Goal: Task Accomplishment & Management: Manage account settings

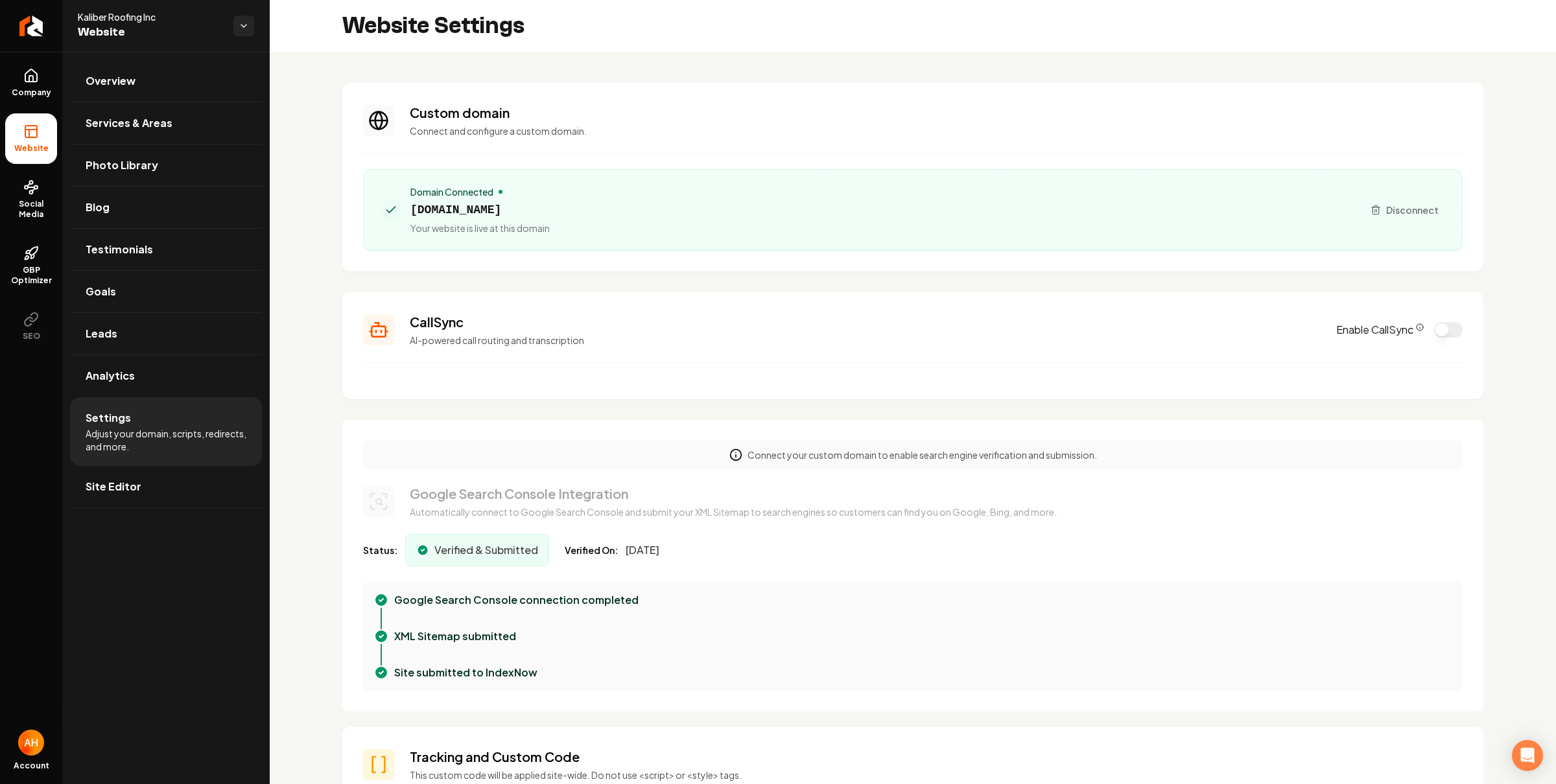
scroll to position [117, 0]
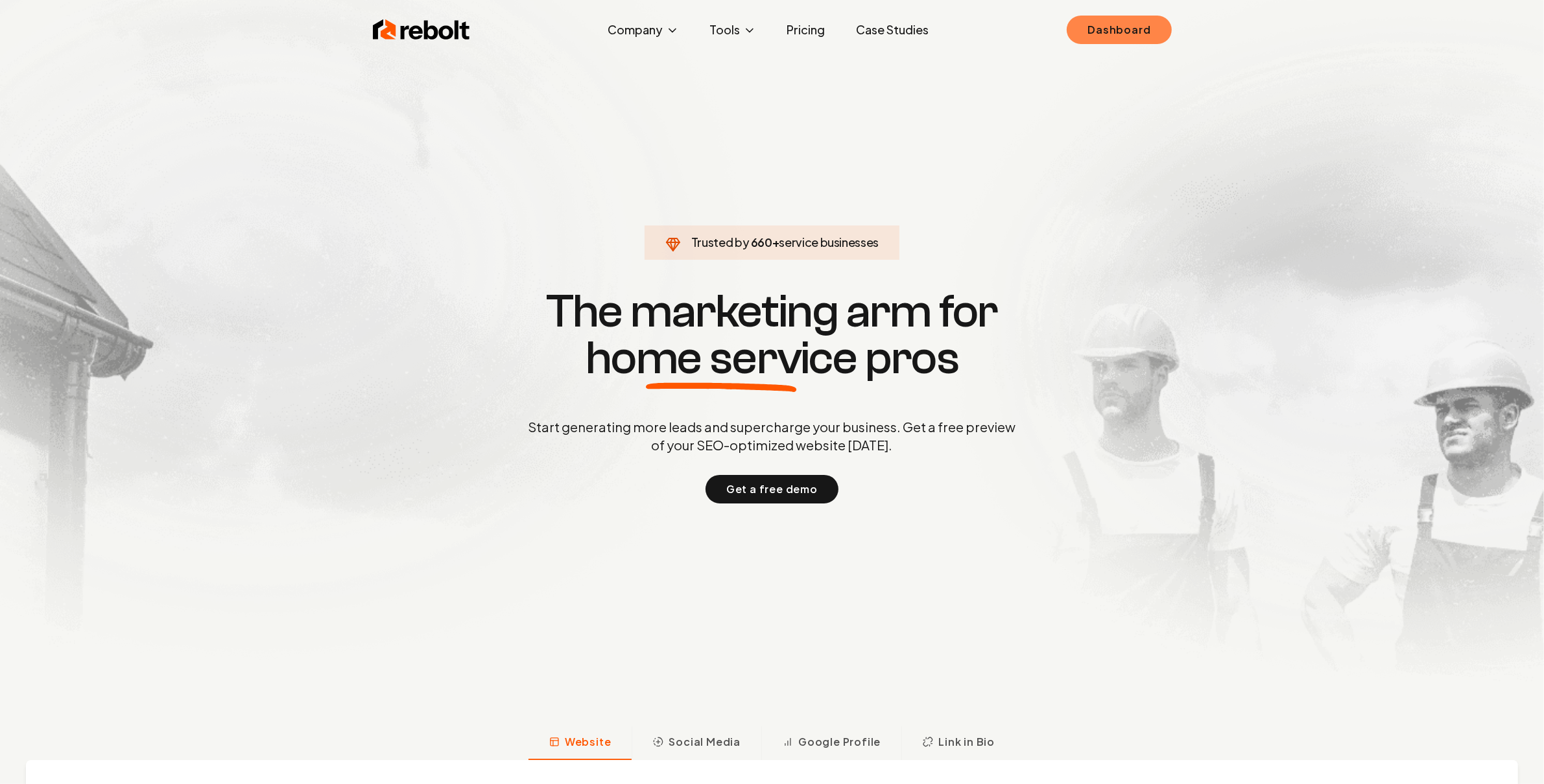
click at [1161, 35] on link "Dashboard" at bounding box center [1119, 29] width 104 height 29
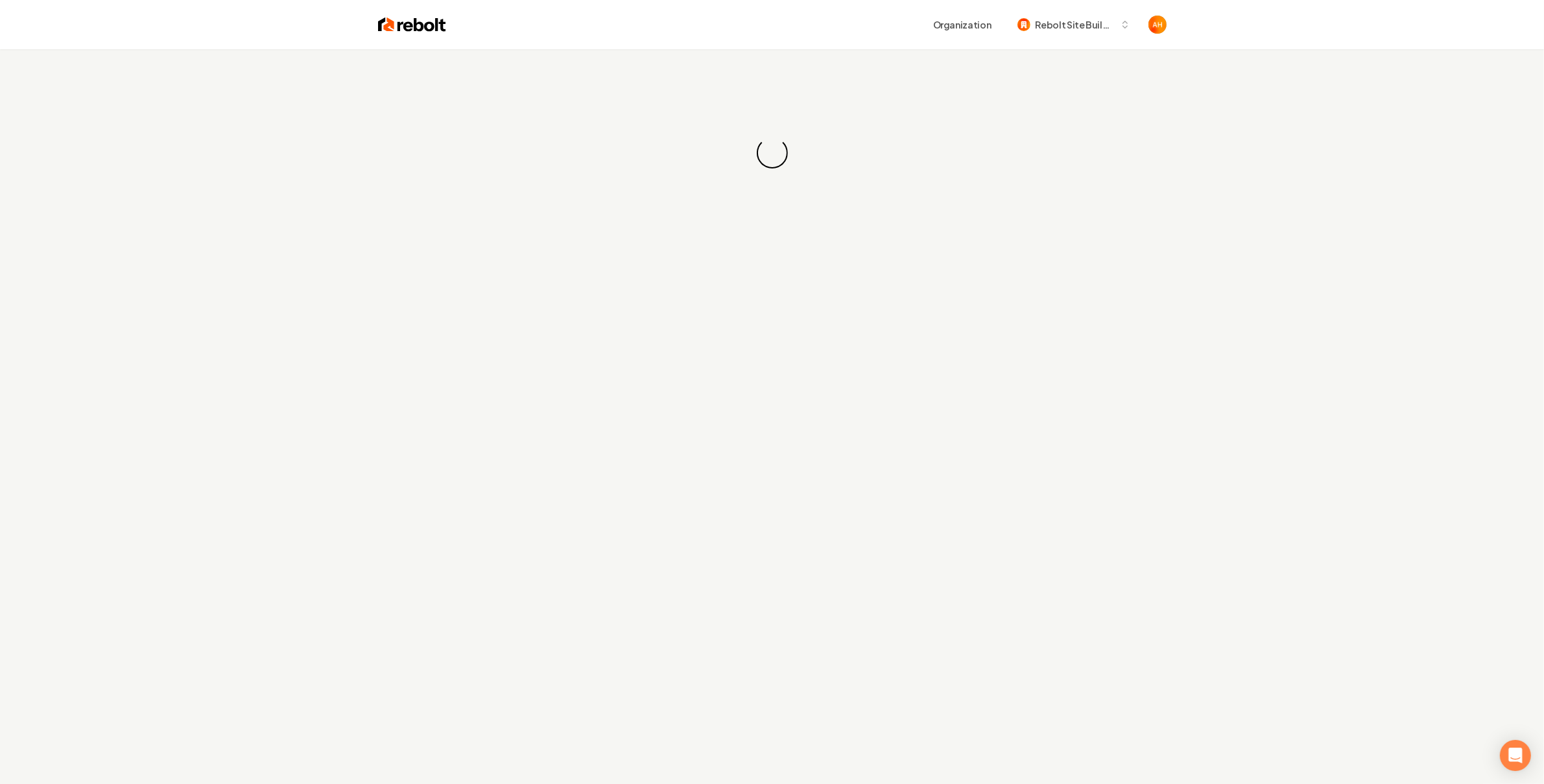
click at [703, 63] on div "Loading... Loading..." at bounding box center [772, 152] width 1544 height 207
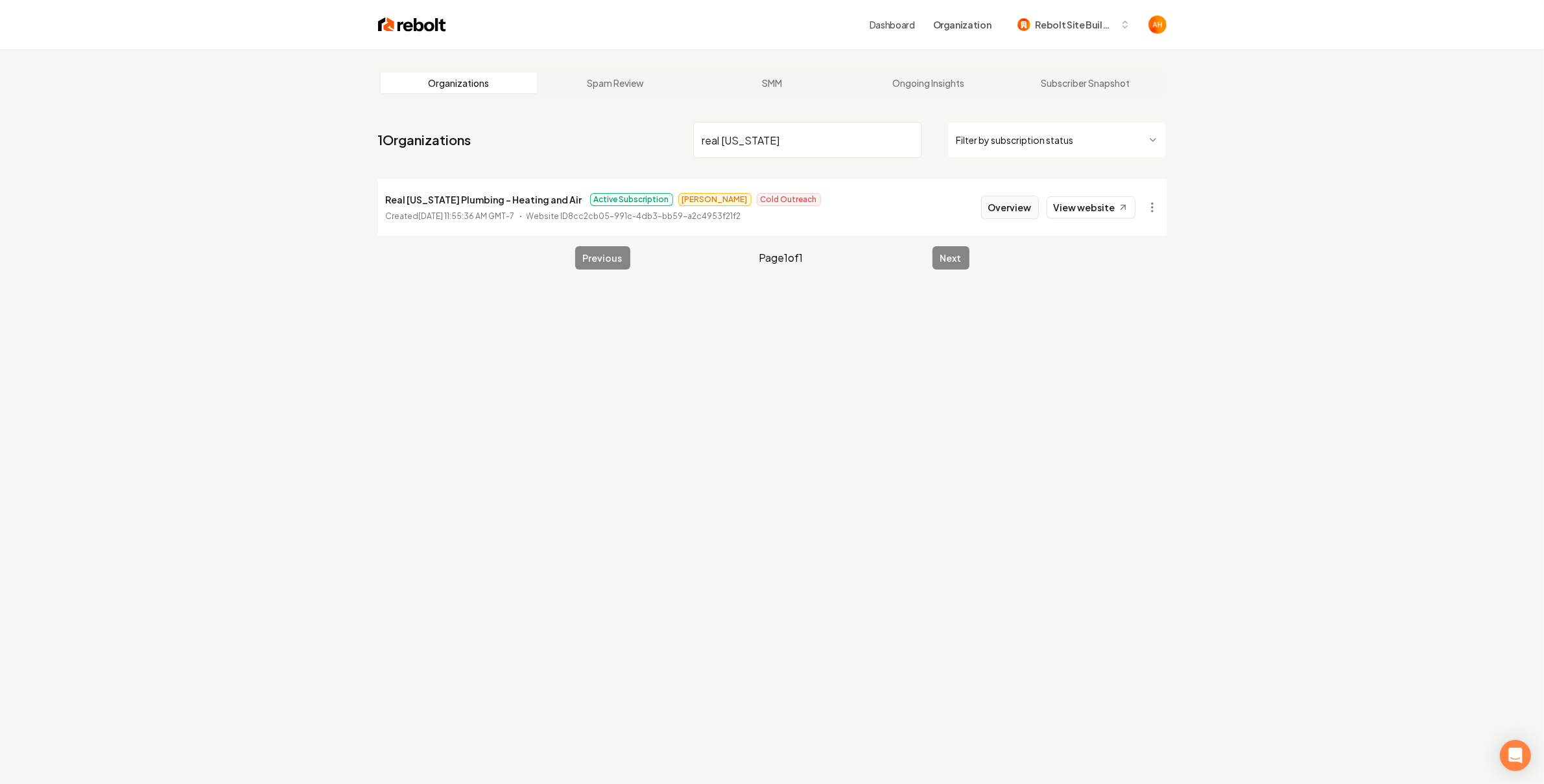
type input "real texas"
click at [1007, 208] on button "Overview" at bounding box center [1009, 207] width 58 height 23
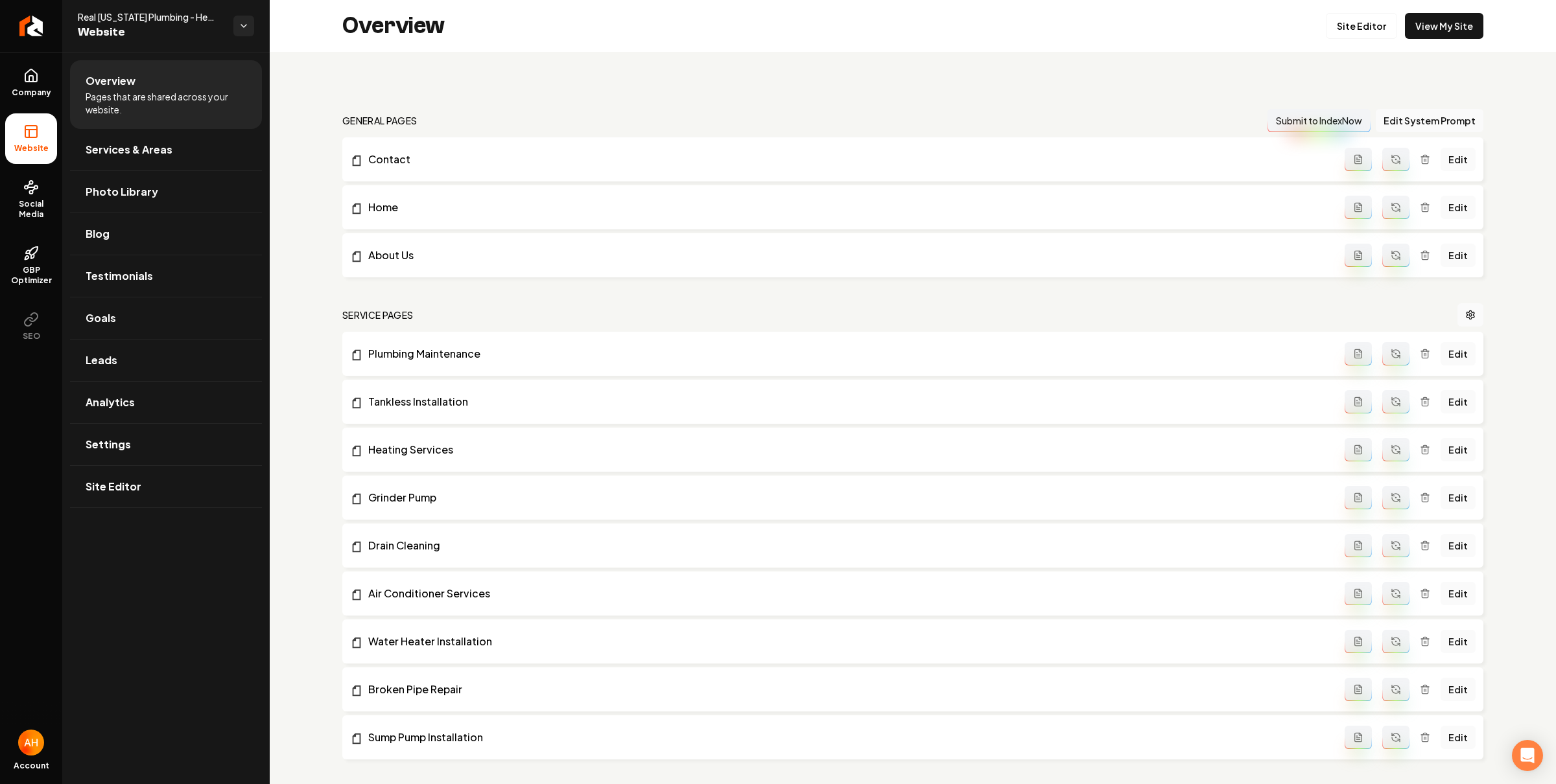
scroll to position [821, 0]
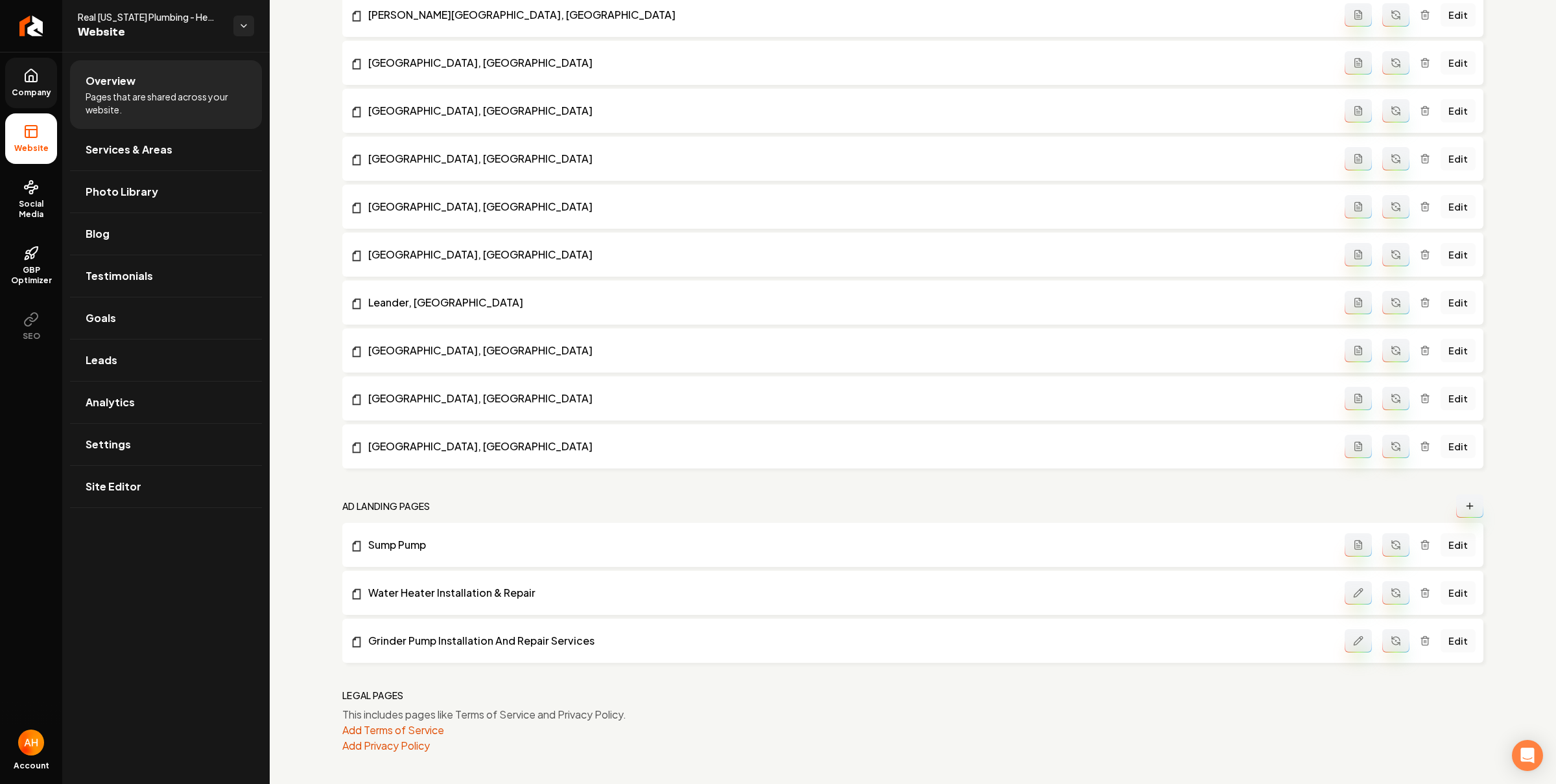
click at [17, 77] on link "Company" at bounding box center [31, 83] width 52 height 50
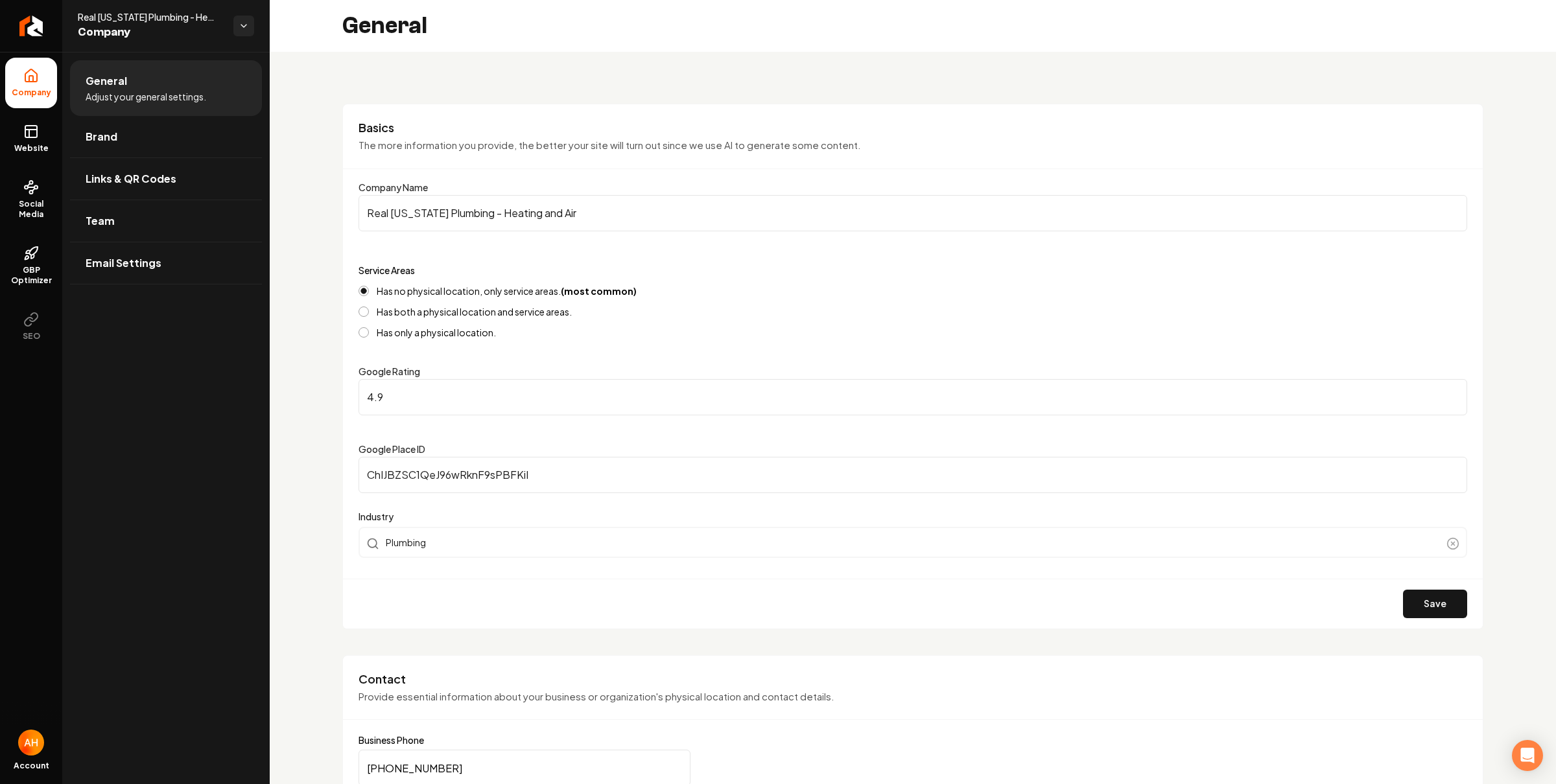
scroll to position [285, 0]
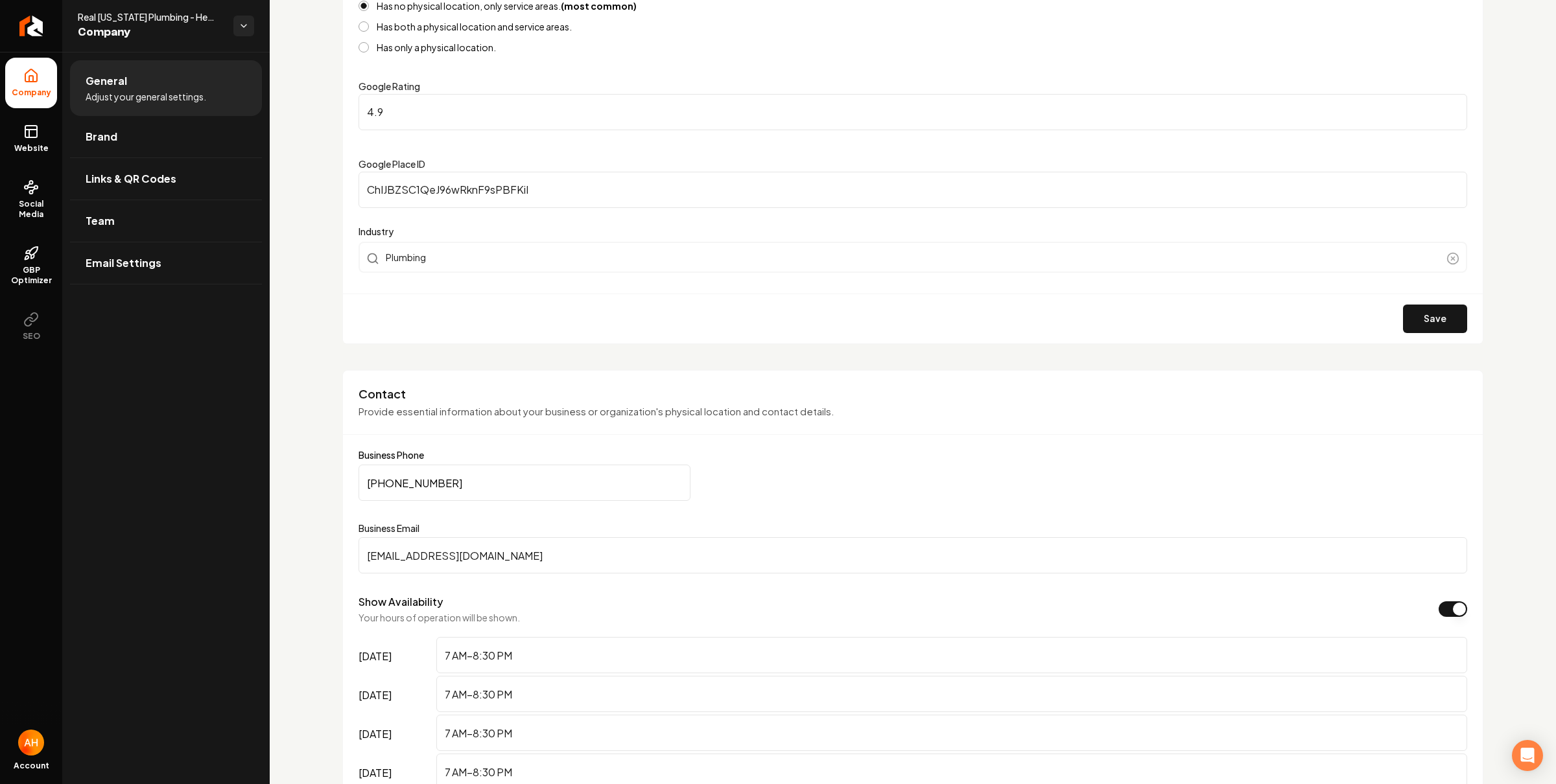
click at [554, 542] on input "realtexasplumbing@gmail.com" at bounding box center [913, 555] width 1109 height 36
click at [933, 26] on div "Has both a physical location and service areas." at bounding box center [913, 27] width 1109 height 10
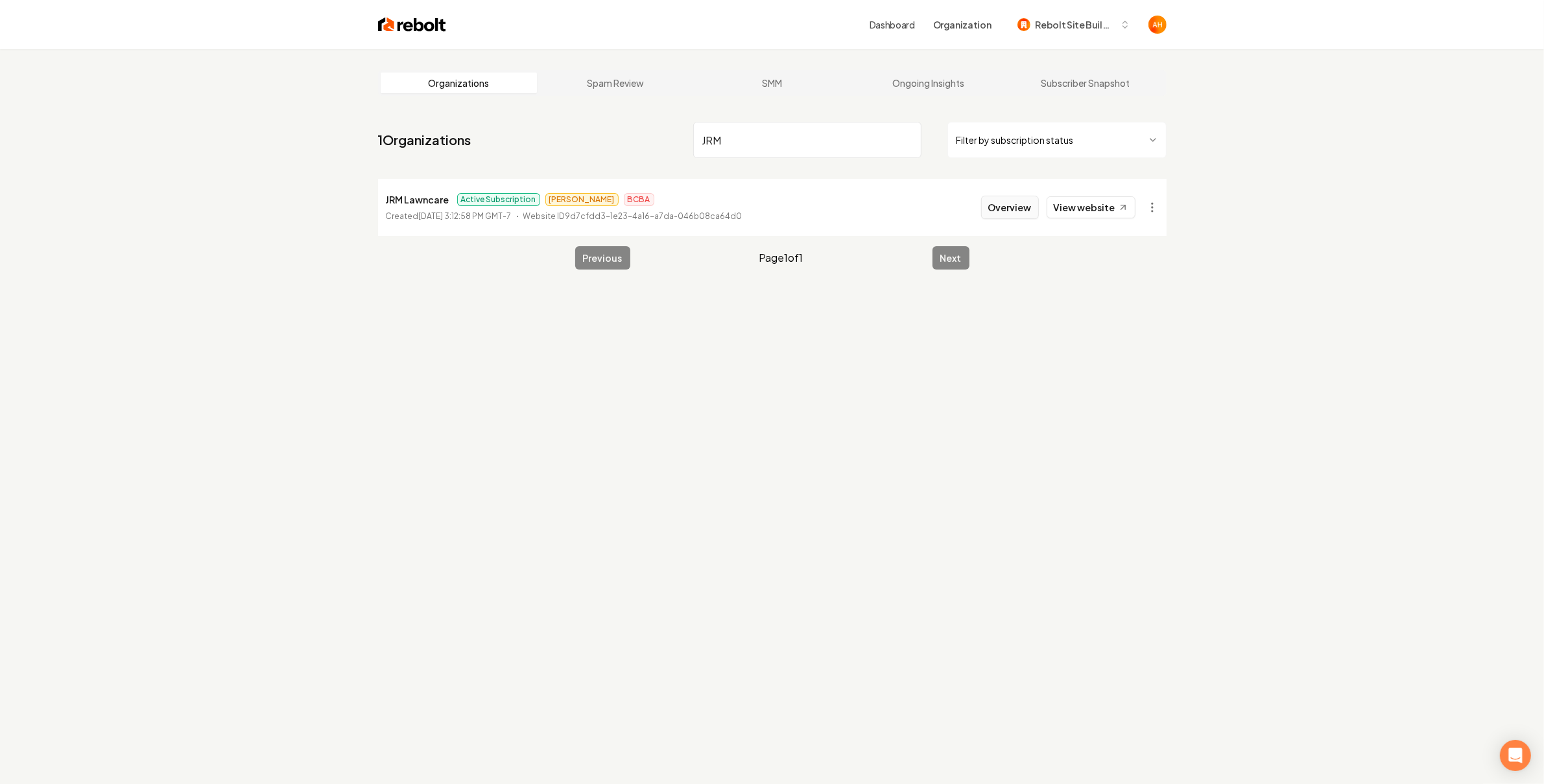
type input "JRM"
click at [993, 208] on button "Overview" at bounding box center [1009, 207] width 58 height 23
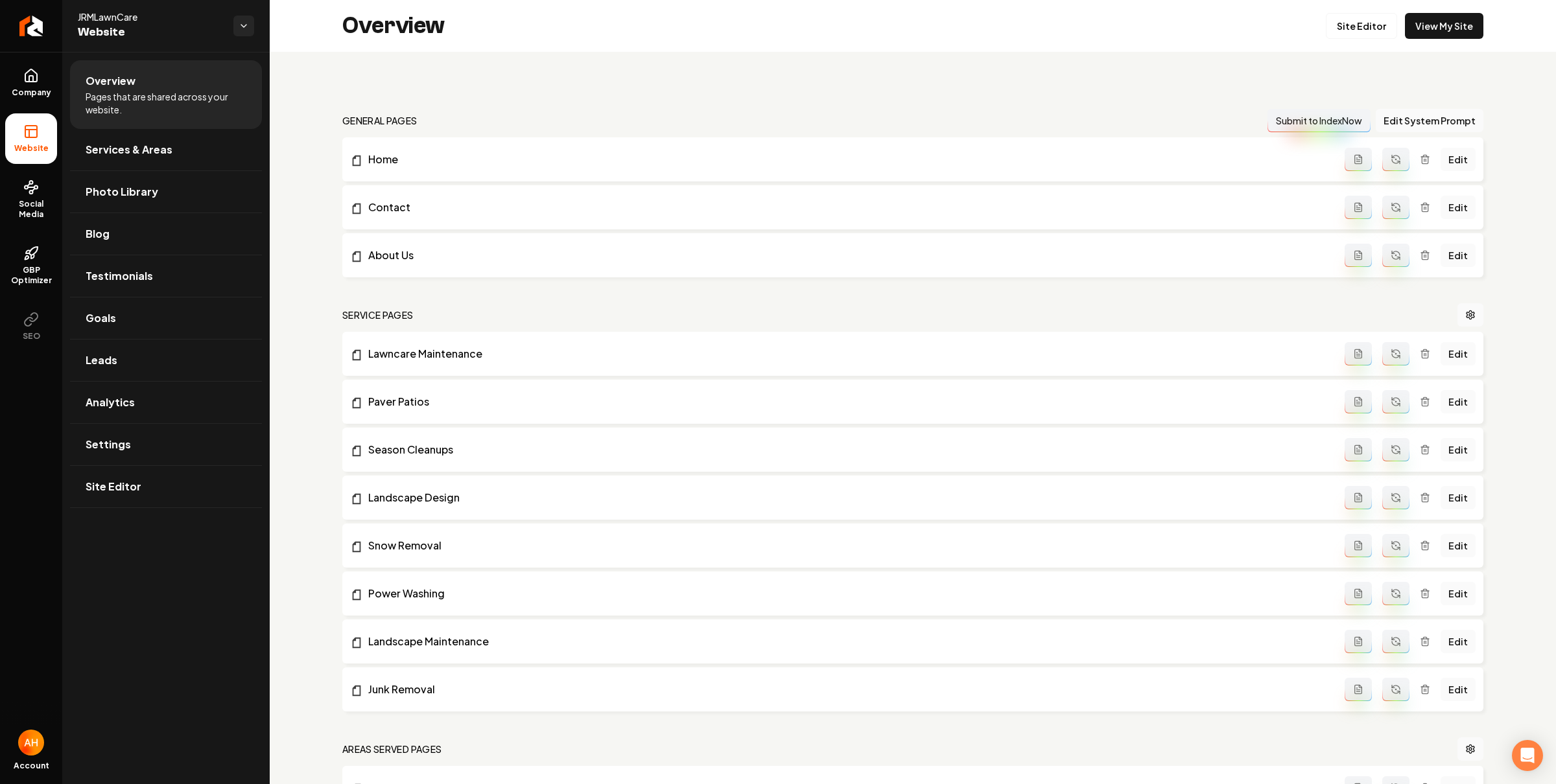
click at [704, 67] on div "general pages Submit to IndexNow Edit System Prompt Home Edit Contact Edit Abou…" at bounding box center [912, 660] width 1287 height 1217
click at [766, 87] on div "general pages Submit to IndexNow Edit System Prompt Home Edit Contact Edit Abou…" at bounding box center [912, 660] width 1287 height 1217
click at [144, 178] on link "Photo Library" at bounding box center [165, 192] width 191 height 42
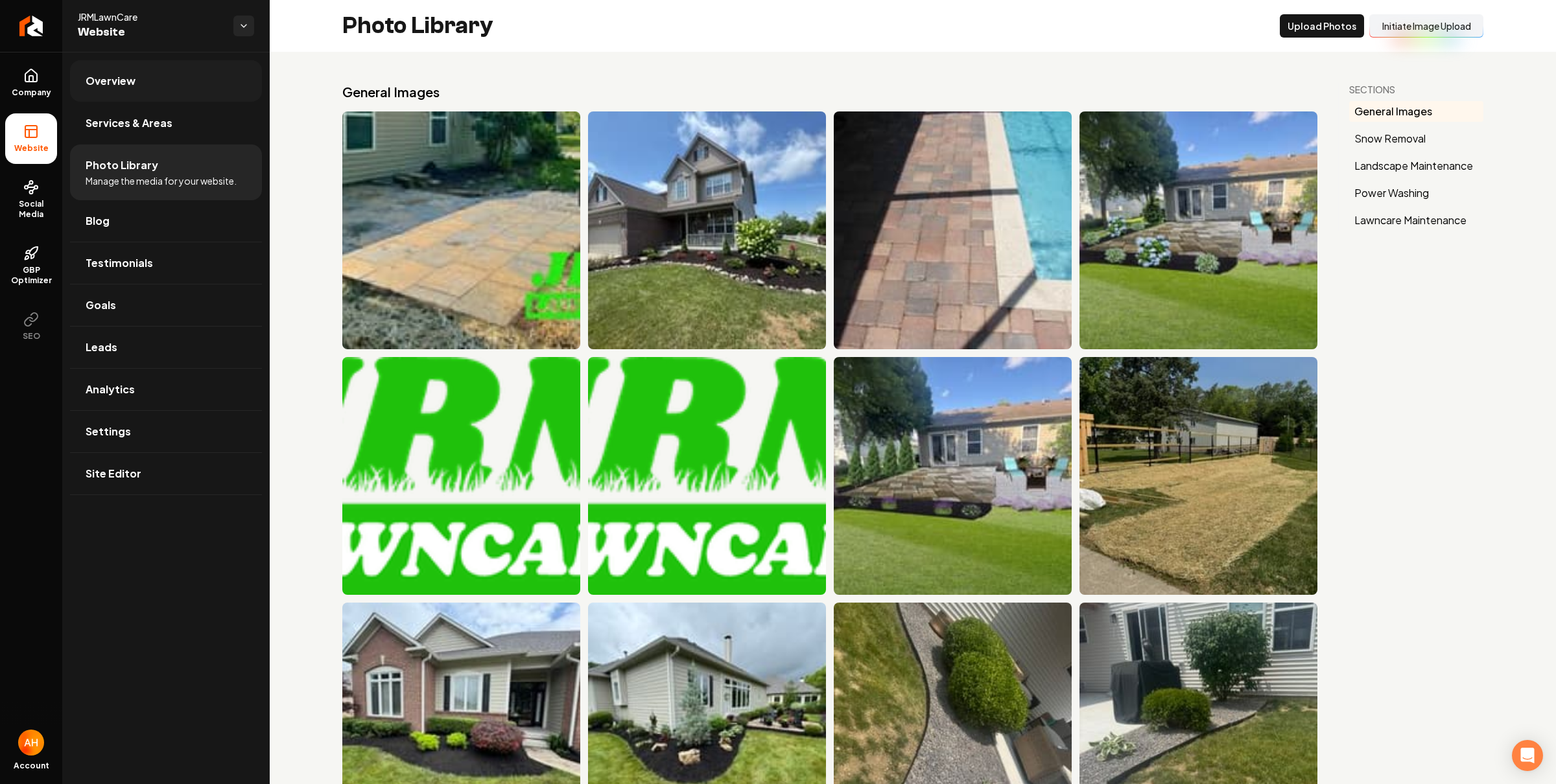
click at [250, 76] on link "Overview" at bounding box center [165, 81] width 191 height 42
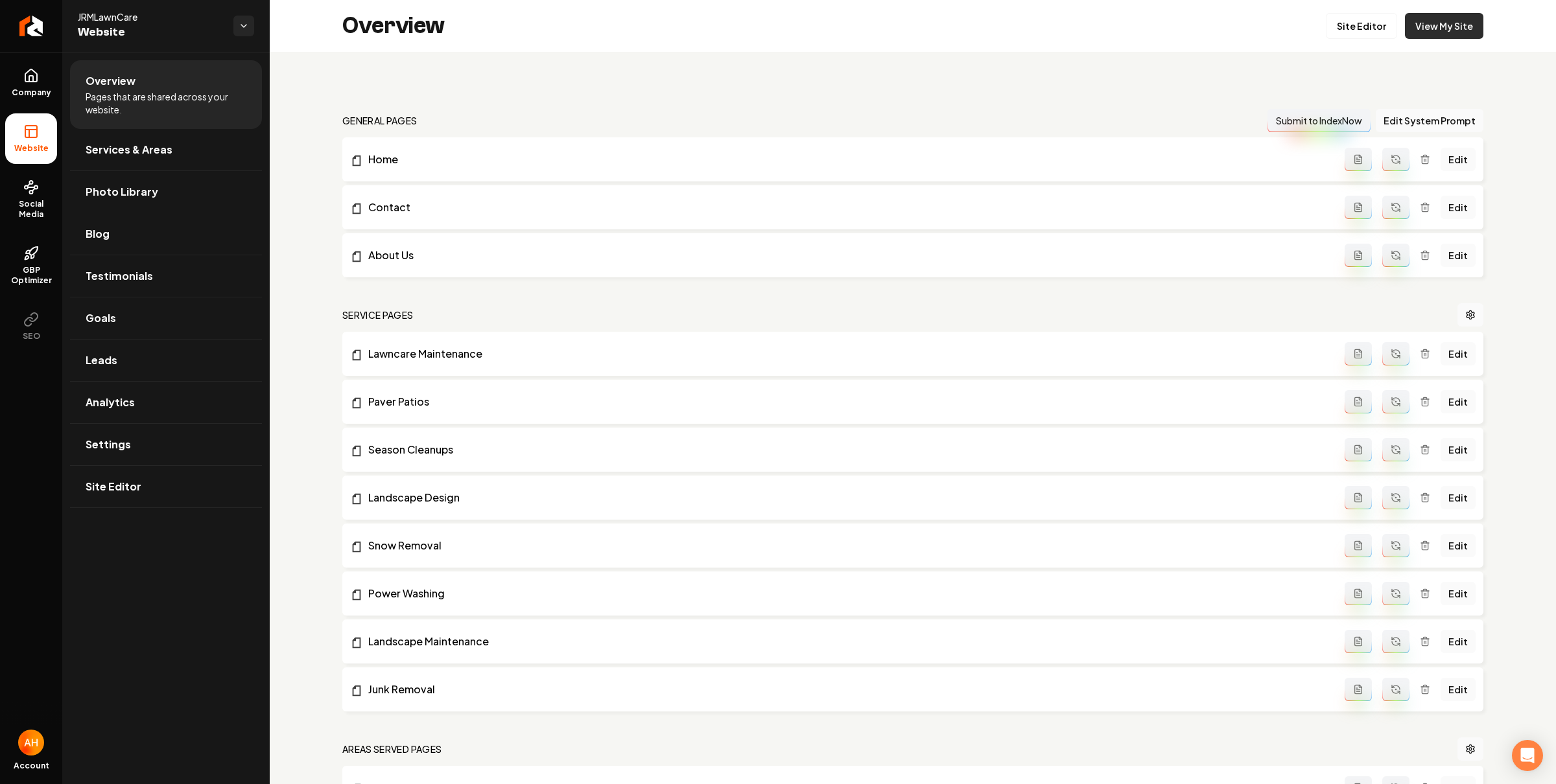
click at [1411, 37] on link "View My Site" at bounding box center [1443, 26] width 79 height 26
click at [1352, 24] on link "Site Editor" at bounding box center [1361, 26] width 71 height 26
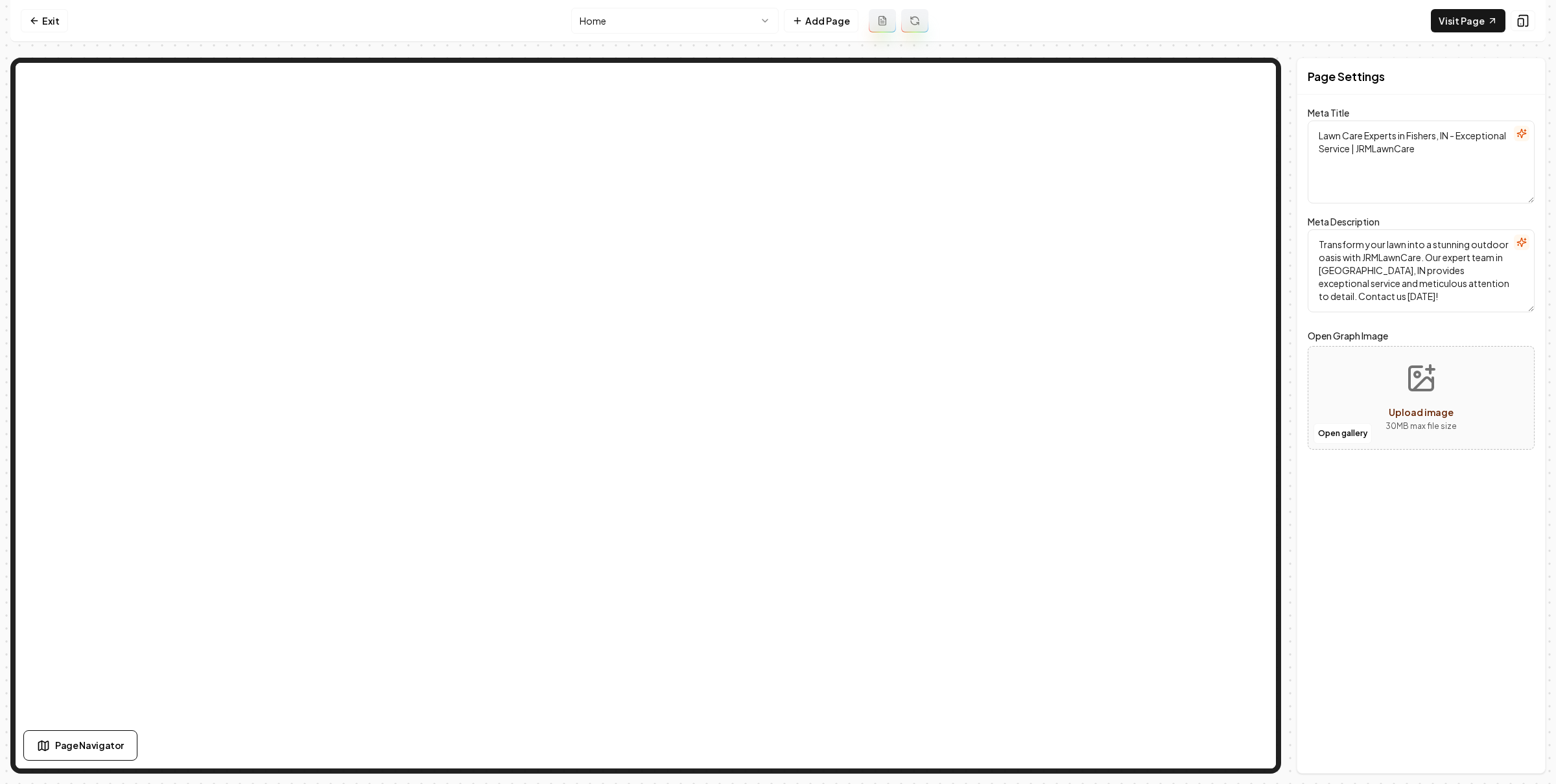
click at [709, 19] on html "Computer Required This feature is only available on a computer. Please switch t…" at bounding box center [778, 392] width 1556 height 784
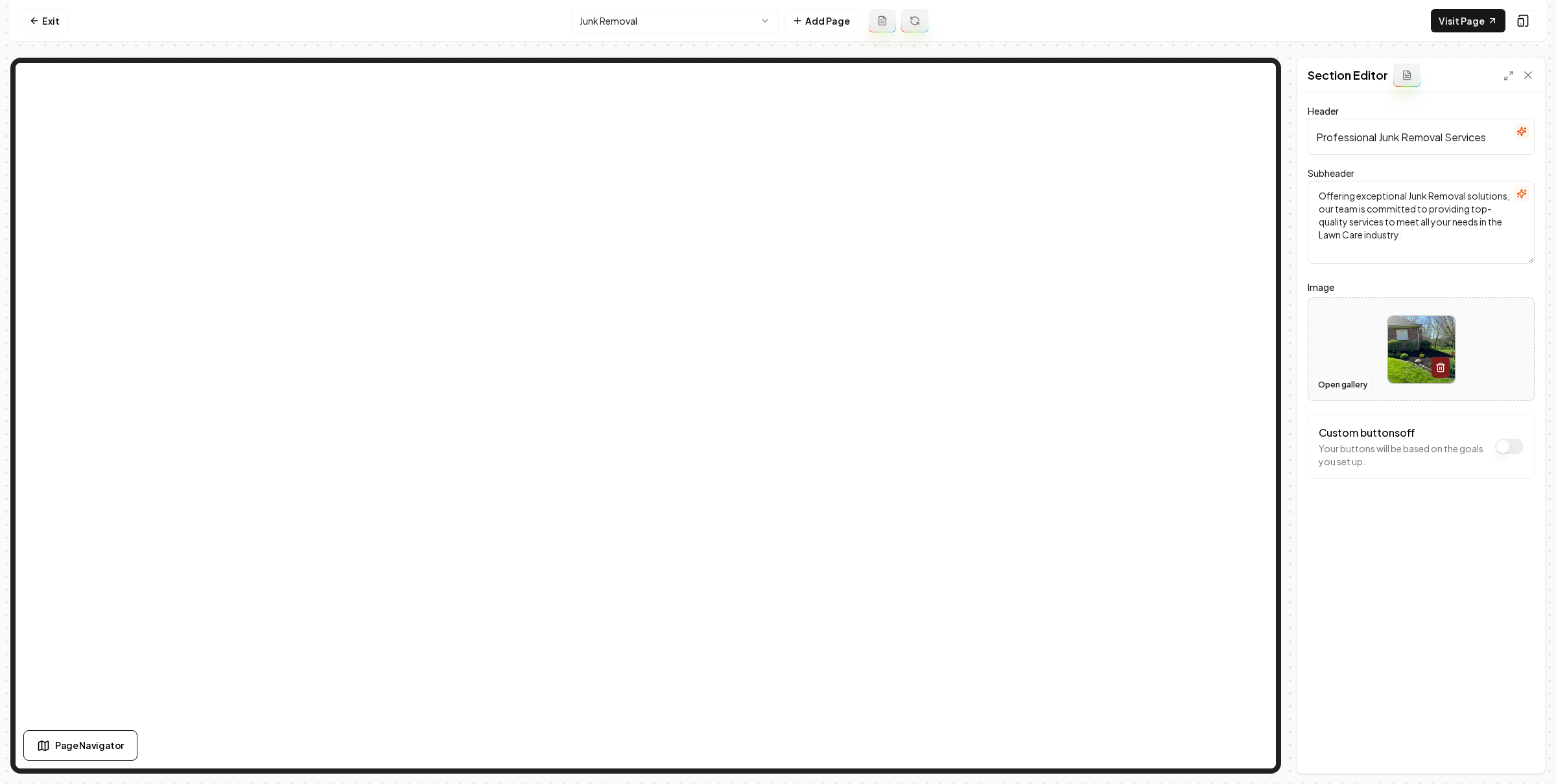
click at [1353, 388] on button "Open gallery" at bounding box center [1342, 385] width 58 height 21
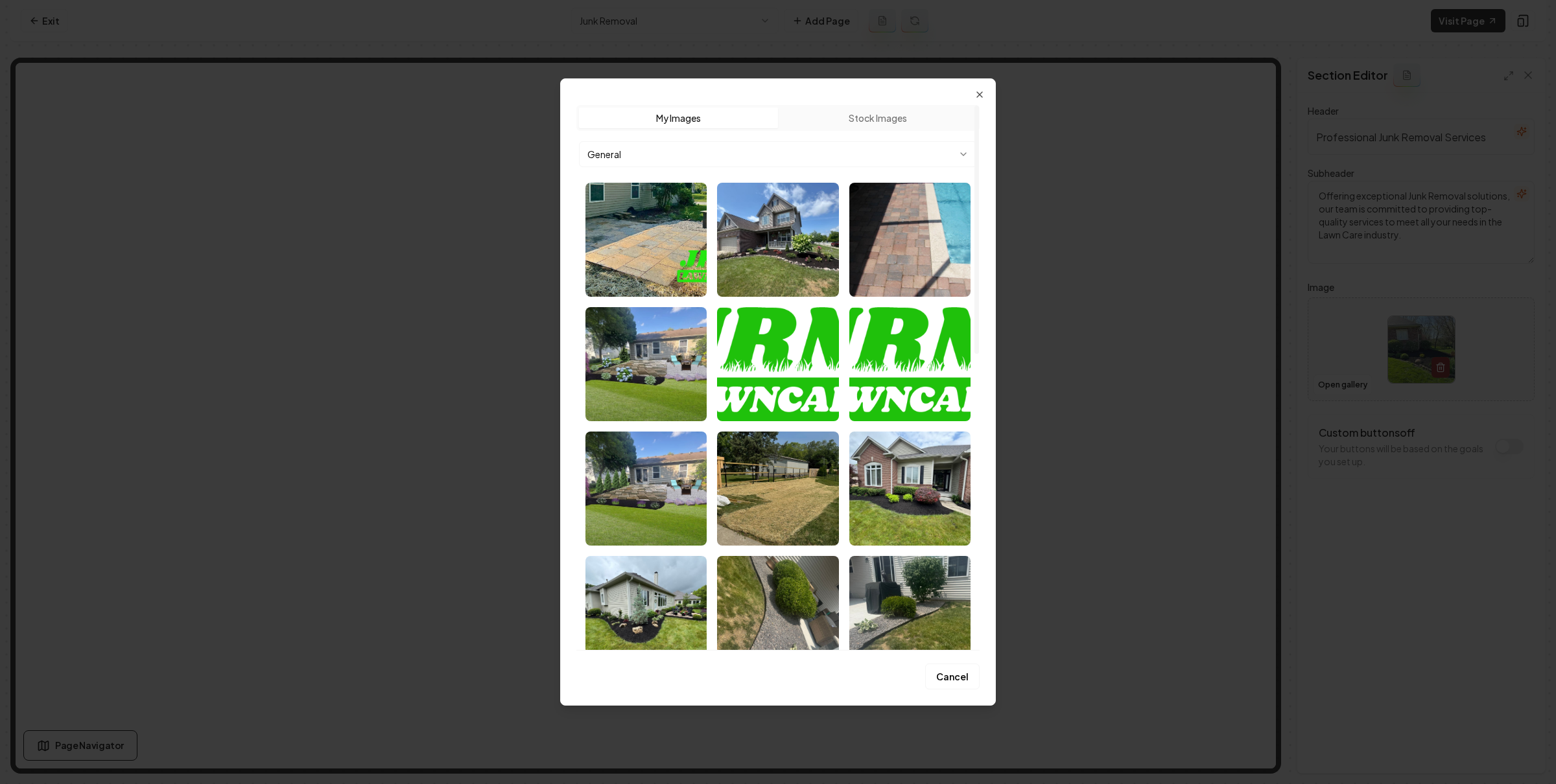
click at [757, 152] on body "Computer Required This feature is only available on a computer. Please switch t…" at bounding box center [778, 392] width 1556 height 784
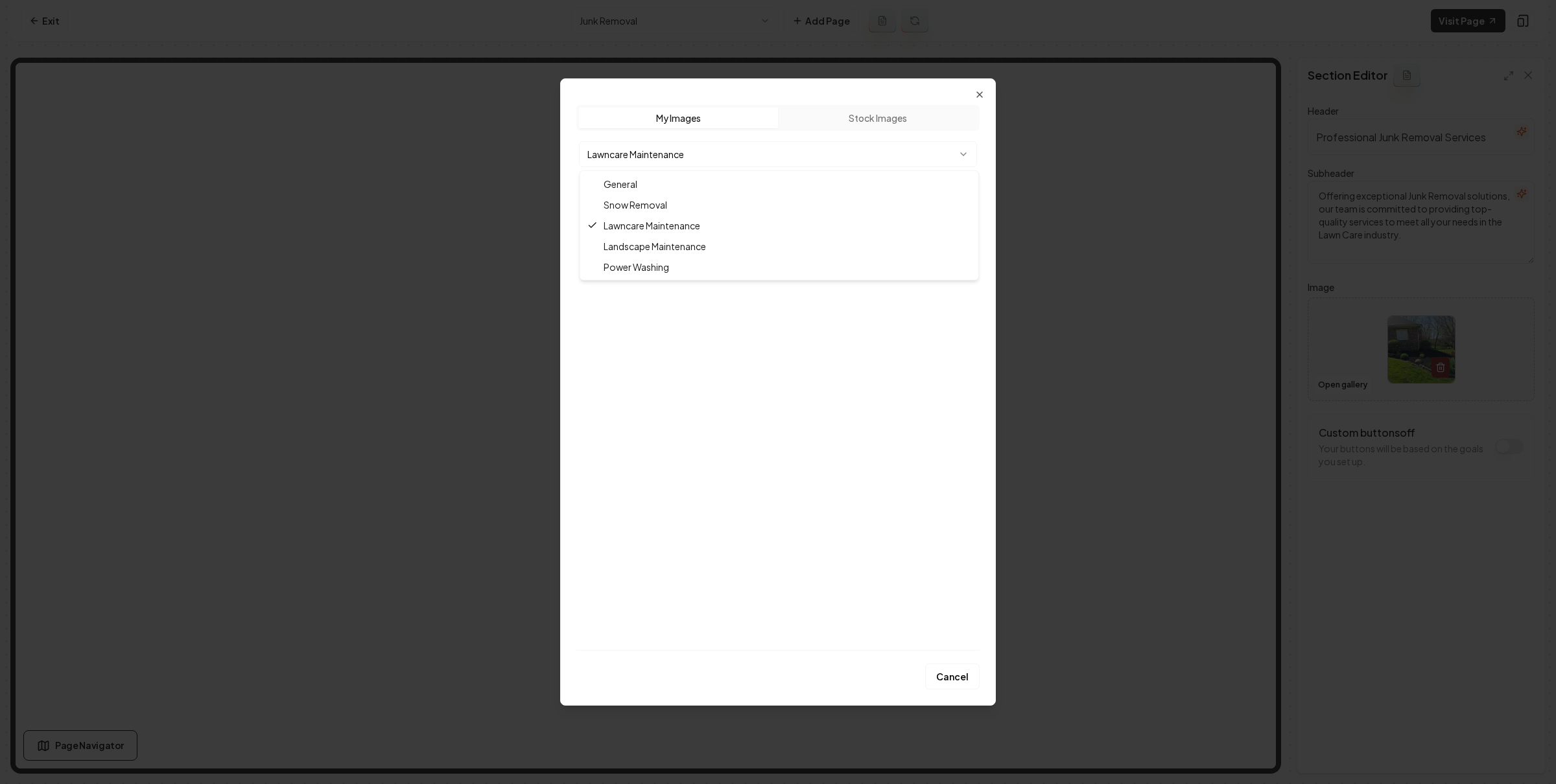
click at [730, 156] on body "Computer Required This feature is only available on a computer. Please switch t…" at bounding box center [778, 392] width 1556 height 784
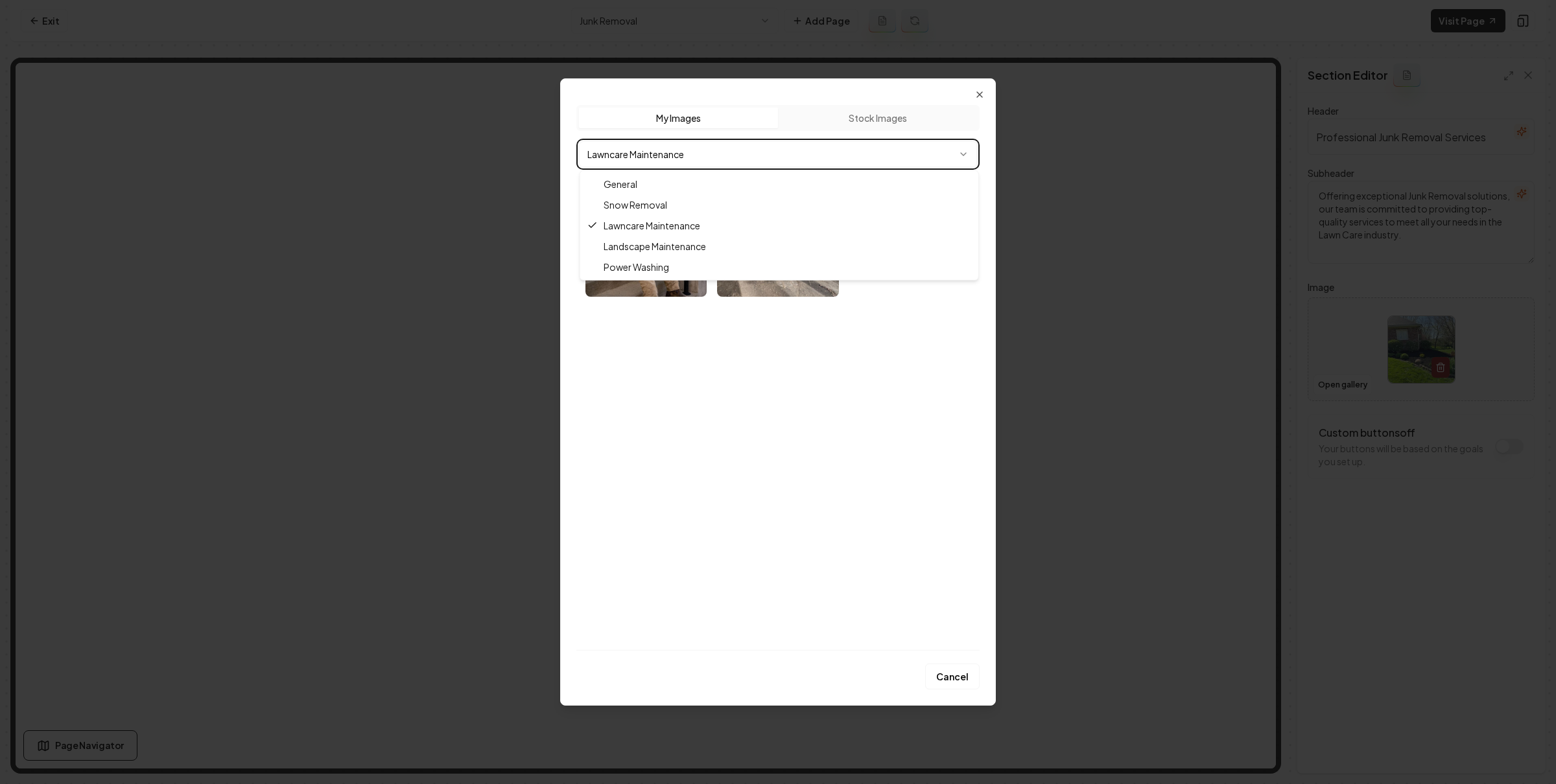
click at [813, 392] on body "Computer Required This feature is only available on a computer. Please switch t…" at bounding box center [778, 392] width 1556 height 784
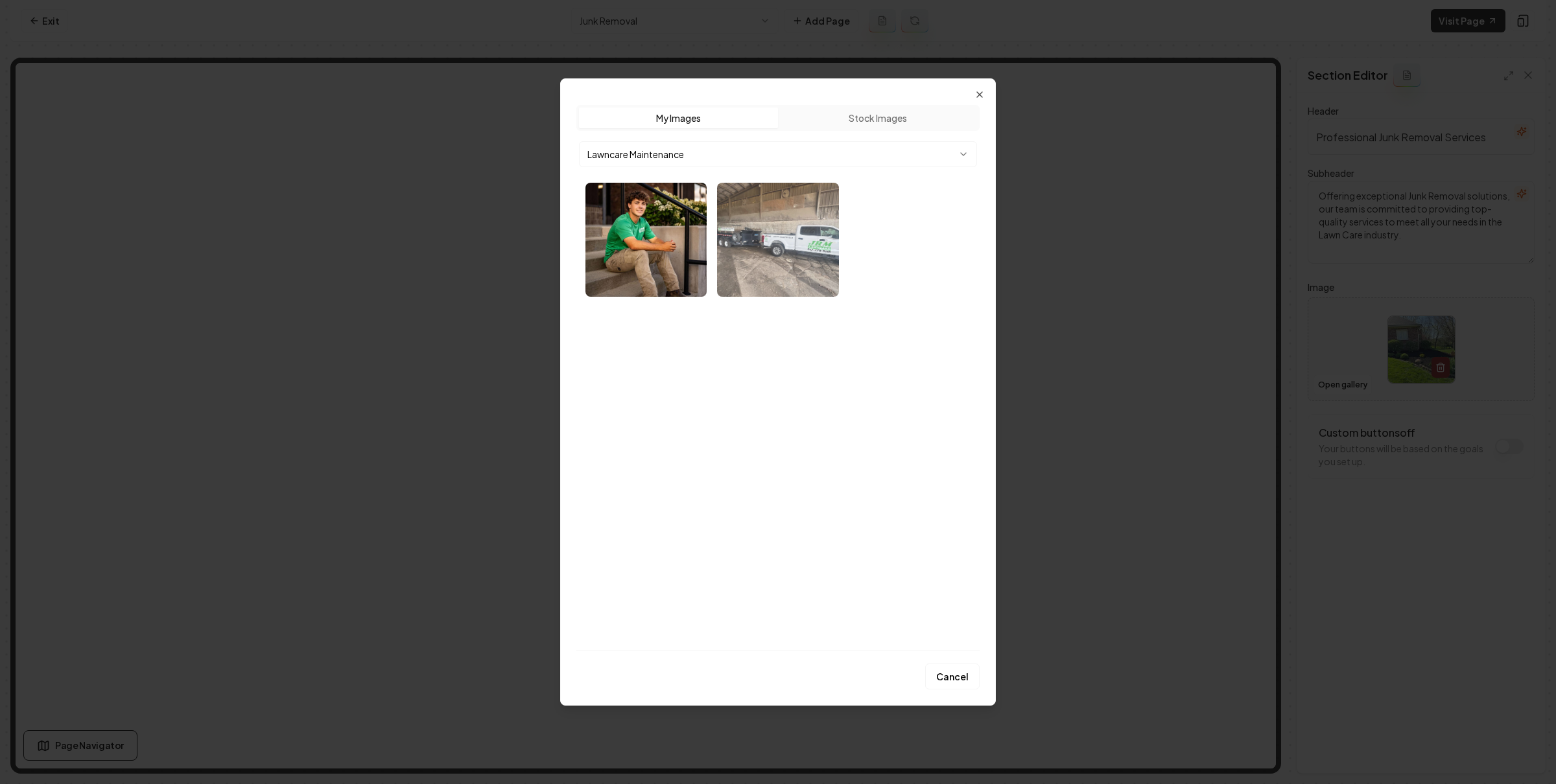
click at [799, 262] on img "Select image image_68a93c335c7cd75eb86e5d06.webp" at bounding box center [778, 240] width 121 height 114
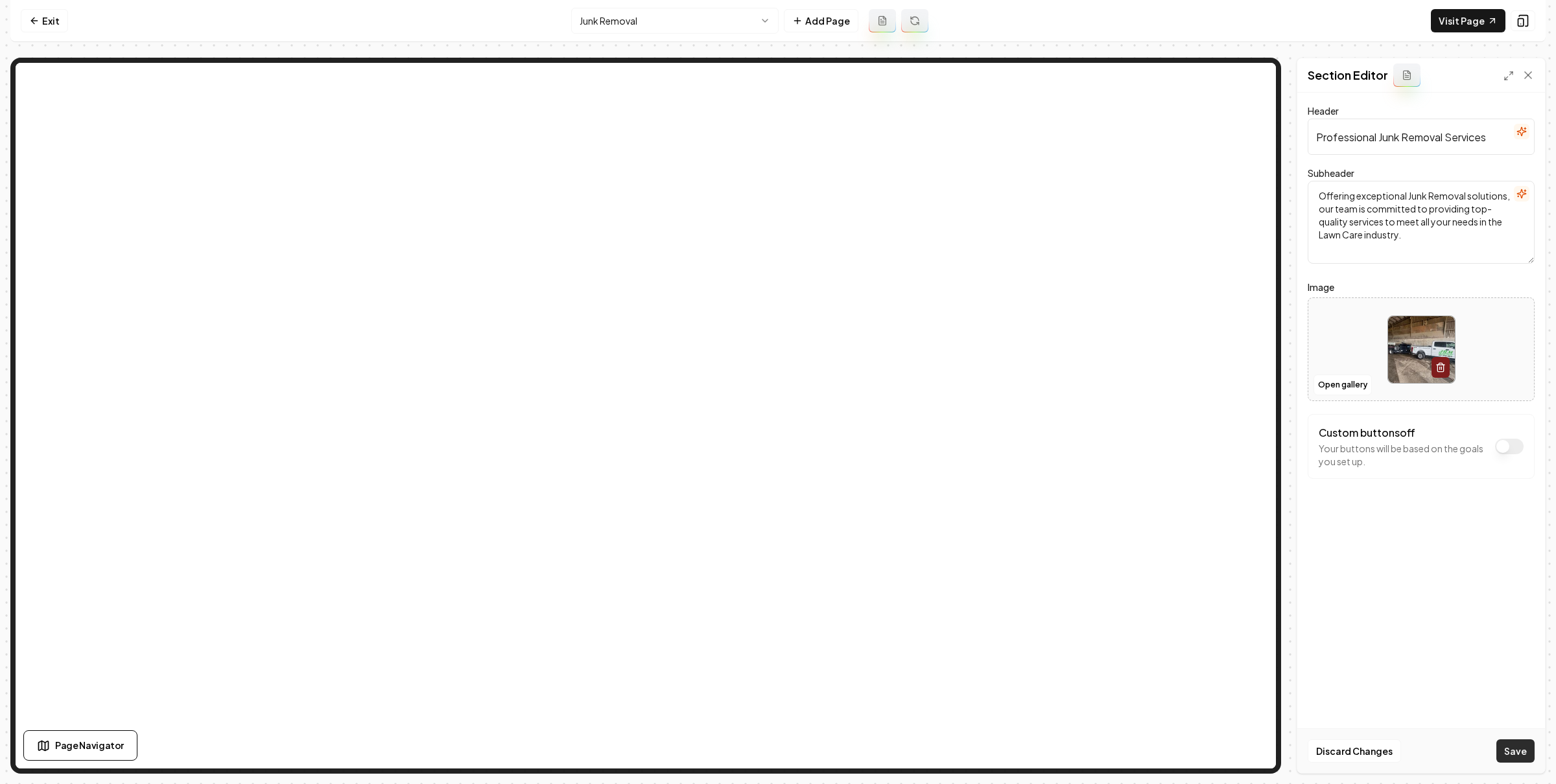
click at [1514, 746] on button "Save" at bounding box center [1515, 751] width 38 height 23
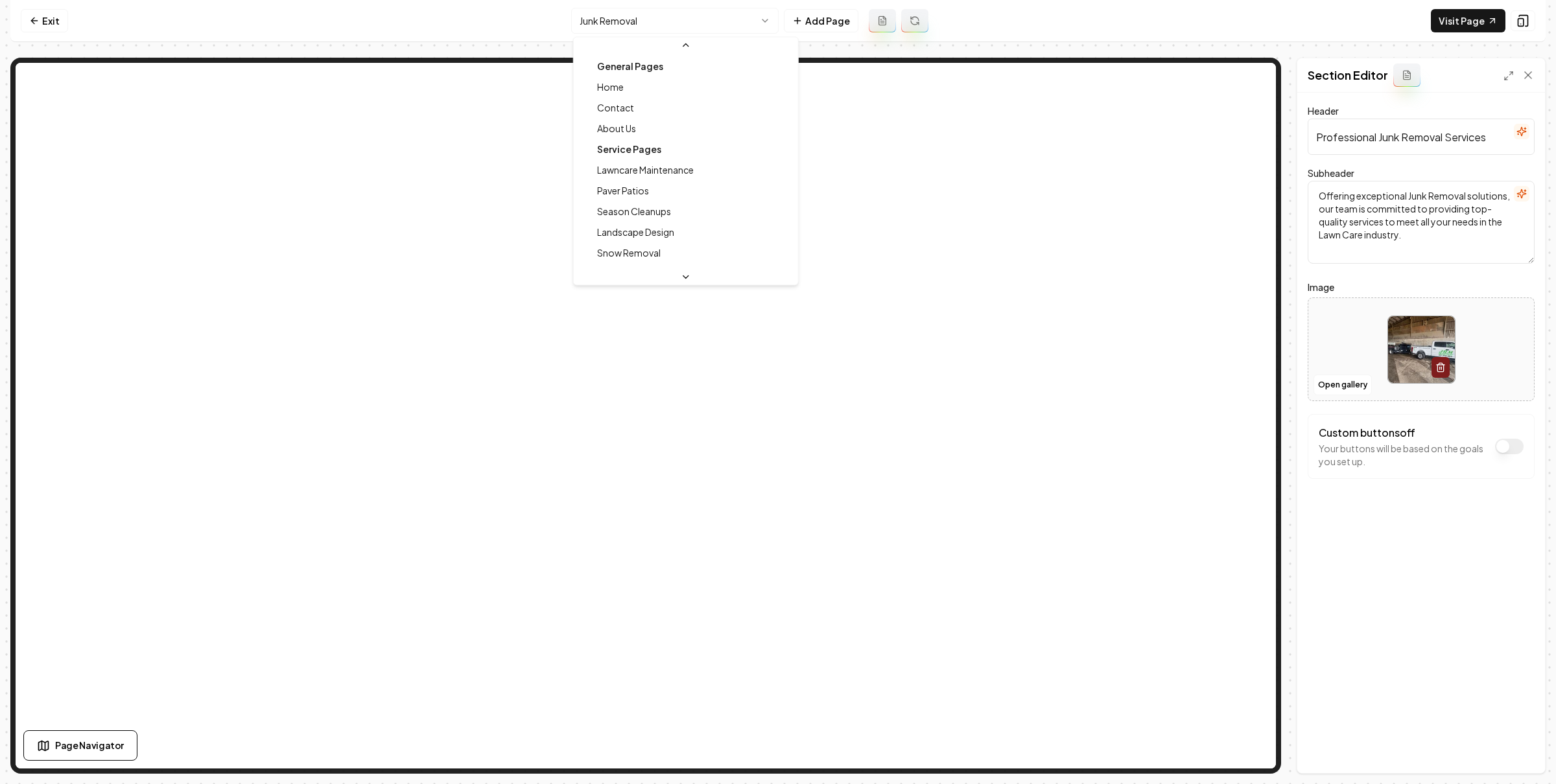
click at [729, 26] on html "Computer Required This feature is only available on a computer. Please switch t…" at bounding box center [778, 392] width 1556 height 784
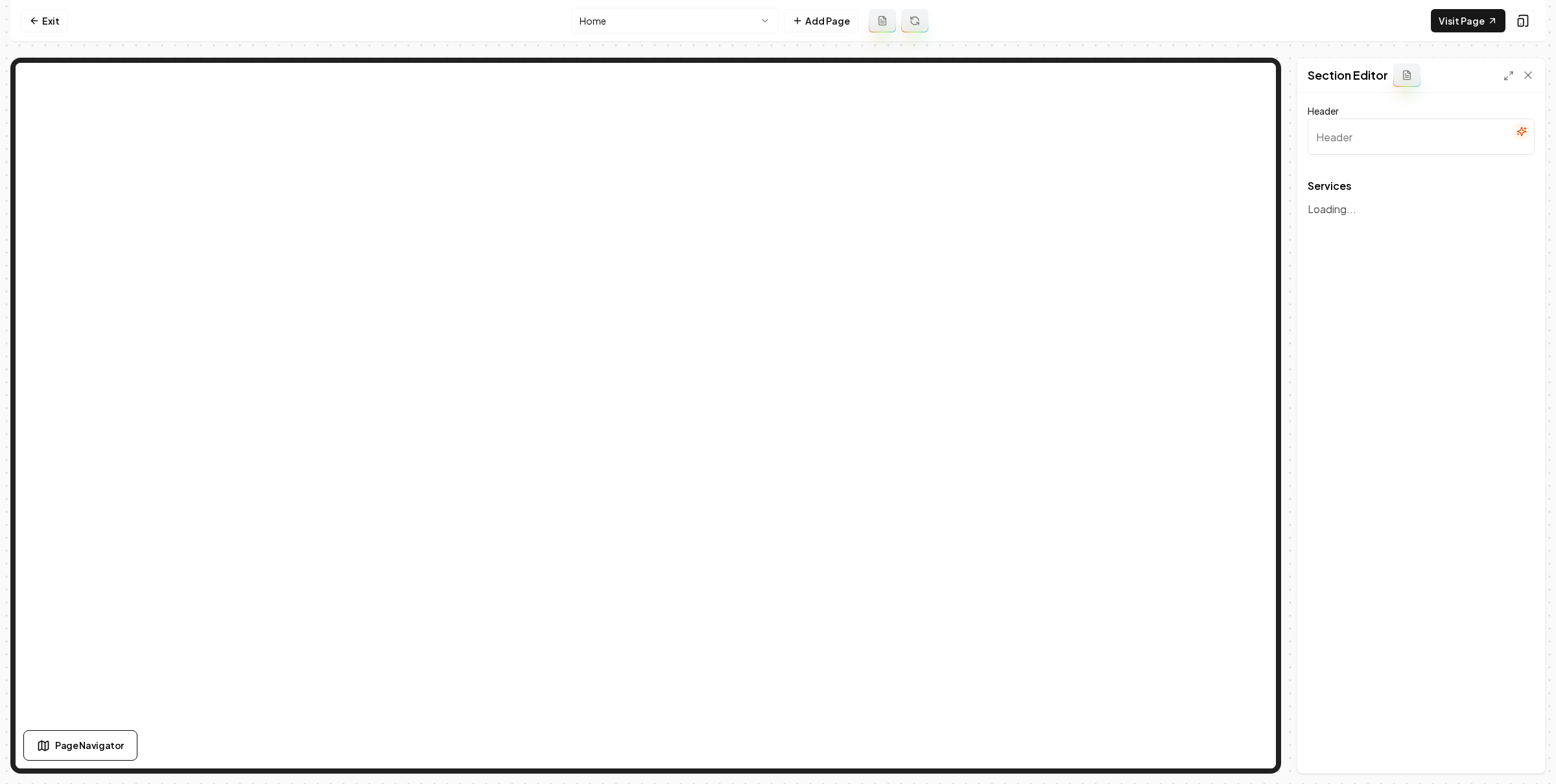
type input "Our Expert Lawn Care Services"
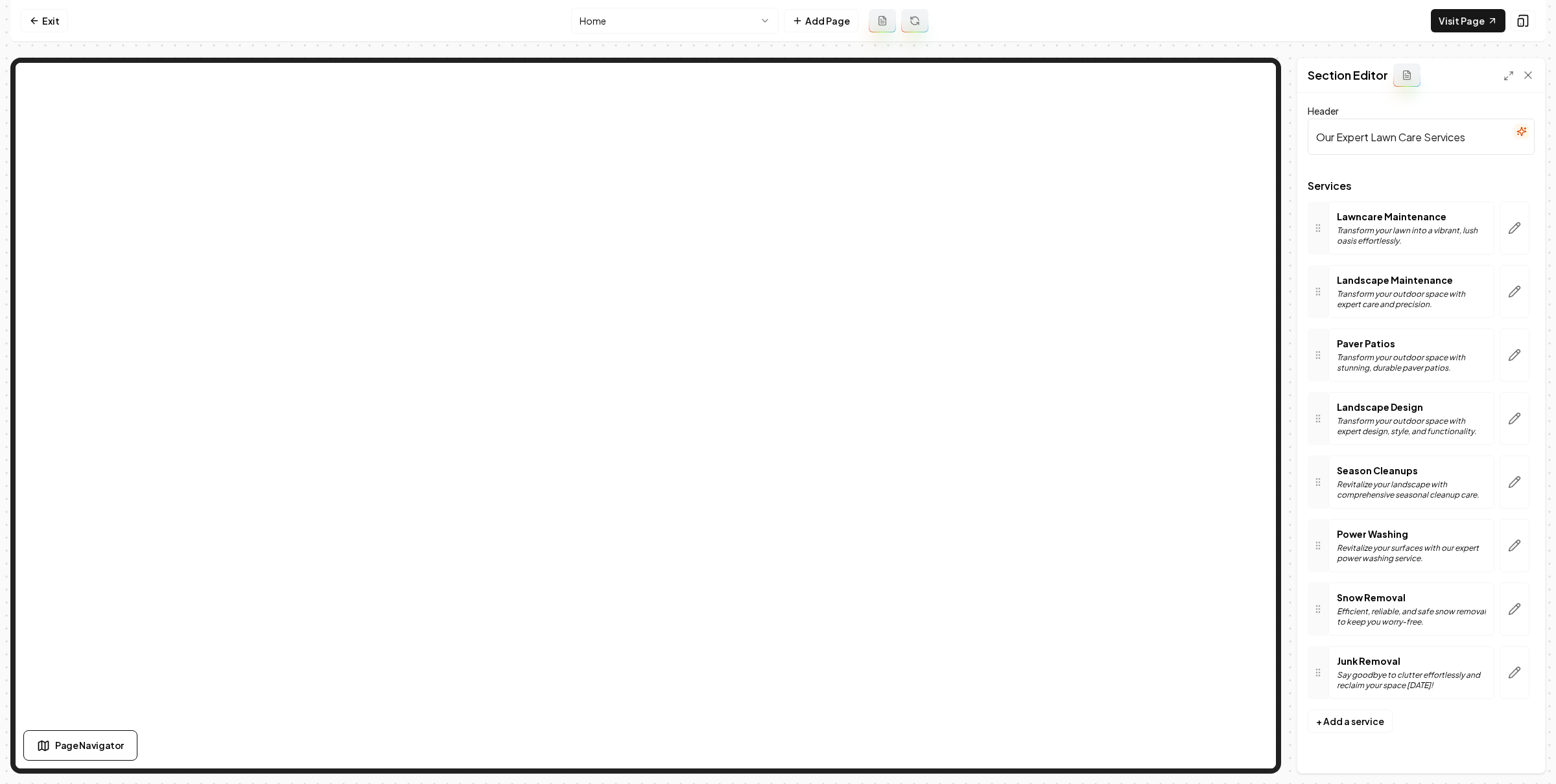
click at [1518, 668] on icon "button" at bounding box center [1514, 672] width 13 height 13
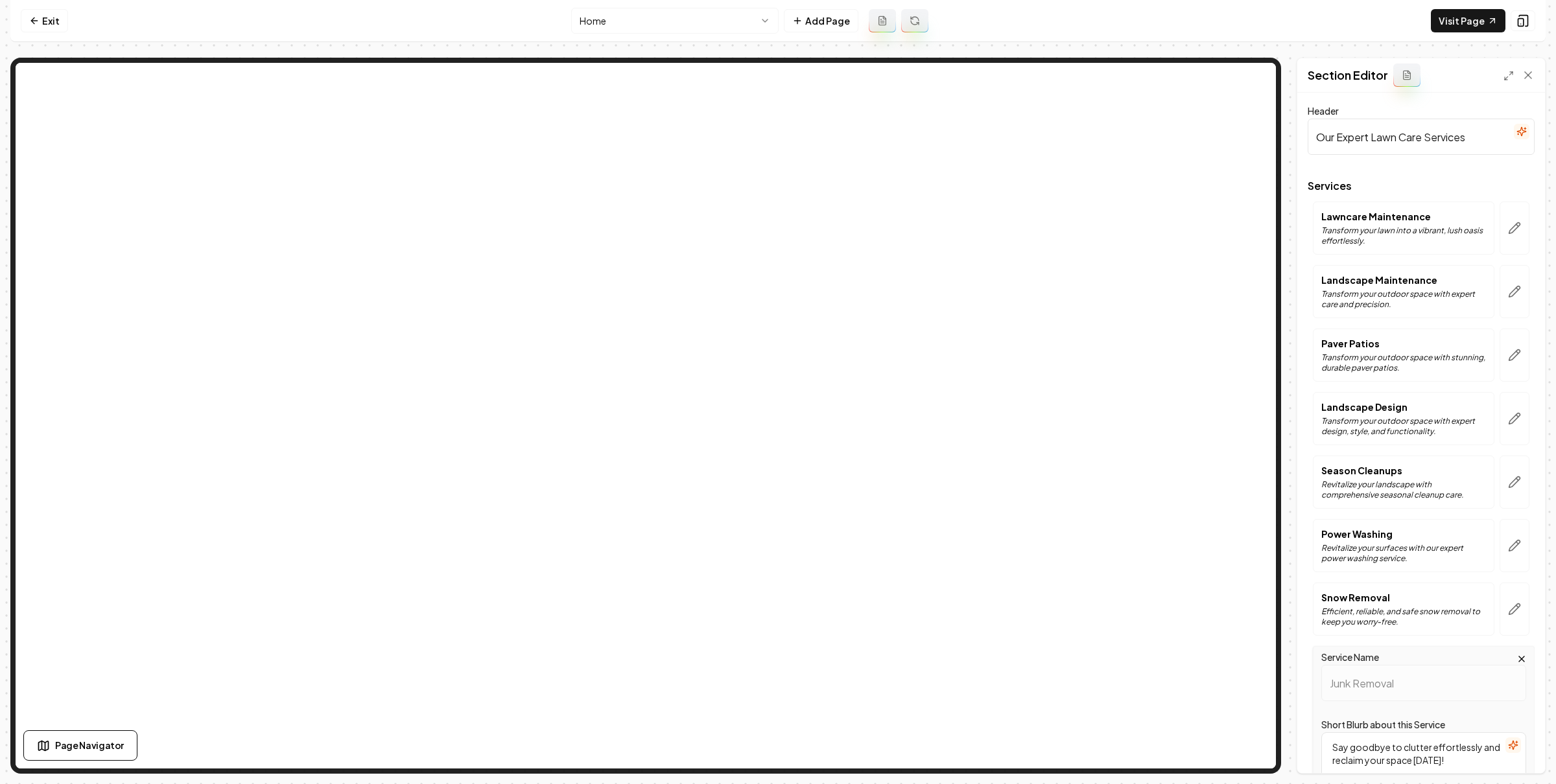
scroll to position [276, 0]
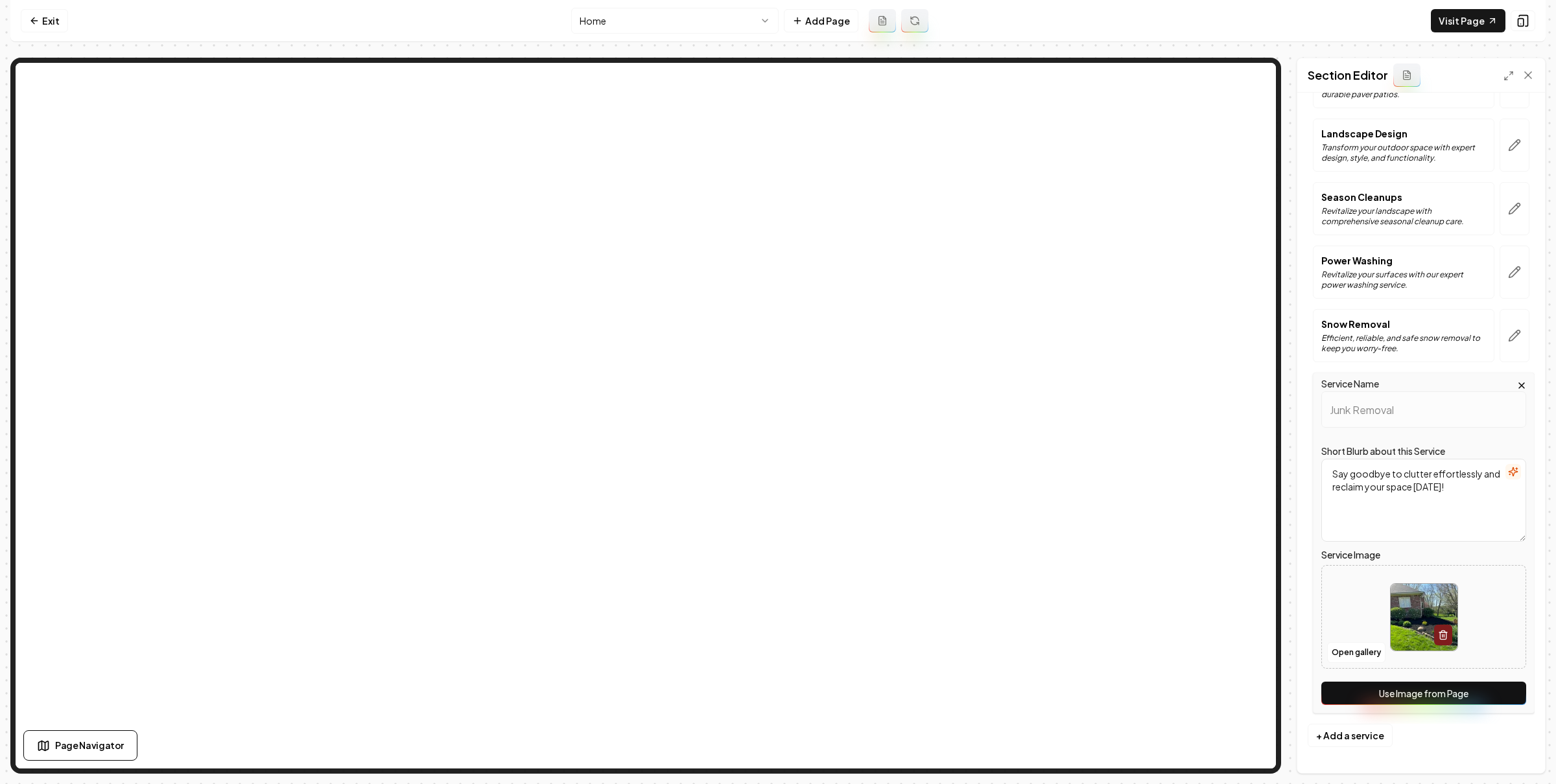
click at [1464, 685] on button "Use Image from Page" at bounding box center [1423, 693] width 204 height 23
drag, startPoint x: 1510, startPoint y: 745, endPoint x: 1494, endPoint y: 733, distance: 20.0
click at [1510, 745] on button "Save" at bounding box center [1515, 751] width 38 height 23
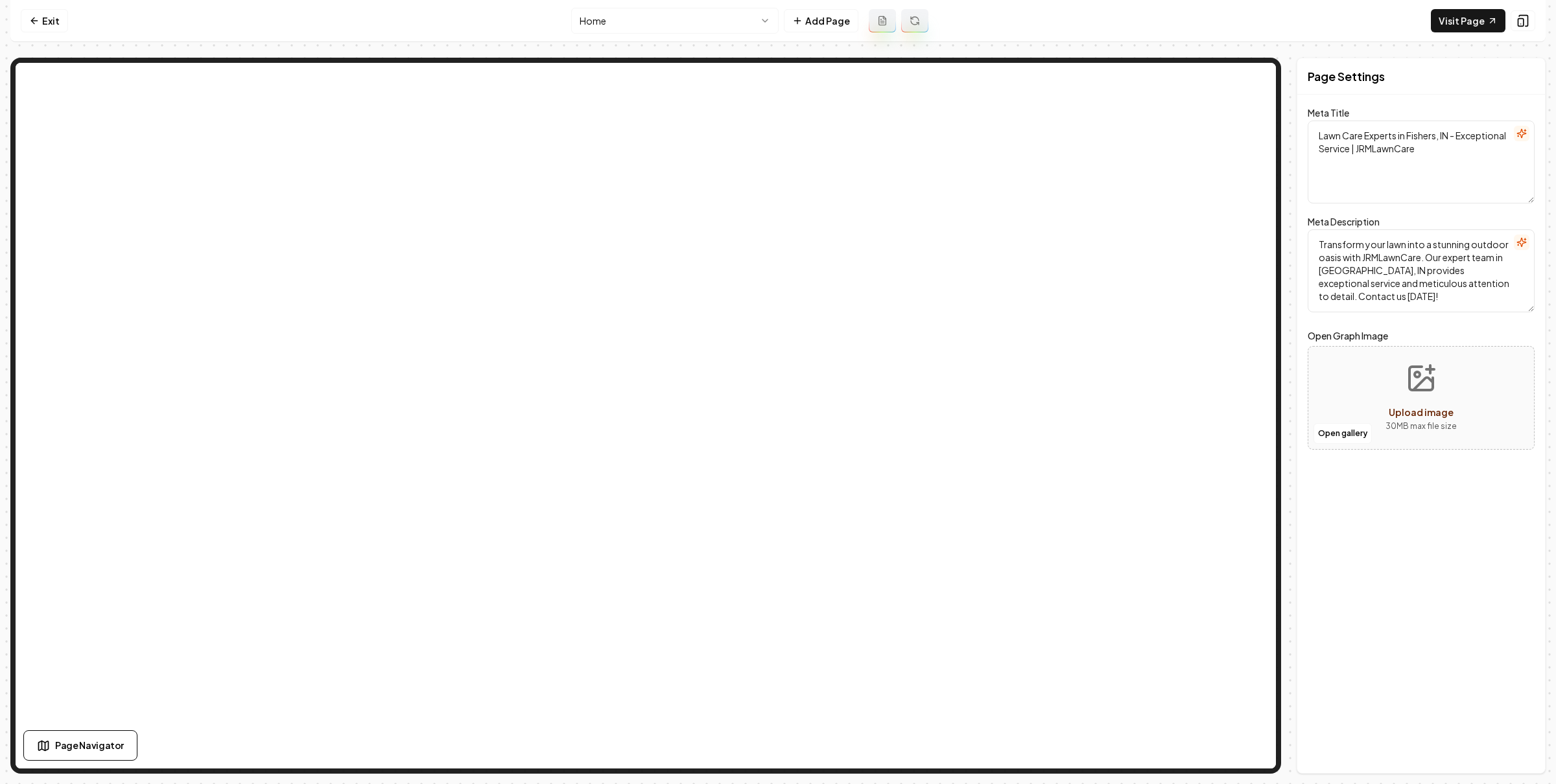
scroll to position [0, 0]
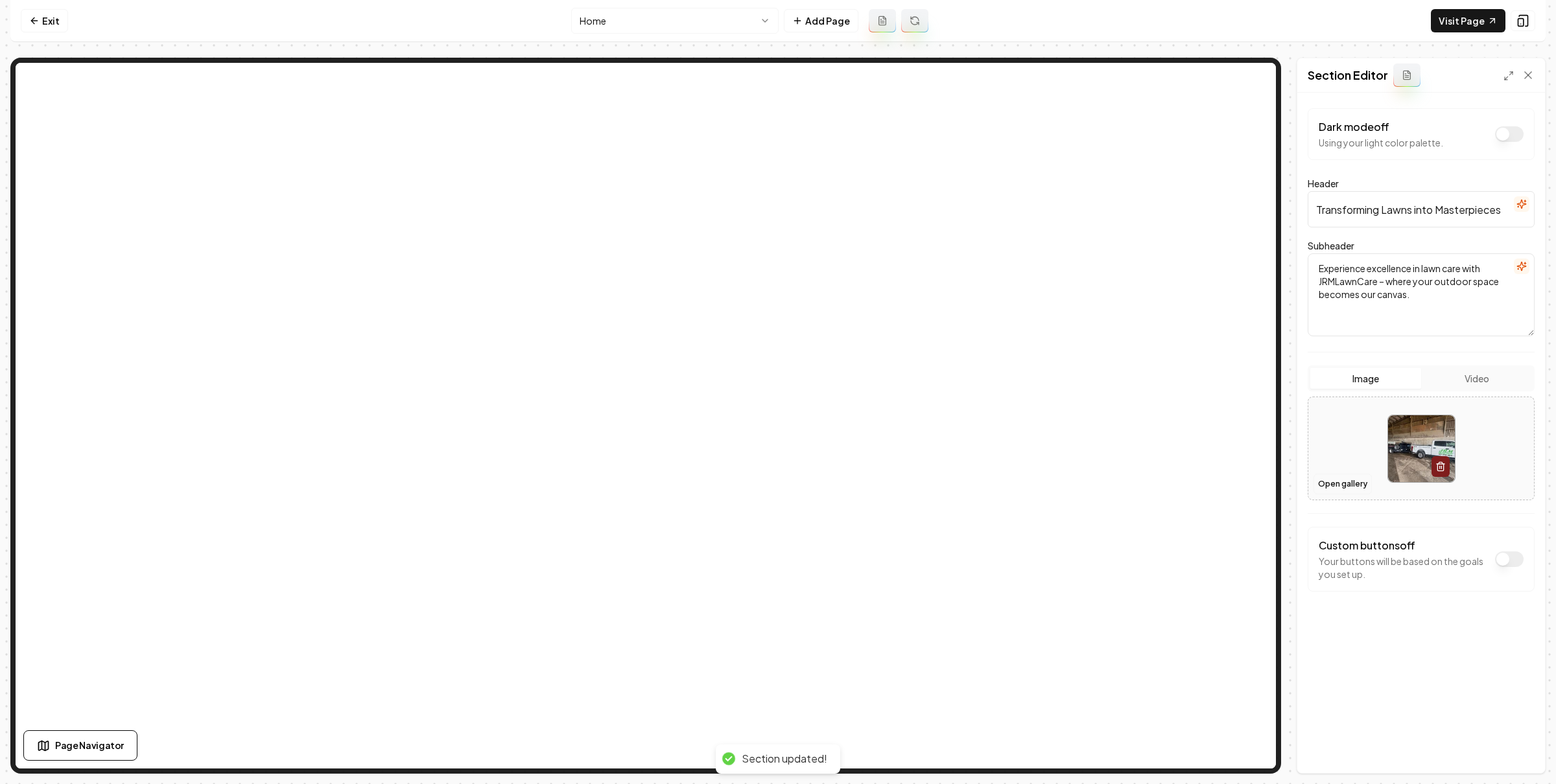
click at [1324, 487] on button "Open gallery" at bounding box center [1342, 484] width 58 height 21
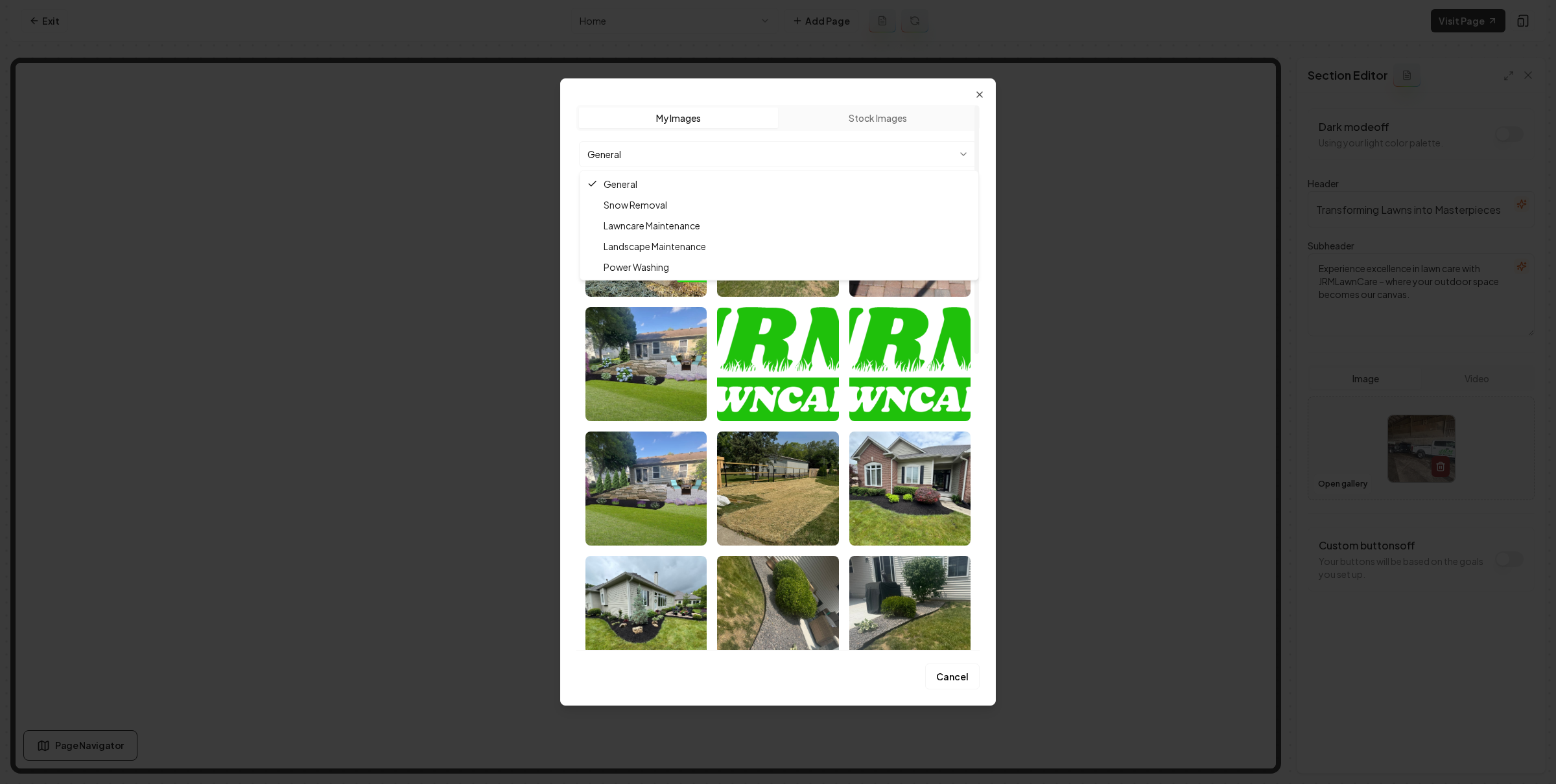
click at [835, 165] on body "Computer Required This feature is only available on a computer. Please switch t…" at bounding box center [778, 392] width 1556 height 784
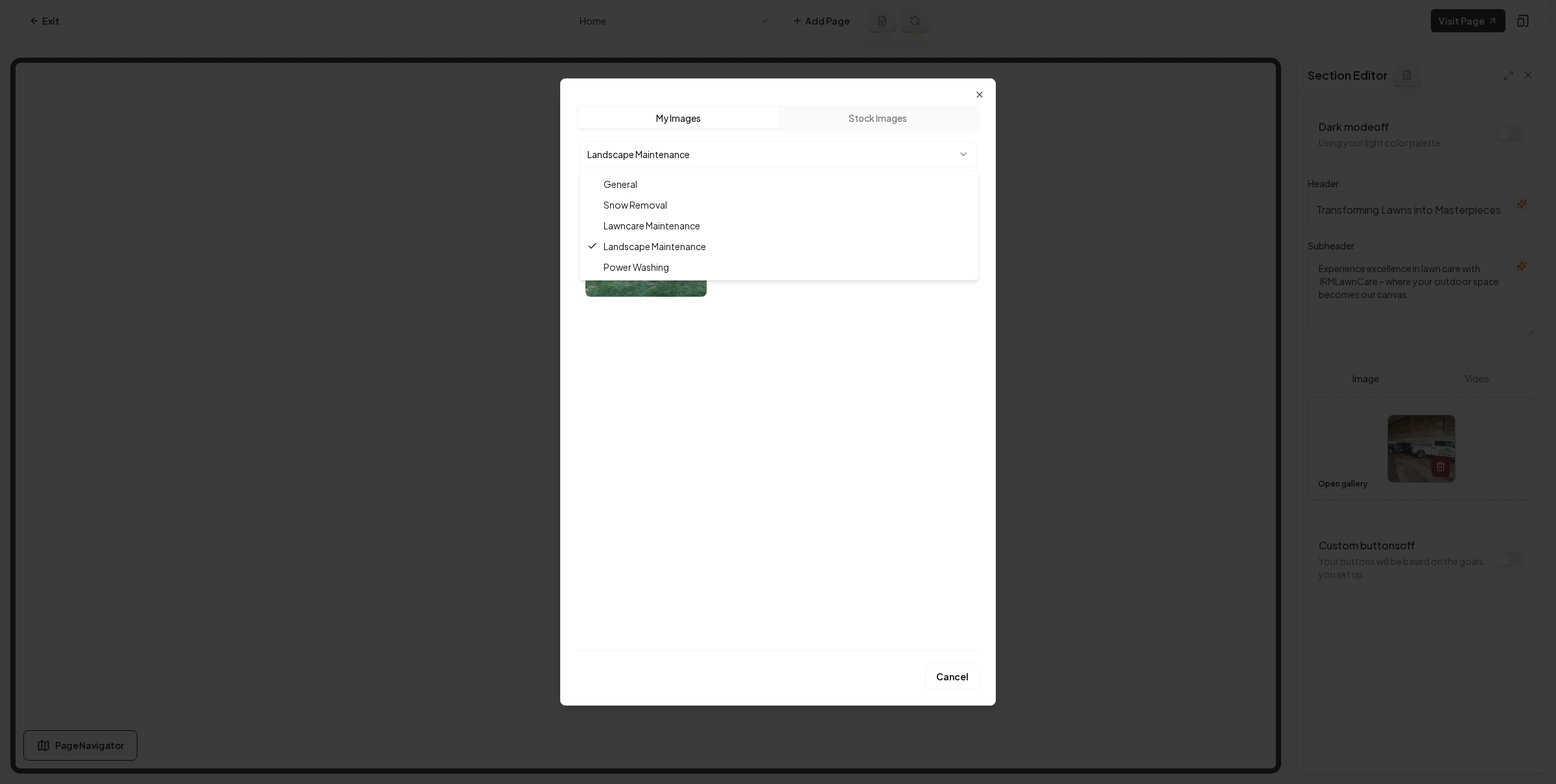
click at [684, 146] on body "Computer Required This feature is only available on a computer. Please switch t…" at bounding box center [778, 392] width 1556 height 784
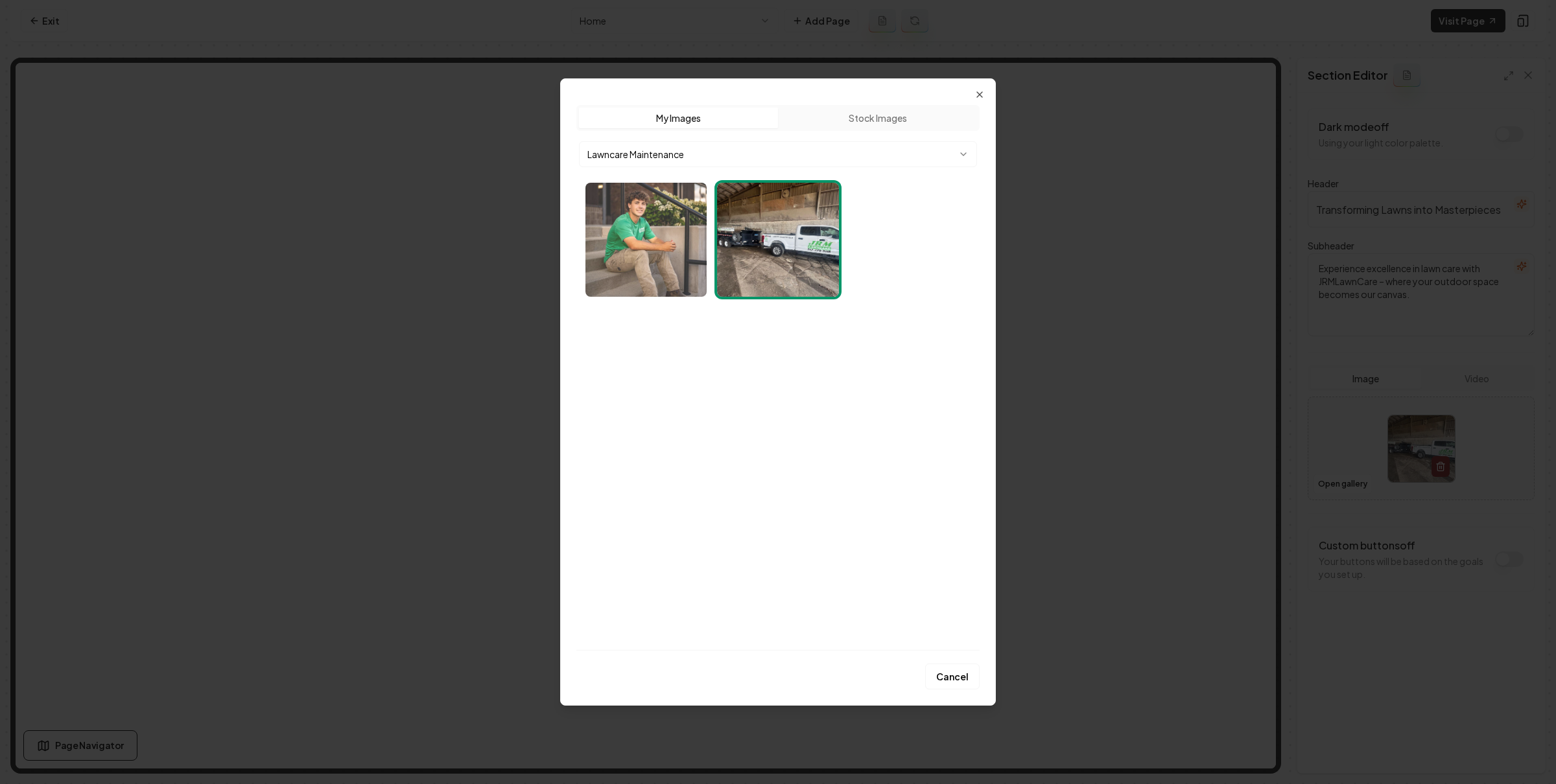
click at [627, 234] on img "Select image image_68a93c315c7cd75eb86e54d8.webp" at bounding box center [646, 240] width 121 height 114
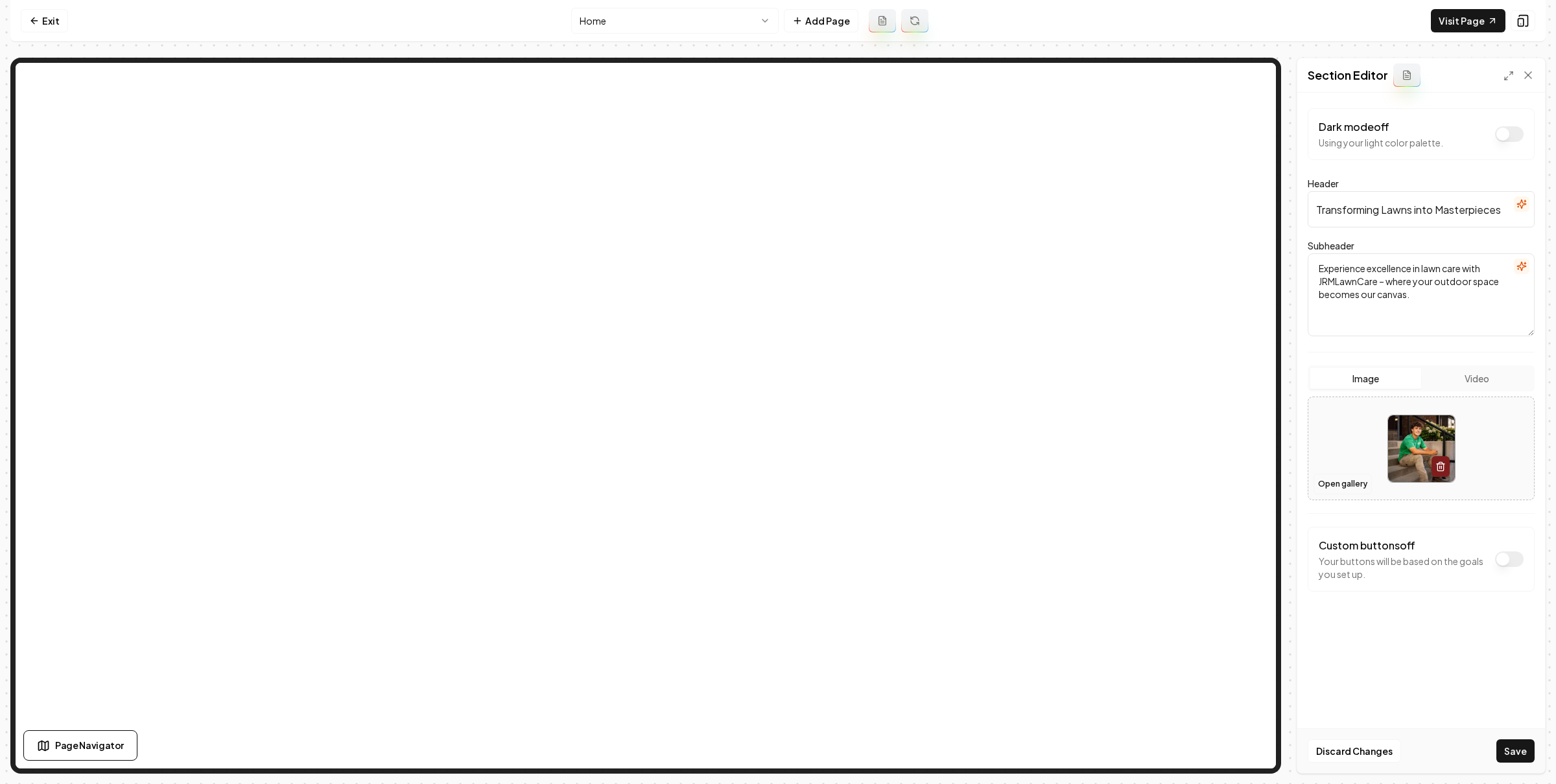
click at [1348, 488] on button "Open gallery" at bounding box center [1342, 484] width 58 height 21
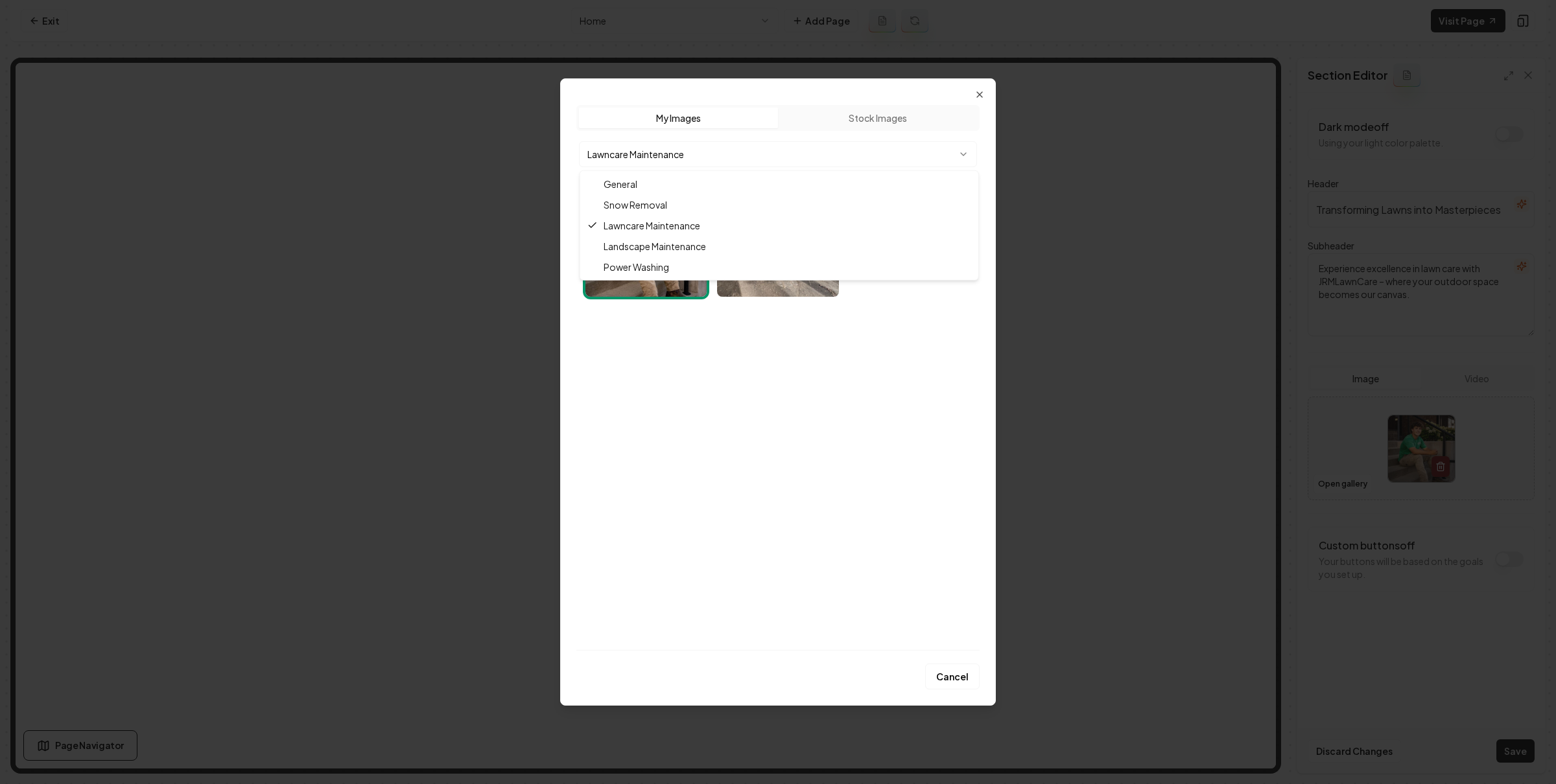
click at [798, 154] on body "Computer Required This feature is only available on a computer. Please switch t…" at bounding box center [778, 392] width 1556 height 784
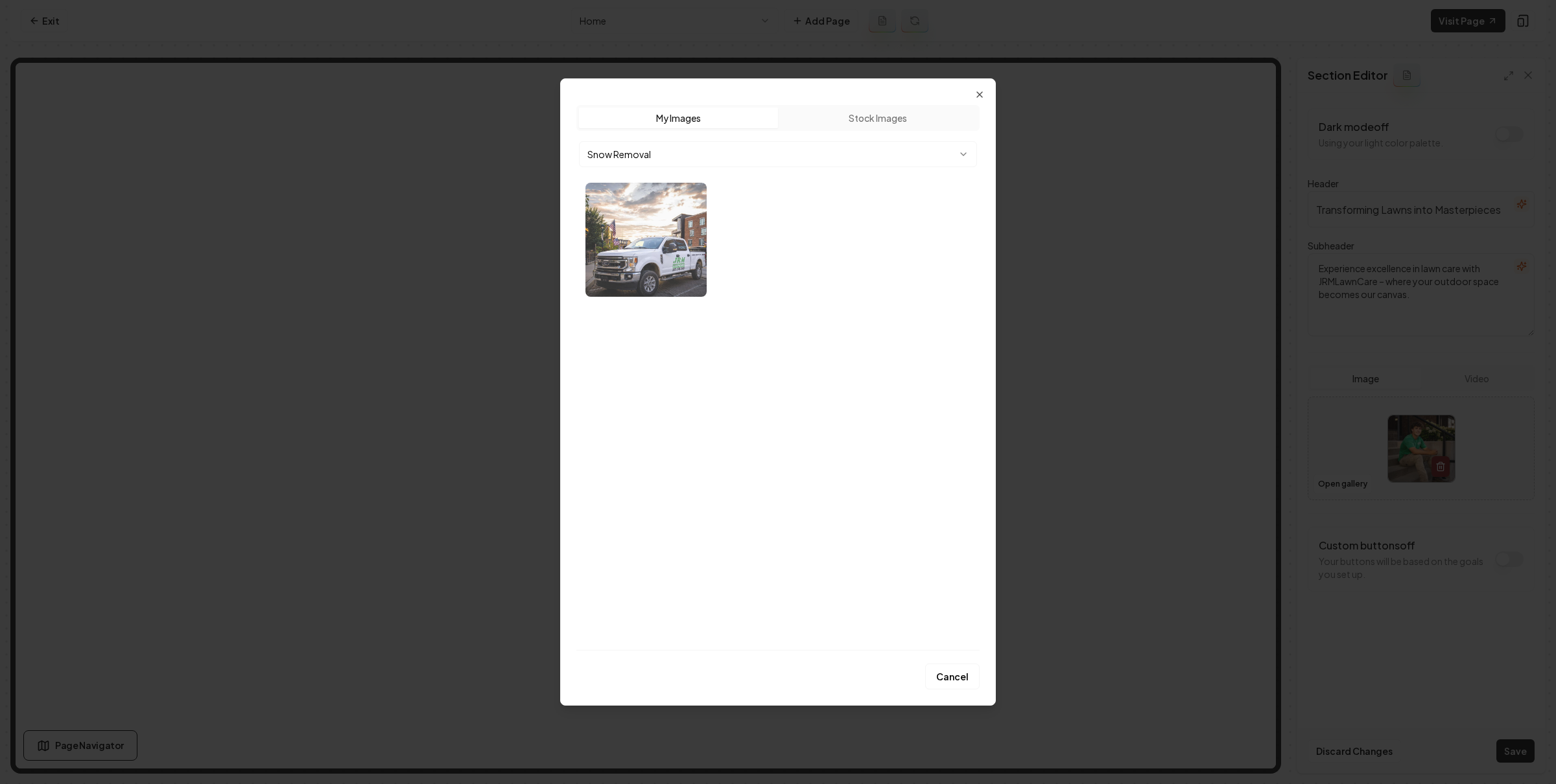
click at [700, 242] on img "Select image image_68a93b515c7cd75eb8687ccc.webp" at bounding box center [646, 240] width 121 height 114
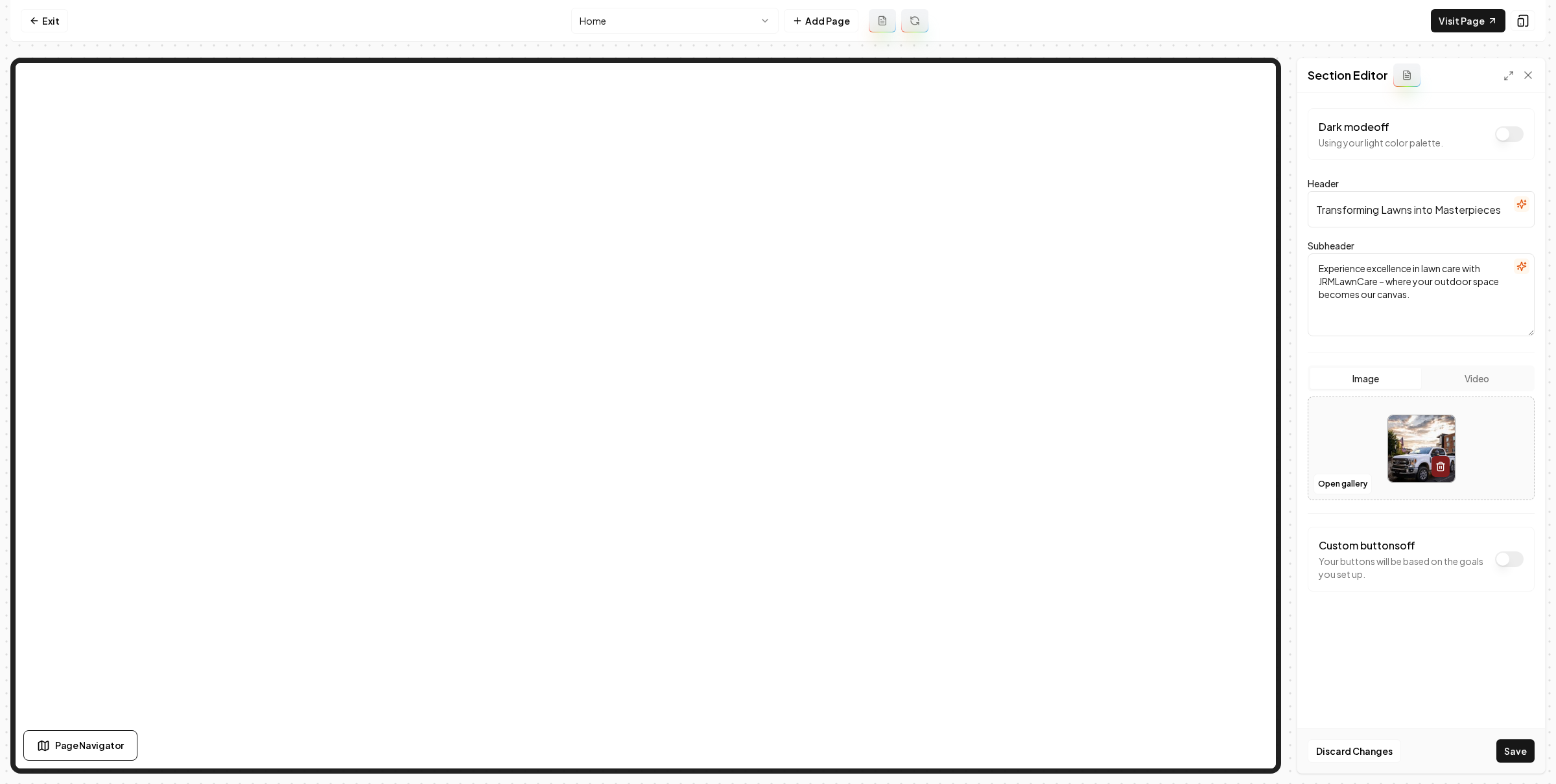
click at [1506, 755] on button "Save" at bounding box center [1515, 751] width 38 height 23
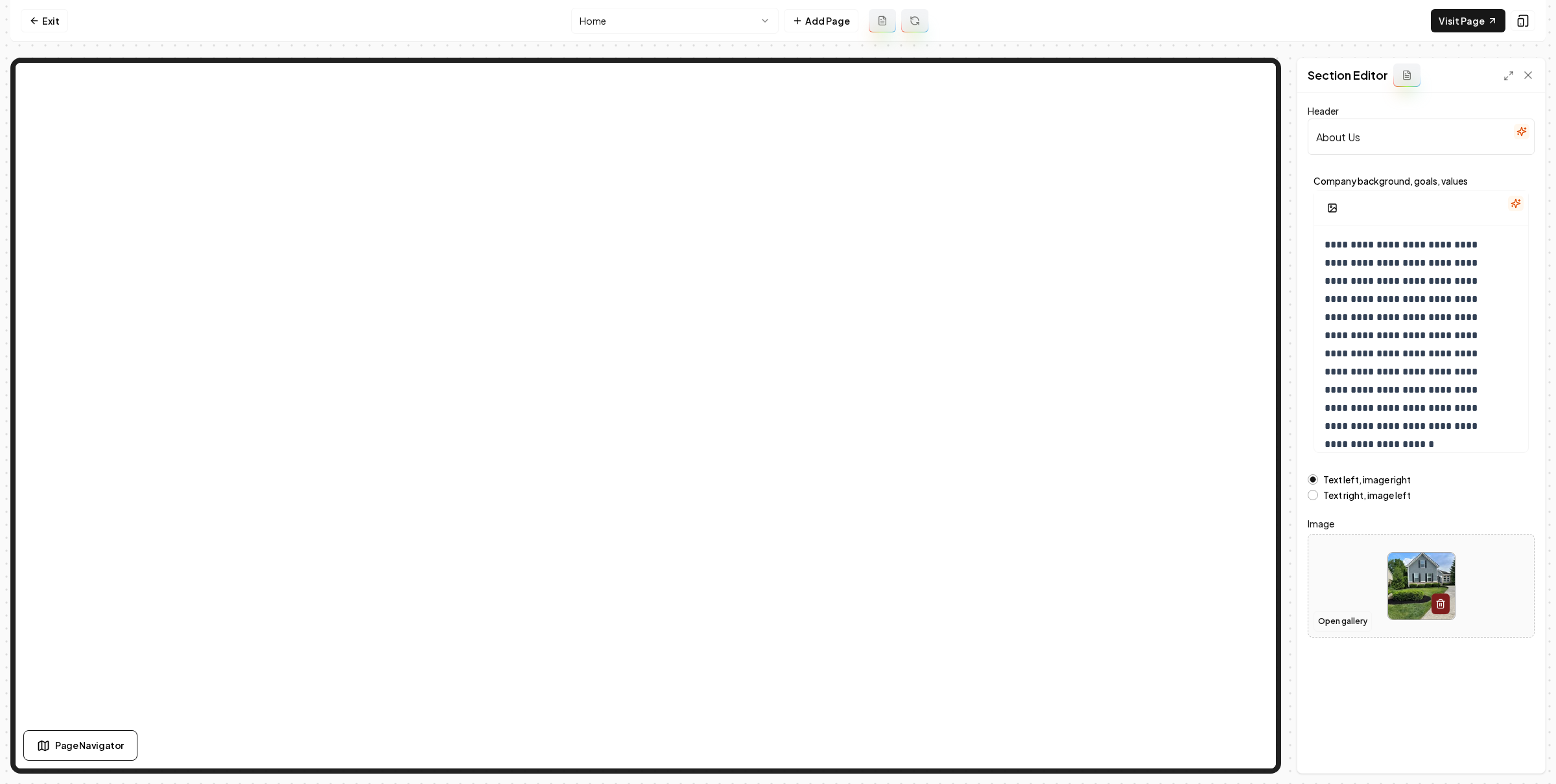
click at [1346, 619] on button "Open gallery" at bounding box center [1342, 622] width 58 height 21
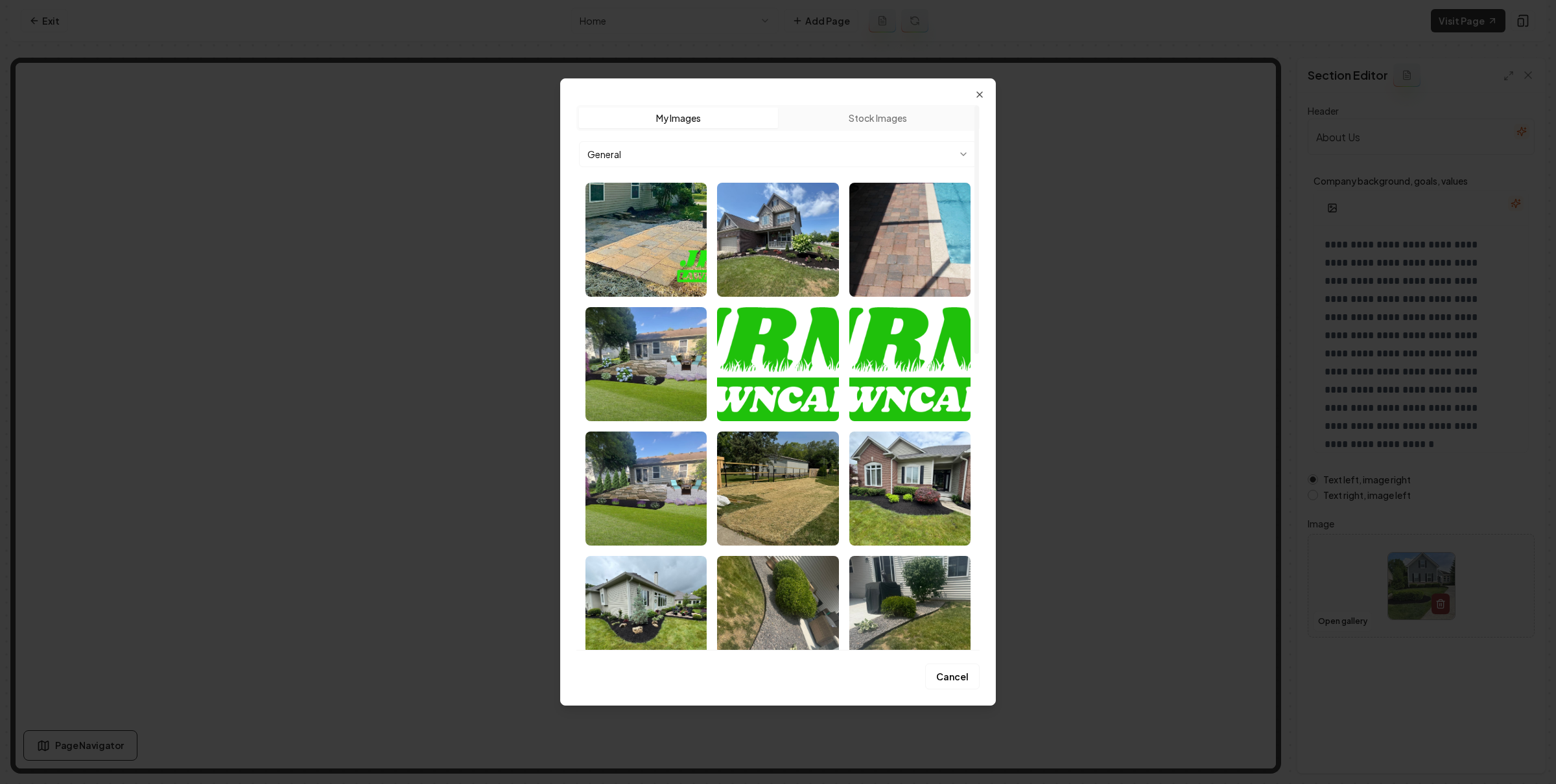
click at [856, 152] on body "**********" at bounding box center [778, 392] width 1556 height 784
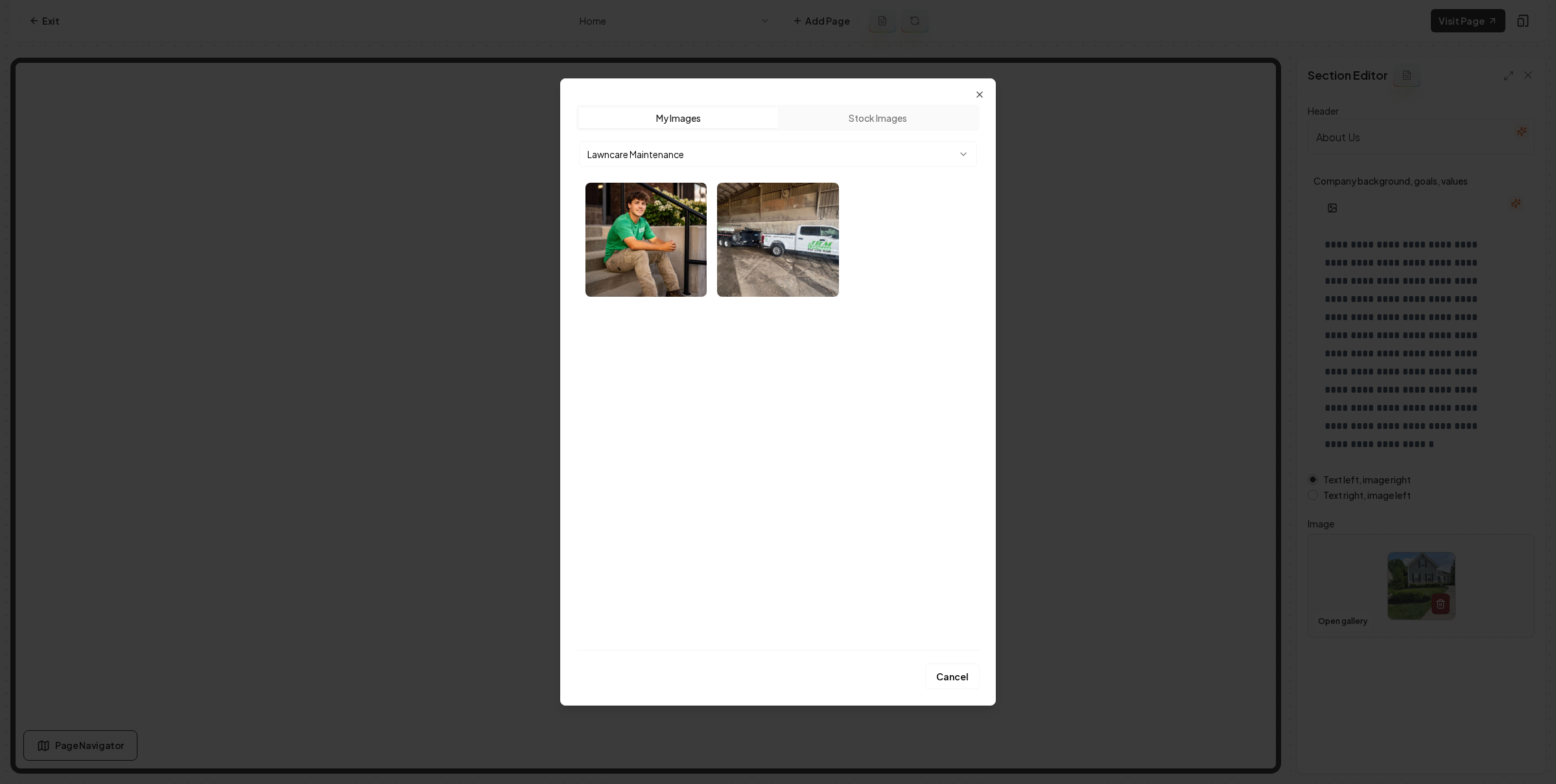
drag, startPoint x: 673, startPoint y: 261, endPoint x: 691, endPoint y: 258, distance: 18.2
click at [673, 261] on img "Select image image_68a93c315c7cd75eb86e54d8.webp" at bounding box center [646, 240] width 121 height 114
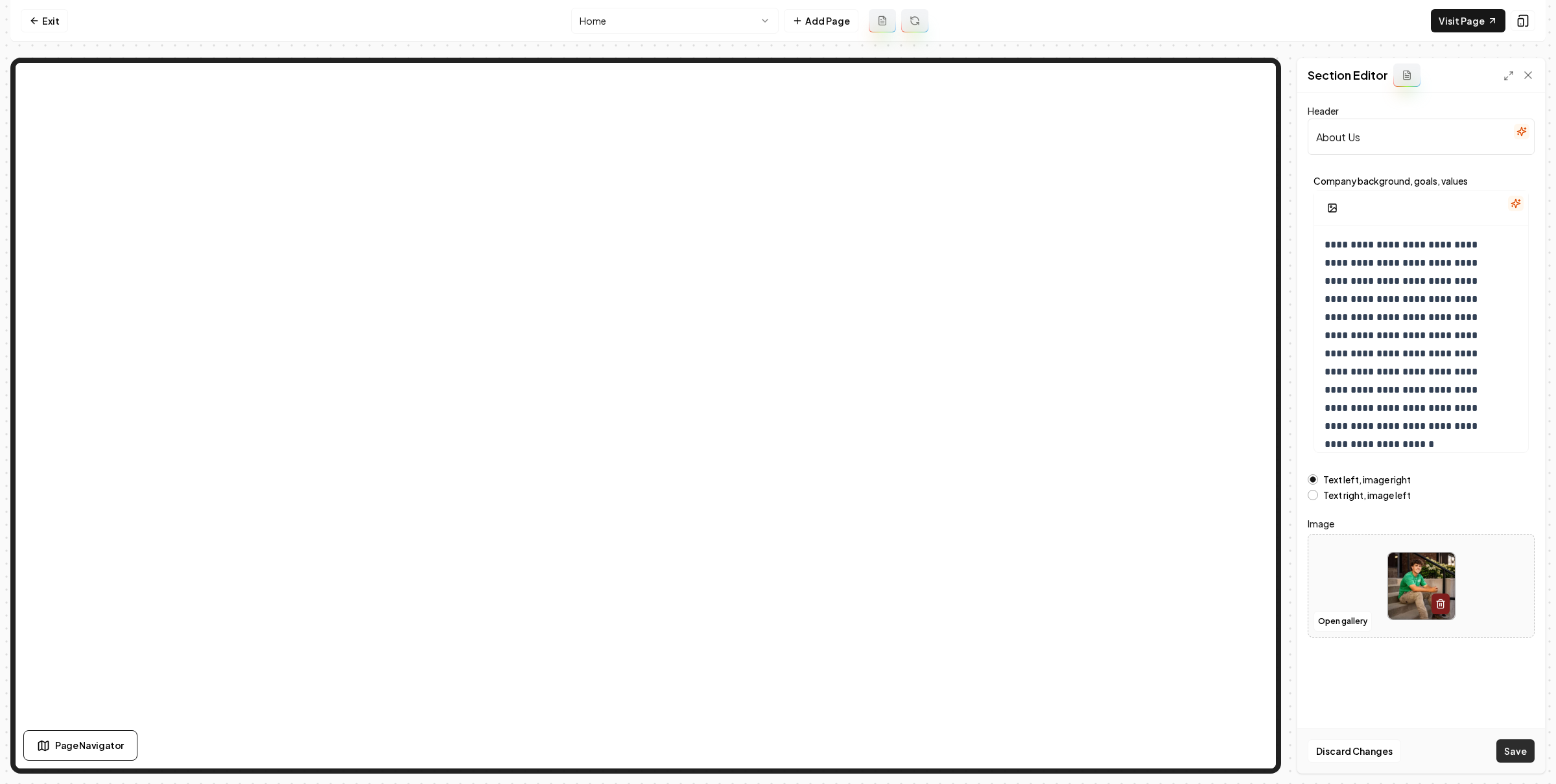
click at [1510, 747] on button "Save" at bounding box center [1515, 751] width 38 height 23
click at [50, 34] on nav "Exit Home Add Page Visit Page" at bounding box center [778, 21] width 1535 height 42
click at [50, 23] on link "Exit" at bounding box center [44, 20] width 48 height 23
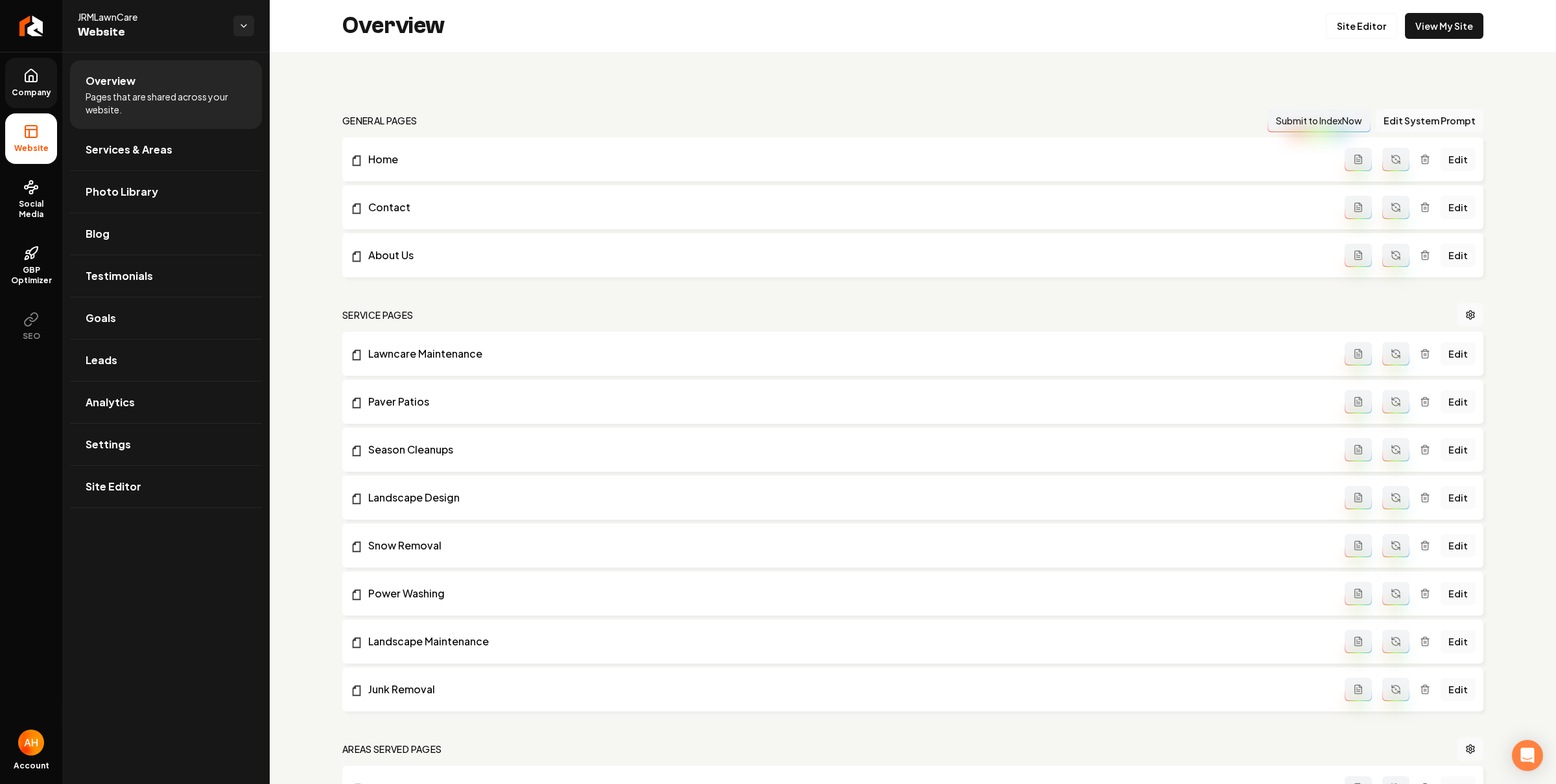
click at [29, 73] on icon at bounding box center [31, 76] width 16 height 16
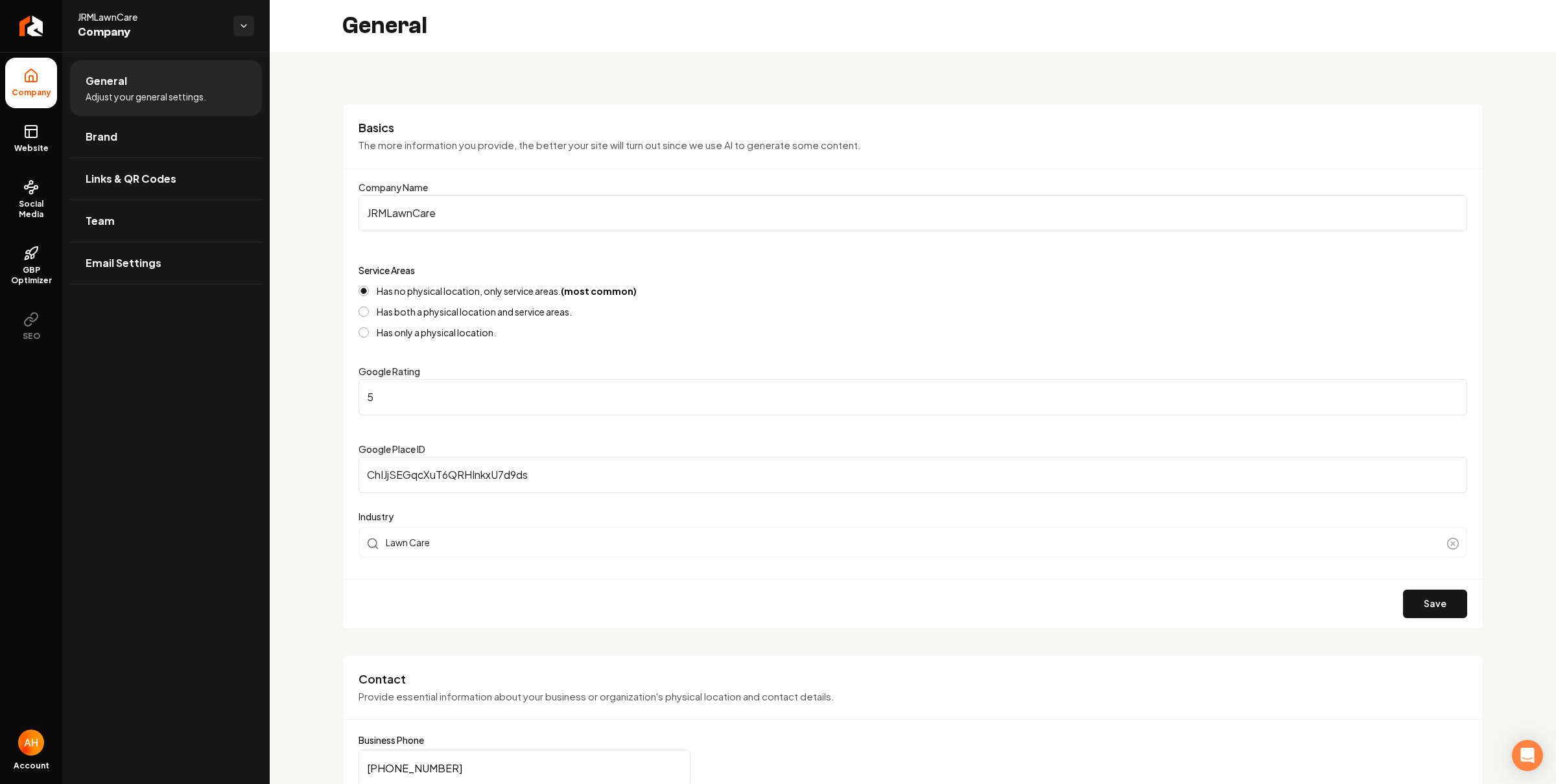
scroll to position [367, 0]
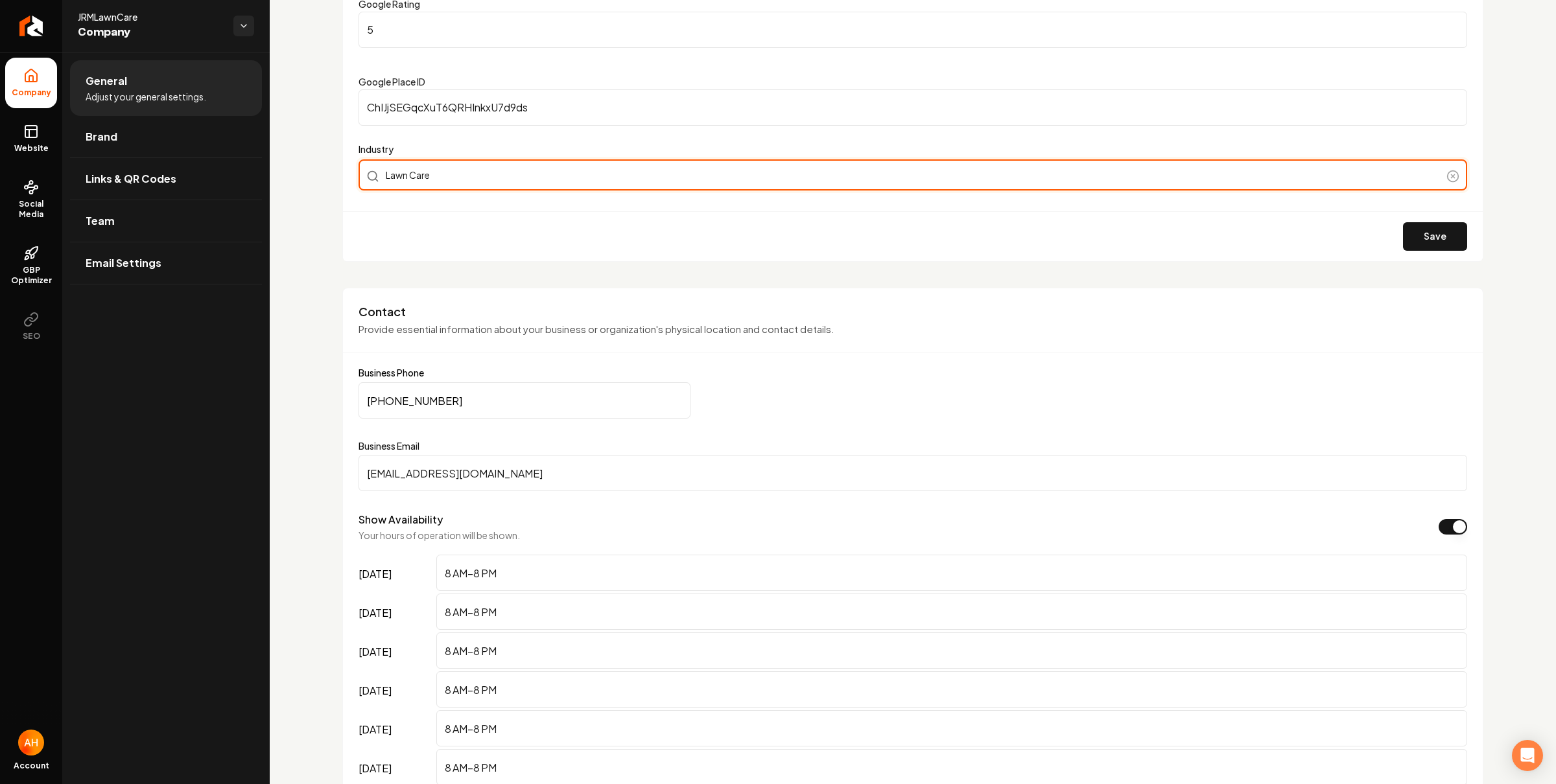
type input "Lawn Care"
click at [602, 168] on div "Lawn Care" at bounding box center [913, 175] width 1109 height 31
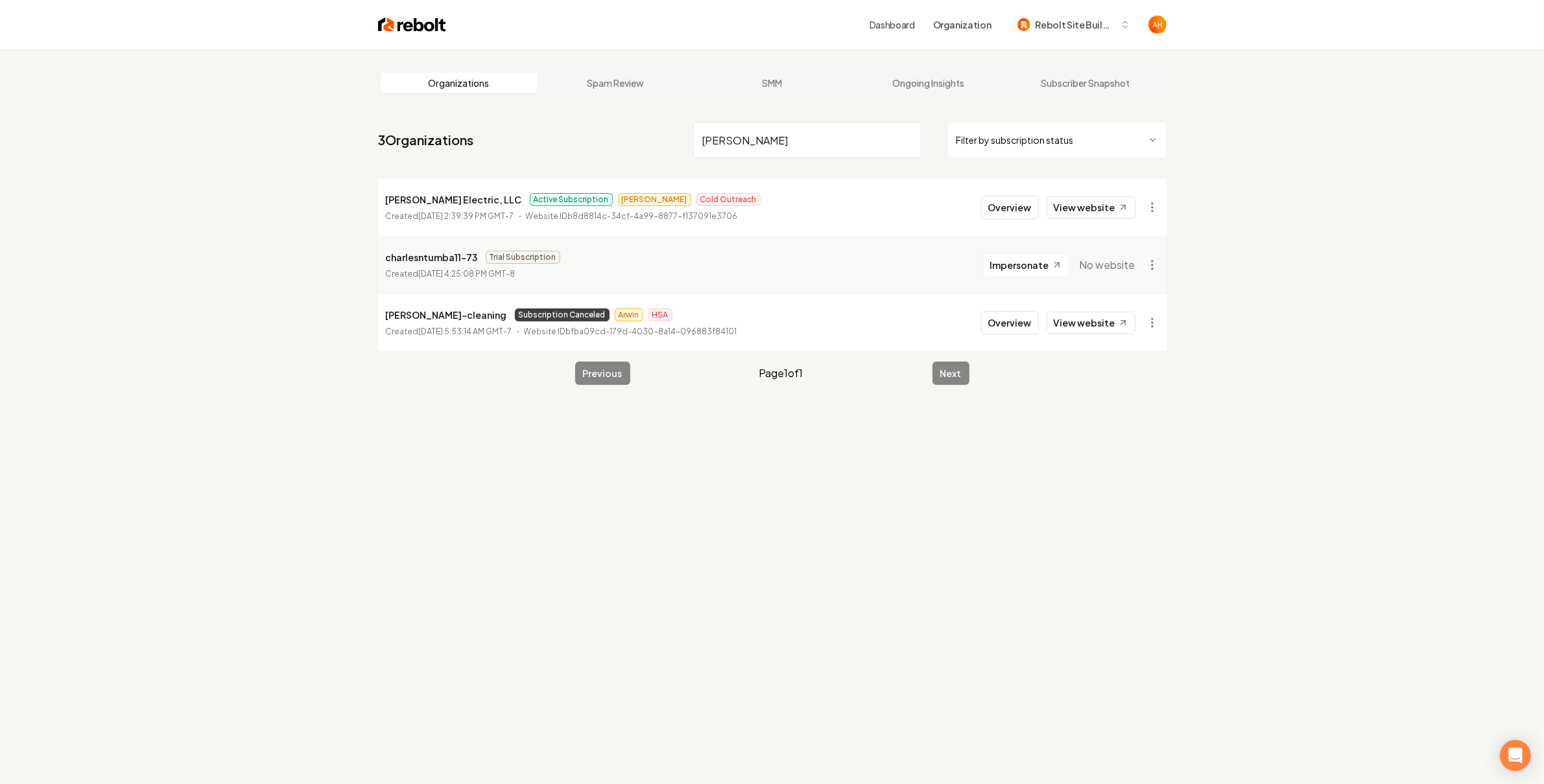
type input "charles"
click at [1015, 215] on button "Overview" at bounding box center [1009, 207] width 58 height 23
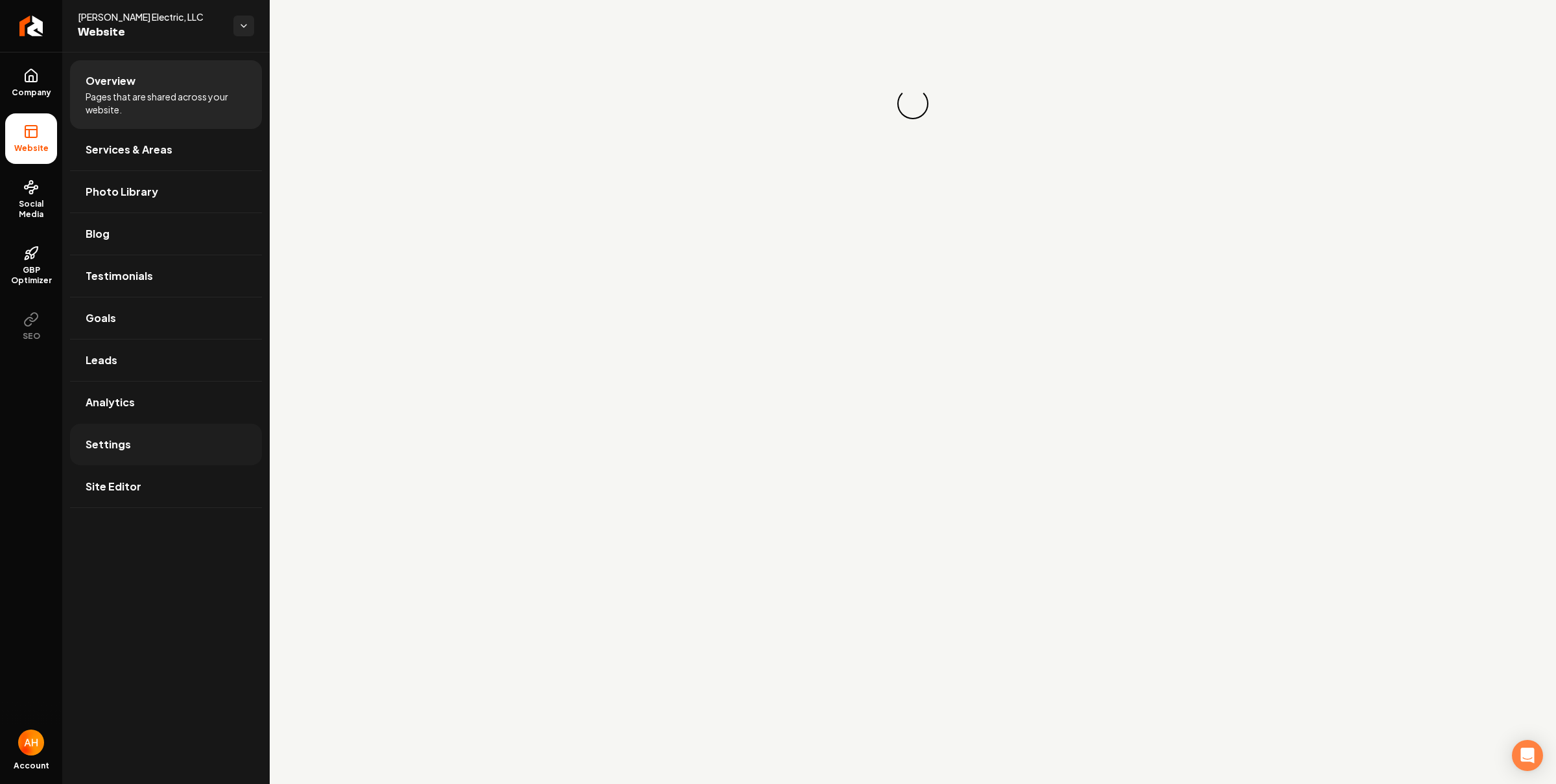
click at [99, 452] on span "Settings" at bounding box center [108, 444] width 45 height 16
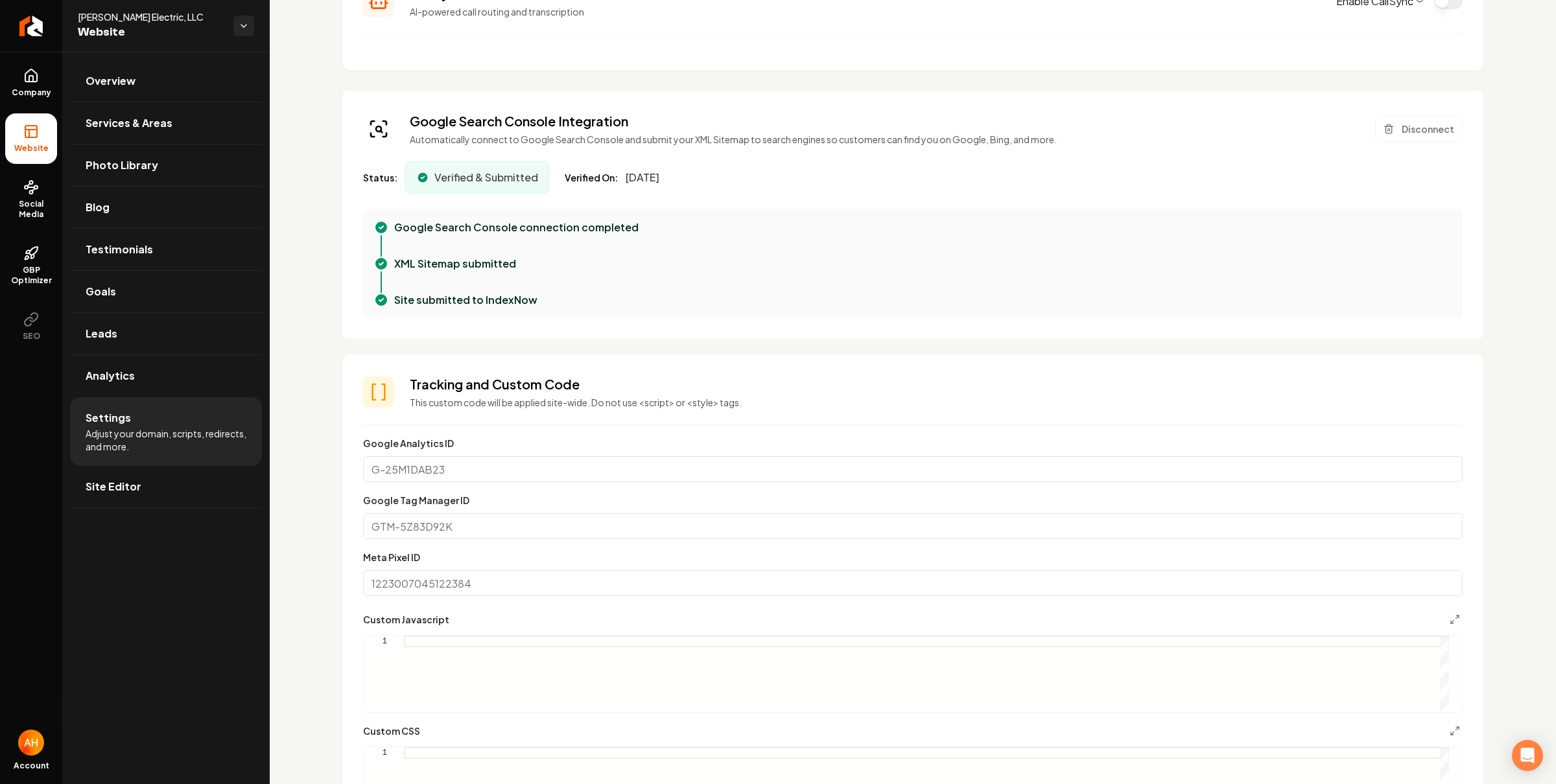
scroll to position [44, 0]
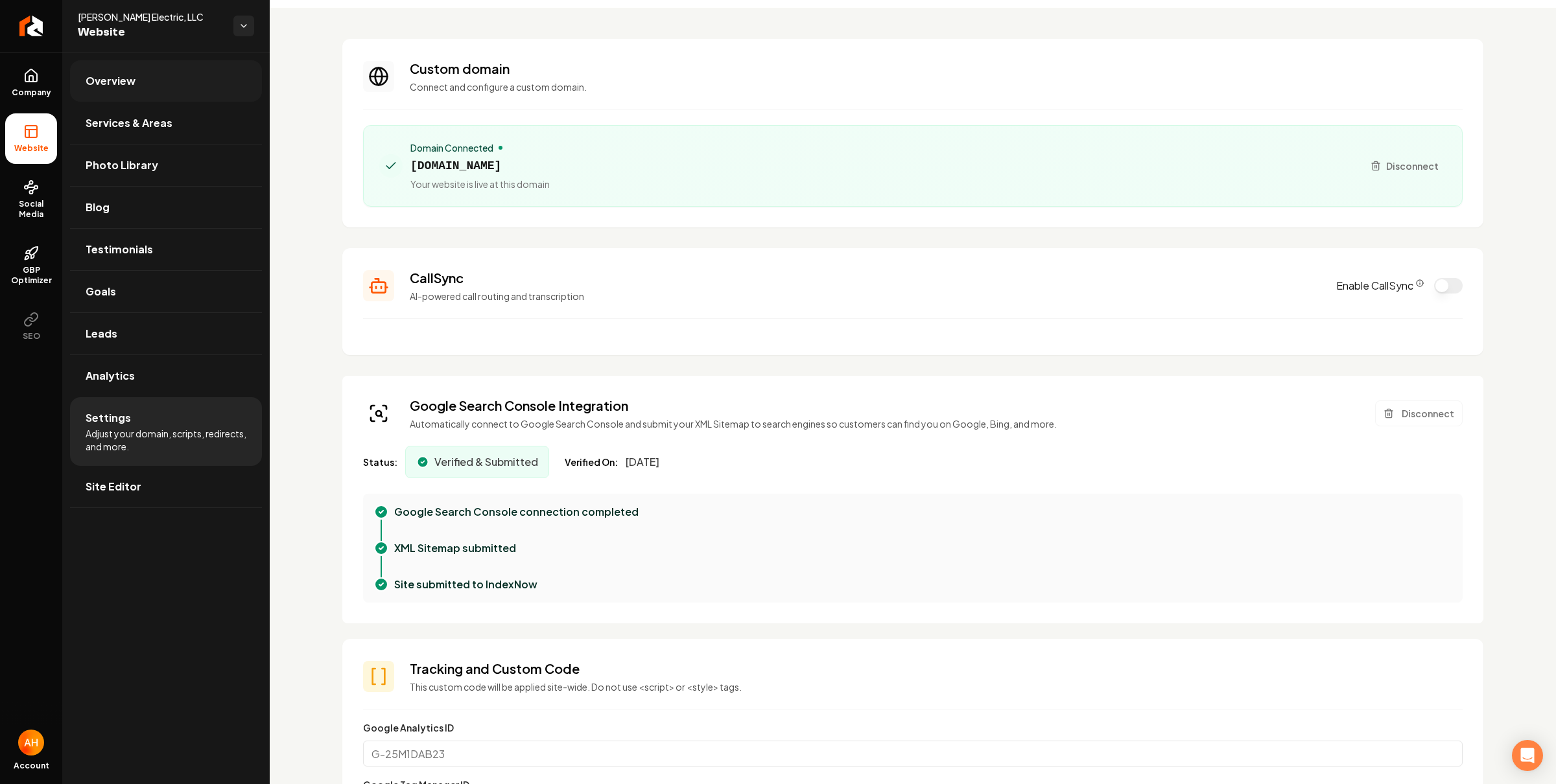
click at [127, 95] on link "Overview" at bounding box center [165, 81] width 191 height 42
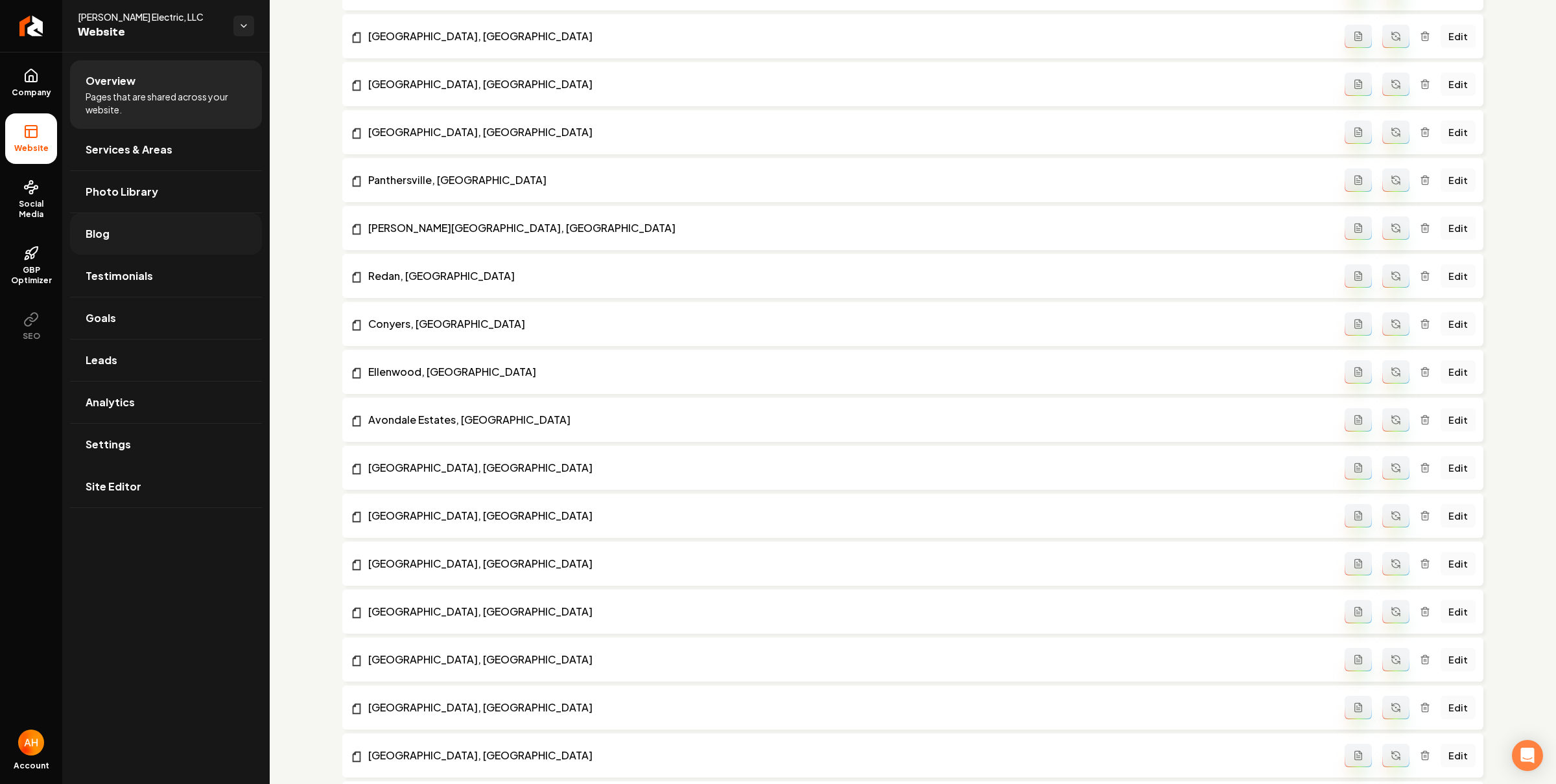
scroll to position [1579, 0]
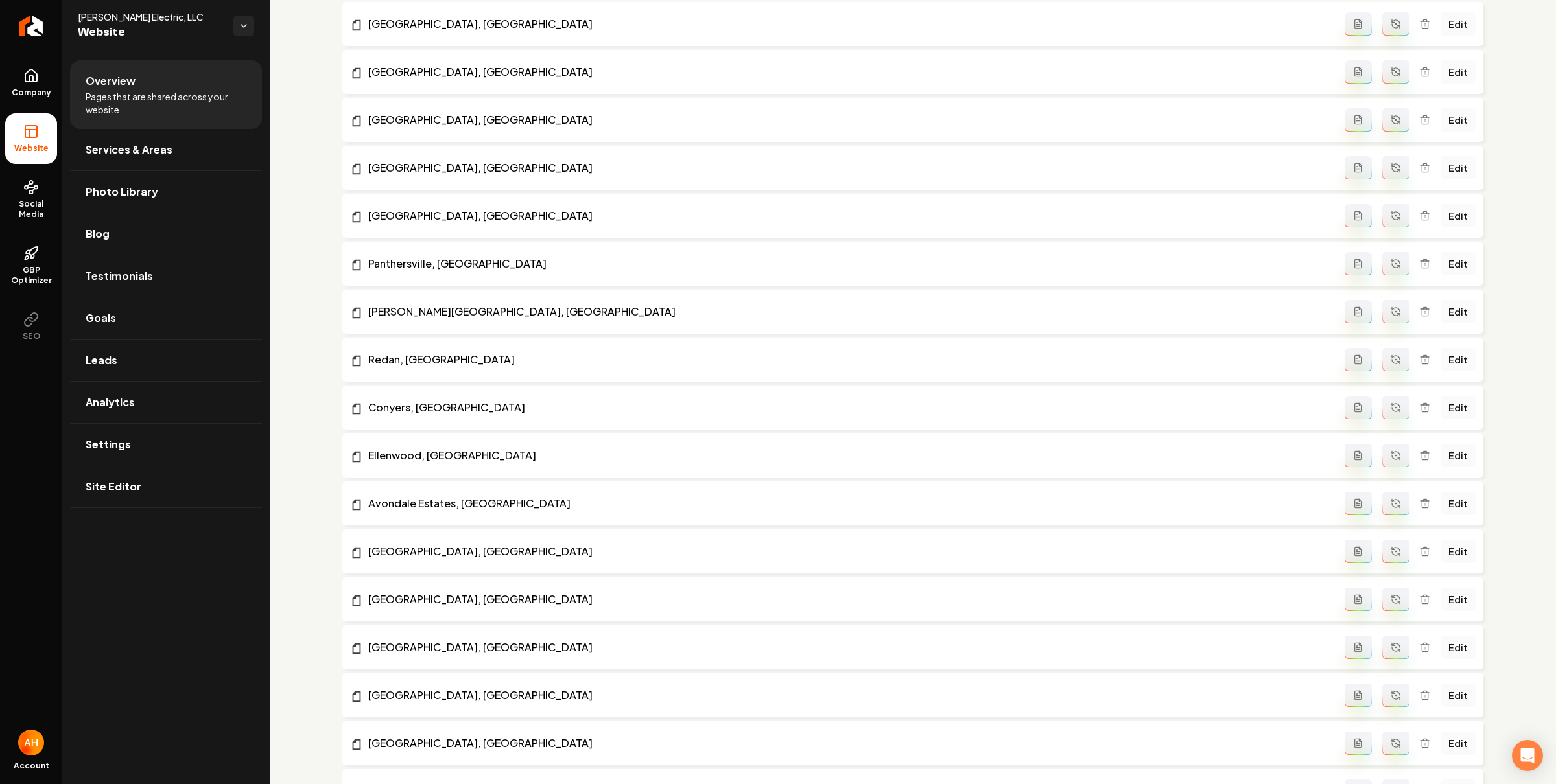
click at [310, 133] on div "general pages Submit to IndexNow Edit System Prompt About Us Edit Contact Edit …" at bounding box center [912, 64] width 1287 height 3185
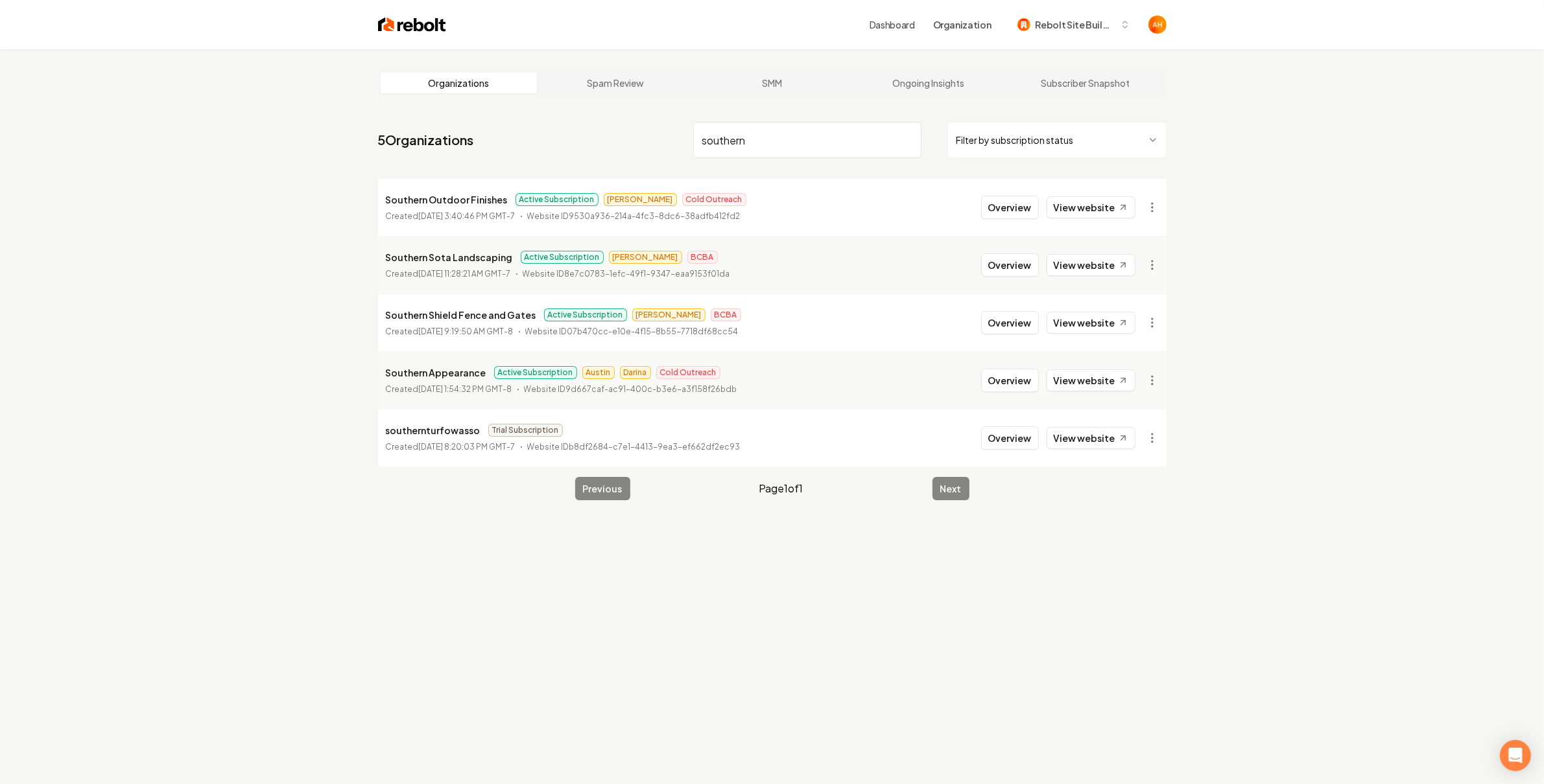
click at [797, 142] on input "southern" at bounding box center [807, 140] width 228 height 36
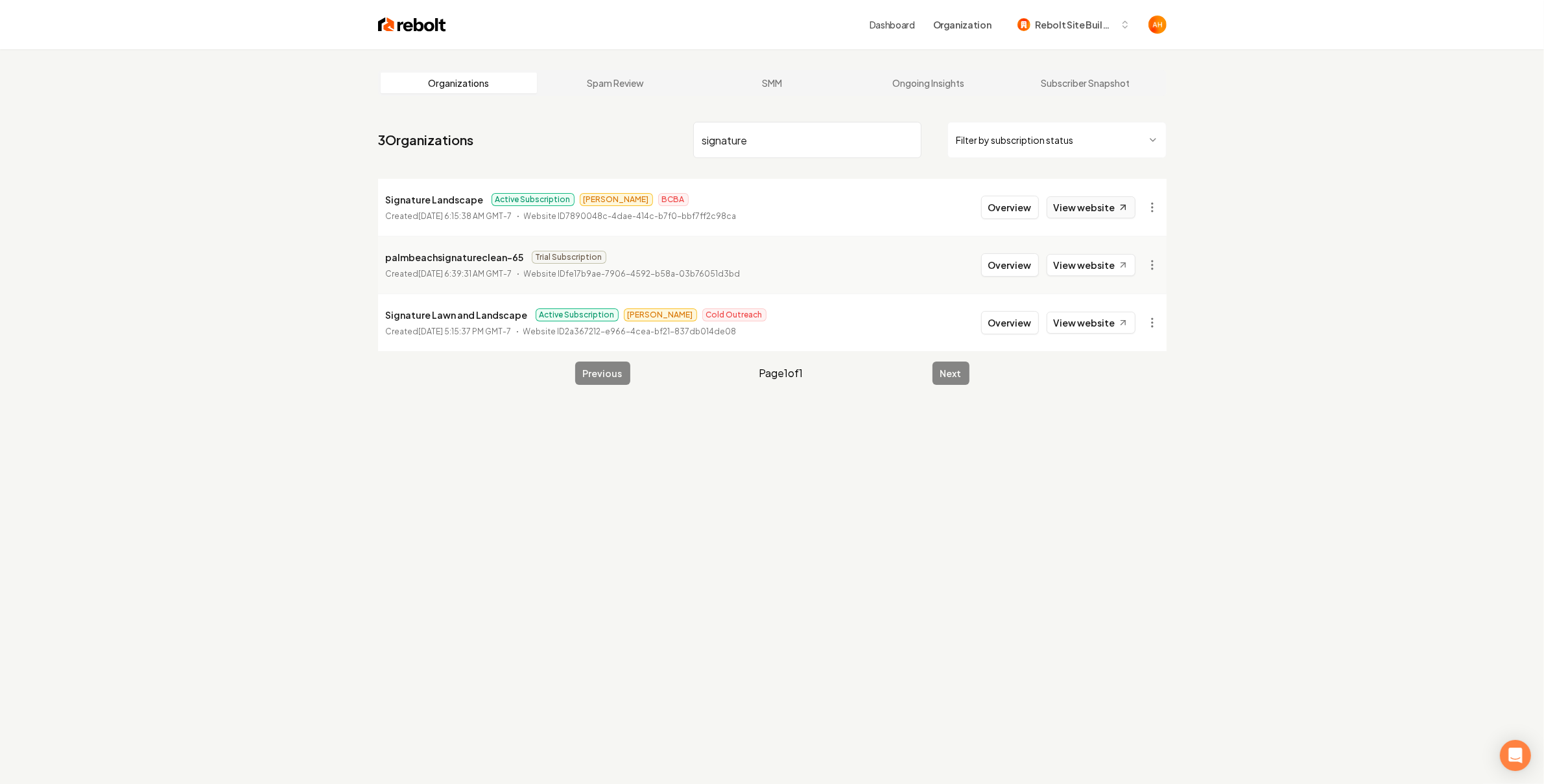
type input "signature"
click at [1095, 217] on link "View website" at bounding box center [1091, 207] width 89 height 22
click at [1097, 211] on link "View website" at bounding box center [1091, 207] width 89 height 22
click at [1074, 203] on link "View website" at bounding box center [1091, 207] width 89 height 22
click at [1009, 203] on button "Overview" at bounding box center [1009, 207] width 58 height 23
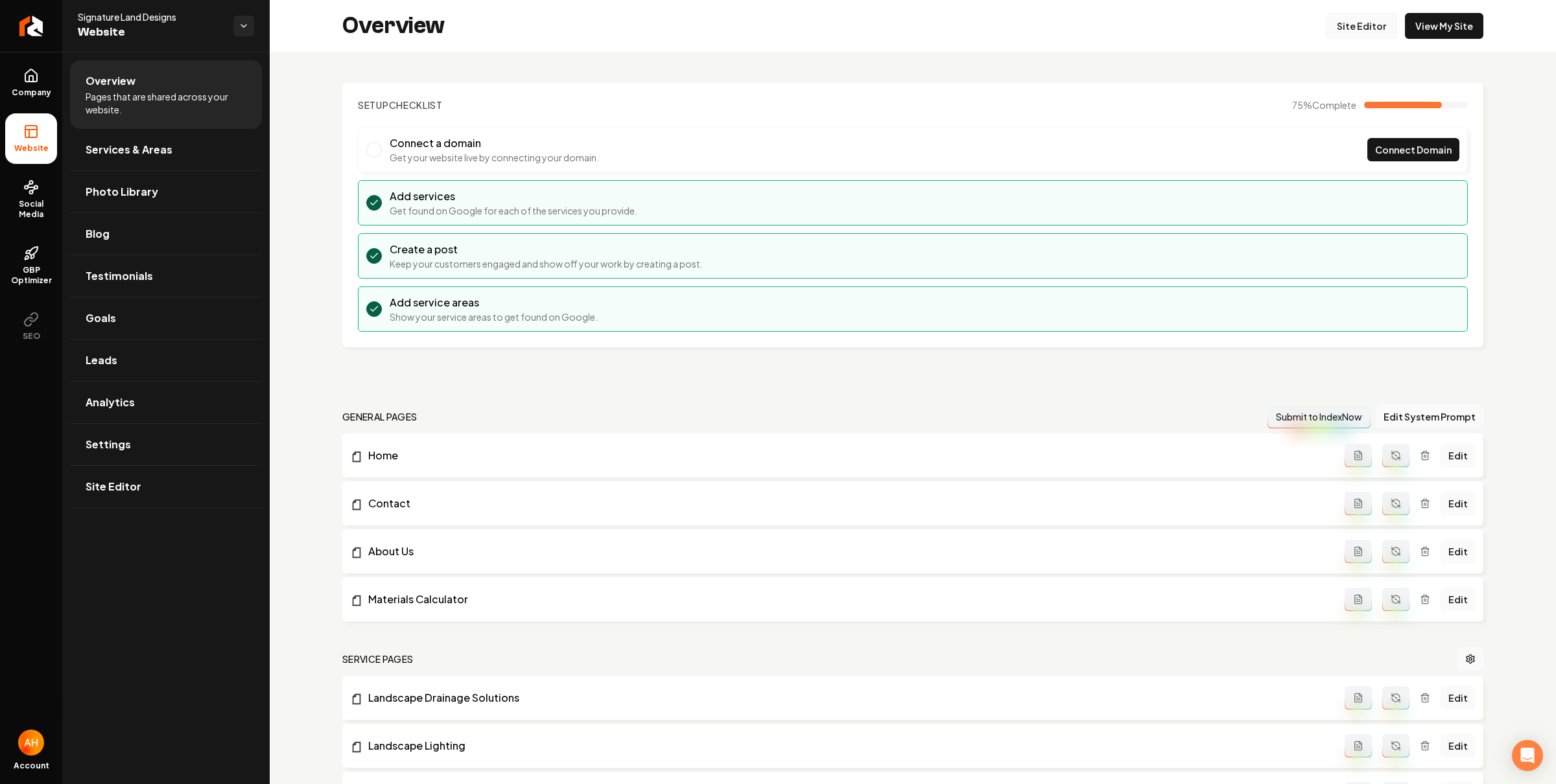
click at [1354, 19] on link "Site Editor" at bounding box center [1361, 26] width 71 height 26
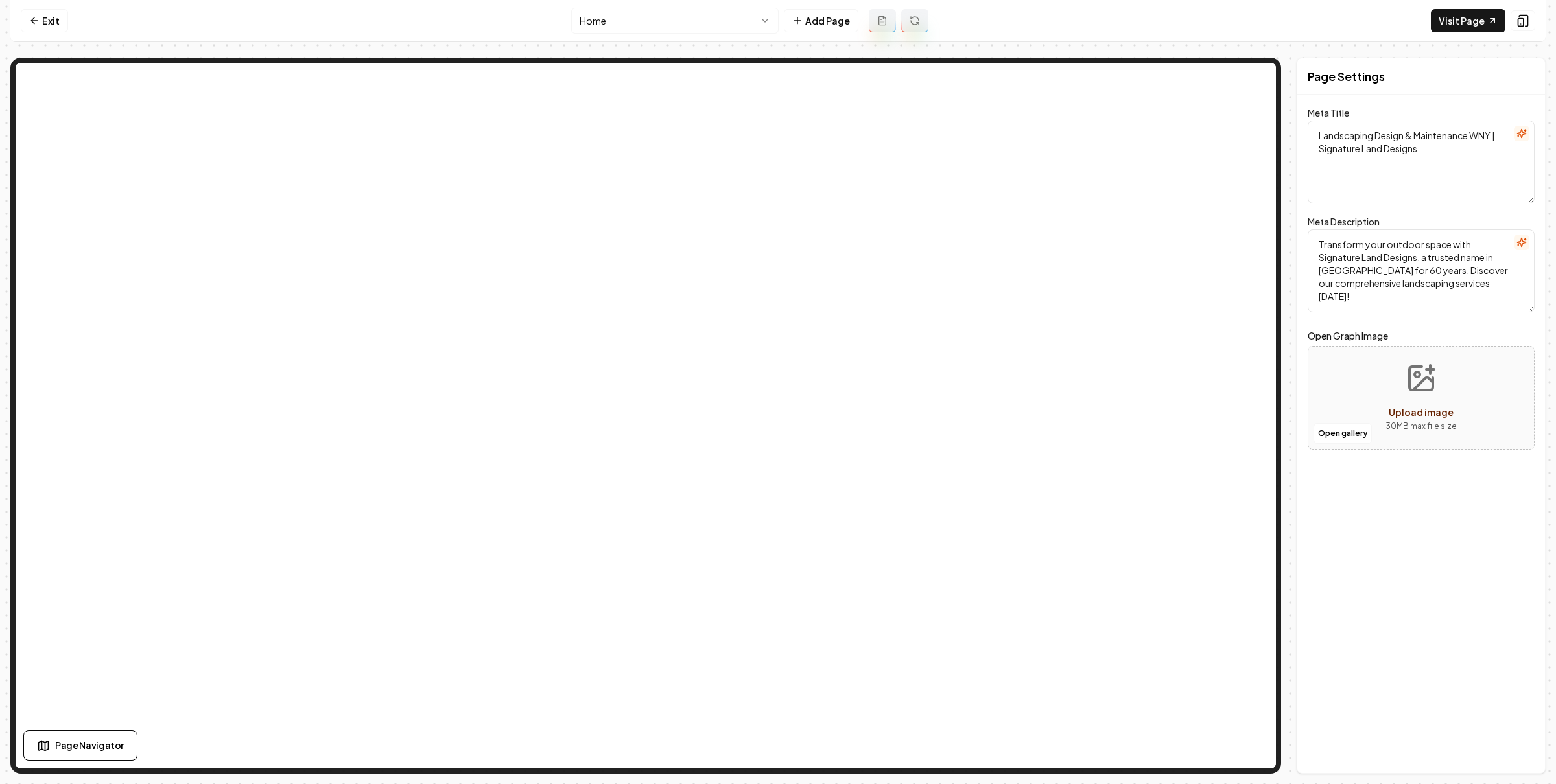
click at [729, 15] on html "Computer Required This feature is only available on a computer. Please switch t…" at bounding box center [778, 392] width 1556 height 784
click at [1128, 22] on nav "Exit Contact Add Page Visit Page" at bounding box center [778, 21] width 1535 height 42
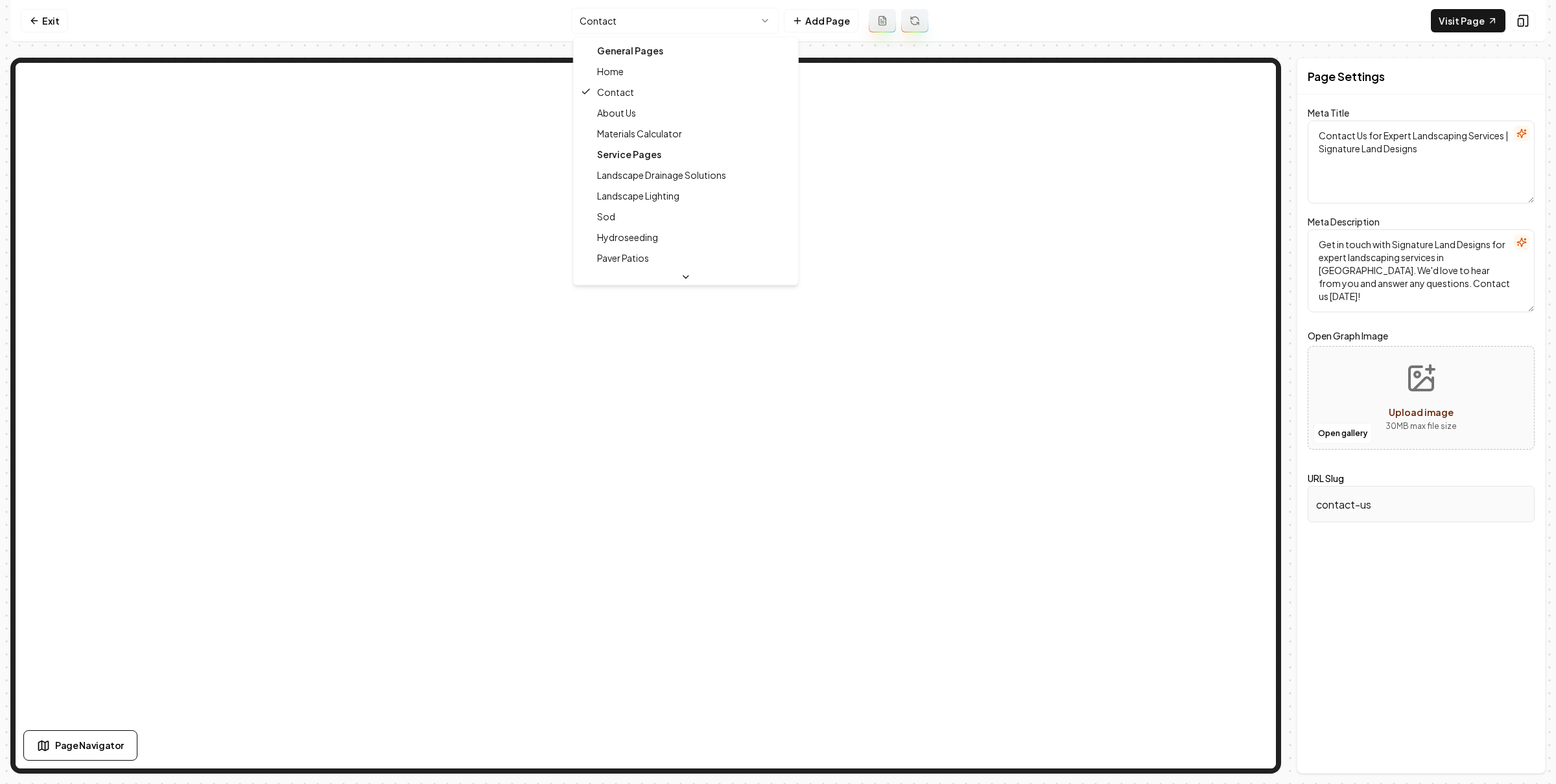
click at [667, 30] on html "Computer Required This feature is only available on a computer. Please switch t…" at bounding box center [778, 392] width 1556 height 784
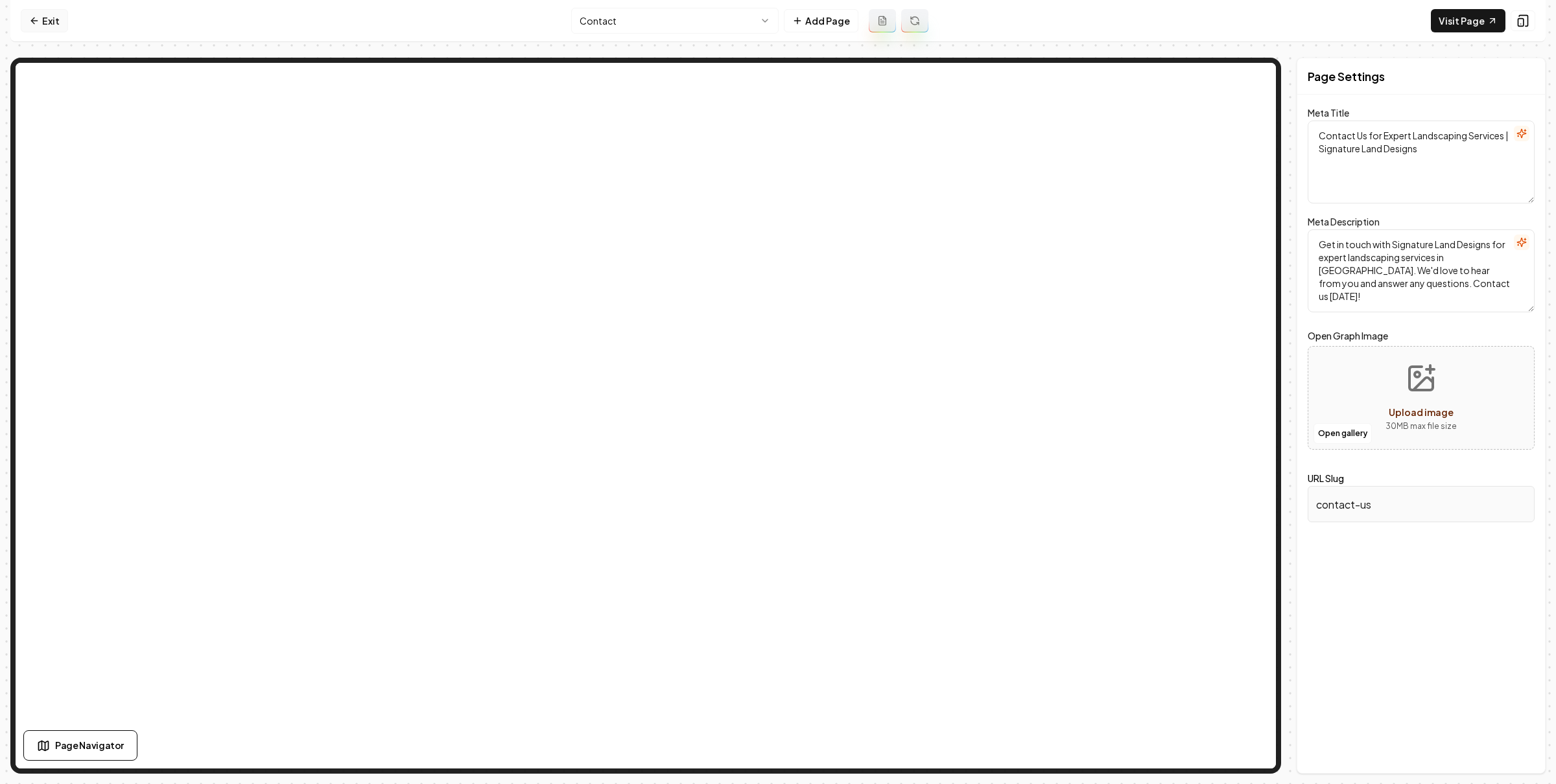
click at [37, 16] on icon at bounding box center [35, 21] width 10 height 10
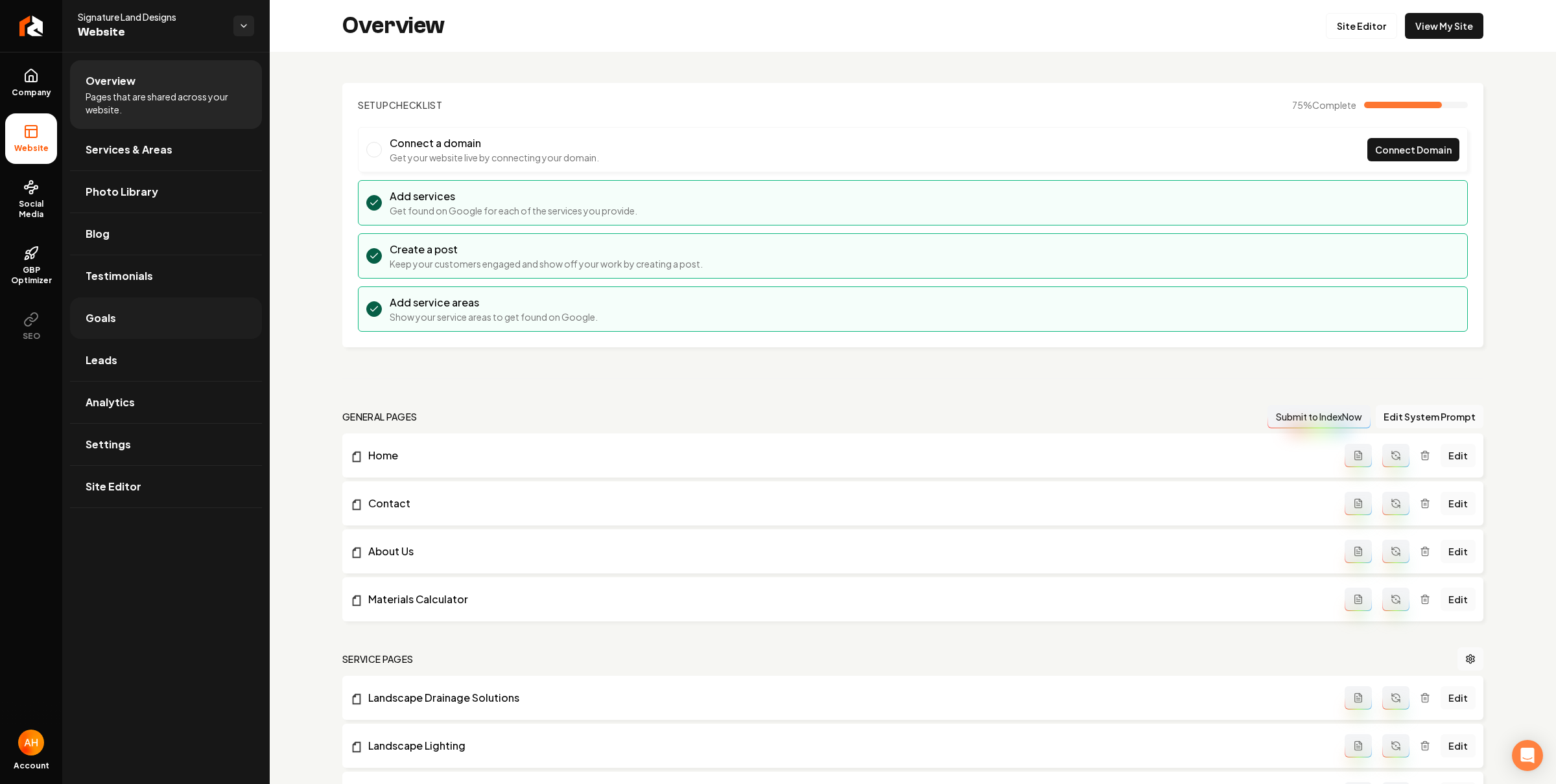
click at [133, 321] on link "Goals" at bounding box center [165, 318] width 191 height 42
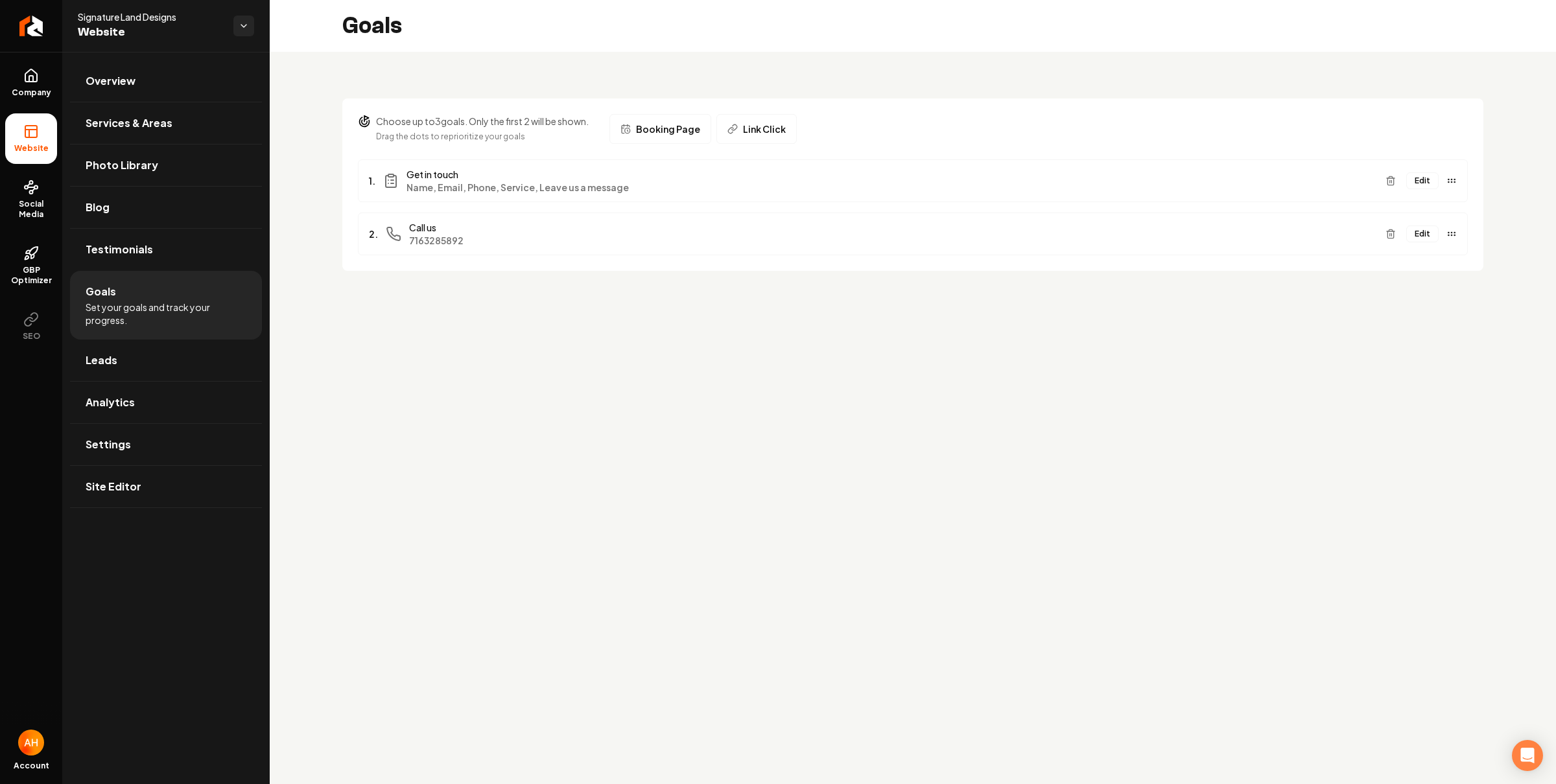
click at [1420, 183] on button "Edit" at bounding box center [1422, 180] width 32 height 16
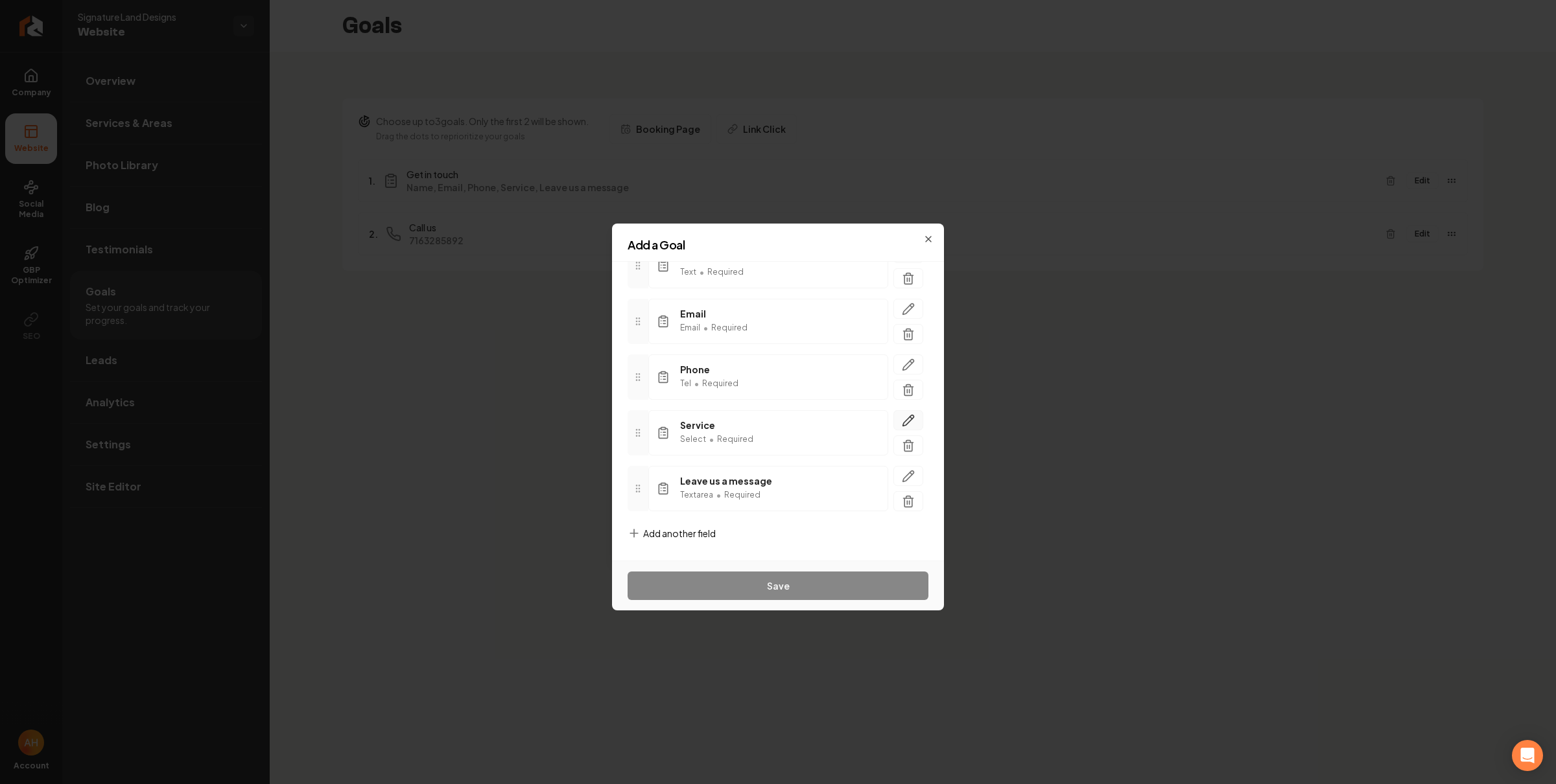
click at [905, 415] on button "button" at bounding box center [908, 420] width 29 height 20
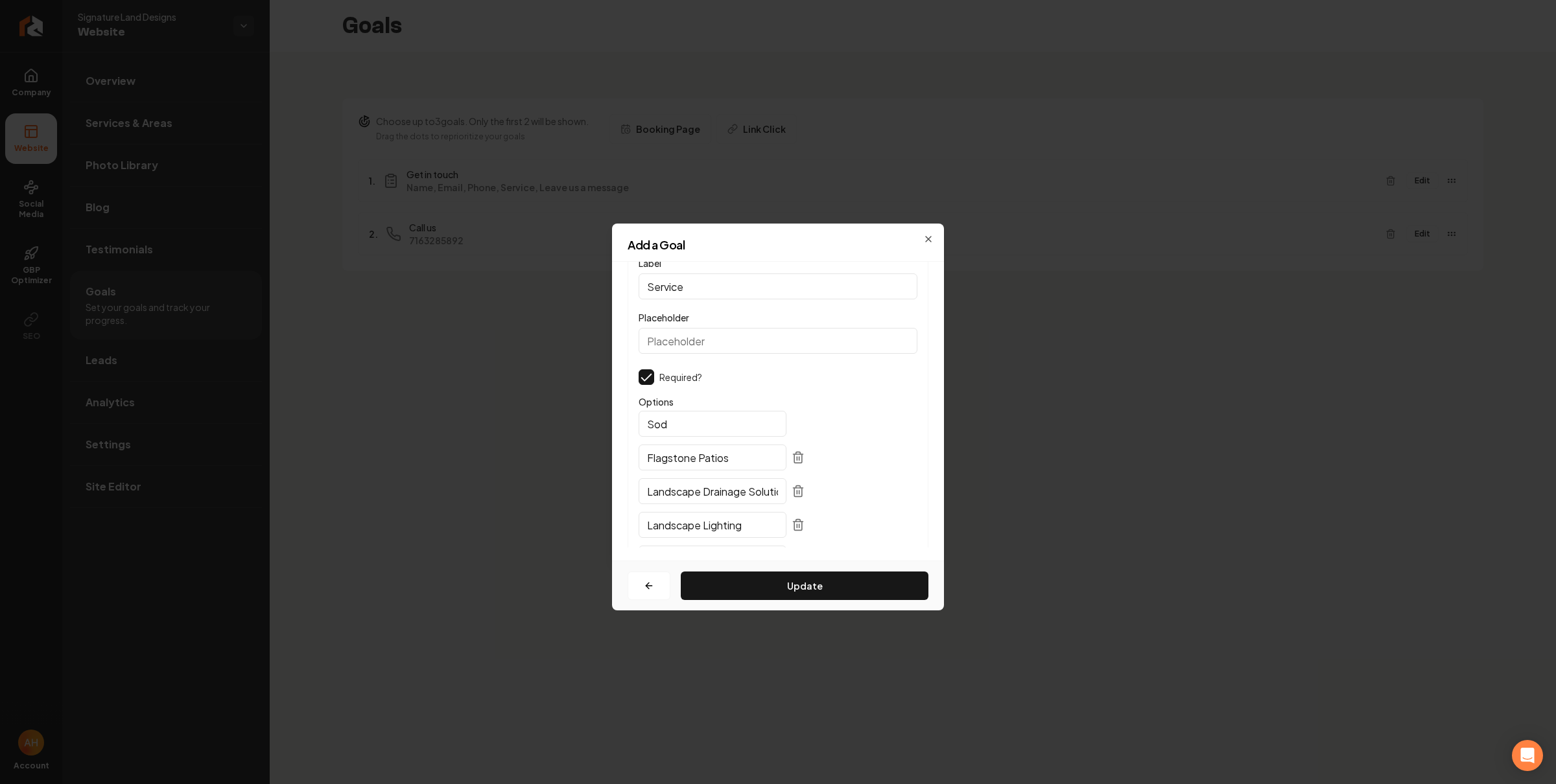
scroll to position [37, 0]
drag, startPoint x: 754, startPoint y: 249, endPoint x: 133, endPoint y: 356, distance: 630.2
click at [748, 251] on div "Add a Goal" at bounding box center [777, 250] width 332 height 23
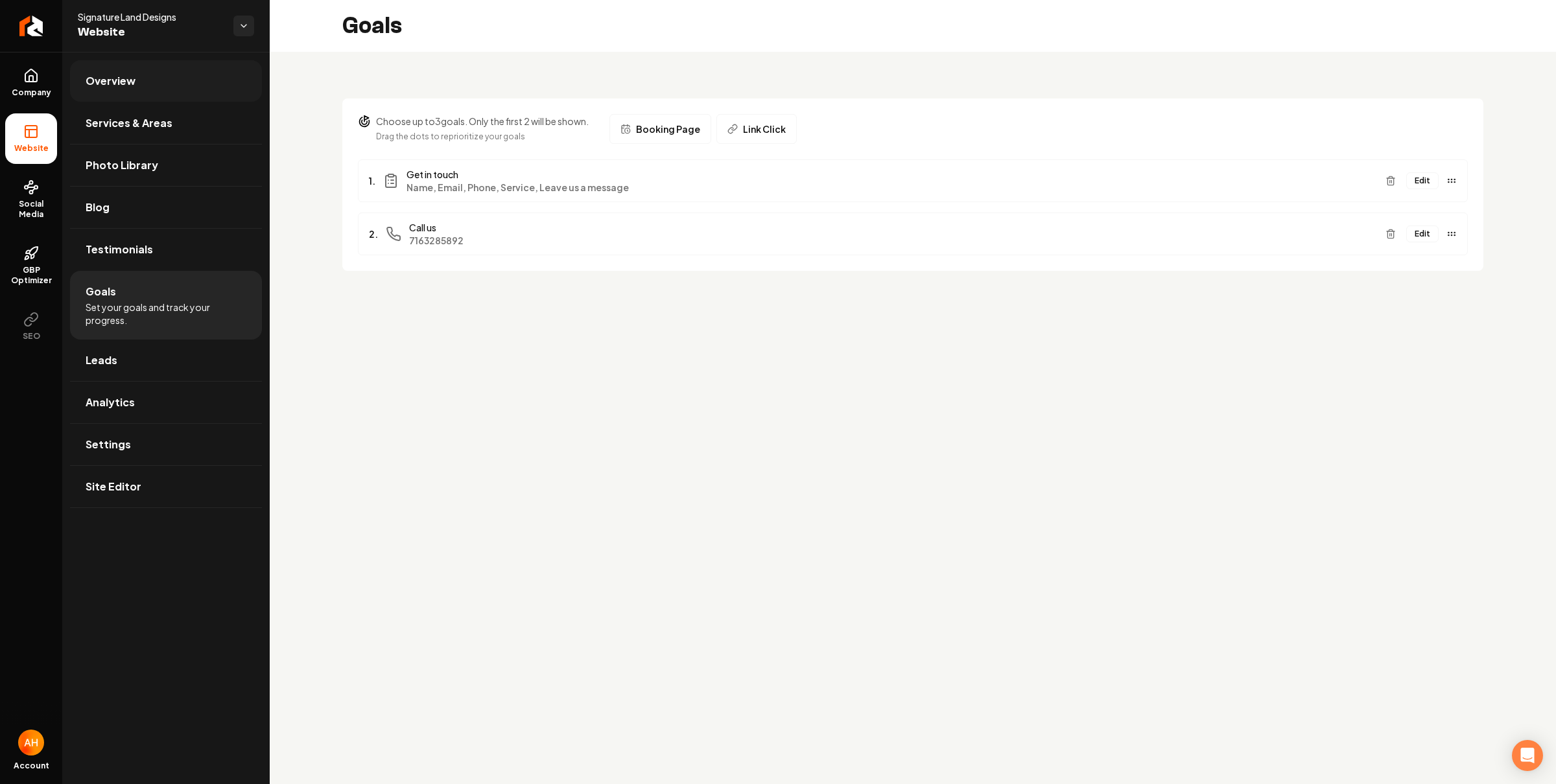
click at [160, 80] on link "Overview" at bounding box center [165, 81] width 191 height 42
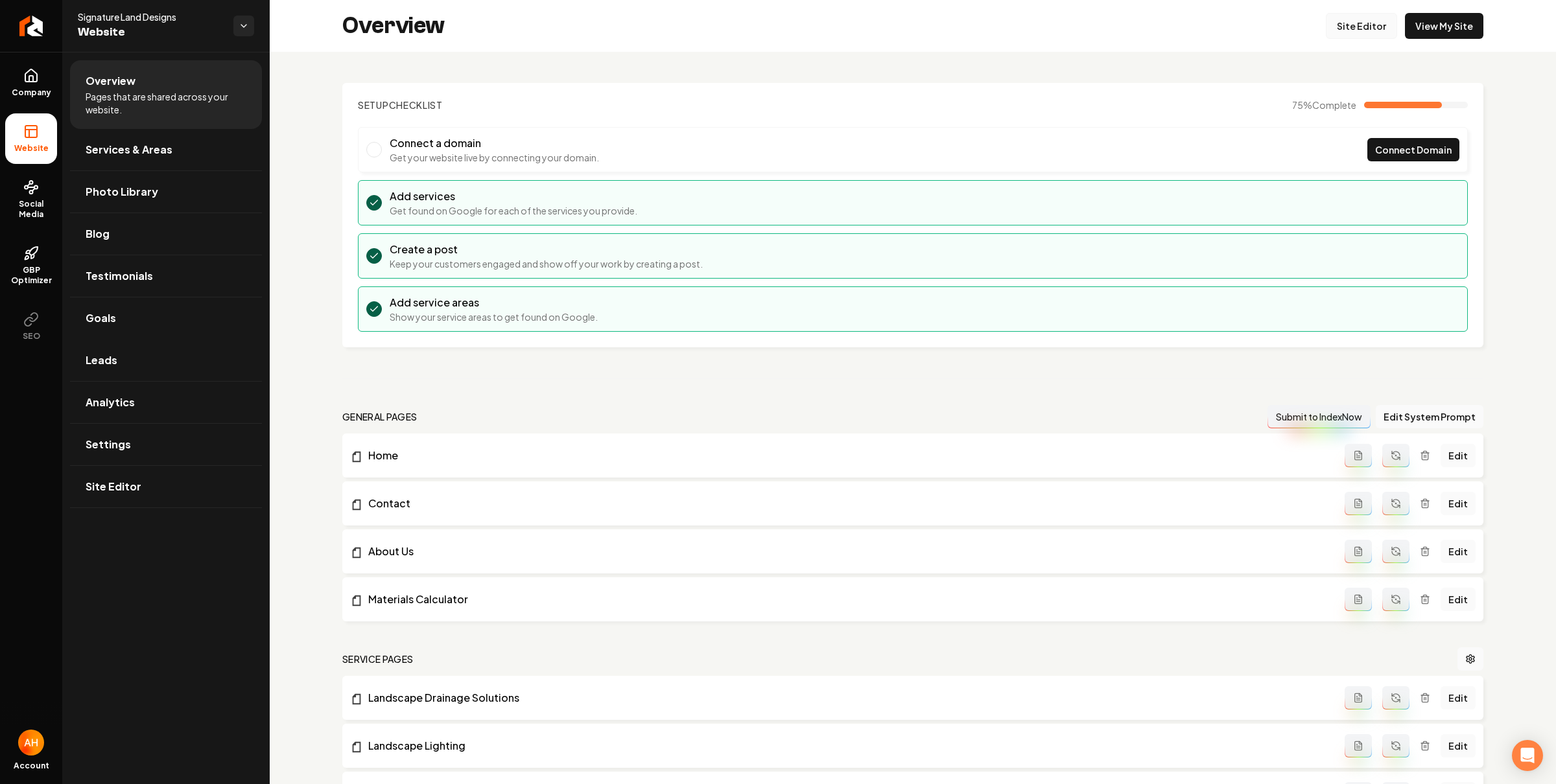
click at [1344, 31] on link "Site Editor" at bounding box center [1361, 26] width 71 height 26
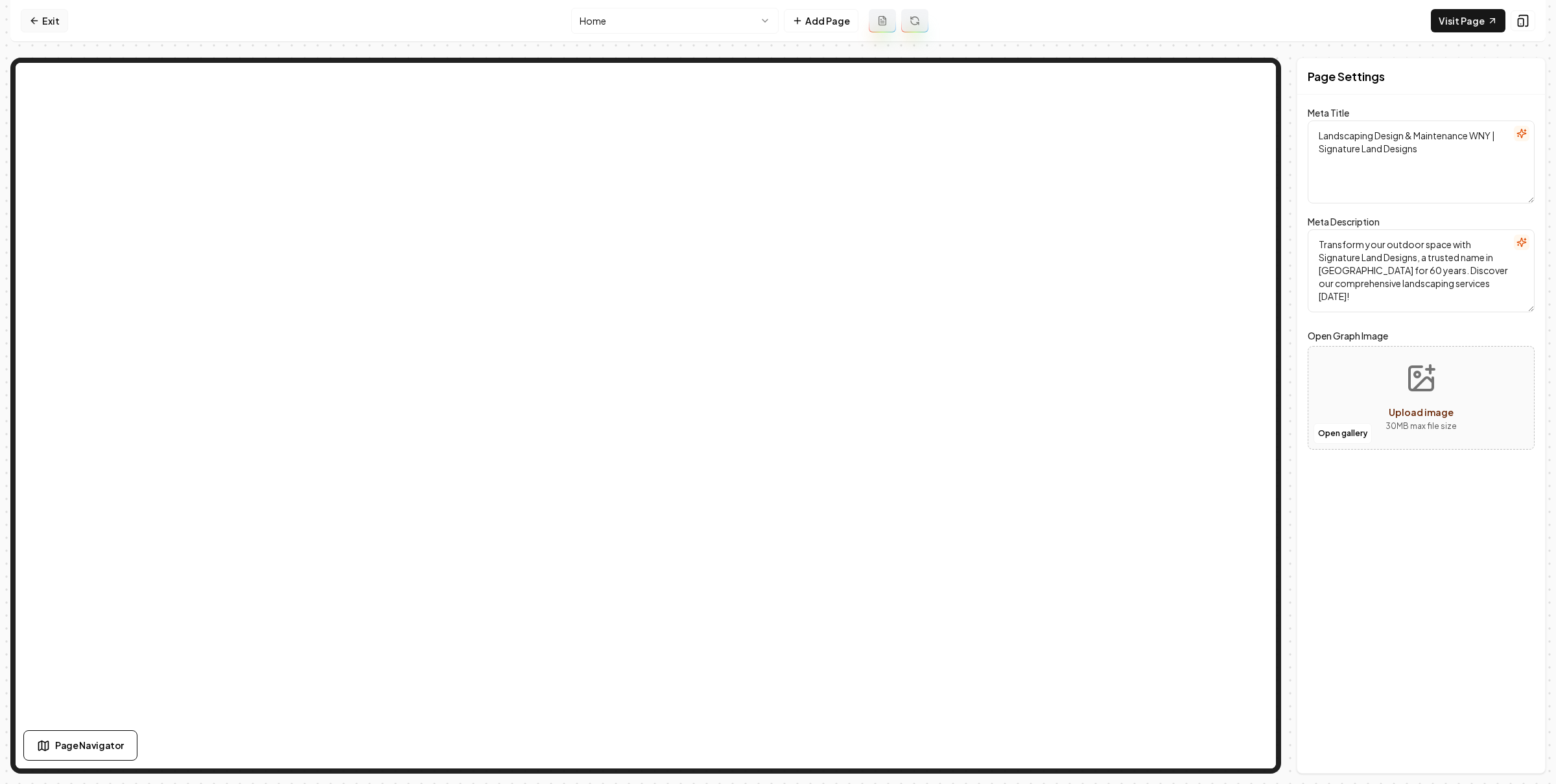
click at [45, 16] on link "Exit" at bounding box center [44, 20] width 48 height 23
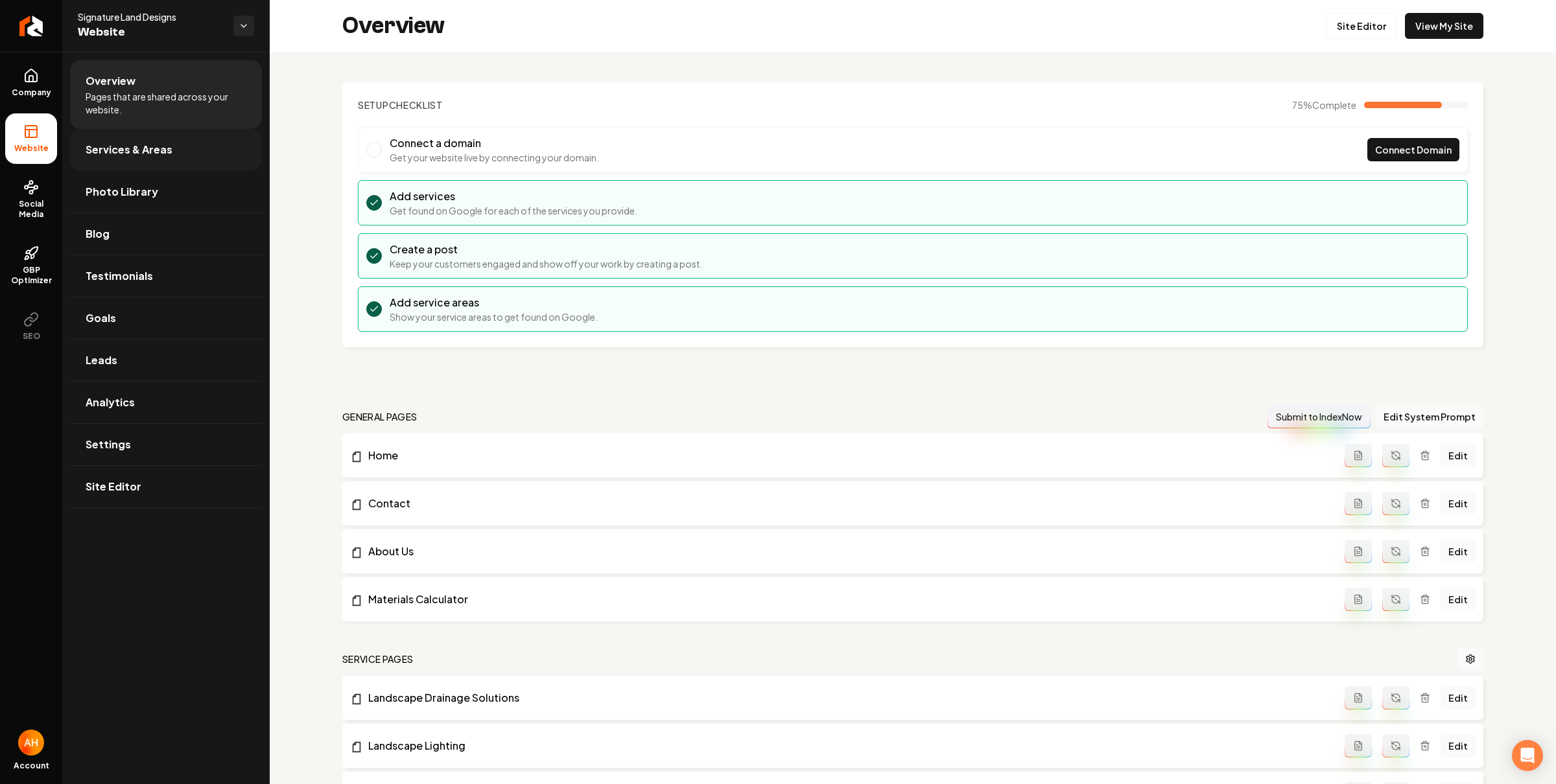
click at [166, 144] on span "Services & Areas" at bounding box center [129, 150] width 87 height 16
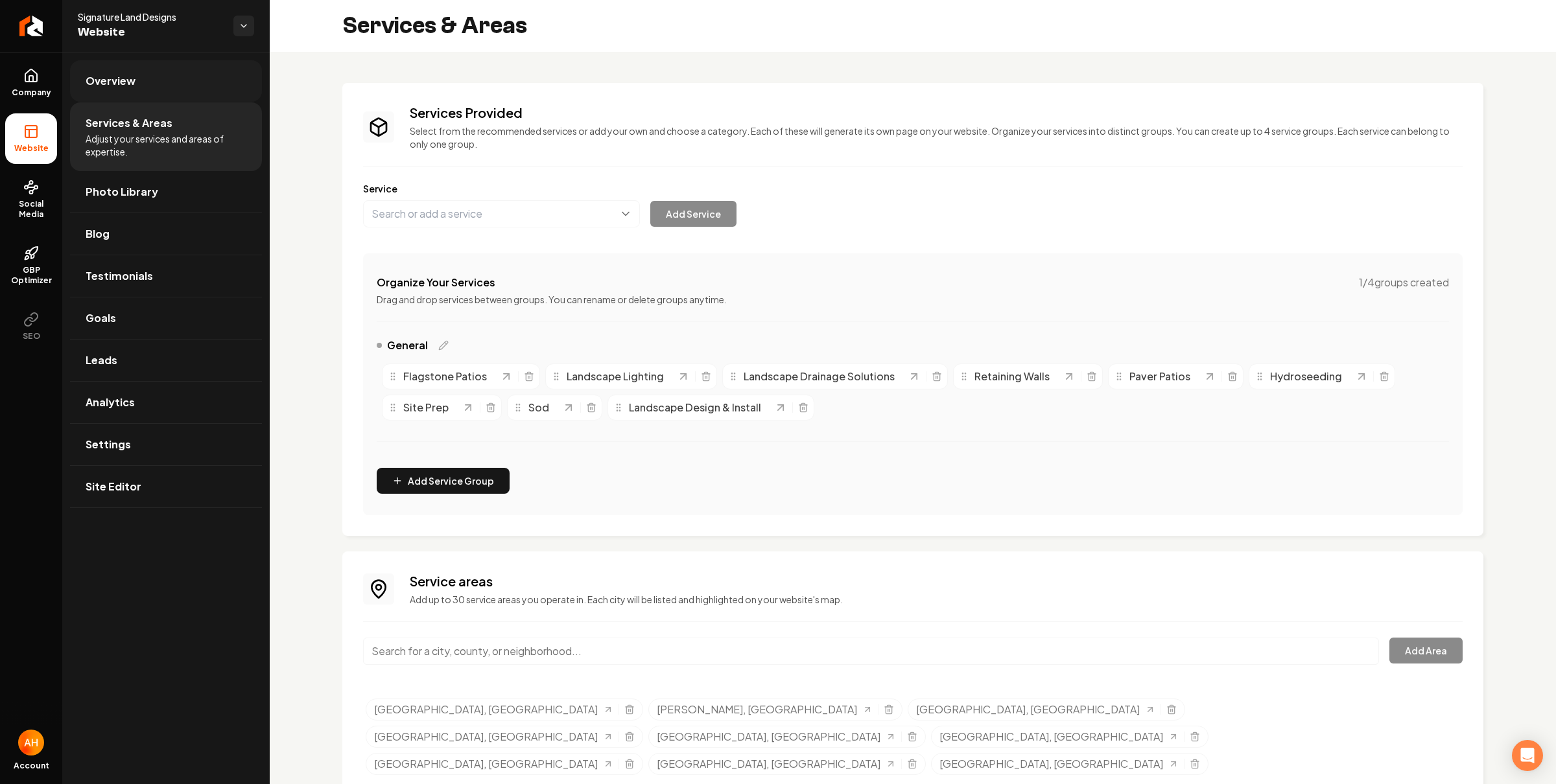
click at [201, 76] on link "Overview" at bounding box center [165, 81] width 191 height 42
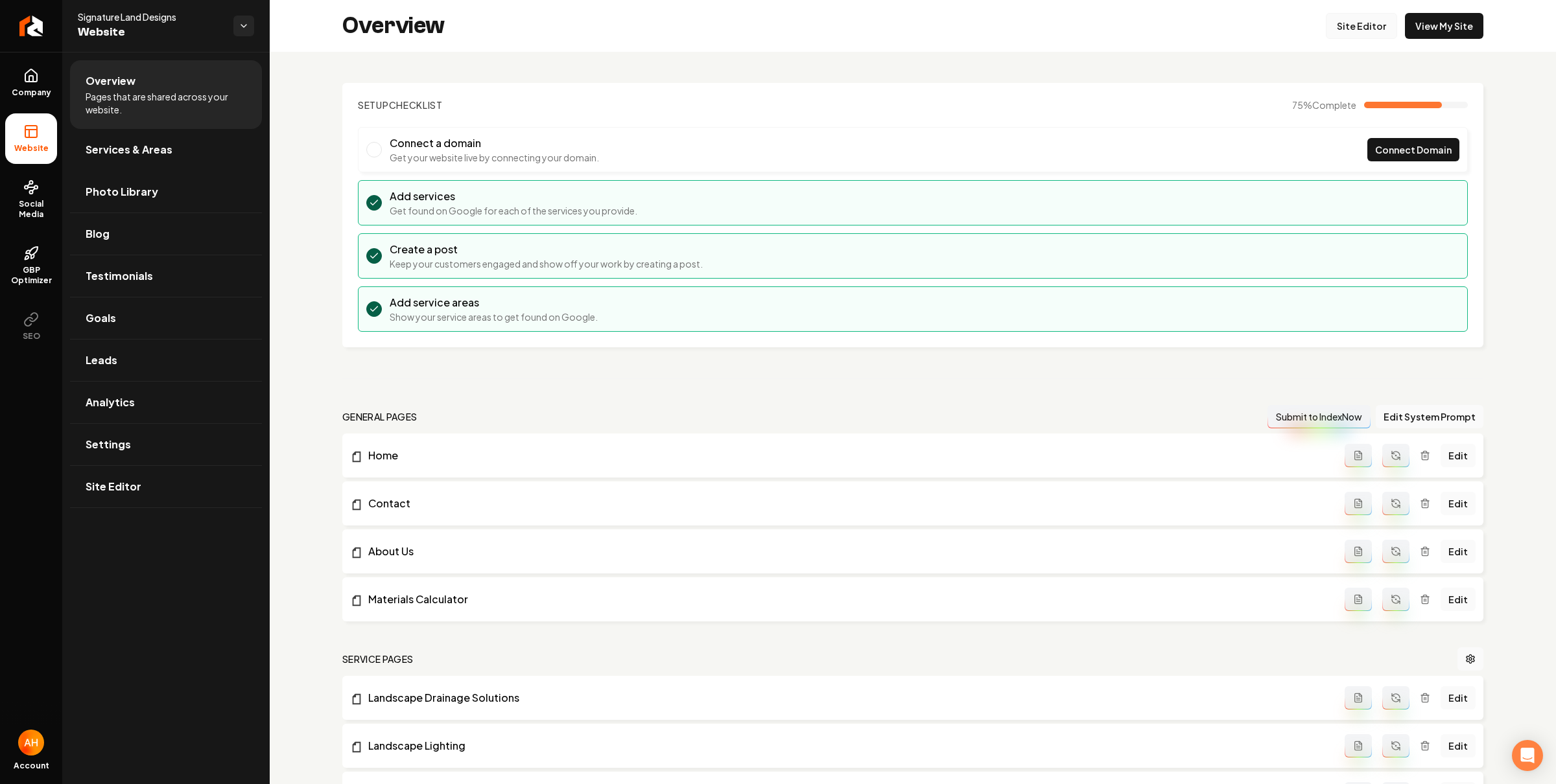
click at [1345, 31] on link "Site Editor" at bounding box center [1361, 26] width 71 height 26
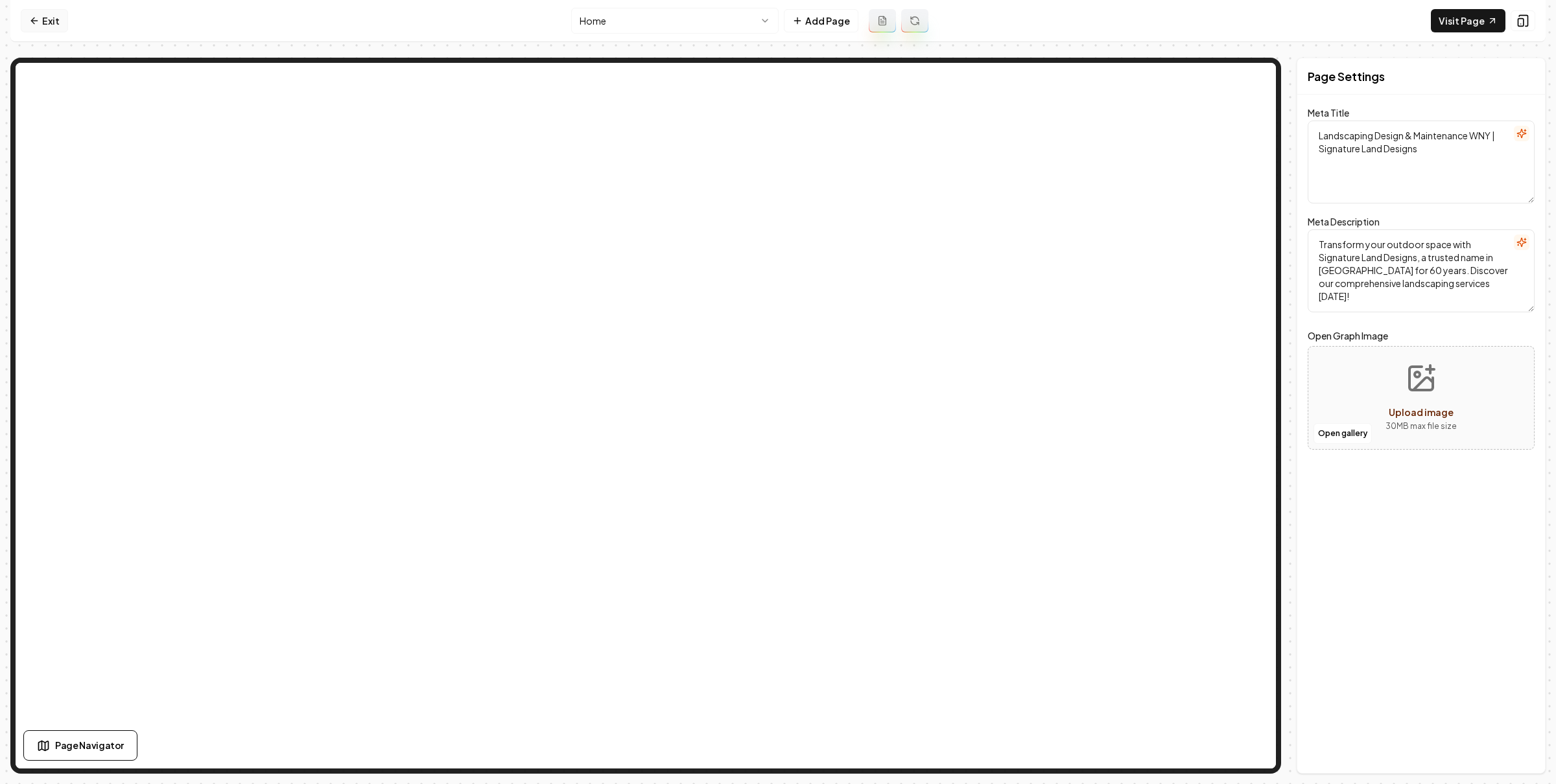
click at [38, 21] on icon at bounding box center [35, 21] width 10 height 10
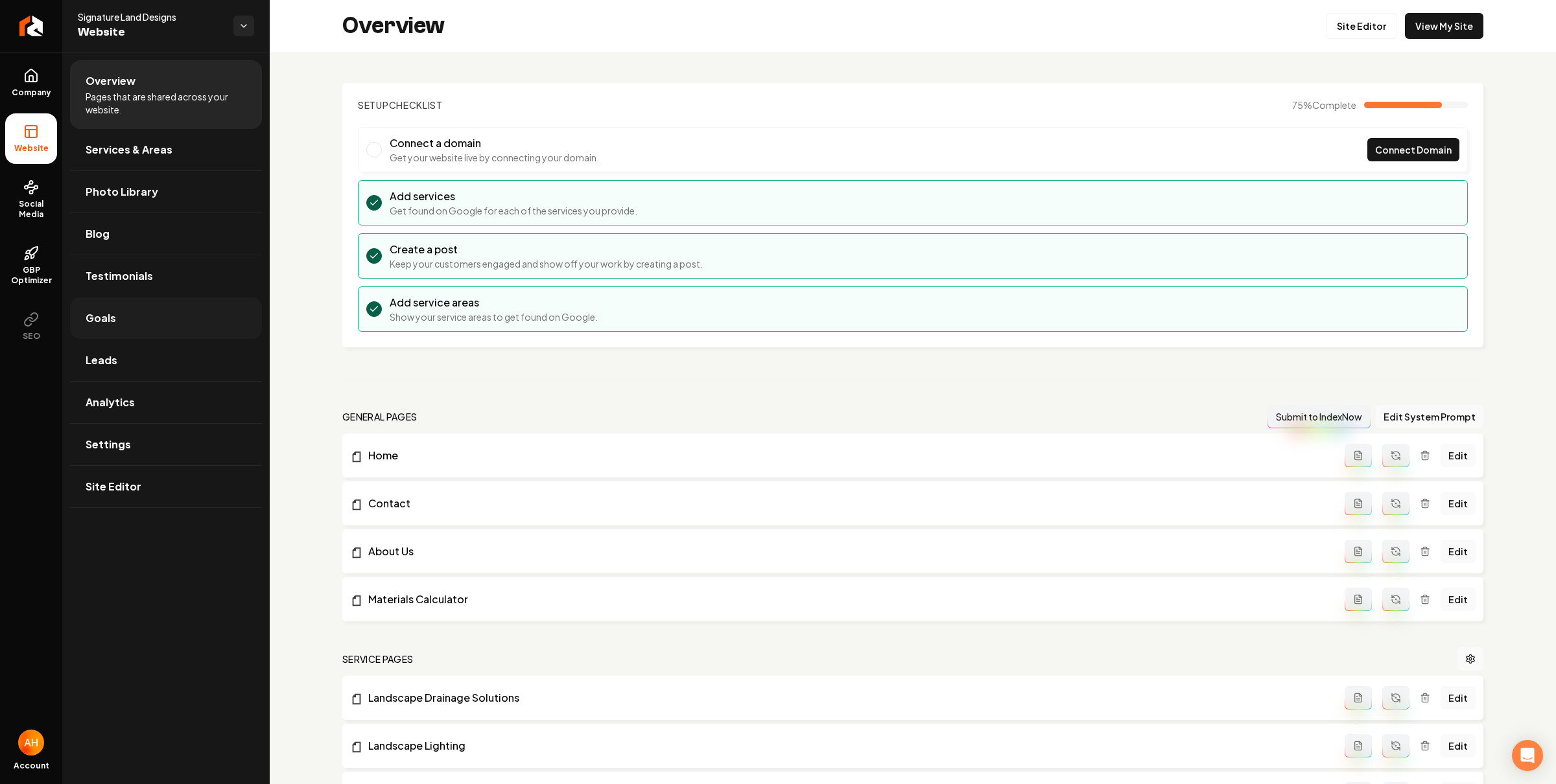
click at [164, 328] on link "Goals" at bounding box center [165, 318] width 191 height 42
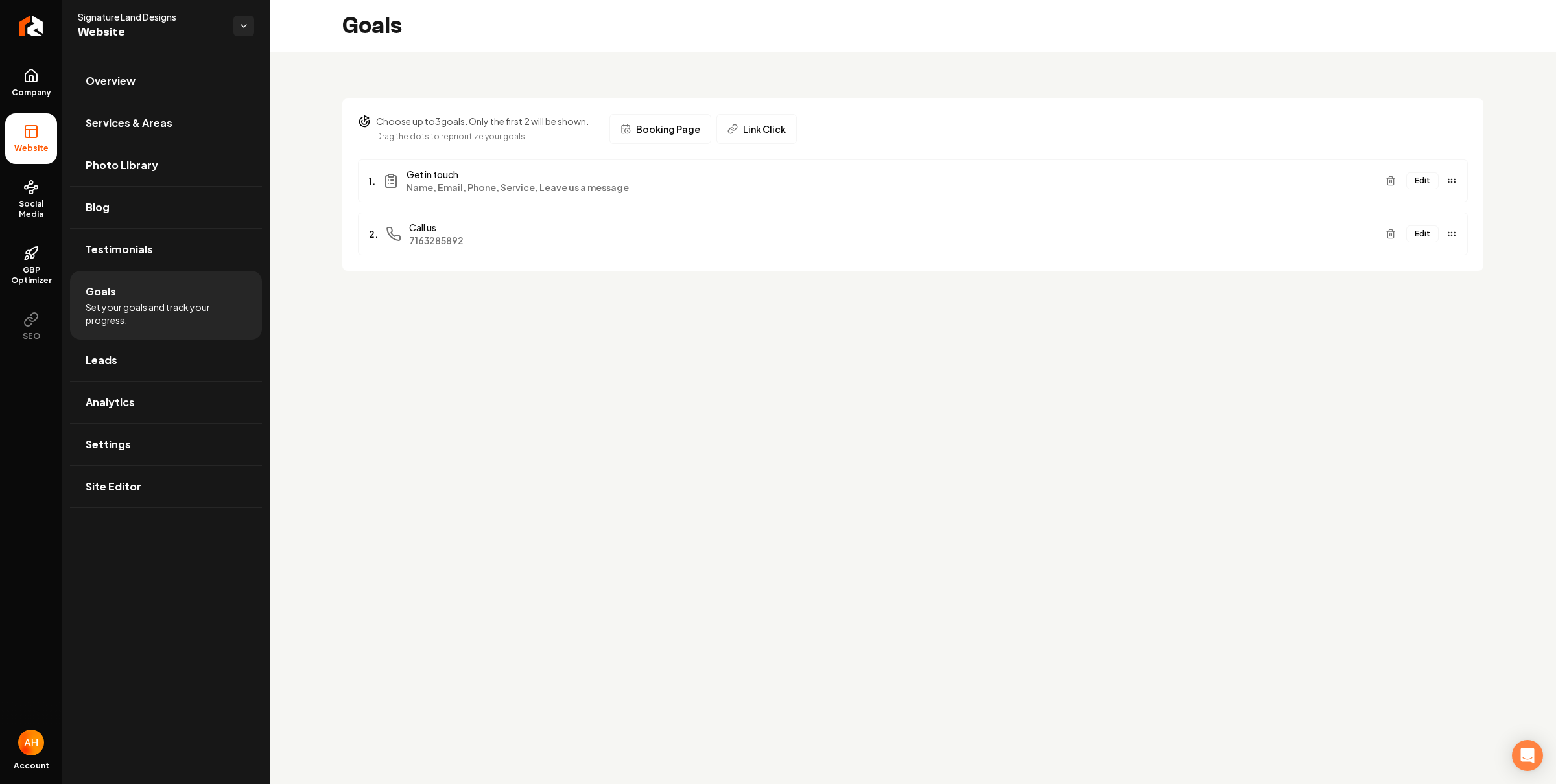
click at [1417, 182] on button "Edit" at bounding box center [1422, 180] width 32 height 16
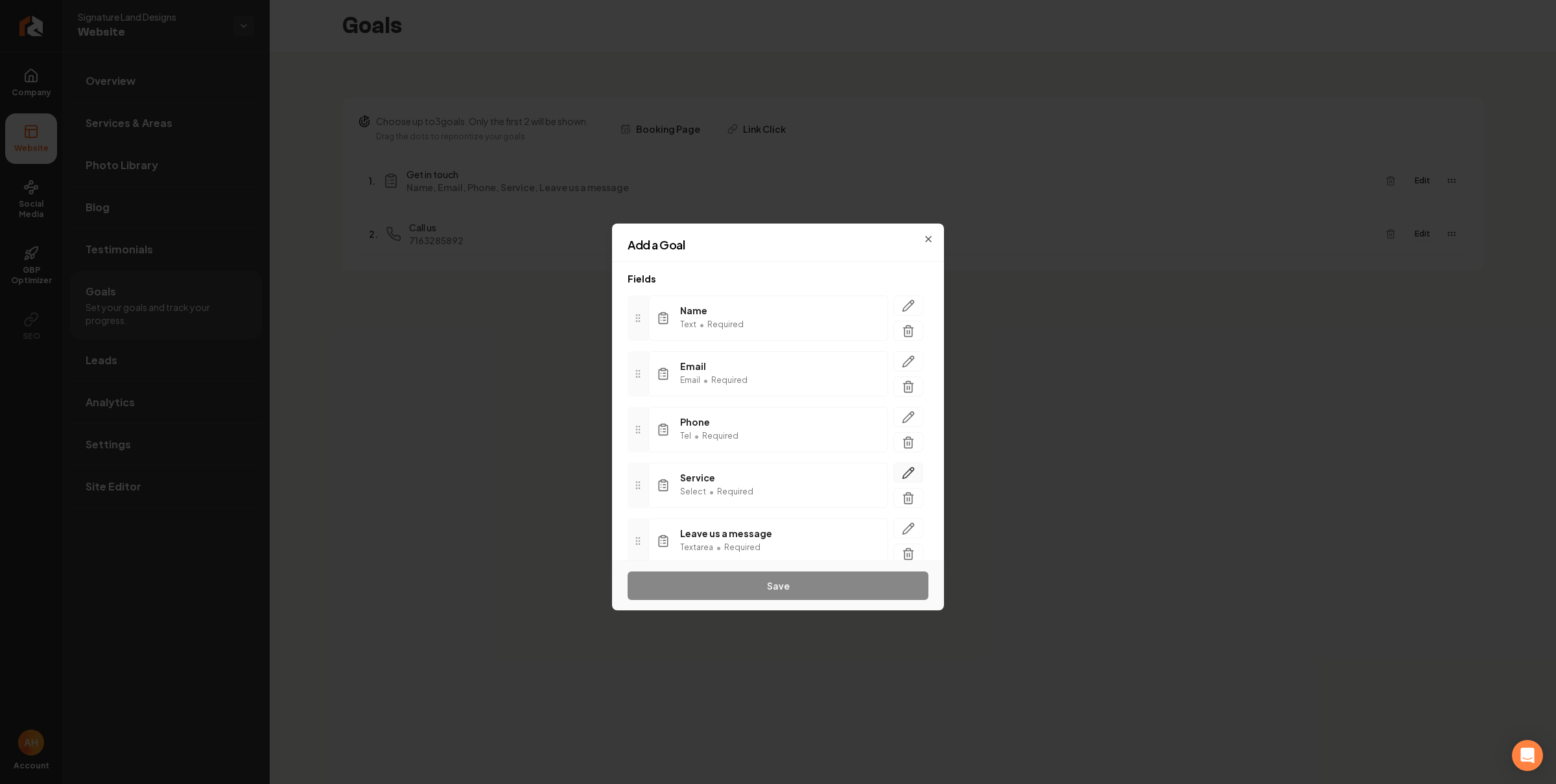
click at [902, 472] on icon "button" at bounding box center [908, 473] width 13 height 13
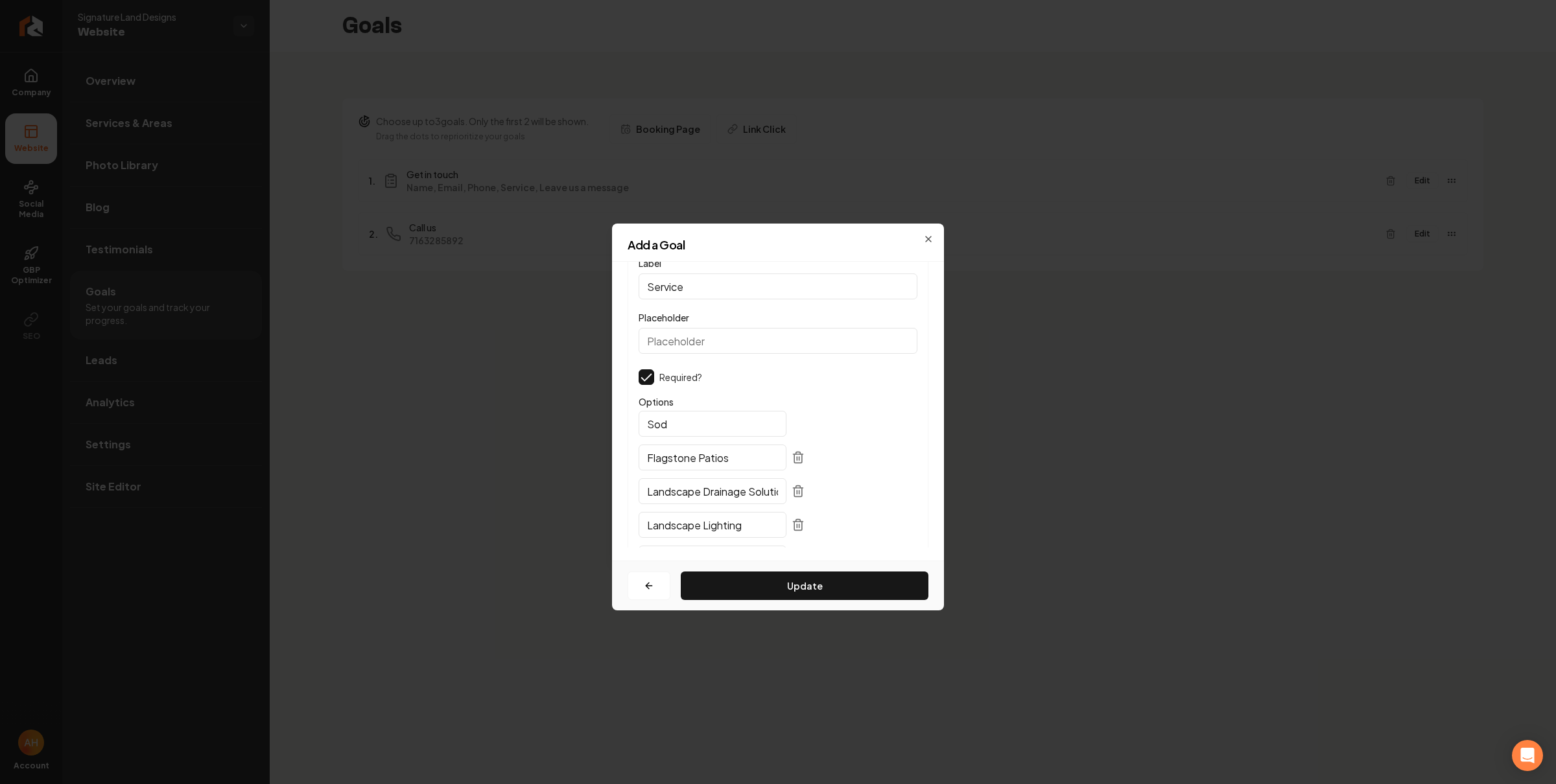
click at [707, 413] on input "Sod" at bounding box center [712, 424] width 148 height 26
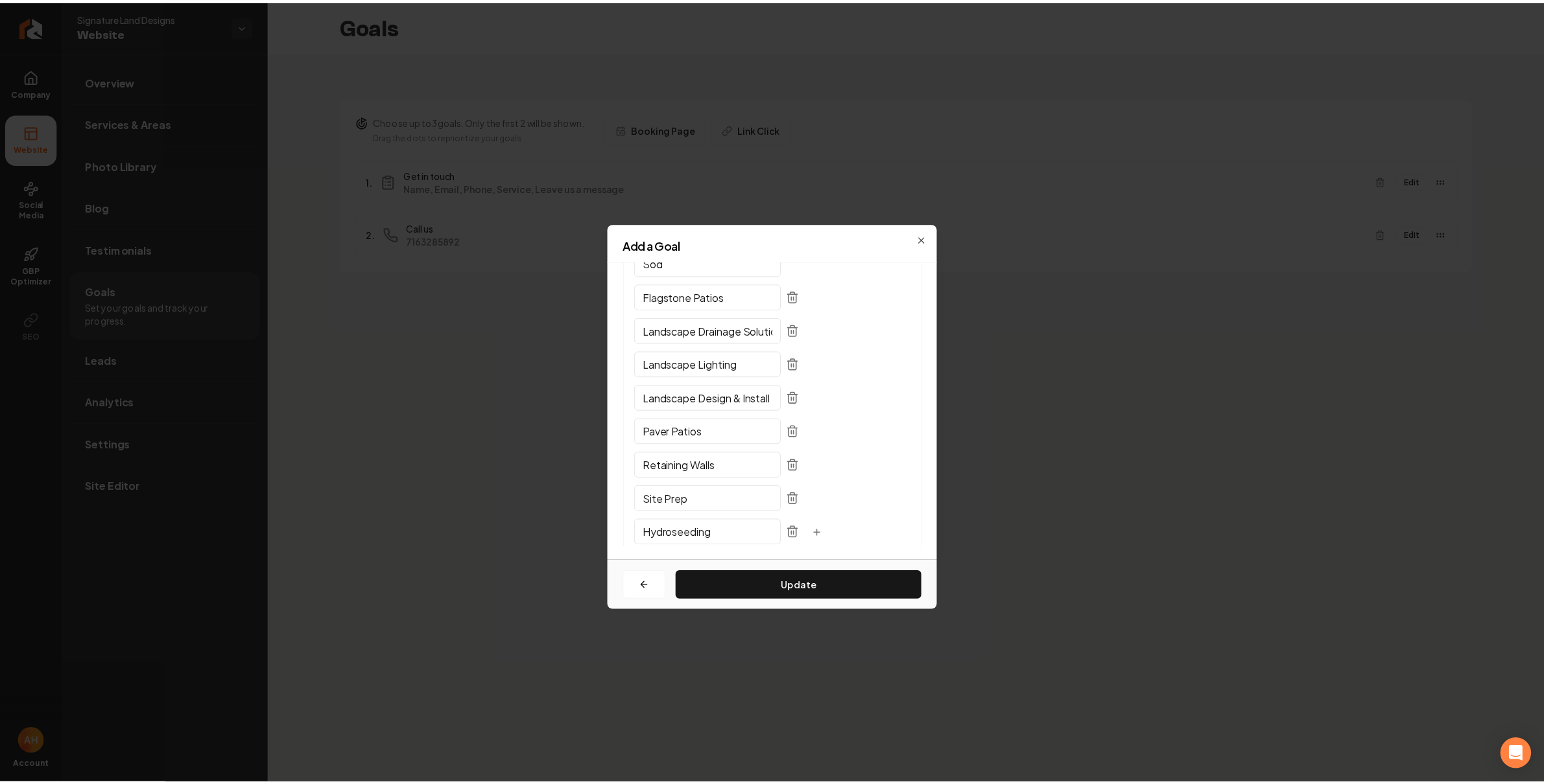
scroll to position [151, 0]
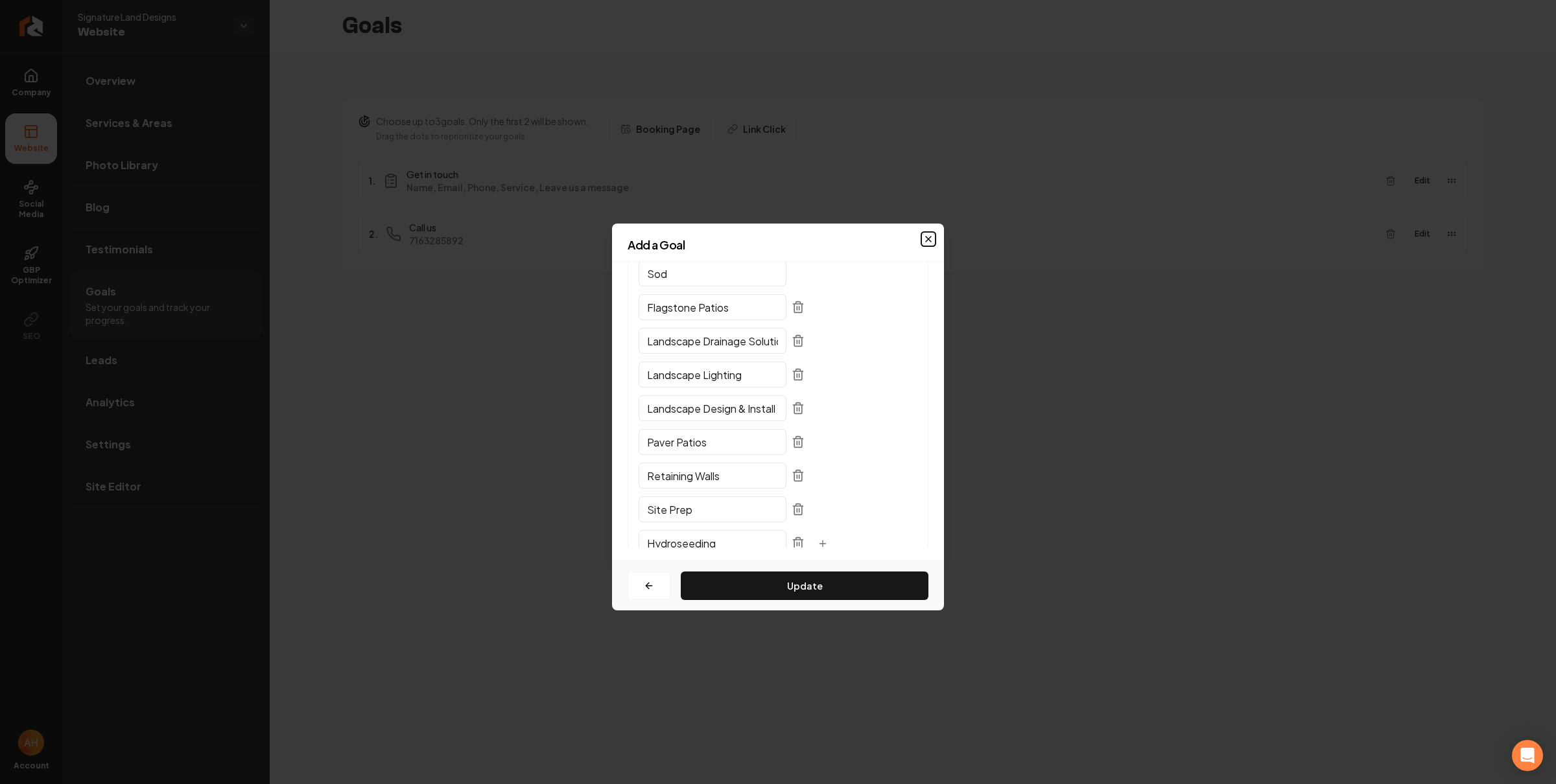
click at [926, 234] on icon "button" at bounding box center [929, 239] width 10 height 10
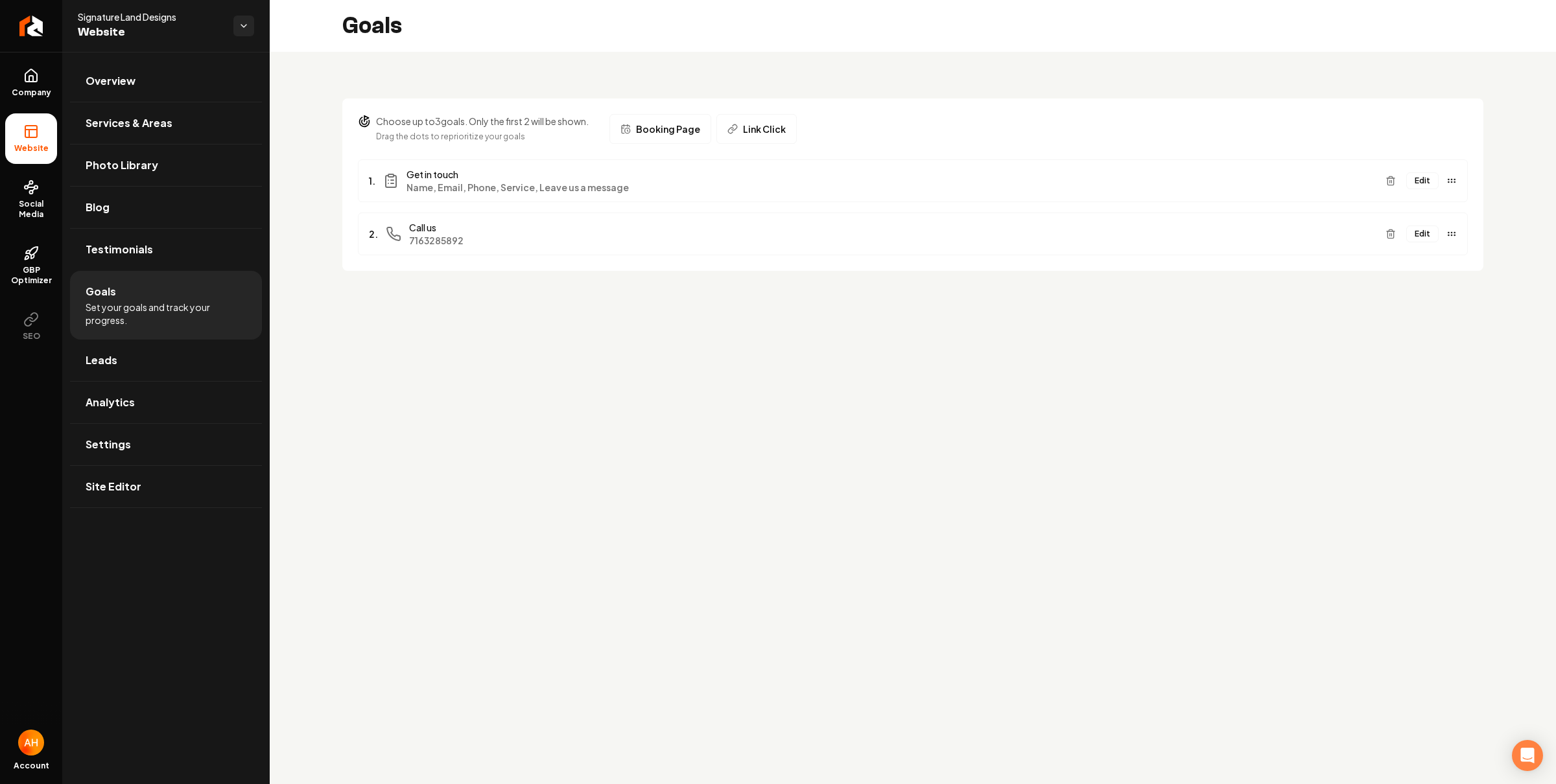
click at [723, 392] on main "Goals Choose up to 3 goals. Only the first 2 will be shown. Drag the dots to re…" at bounding box center [912, 392] width 1287 height 784
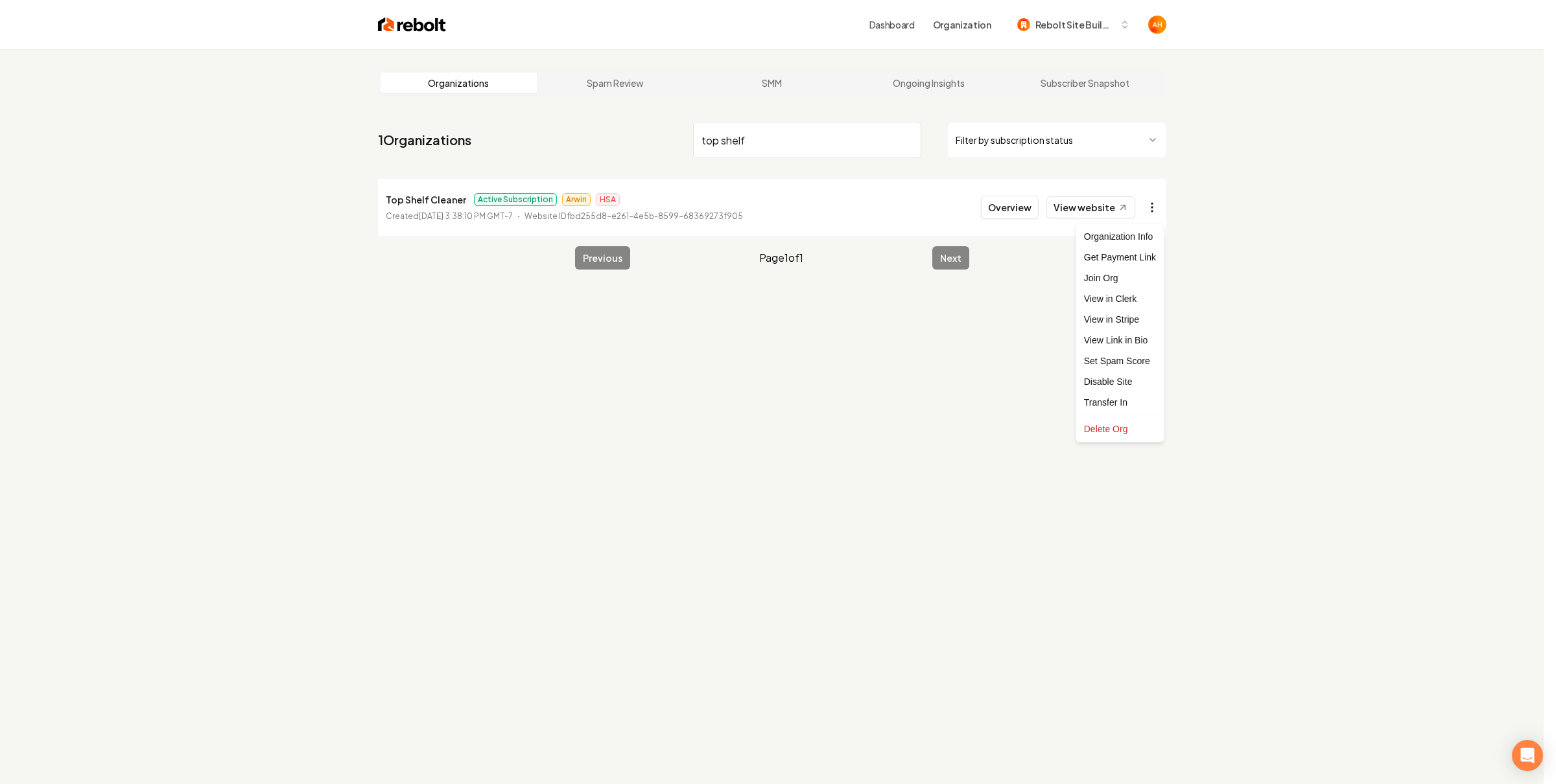
click at [1151, 210] on html "Dashboard Organization Rebolt Site Builder Organizations Spam Review SMM Ongoin…" at bounding box center [778, 392] width 1556 height 784
click at [1142, 299] on link "View in Clerk" at bounding box center [1119, 299] width 82 height 21
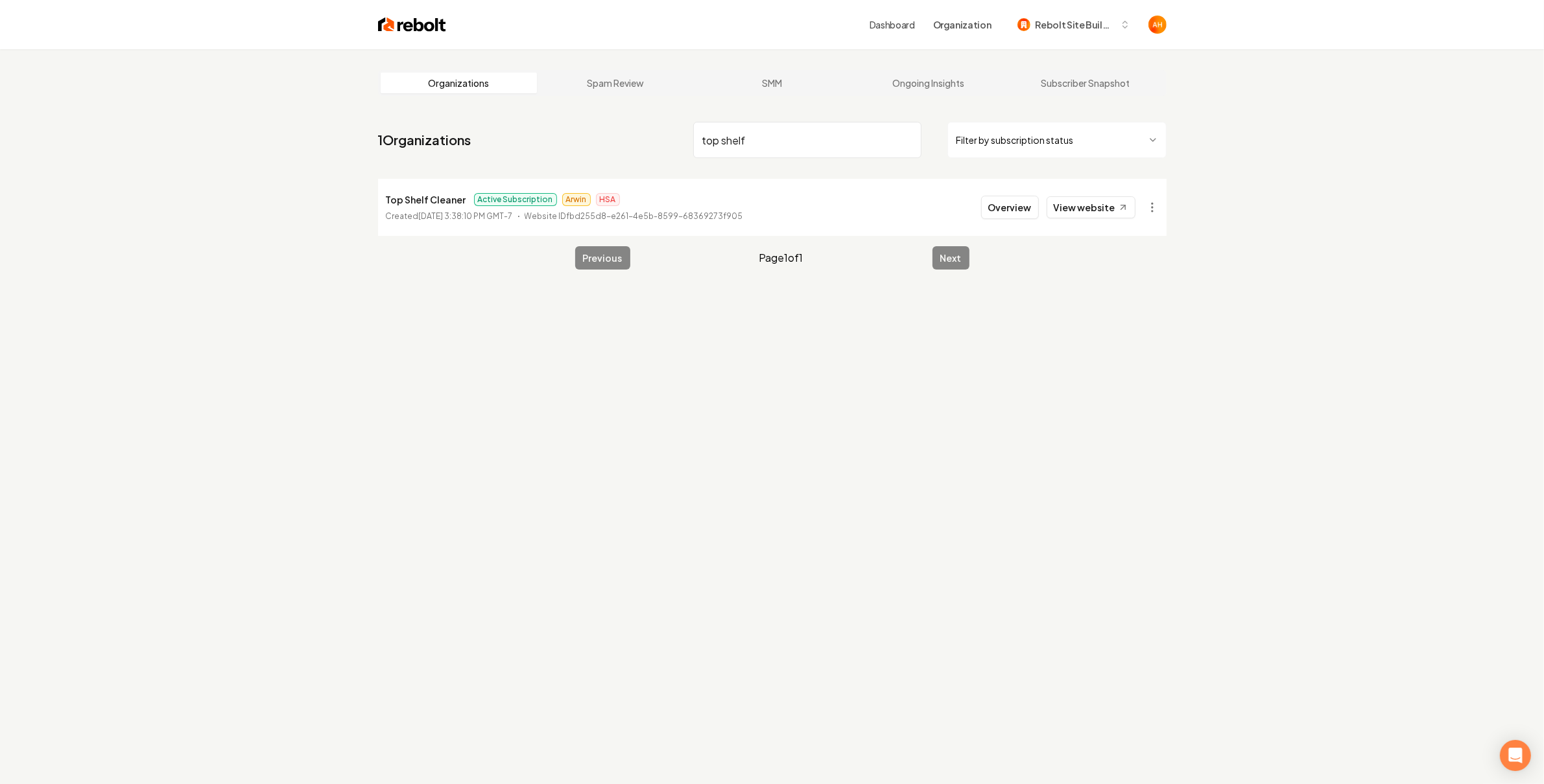
click at [792, 156] on input "top shelf" at bounding box center [807, 140] width 228 height 36
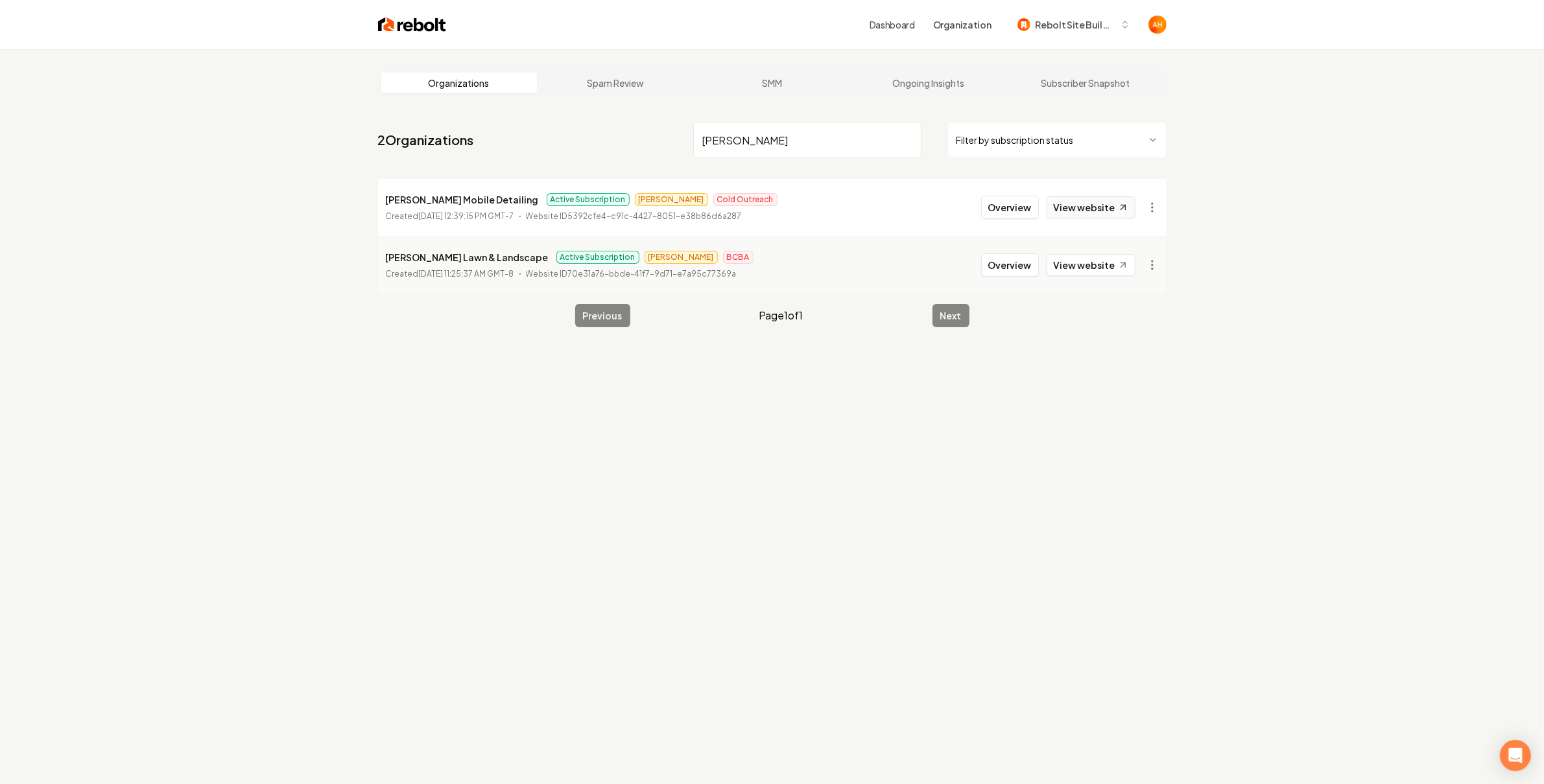
click at [1078, 204] on link "View website" at bounding box center [1091, 207] width 89 height 22
click at [388, 534] on div "Organizations Spam Review SMM Ongoing Insights Subscriber Snapshot 2 Organizati…" at bounding box center [772, 441] width 1544 height 784
click at [764, 134] on input "holmes" at bounding box center [807, 140] width 228 height 36
type input "o"
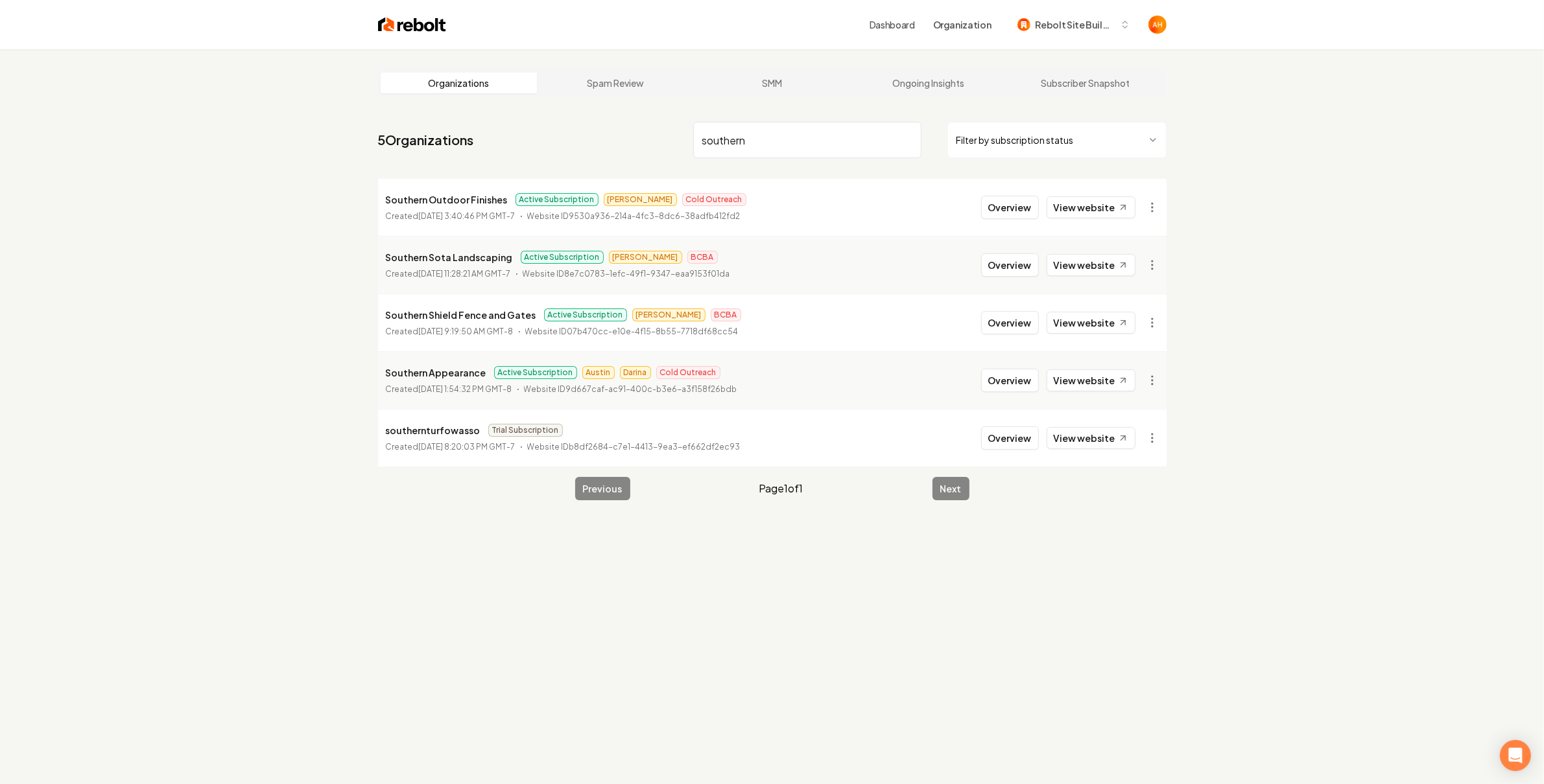
click at [793, 139] on input "southern" at bounding box center [807, 140] width 228 height 36
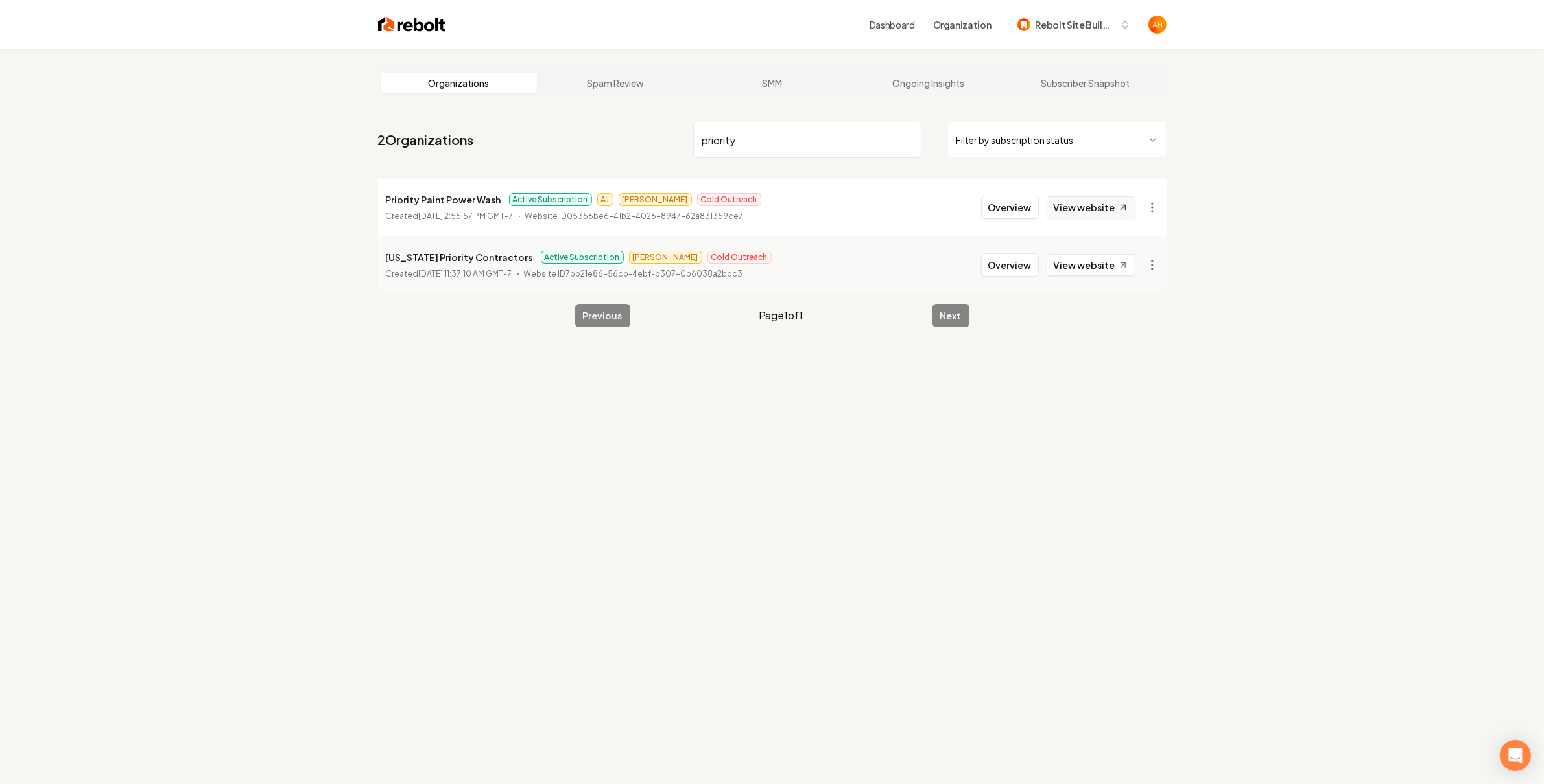
click at [1089, 211] on link "View website" at bounding box center [1091, 207] width 89 height 22
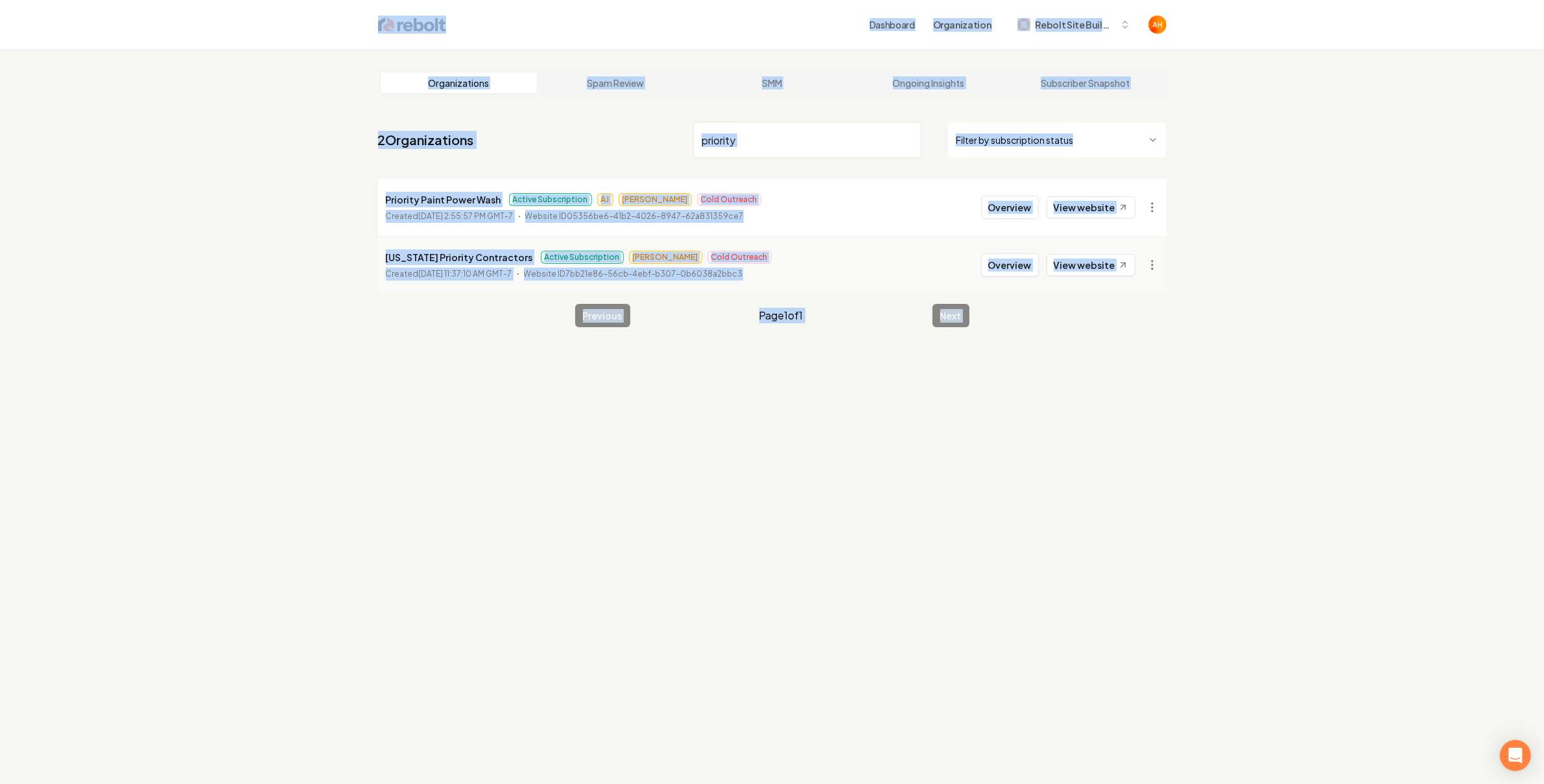
click at [785, 140] on input "priority" at bounding box center [807, 140] width 228 height 36
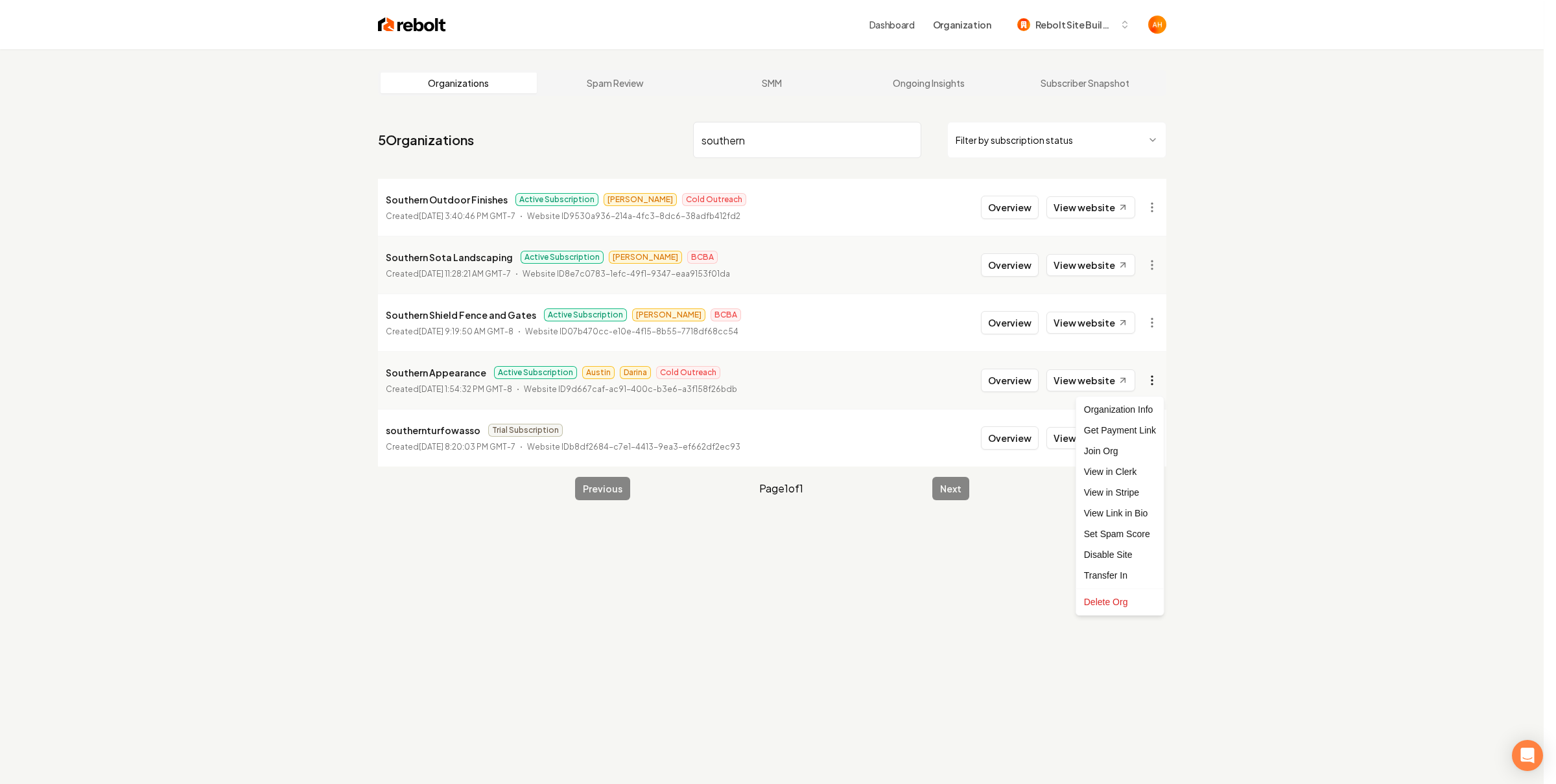
click at [1160, 387] on html "Dashboard Organization Rebolt Site Builder Organizations Spam Review SMM Ongoin…" at bounding box center [778, 392] width 1556 height 784
click at [1100, 490] on link "View in Stripe" at bounding box center [1119, 493] width 82 height 21
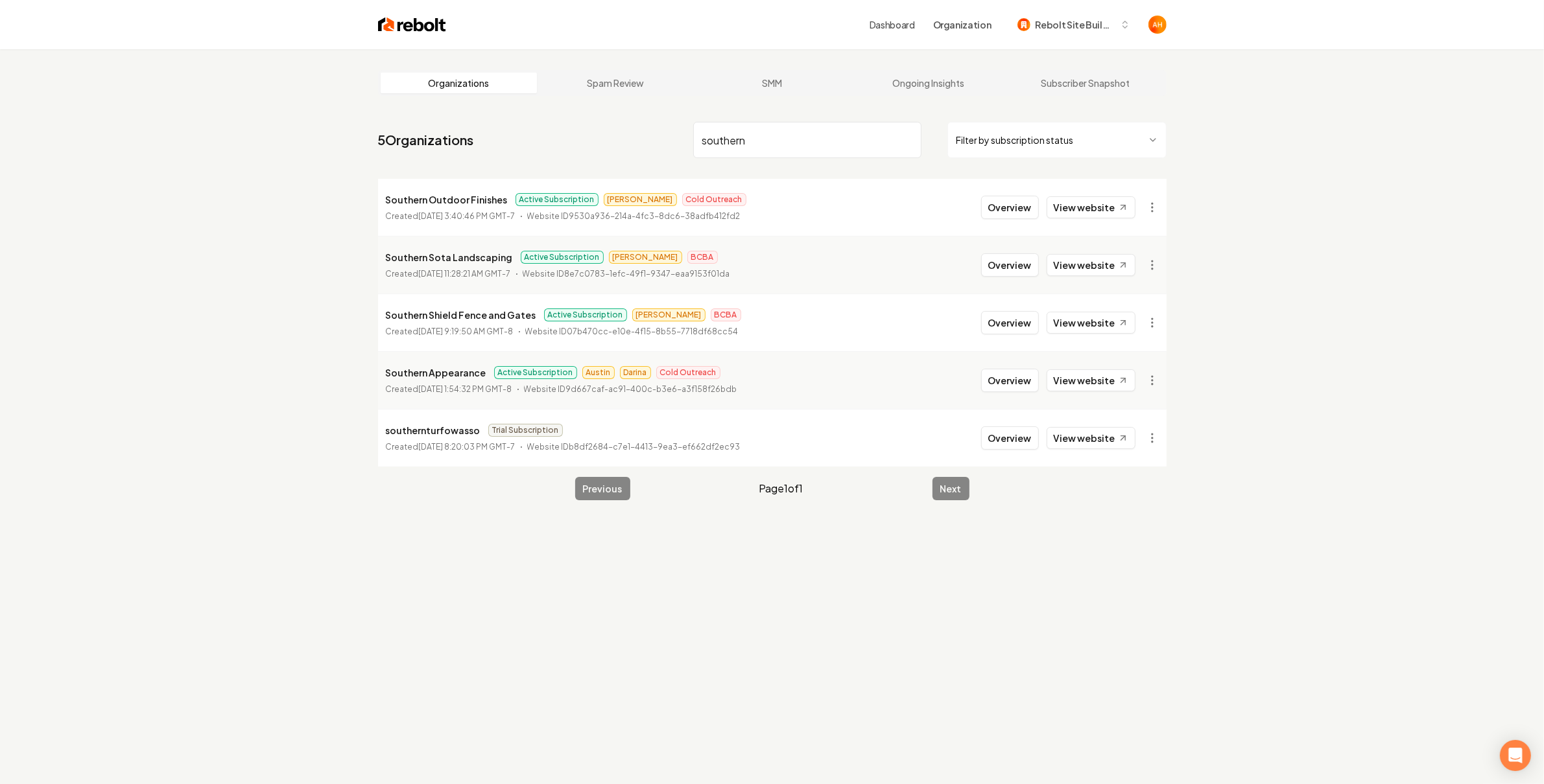
click at [728, 151] on input "southern" at bounding box center [807, 140] width 228 height 36
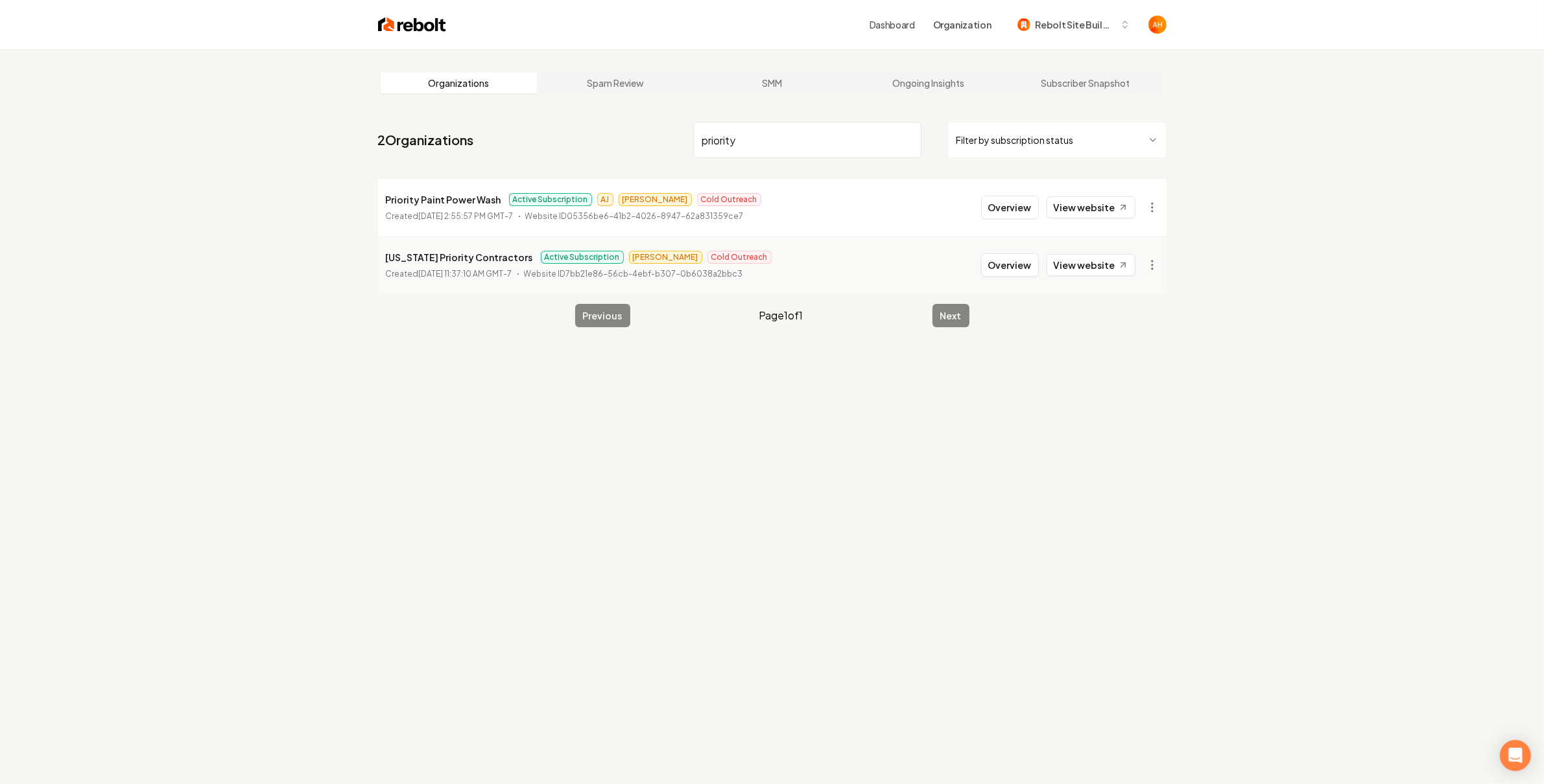
click at [781, 143] on input "priority" at bounding box center [807, 140] width 228 height 36
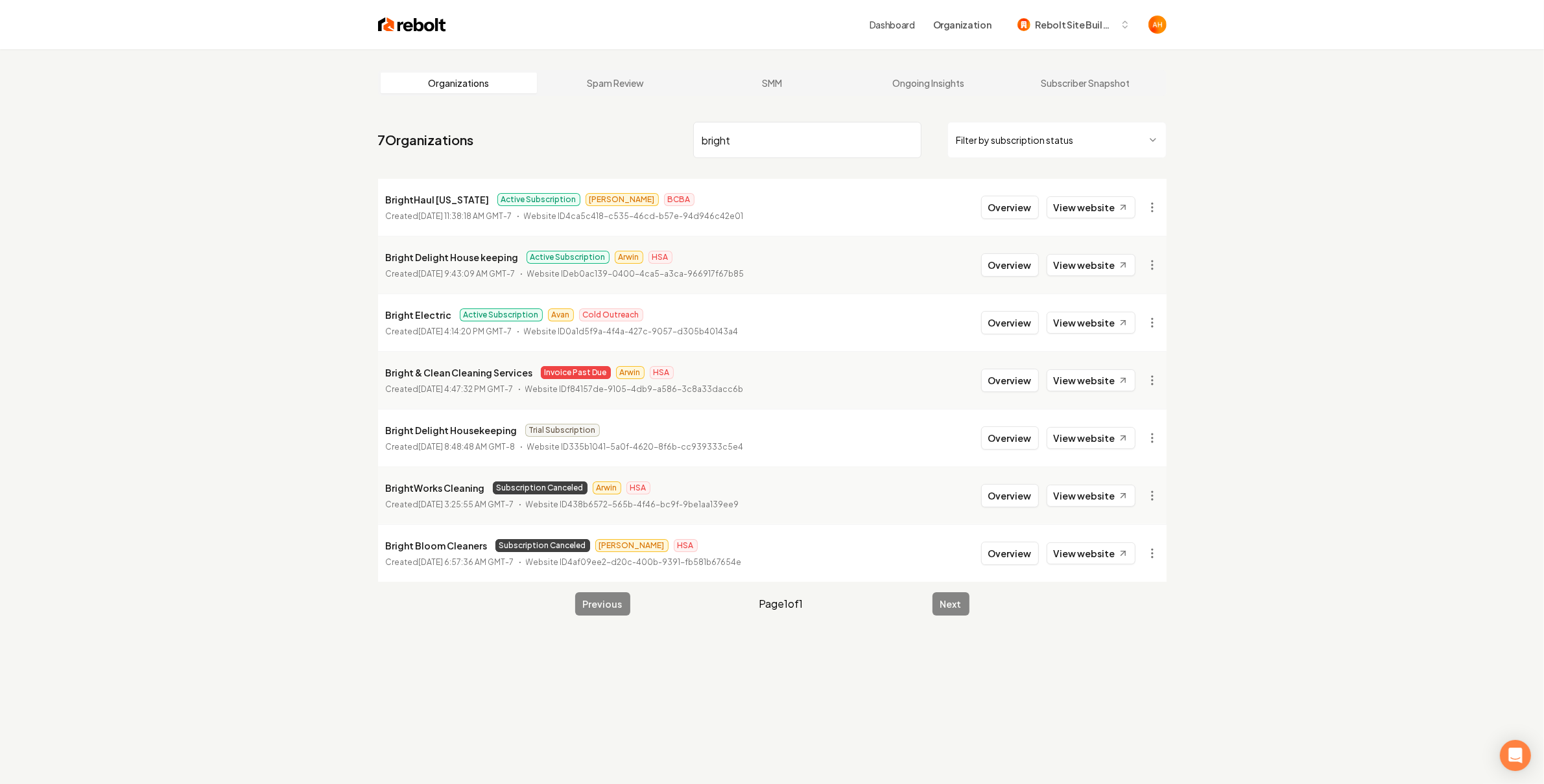
click at [789, 156] on input "bright" at bounding box center [807, 140] width 228 height 36
click at [833, 127] on input "bright" at bounding box center [807, 140] width 228 height 36
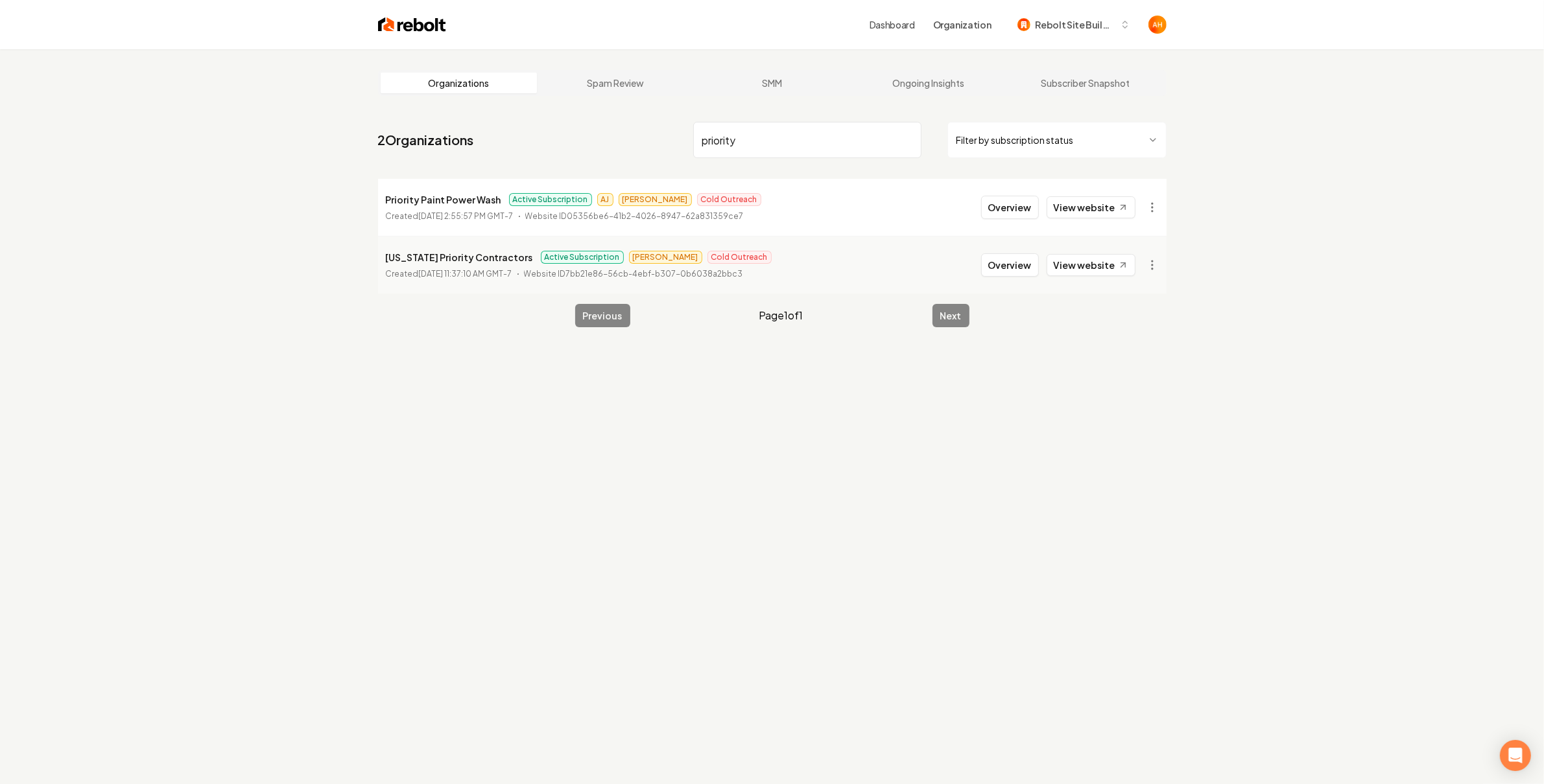
click at [797, 128] on input "priority" at bounding box center [807, 140] width 228 height 36
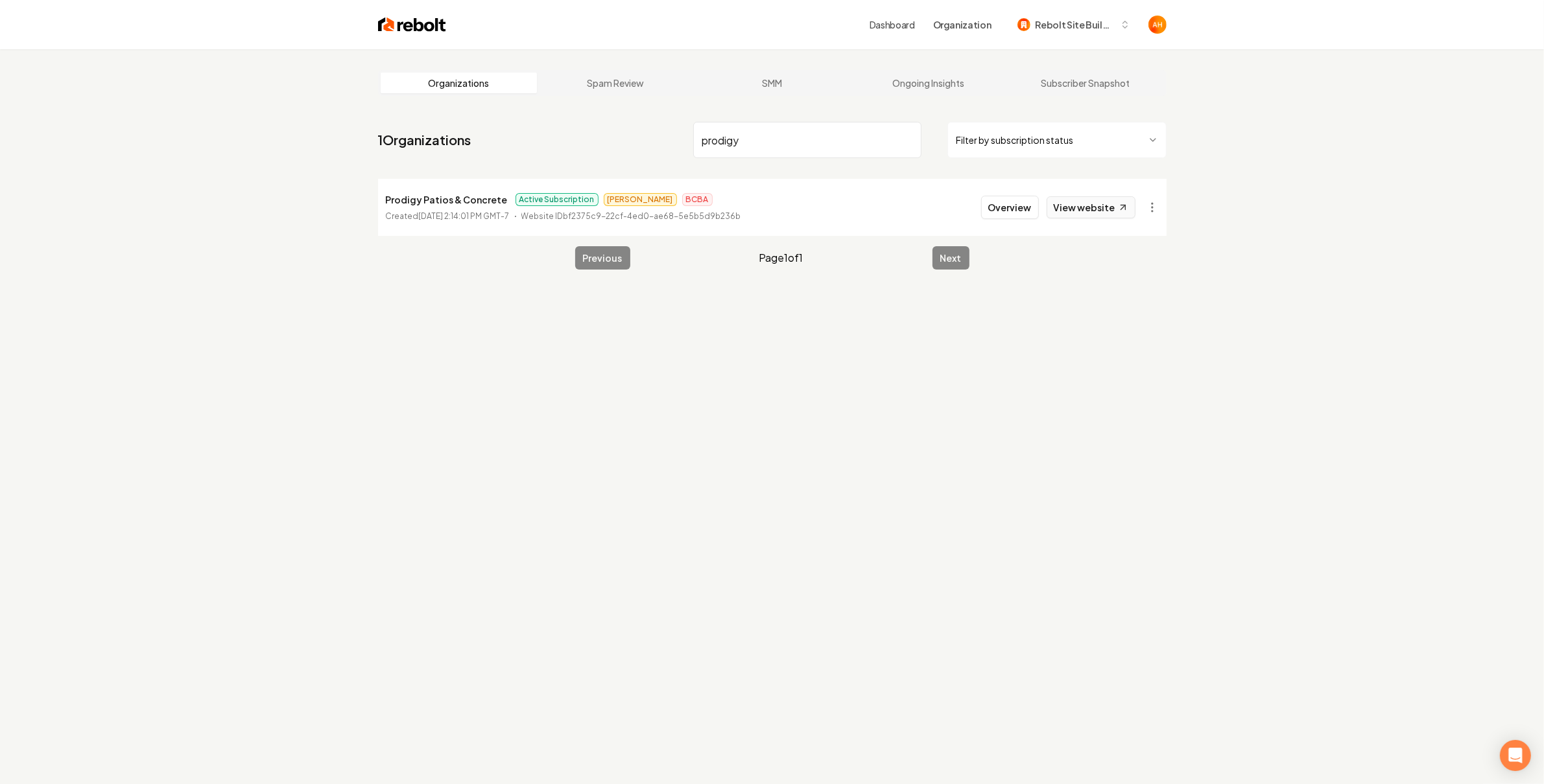
click at [1095, 211] on link "View website" at bounding box center [1091, 207] width 89 height 22
click at [762, 152] on input "prodigy" at bounding box center [807, 140] width 228 height 36
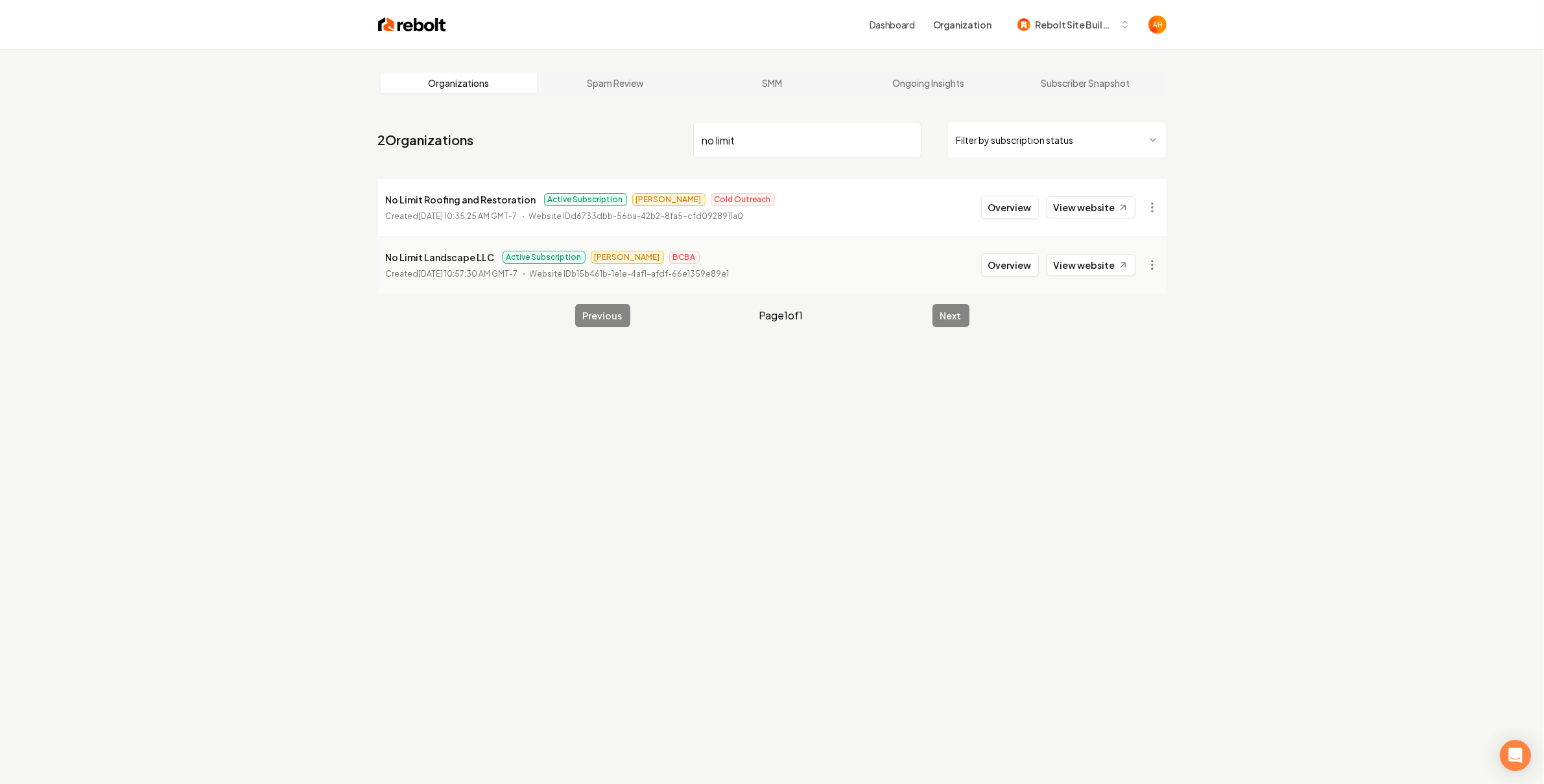
type input "no limit"
click at [650, 198] on span "[PERSON_NAME]" at bounding box center [669, 199] width 74 height 13
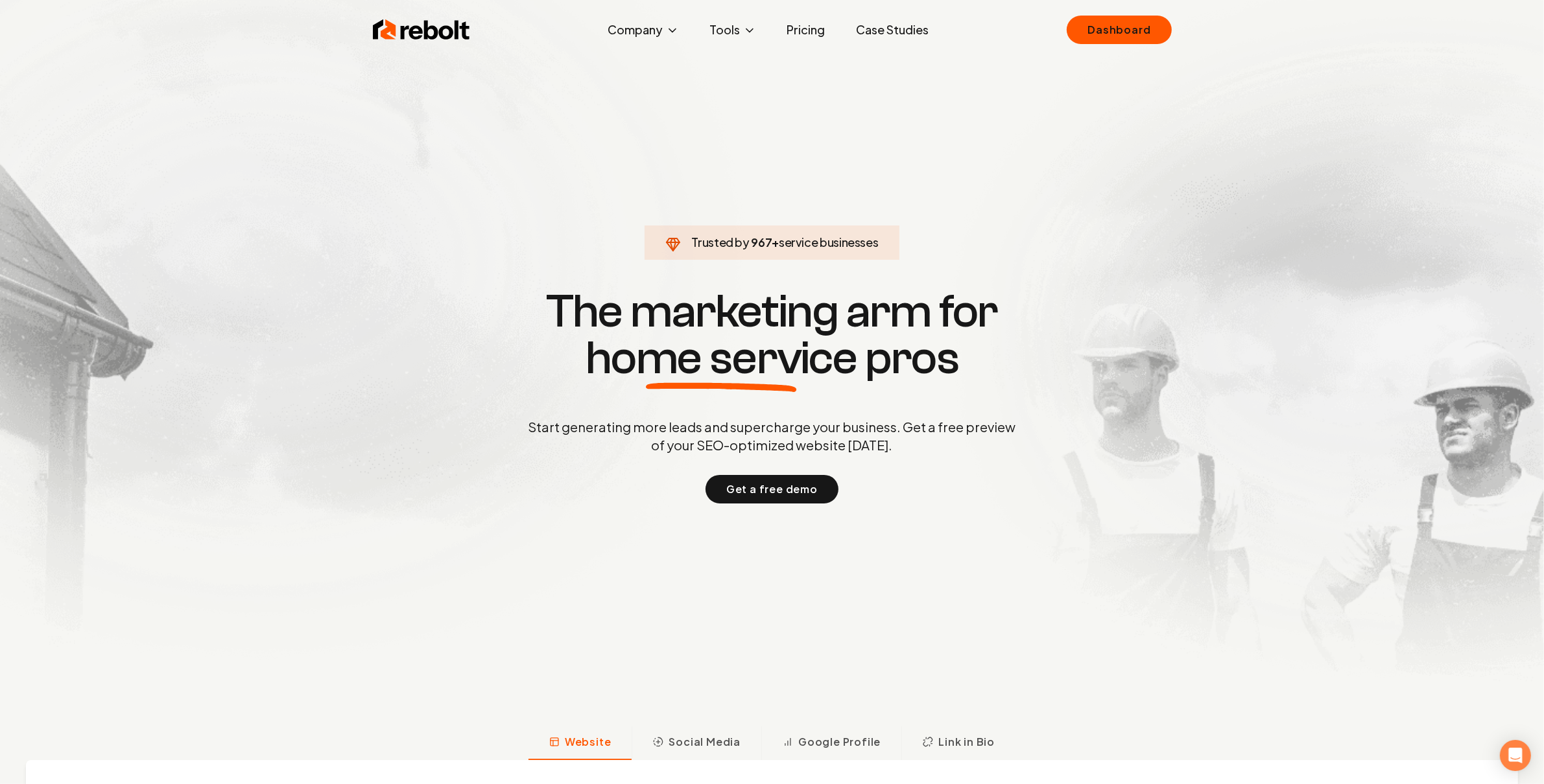
click at [1067, 16] on link "Dashboard" at bounding box center [1119, 29] width 104 height 29
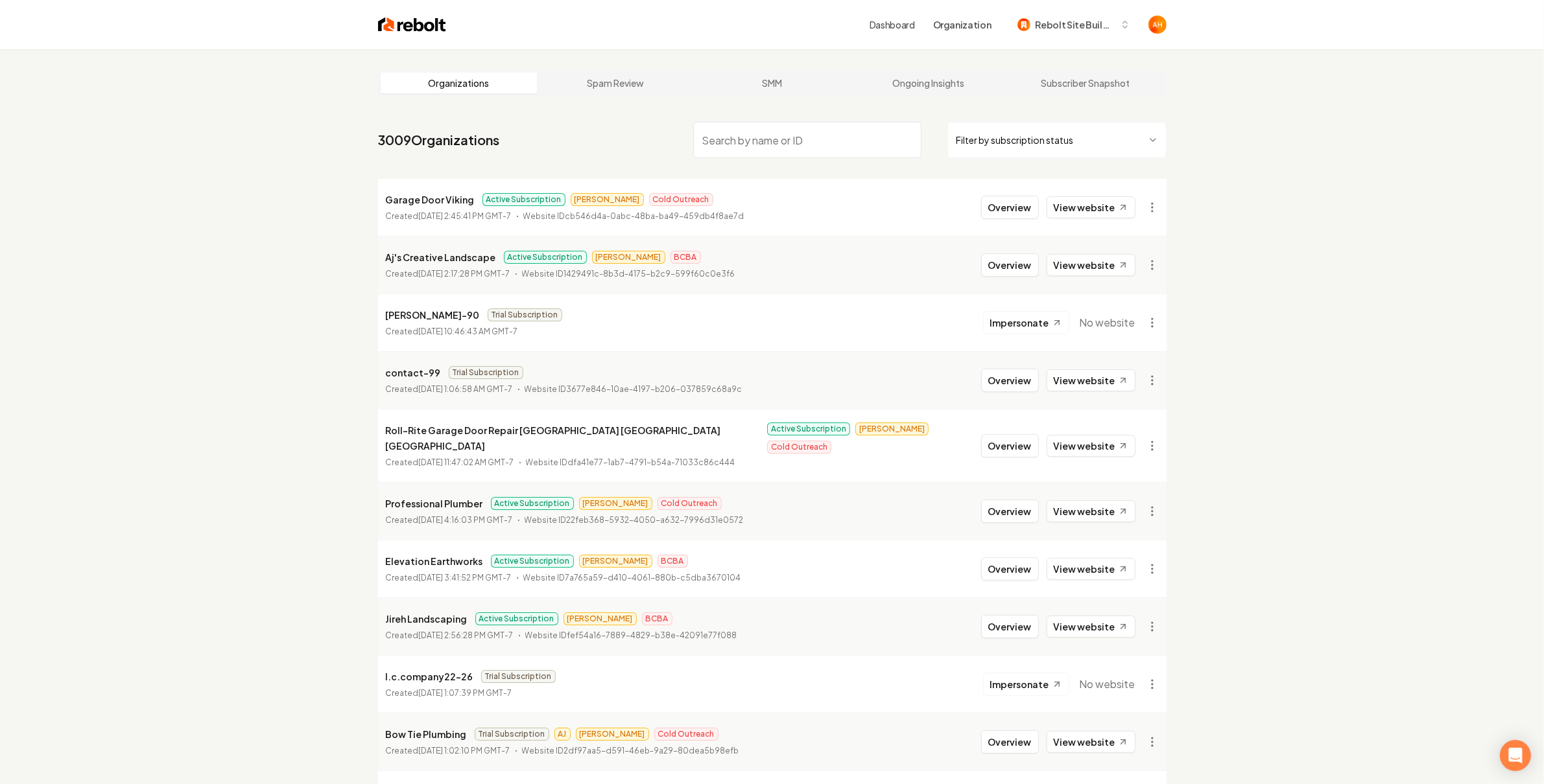
click at [845, 146] on input "search" at bounding box center [807, 140] width 228 height 36
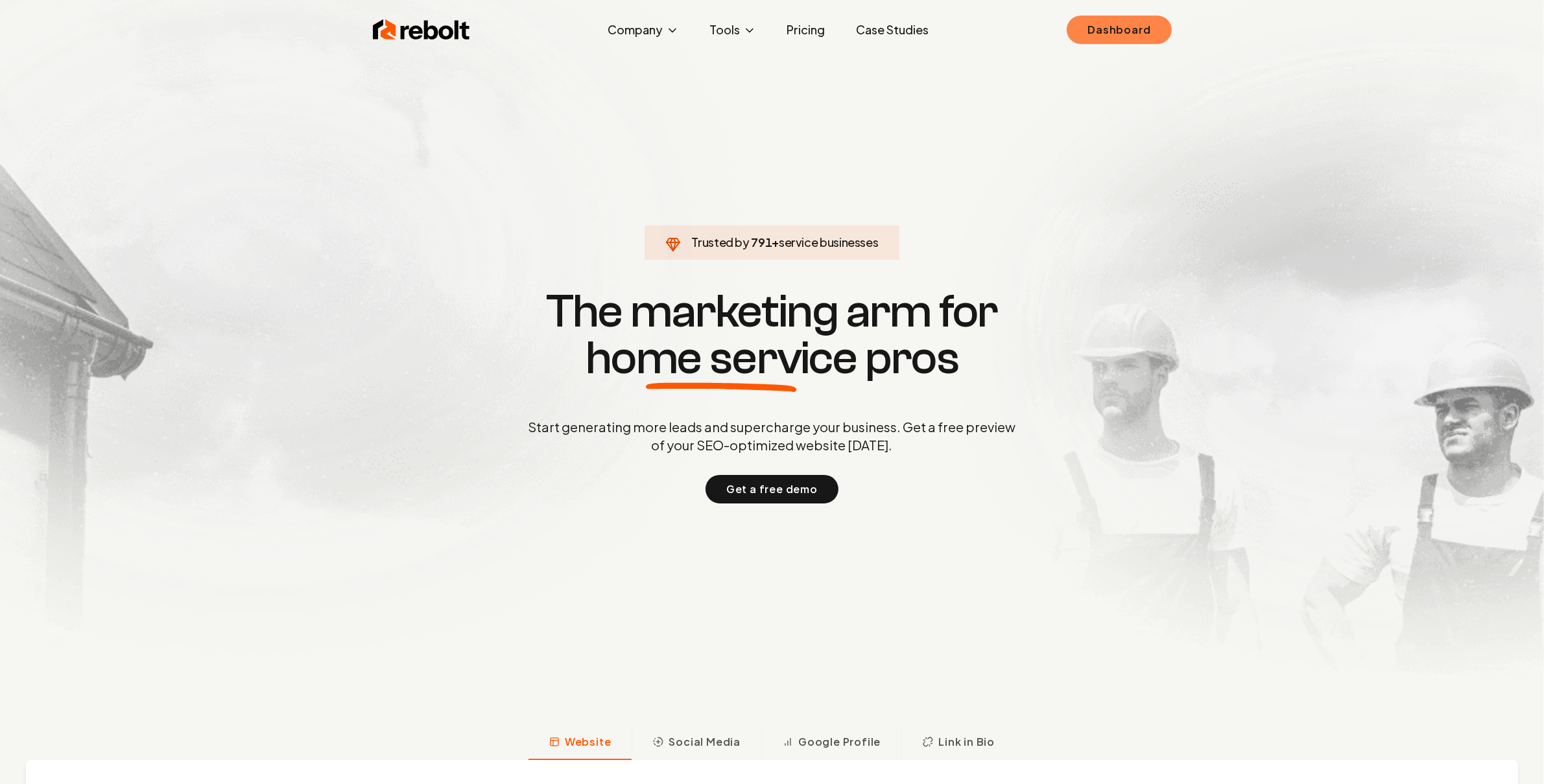
click at [1095, 26] on link "Dashboard" at bounding box center [1119, 29] width 104 height 29
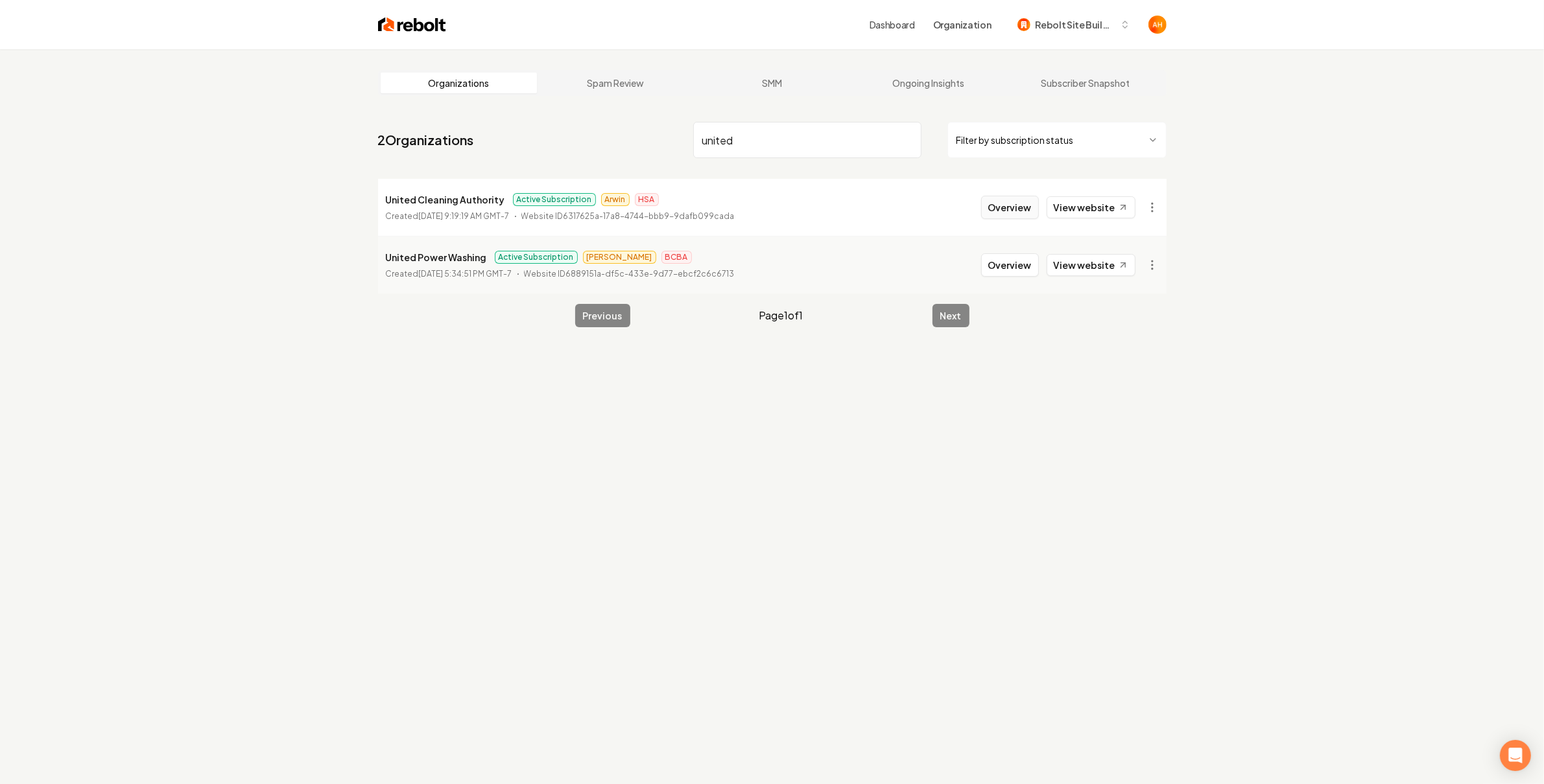
type input "united"
drag, startPoint x: 1009, startPoint y: 202, endPoint x: 789, endPoint y: 119, distance: 235.1
click at [1009, 202] on button "Overview" at bounding box center [1009, 207] width 58 height 23
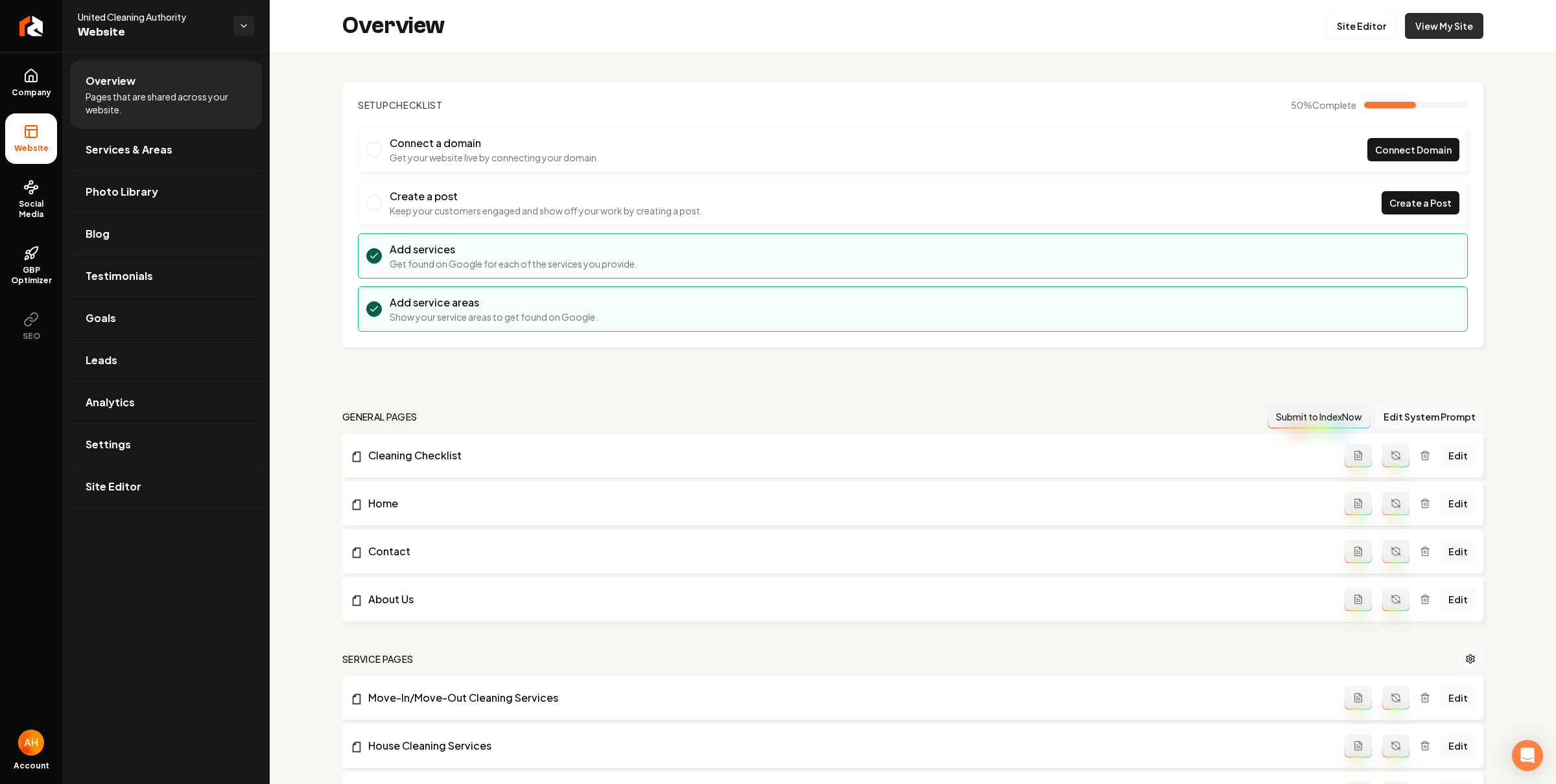
click at [1428, 30] on link "View My Site" at bounding box center [1443, 26] width 79 height 26
click at [26, 74] on icon at bounding box center [30, 75] width 11 height 12
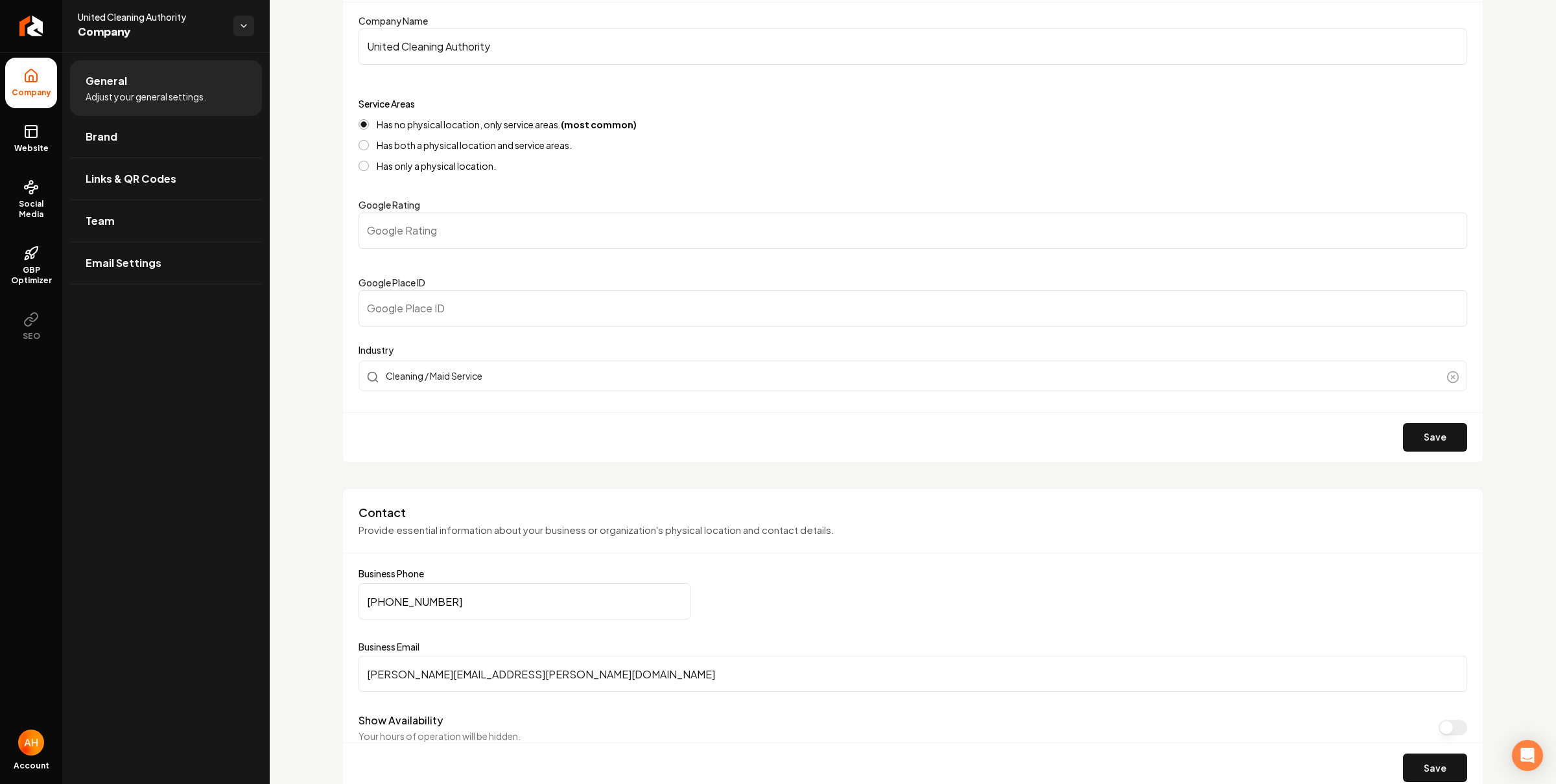
scroll to position [241, 0]
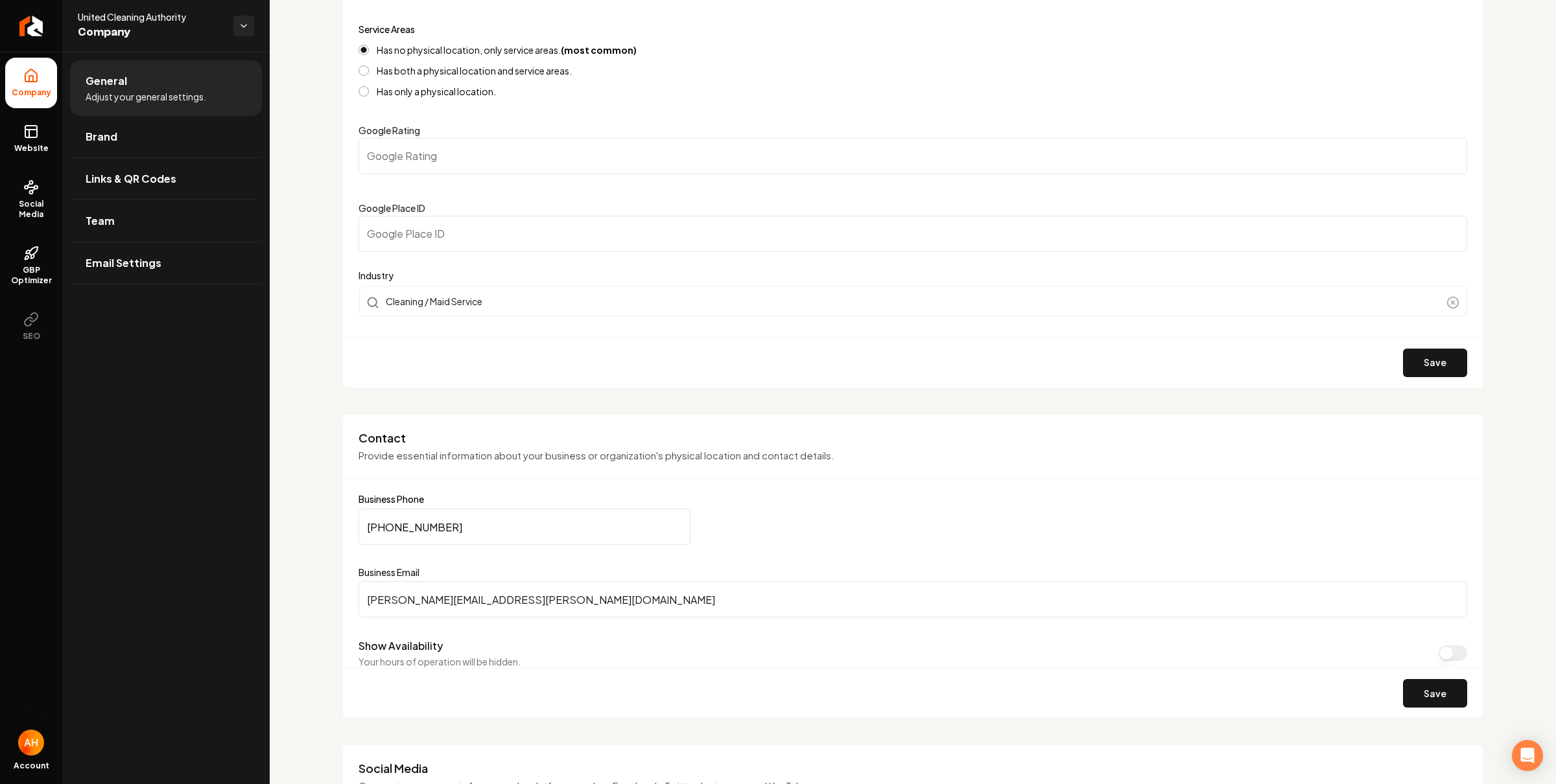
drag, startPoint x: 440, startPoint y: 609, endPoint x: 319, endPoint y: 593, distance: 122.1
click at [495, 598] on input "cody.bateman@unitedserviceauthority.com" at bounding box center [913, 599] width 1109 height 36
click at [494, 597] on input "cody.bateman@unitedserviceauthority.com" at bounding box center [913, 599] width 1109 height 36
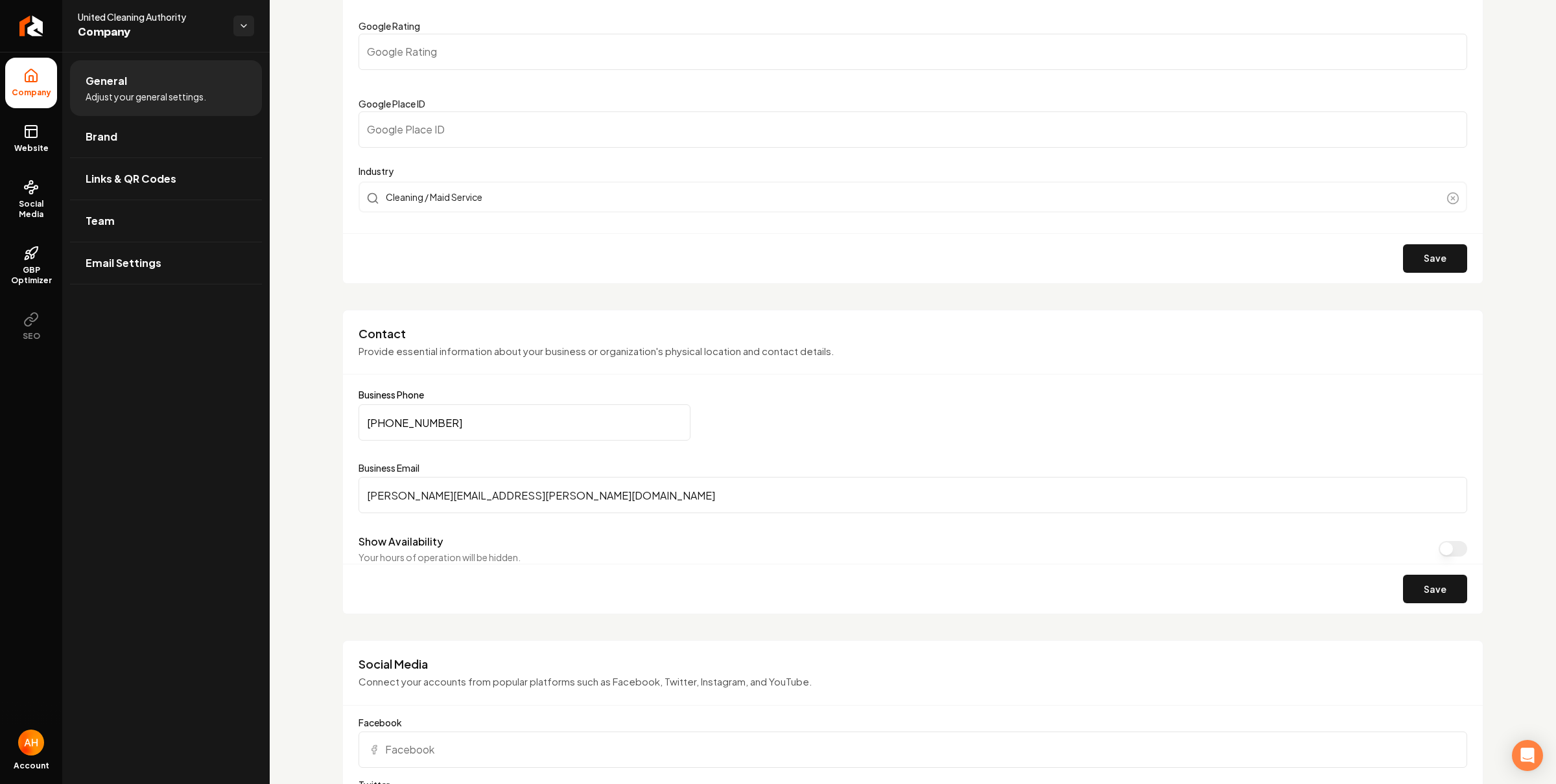
scroll to position [429, 0]
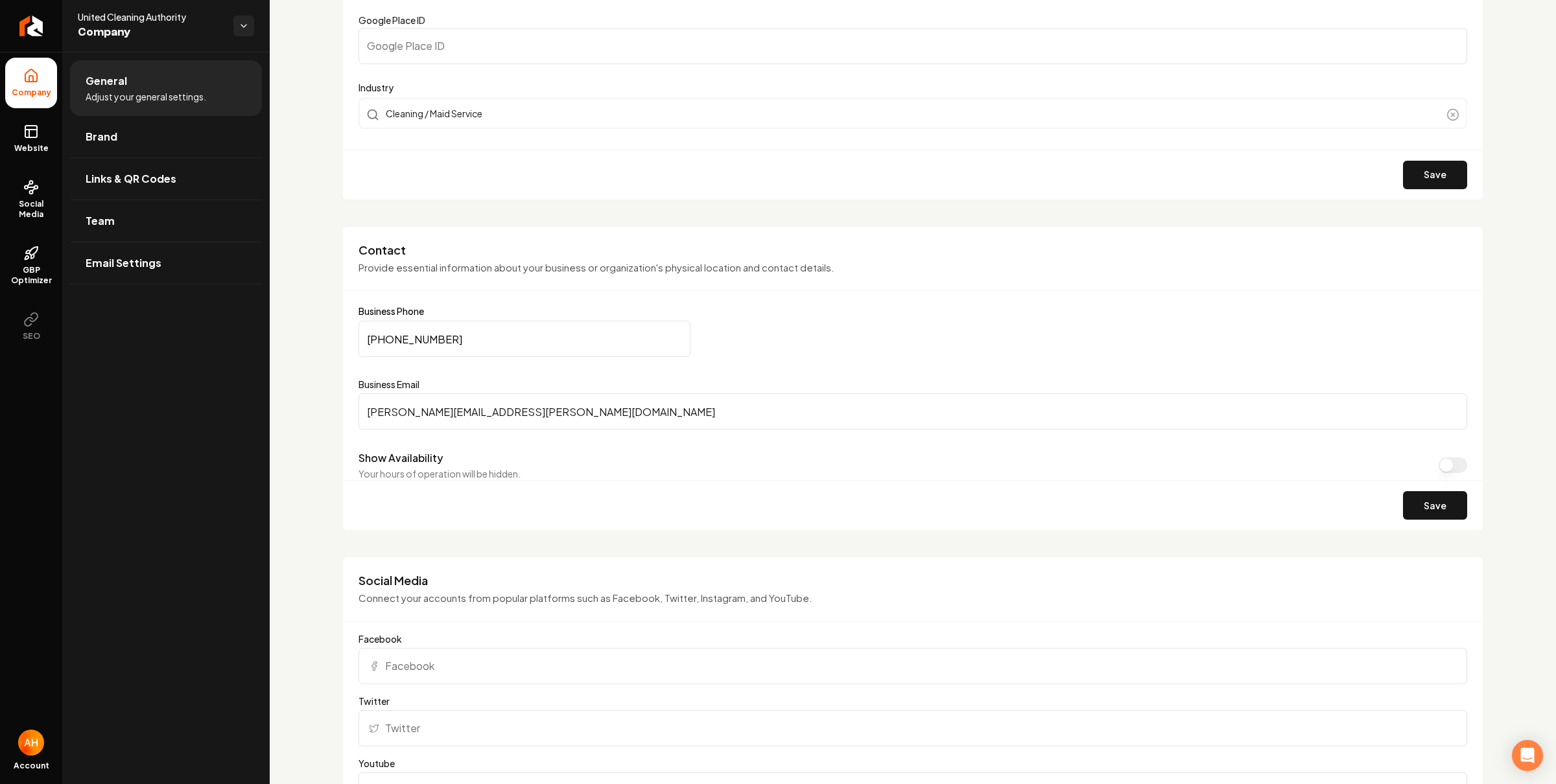
click at [505, 411] on input "cody.bateman@unitedserviceauthority.com" at bounding box center [913, 411] width 1109 height 36
drag, startPoint x: 600, startPoint y: 407, endPoint x: 606, endPoint y: 408, distance: 6.1
click at [600, 408] on input "cody.bateman@unitedserviceauthority.com" at bounding box center [913, 411] width 1109 height 36
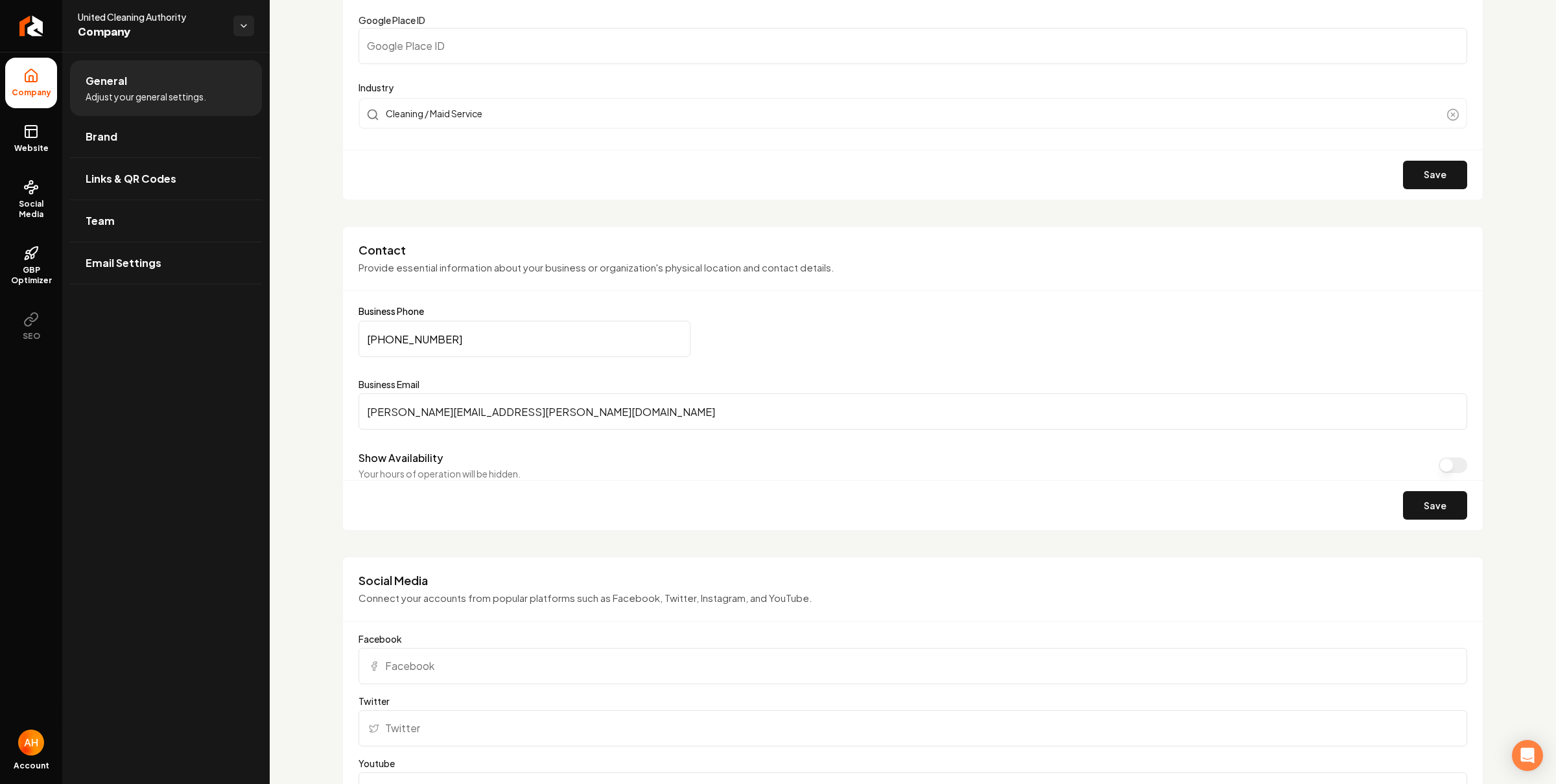
drag, startPoint x: 605, startPoint y: 408, endPoint x: 419, endPoint y: 409, distance: 186.0
click at [419, 409] on input "cody.bateman@unitedserviceauthority.com" at bounding box center [913, 411] width 1109 height 36
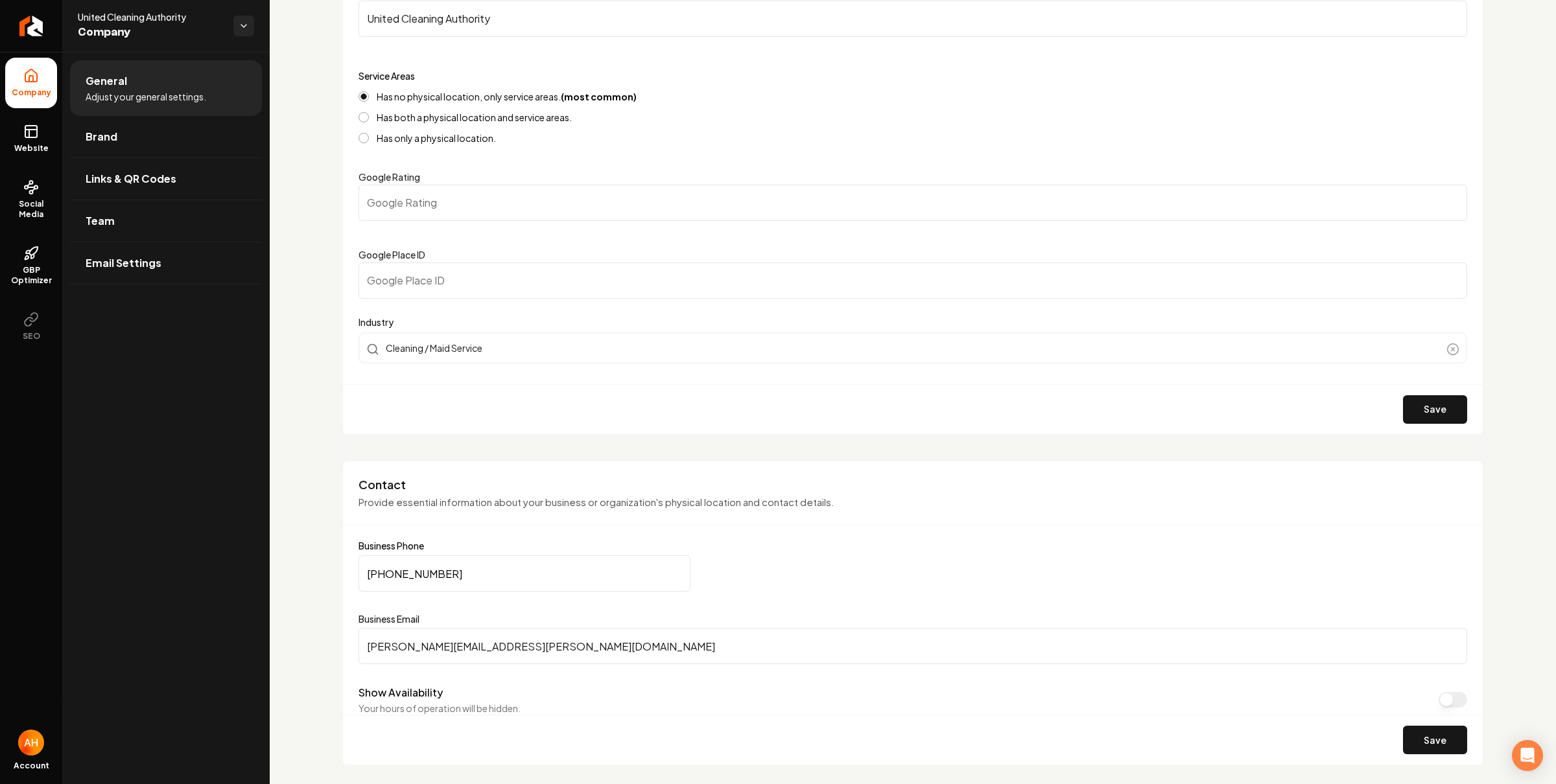
scroll to position [101, 0]
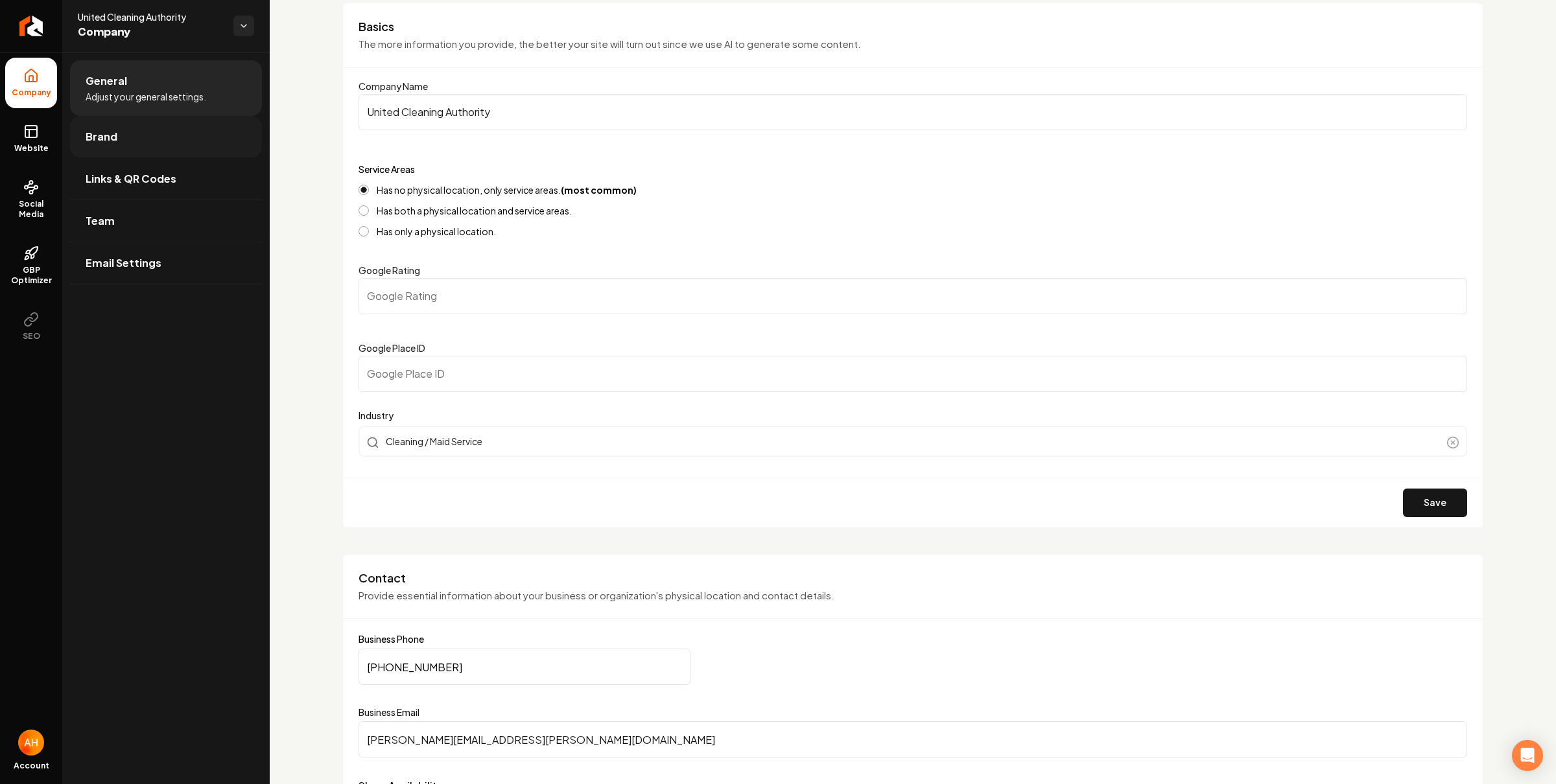
click at [112, 133] on span "Brand" at bounding box center [101, 137] width 32 height 16
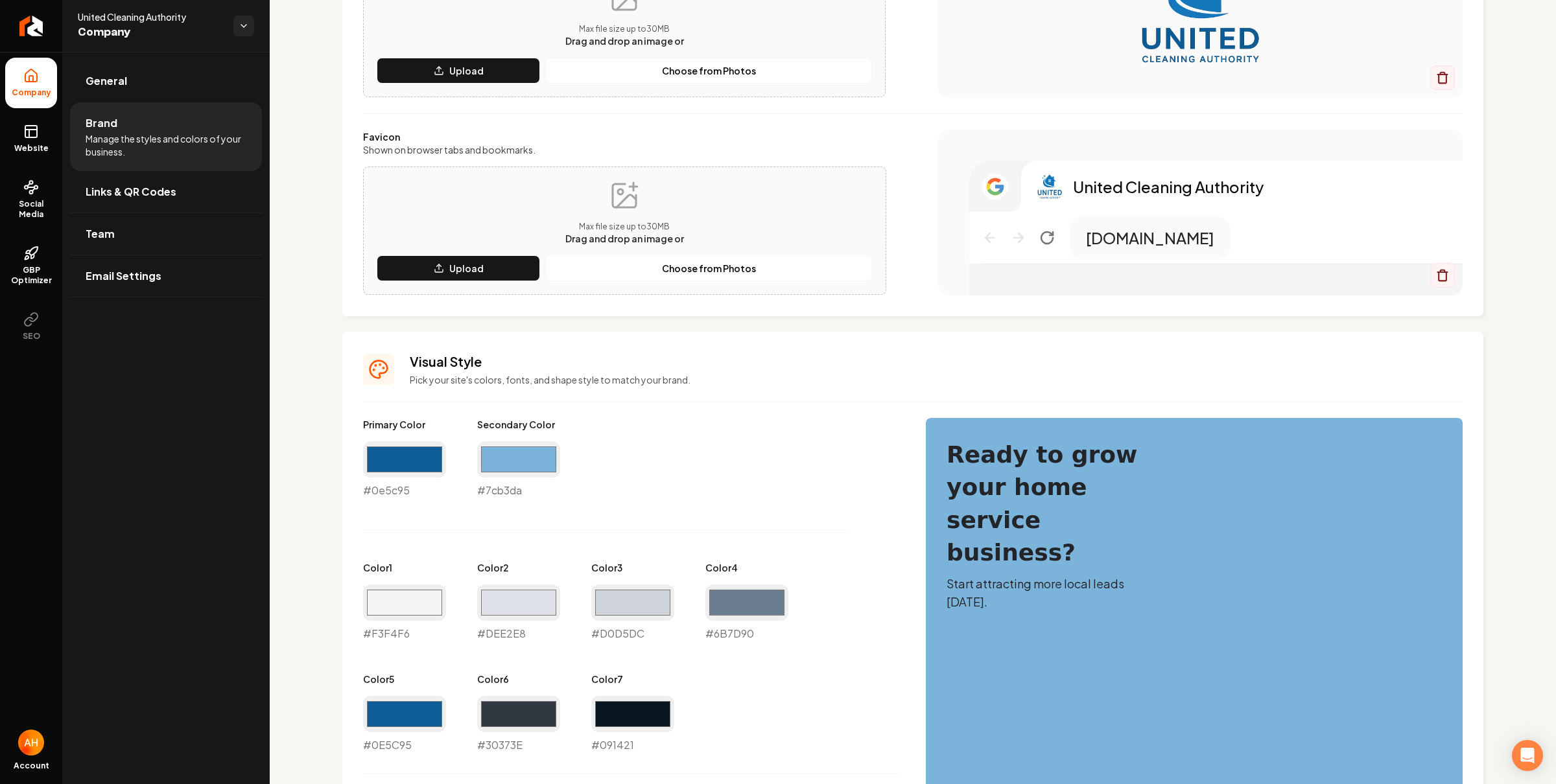
scroll to position [258, 0]
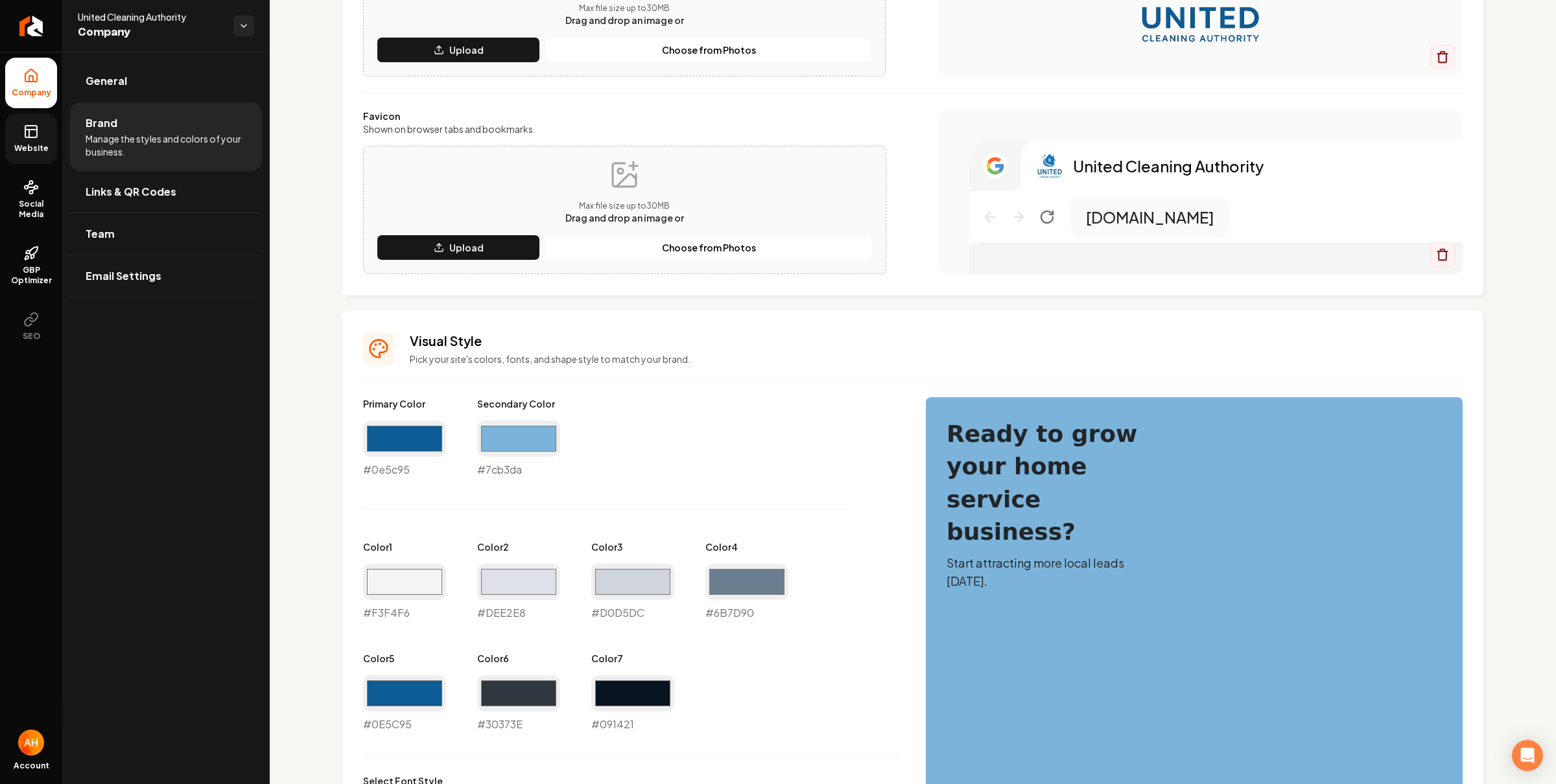
click at [32, 138] on rect at bounding box center [30, 131] width 11 height 11
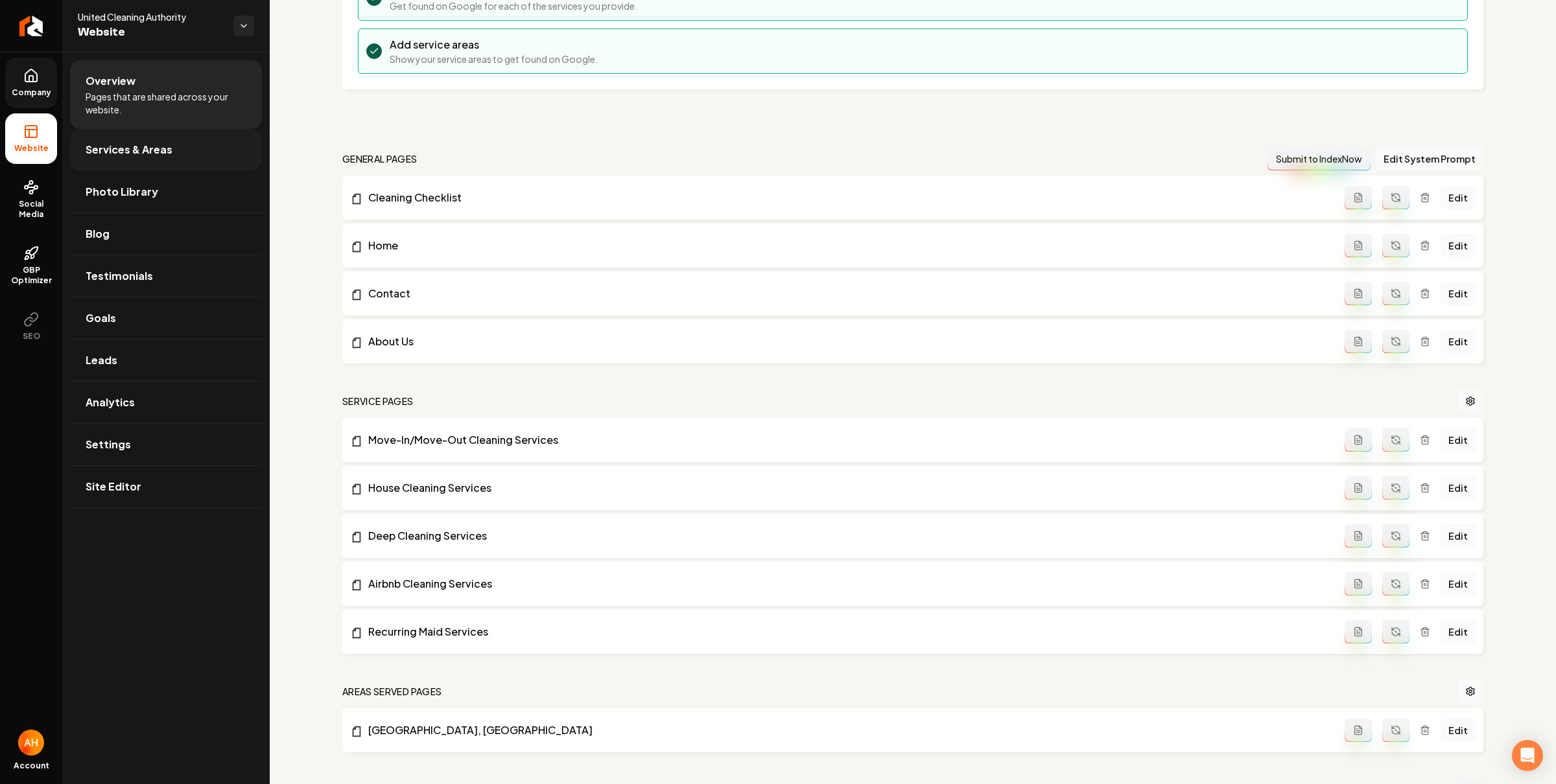
click at [167, 160] on link "Services & Areas" at bounding box center [165, 150] width 191 height 42
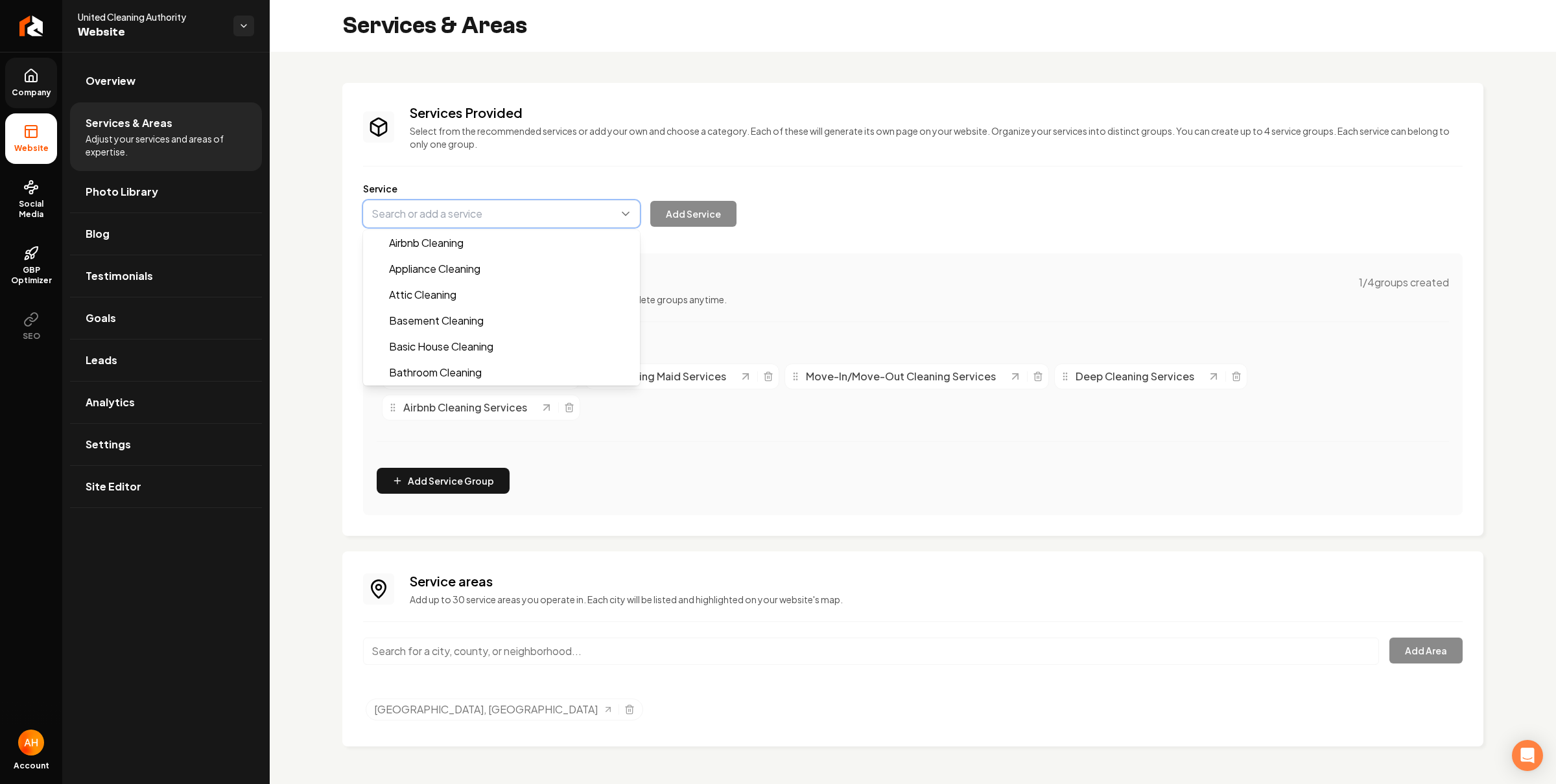
click at [477, 204] on button "Main content area" at bounding box center [502, 213] width 277 height 27
type input "Pressure Washing"
drag, startPoint x: 554, startPoint y: 126, endPoint x: 554, endPoint y: 185, distance: 59.0
click at [554, 126] on div "Services Provided Select from the recommended services or add your own and choo…" at bounding box center [912, 309] width 1099 height 411
click at [177, 64] on link "Overview" at bounding box center [165, 81] width 191 height 42
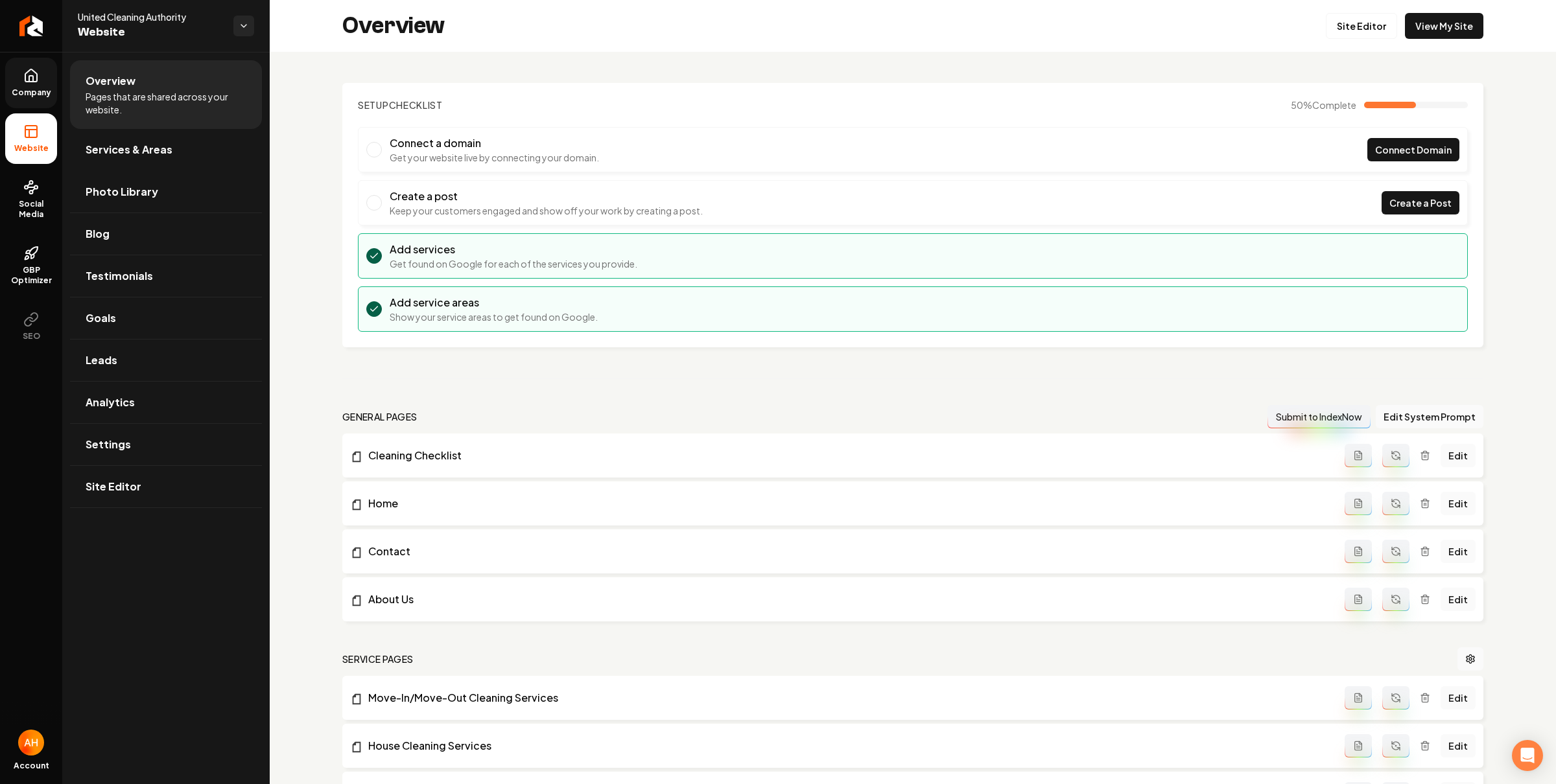
click at [661, 129] on li "Connect a domain Get your website live by connecting your domain. Connect Domain" at bounding box center [912, 150] width 1110 height 45
click at [40, 204] on span "Social Media" at bounding box center [31, 210] width 52 height 21
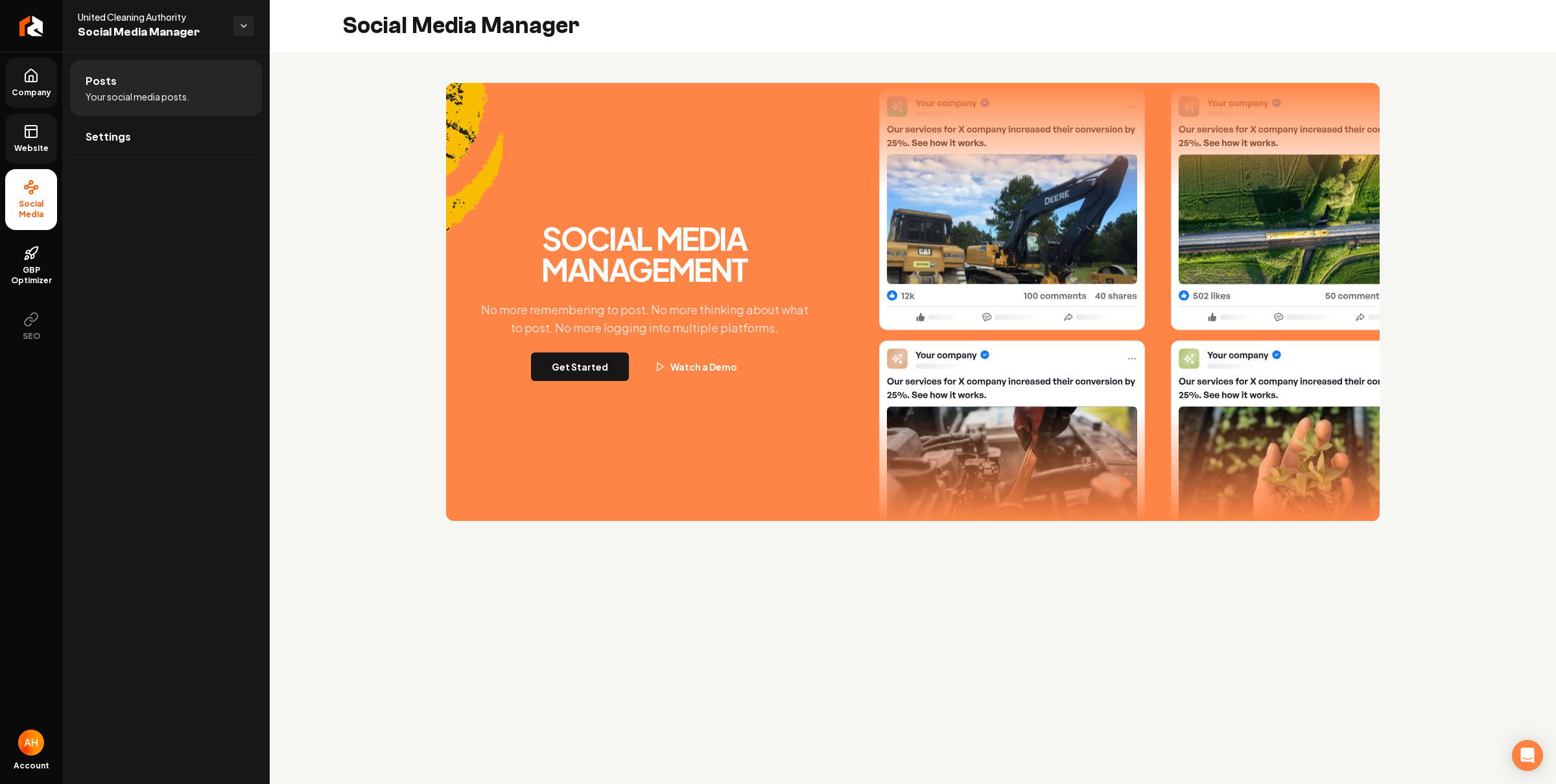
click at [47, 139] on link "Website" at bounding box center [31, 139] width 52 height 50
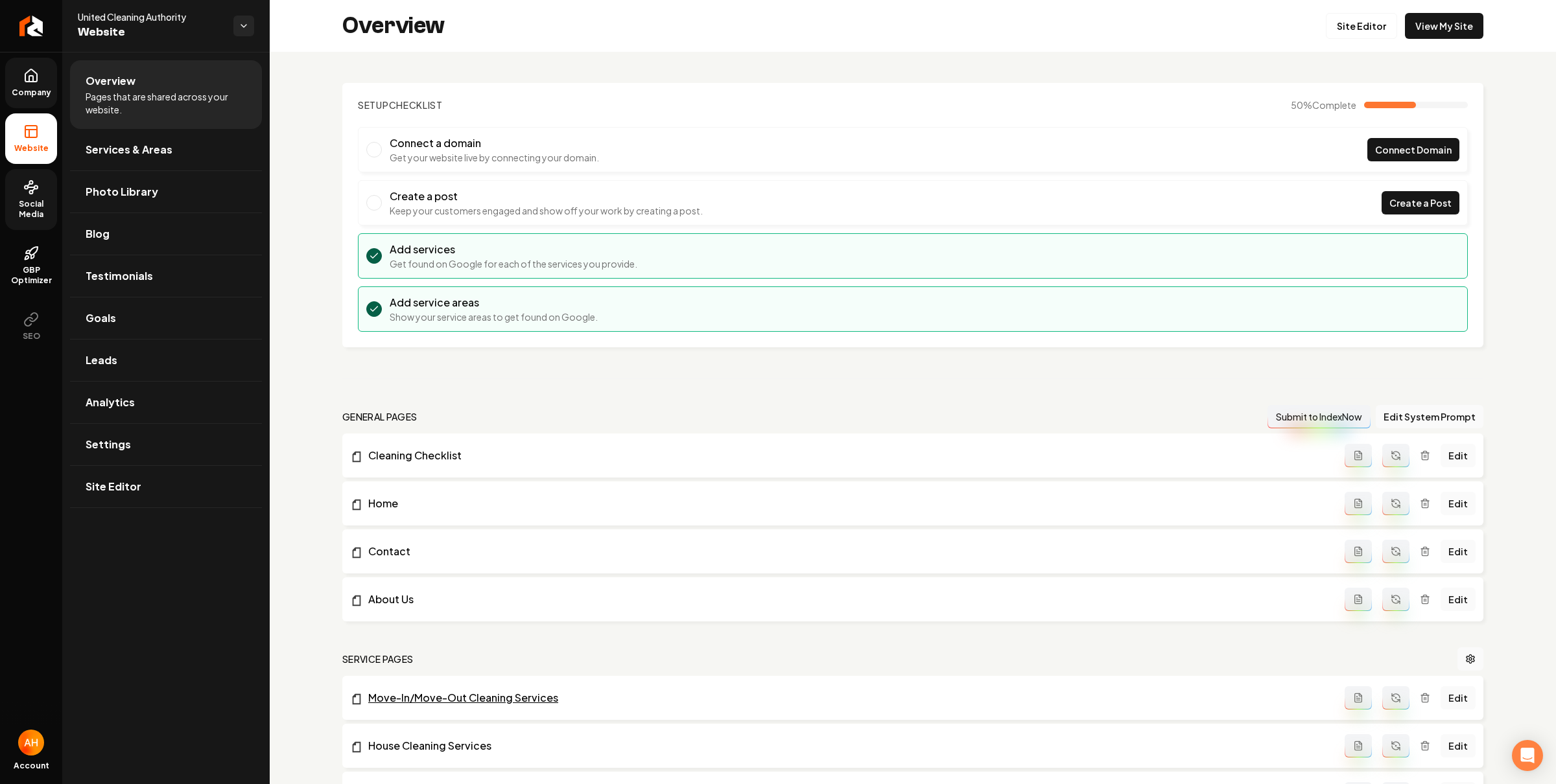
scroll to position [225, 0]
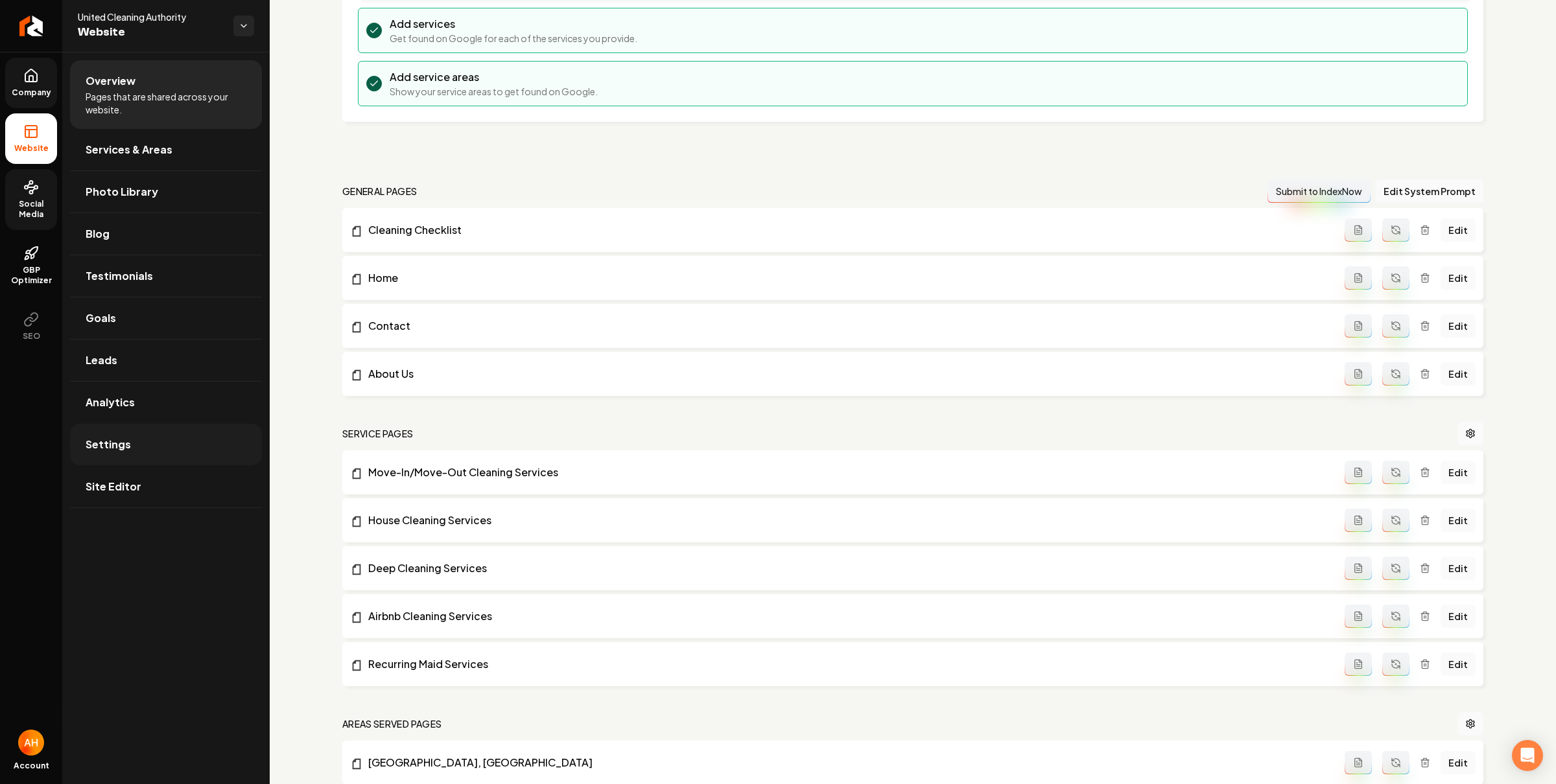
click at [190, 439] on link "Settings" at bounding box center [165, 444] width 191 height 42
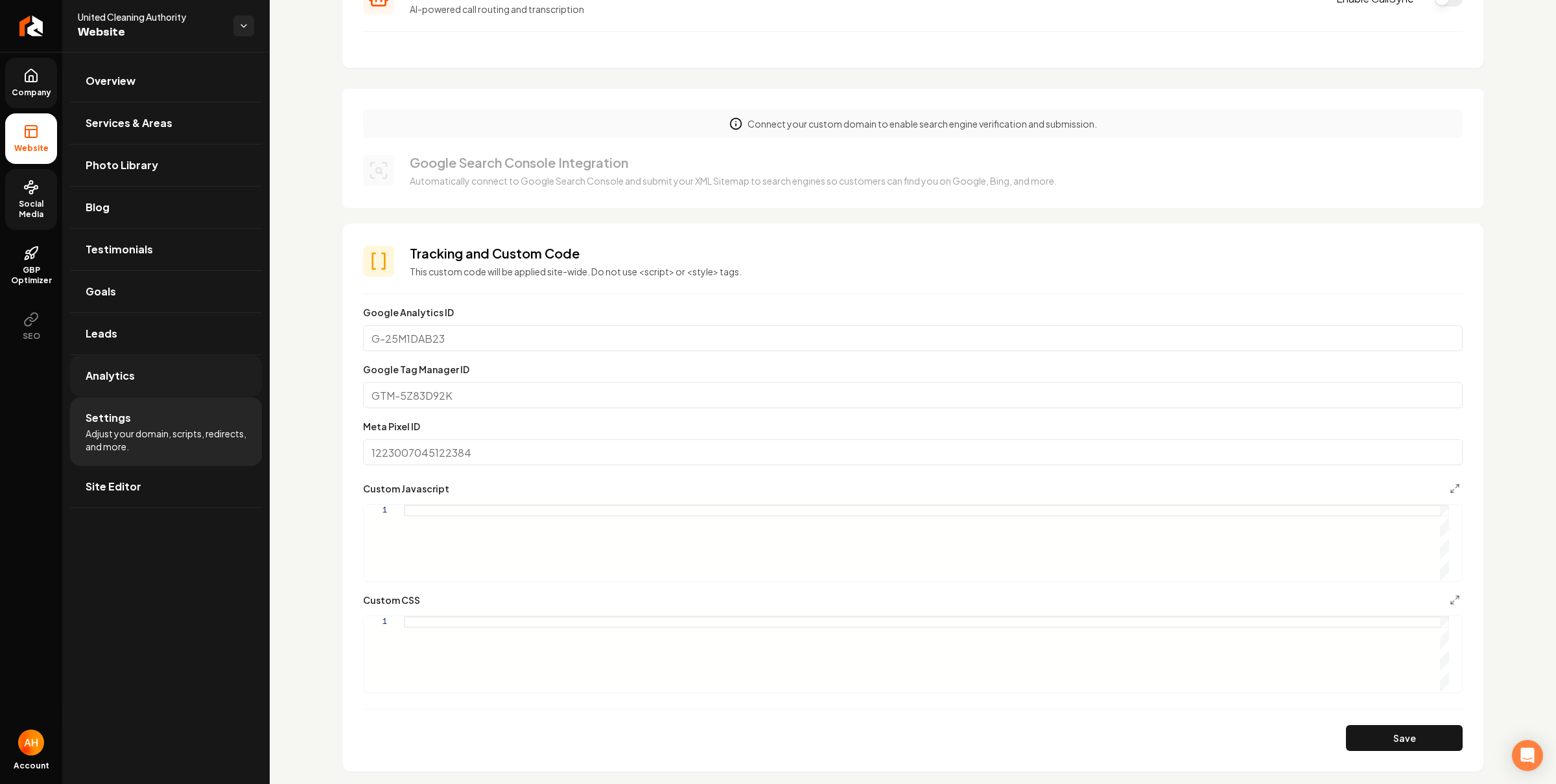
scroll to position [309, 0]
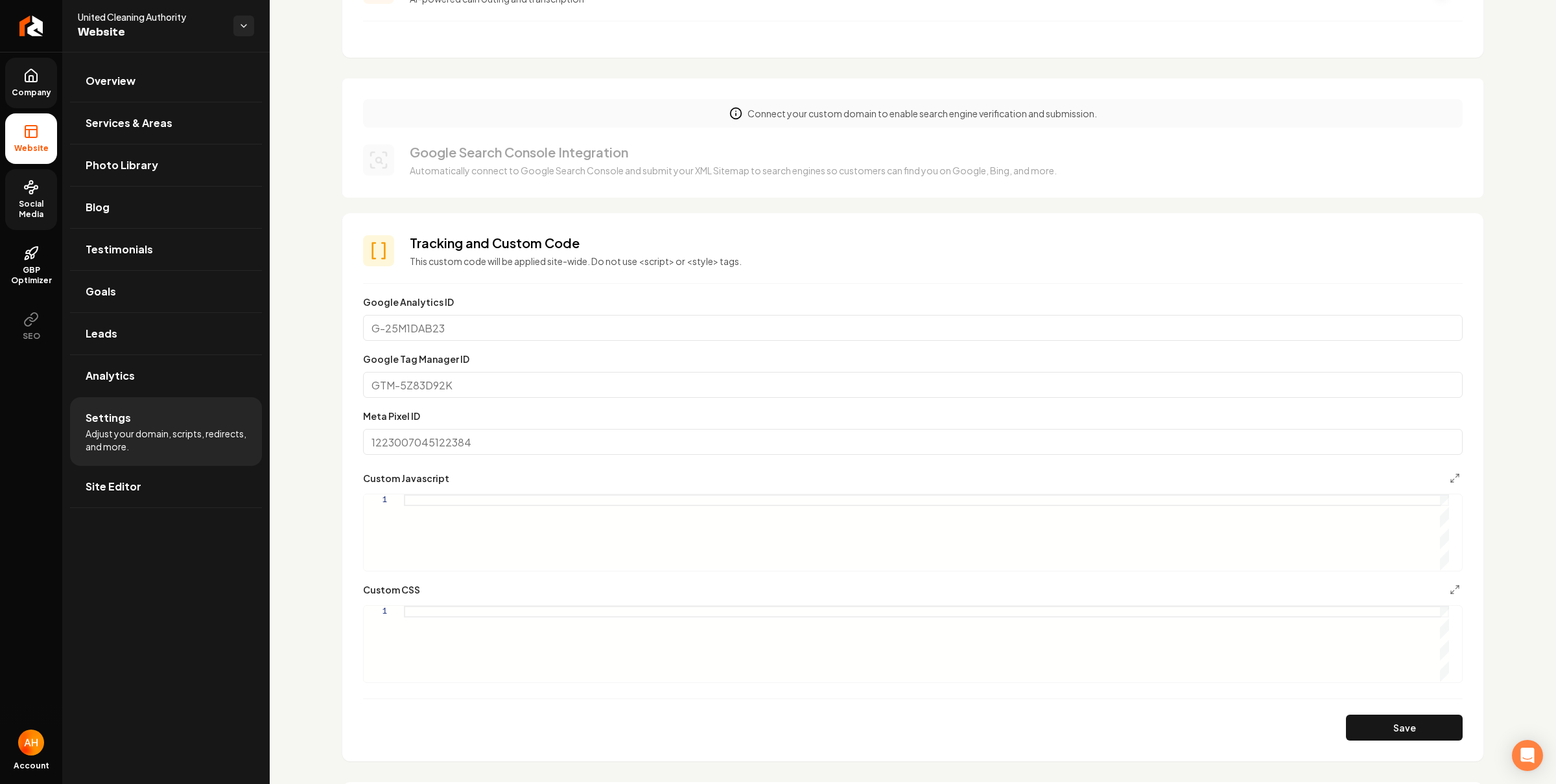
click at [32, 92] on span "Company" at bounding box center [31, 93] width 50 height 10
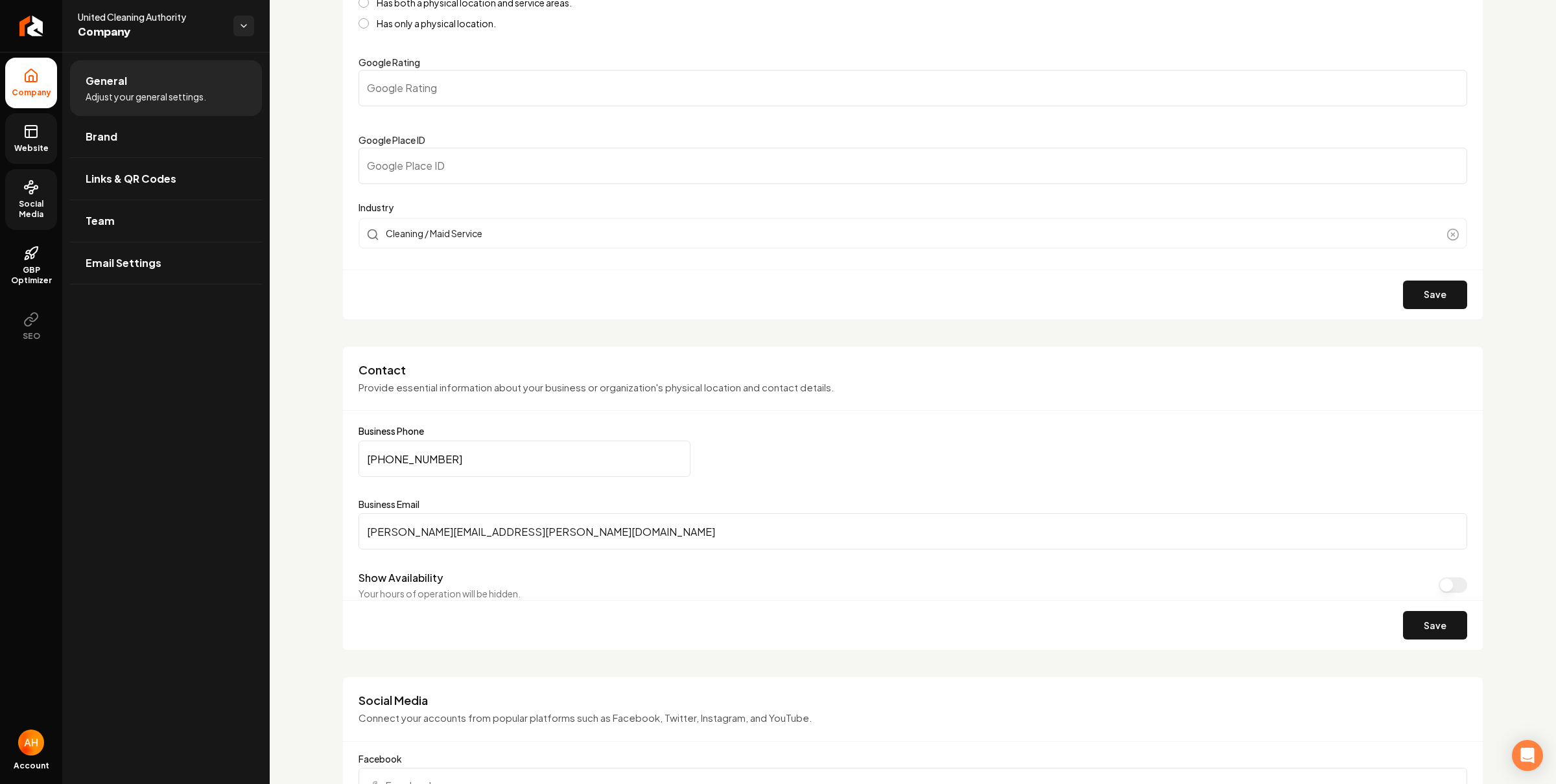
click at [487, 453] on input "(214) 876-8768" at bounding box center [524, 459] width 332 height 36
paste input "469) 238-1841"
type input "(469) 238-1841"
click at [1427, 632] on button "Save" at bounding box center [1435, 625] width 64 height 29
click at [42, 138] on link "Website" at bounding box center [31, 139] width 52 height 50
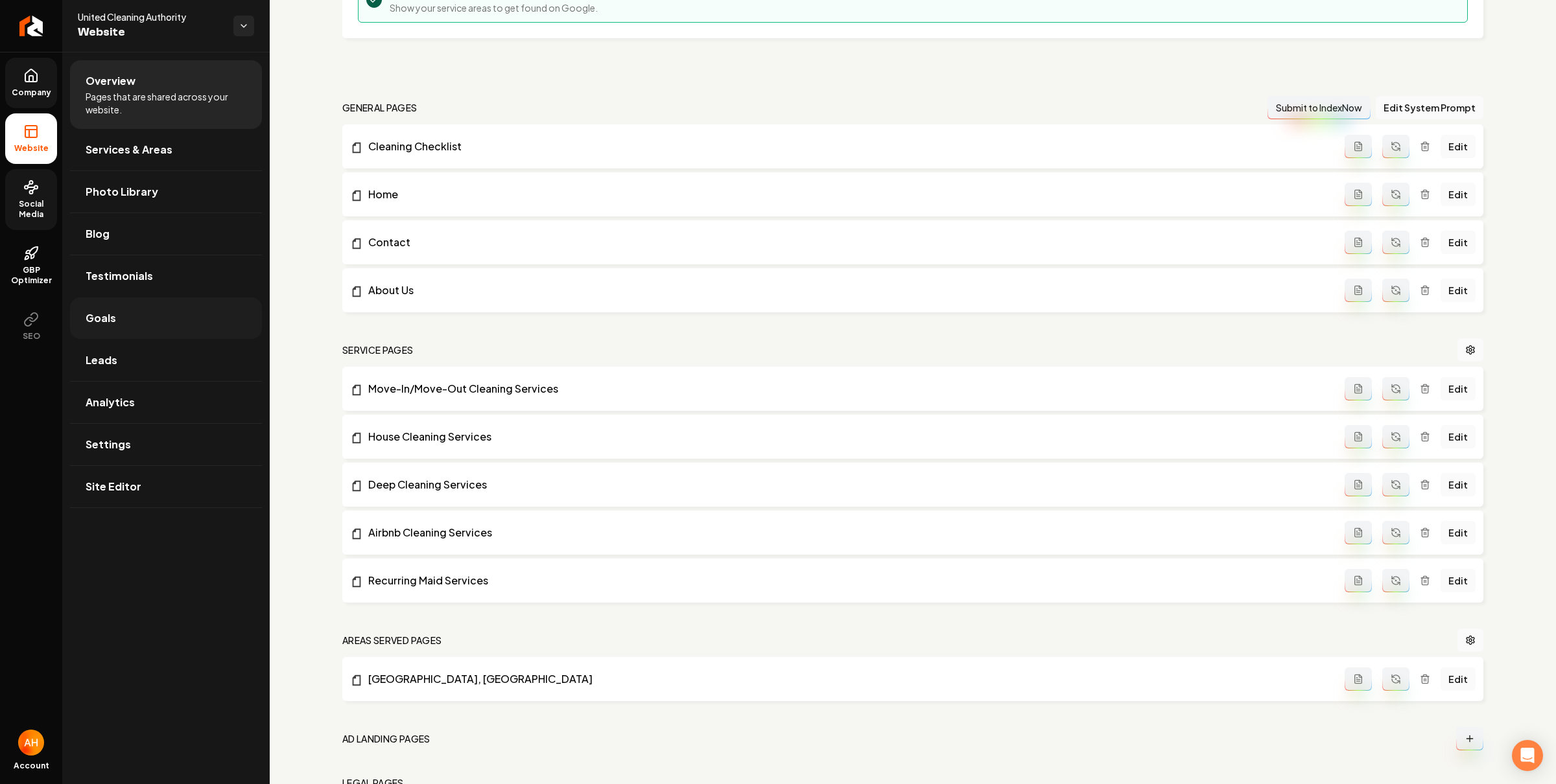
click at [196, 321] on link "Goals" at bounding box center [165, 318] width 191 height 42
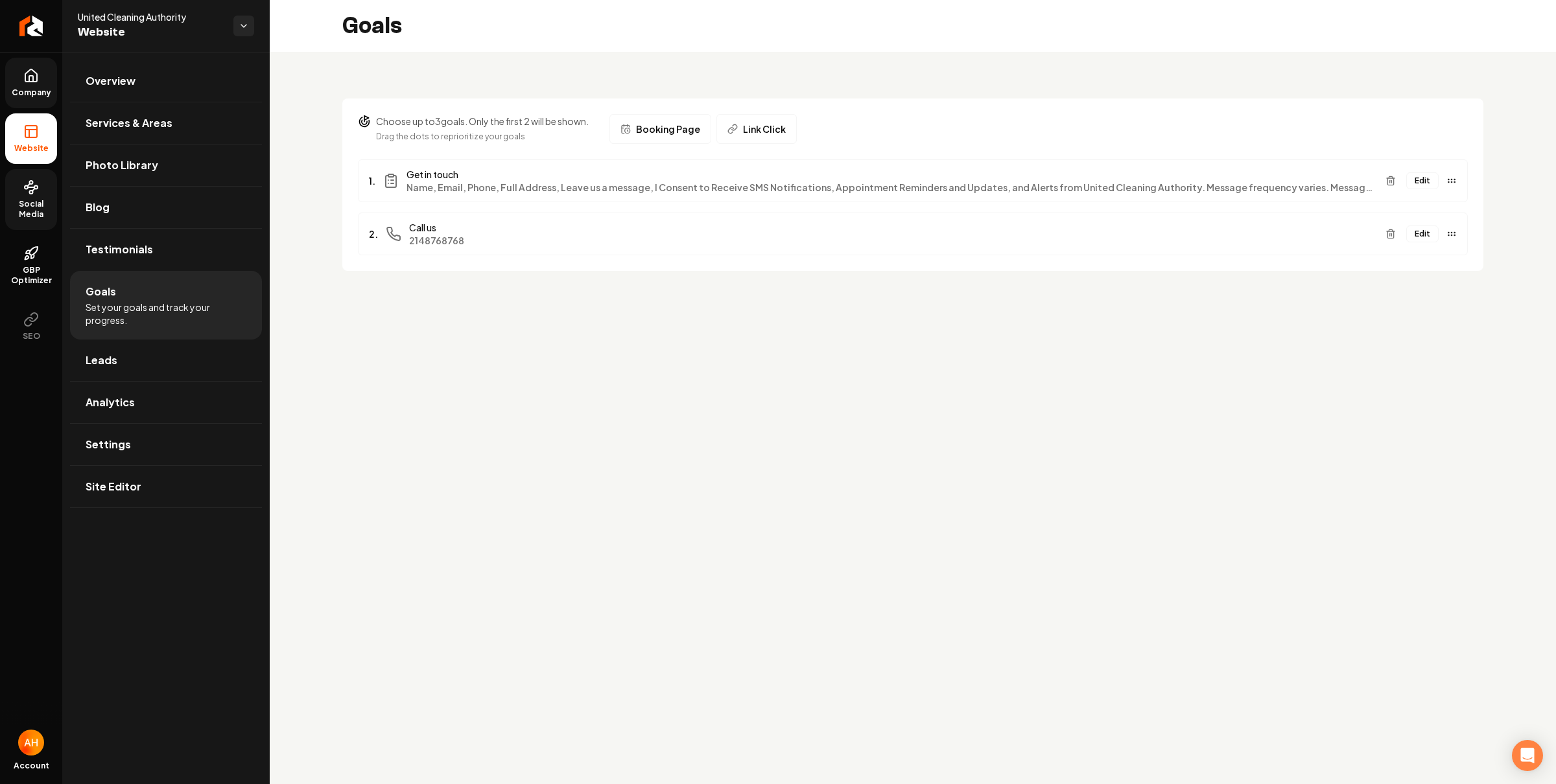
click at [1423, 236] on button "Edit" at bounding box center [1422, 233] width 32 height 16
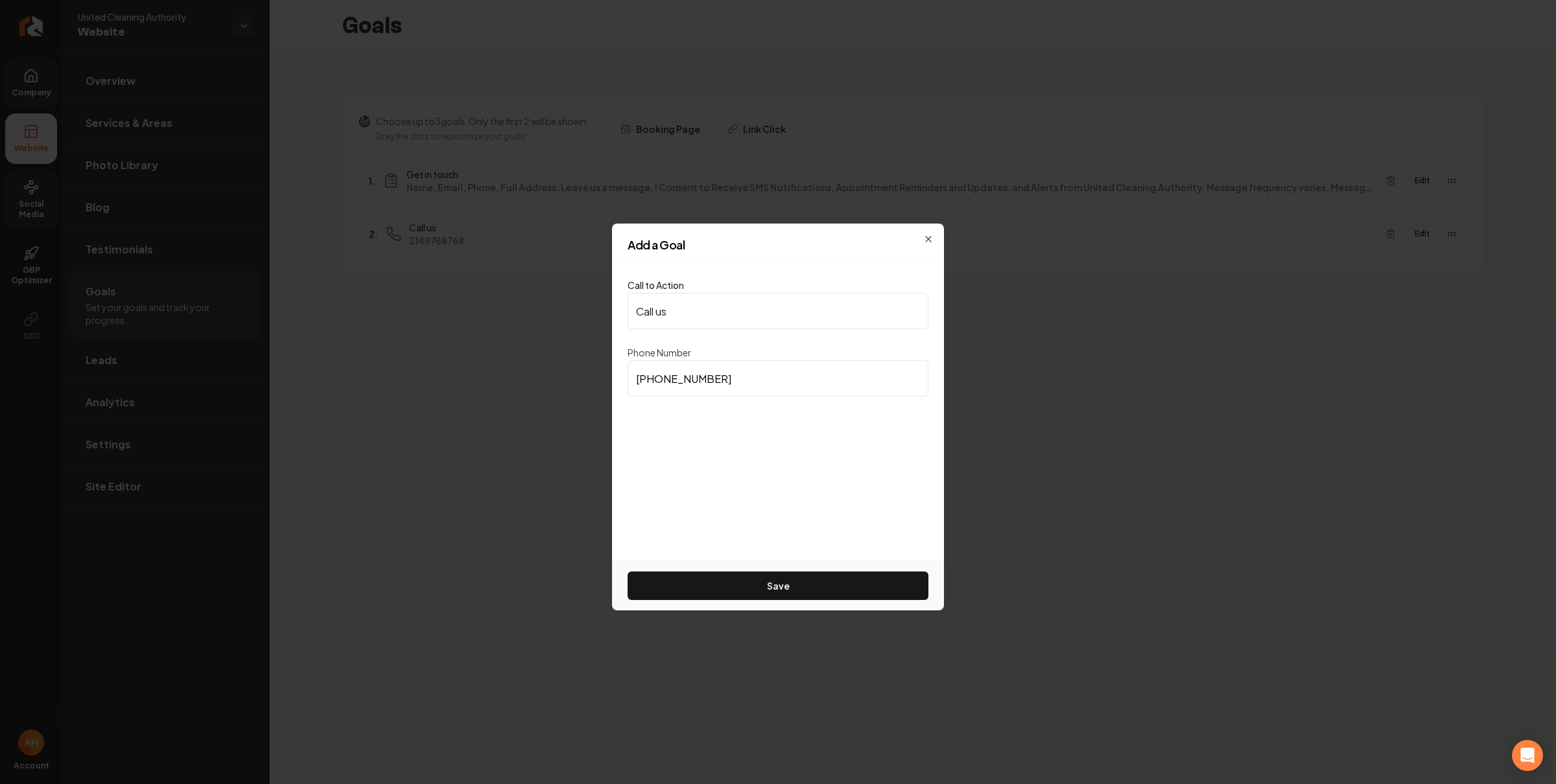
click at [734, 392] on input "(214) 876-8768" at bounding box center [777, 379] width 301 height 36
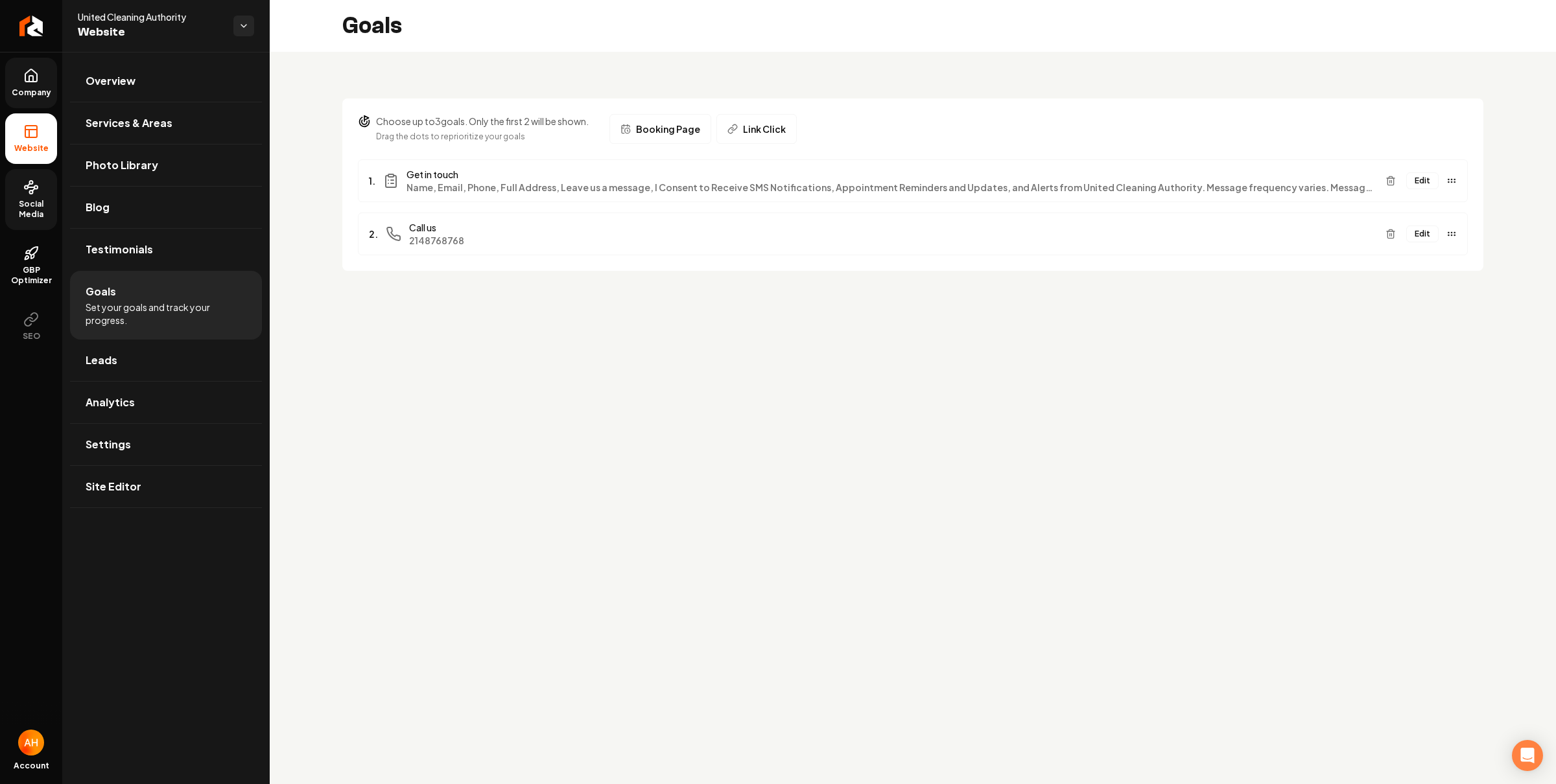
click at [591, 326] on main "Goals Choose up to 3 goals. Only the first 2 will be shown. Drag the dots to re…" at bounding box center [912, 392] width 1287 height 784
click at [137, 86] on link "Overview" at bounding box center [165, 81] width 191 height 42
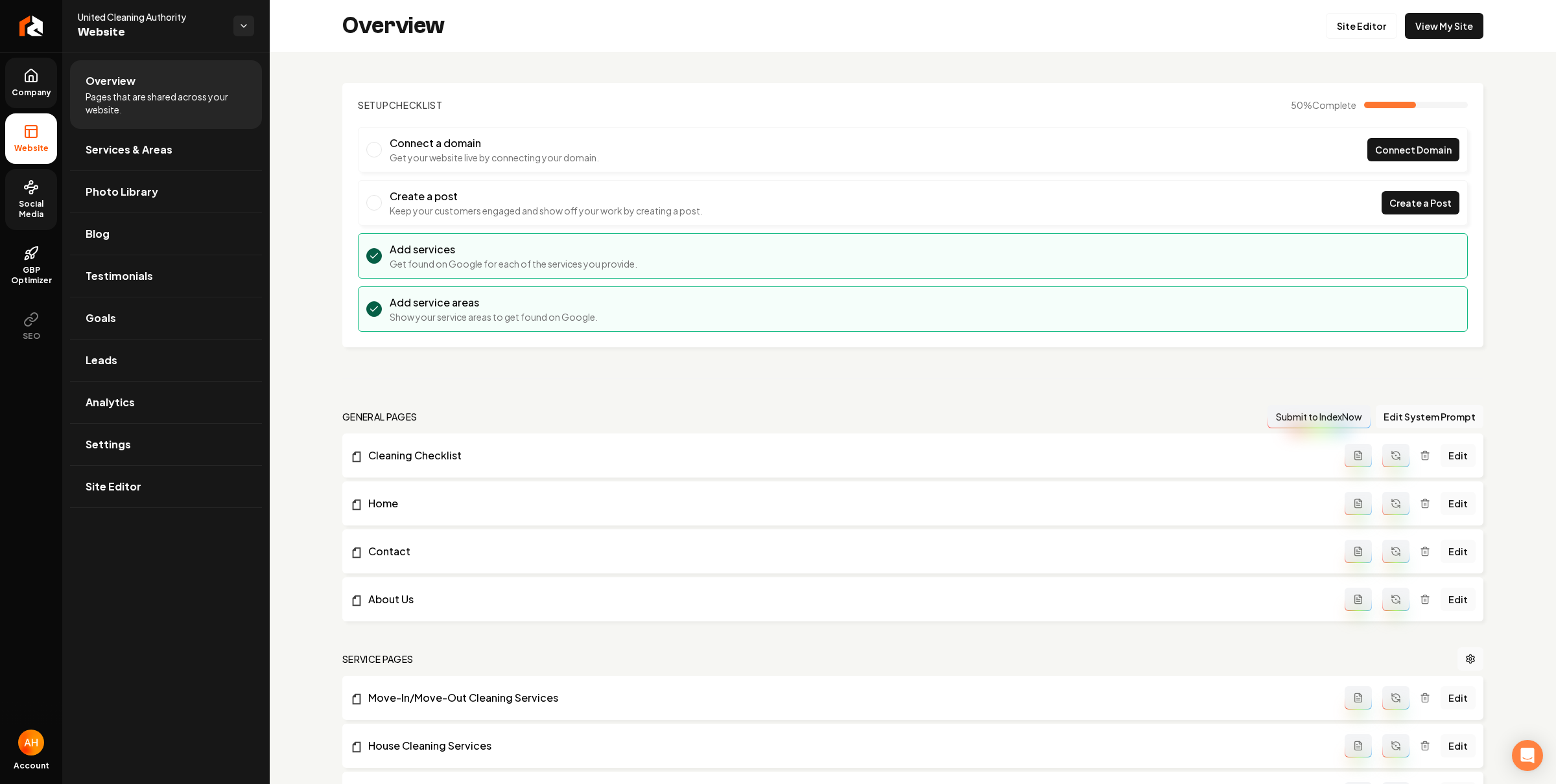
click at [29, 66] on link "Company" at bounding box center [31, 83] width 52 height 50
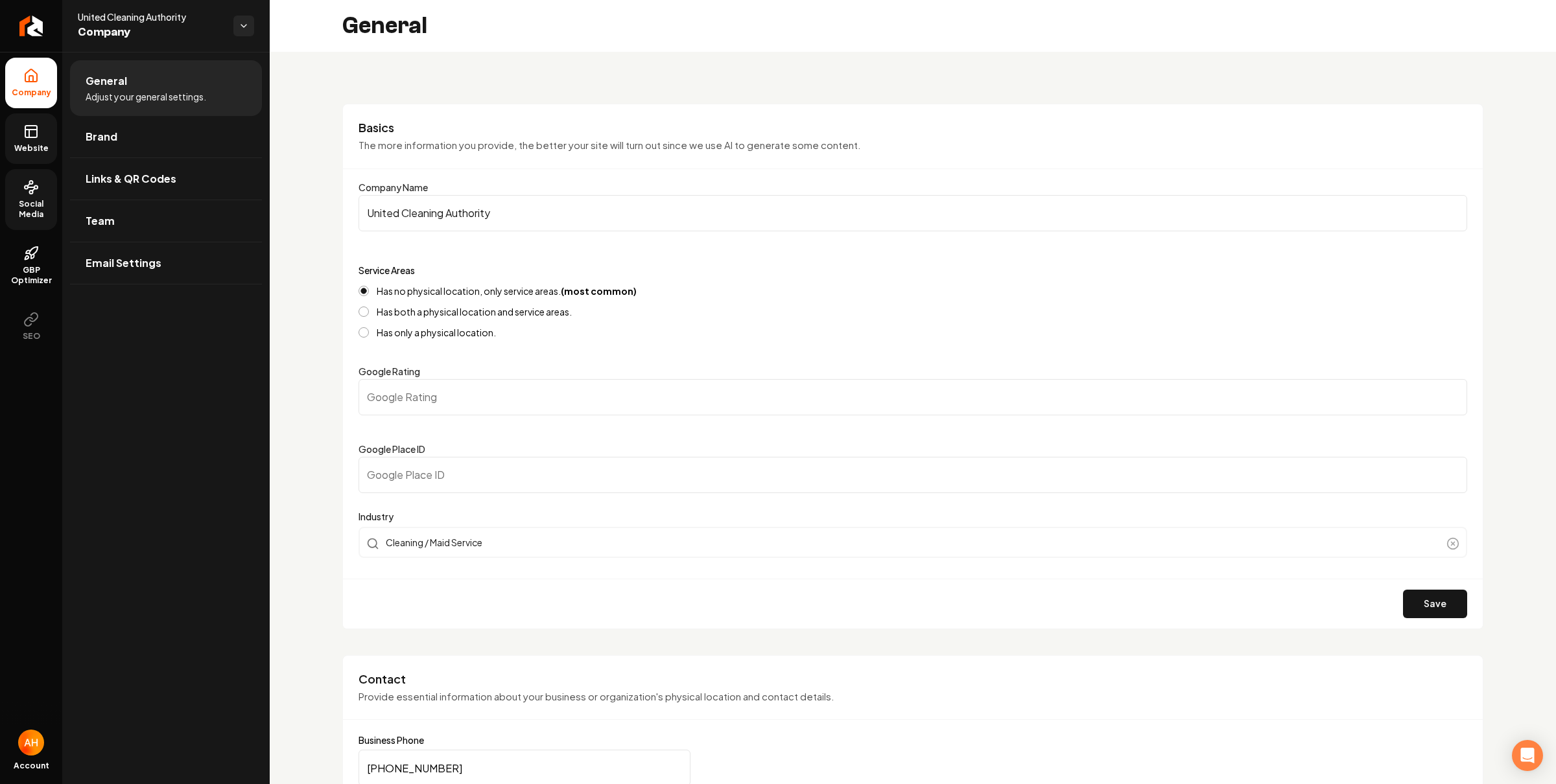
click at [431, 211] on input "United Cleaning Authority" at bounding box center [913, 213] width 1109 height 36
type input "United Service Authority"
click at [1441, 592] on button "Save" at bounding box center [1435, 604] width 64 height 29
type input "0"
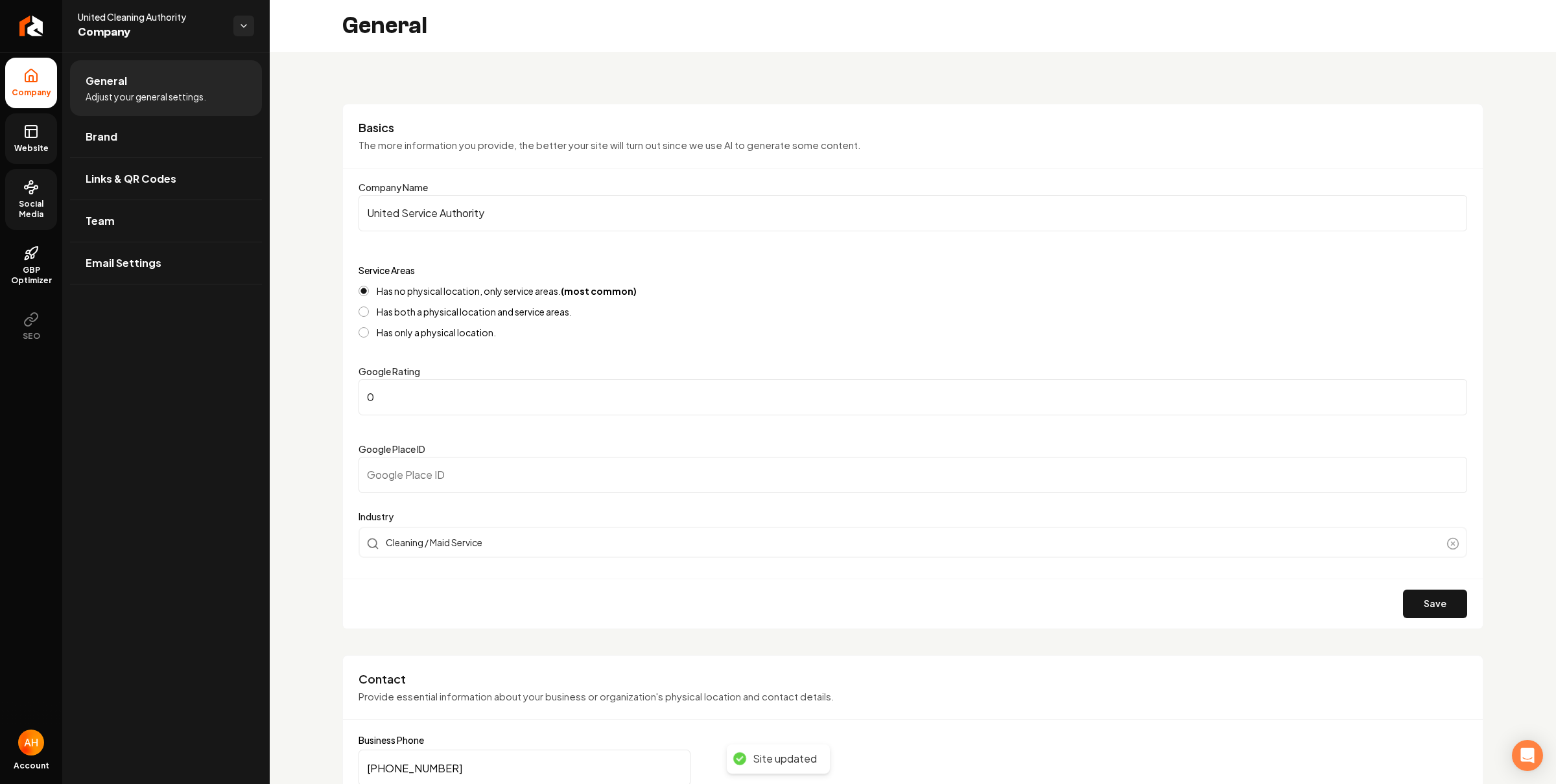
click at [50, 133] on link "Website" at bounding box center [31, 139] width 52 height 50
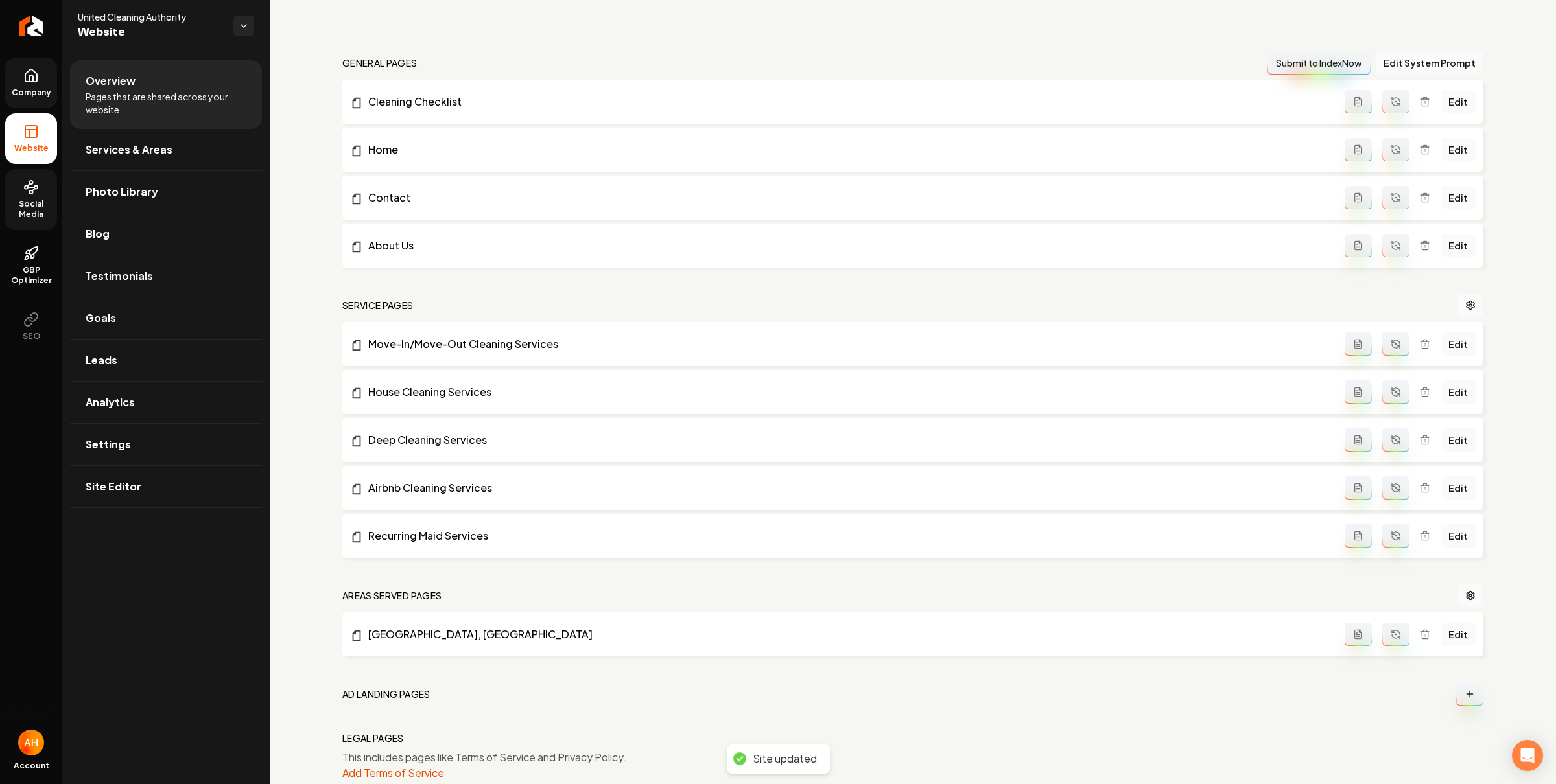
scroll to position [216, 0]
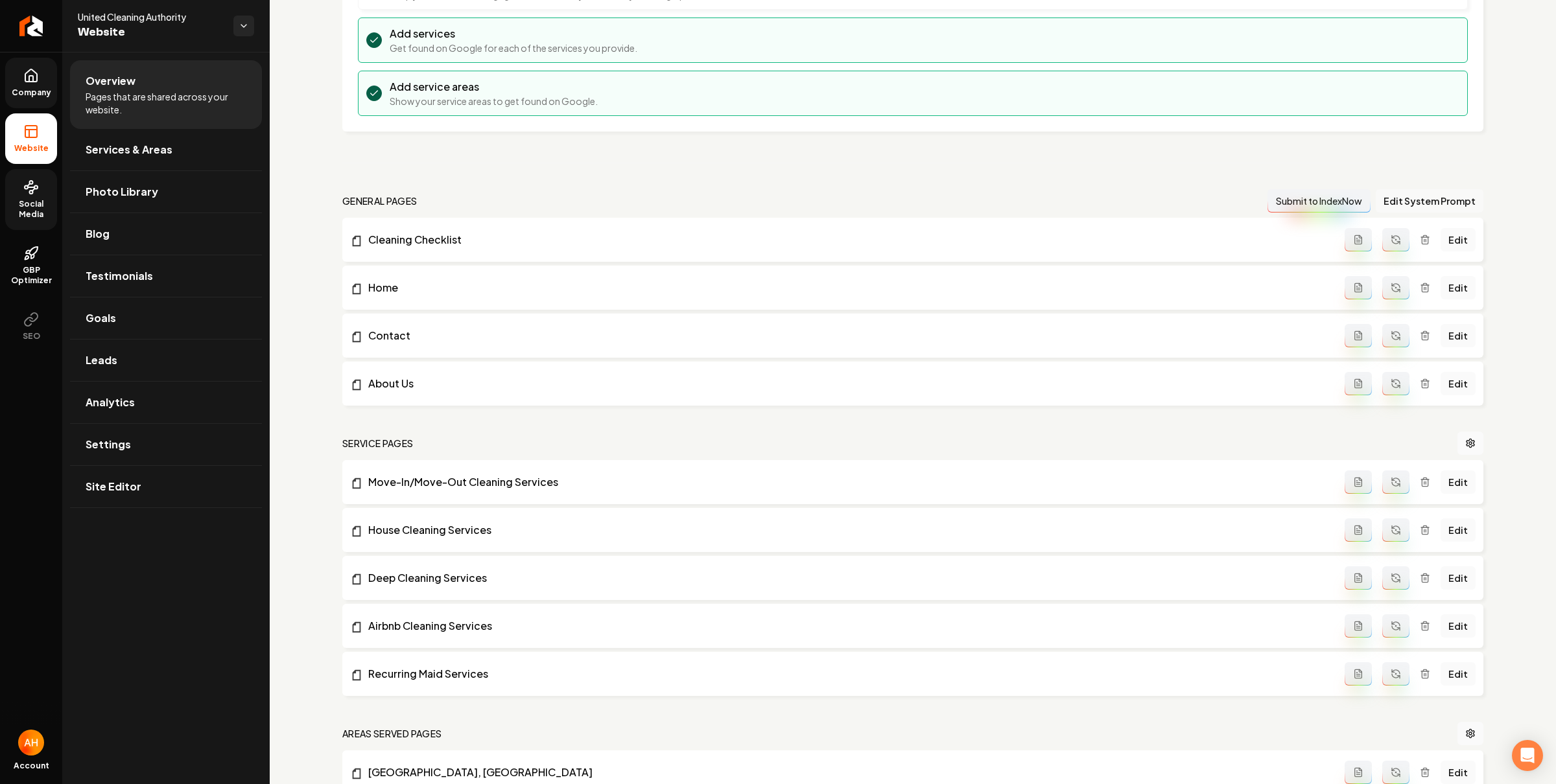
click at [1404, 207] on button "Edit System Prompt" at bounding box center [1430, 200] width 107 height 23
click at [1397, 291] on icon "Main content area" at bounding box center [1397, 290] width 3 height 3
click at [1391, 341] on icon "Main content area" at bounding box center [1396, 336] width 10 height 10
click at [1384, 377] on button "Main content area" at bounding box center [1395, 383] width 27 height 23
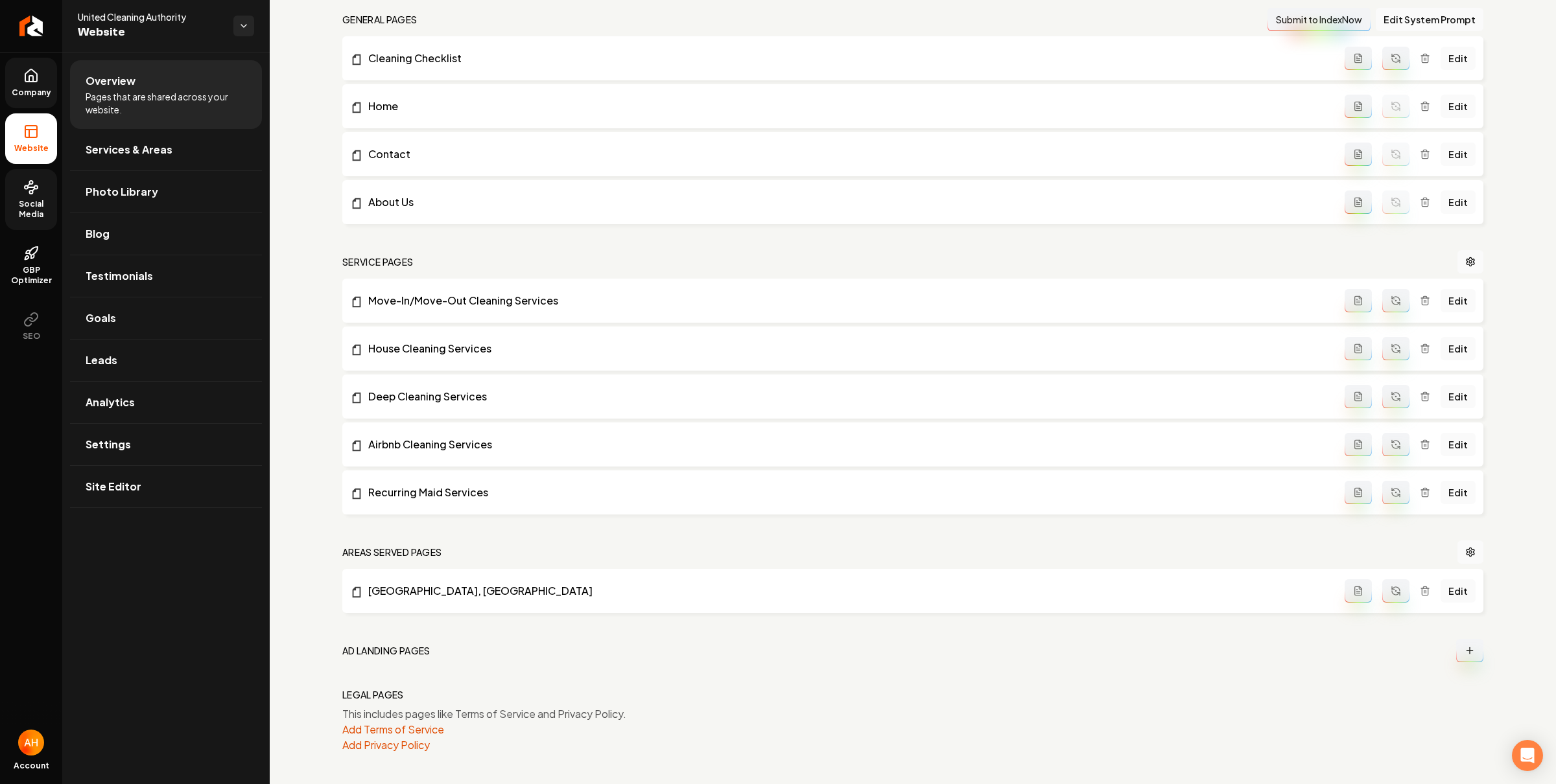
click at [1391, 296] on icon "Main content area" at bounding box center [1396, 301] width 10 height 10
click at [1391, 353] on button "Main content area" at bounding box center [1395, 348] width 27 height 23
drag, startPoint x: 1387, startPoint y: 392, endPoint x: 1384, endPoint y: 429, distance: 37.1
click at [1391, 392] on icon "Main content area" at bounding box center [1396, 397] width 10 height 10
click at [1384, 450] on button "Main content area" at bounding box center [1395, 444] width 27 height 23
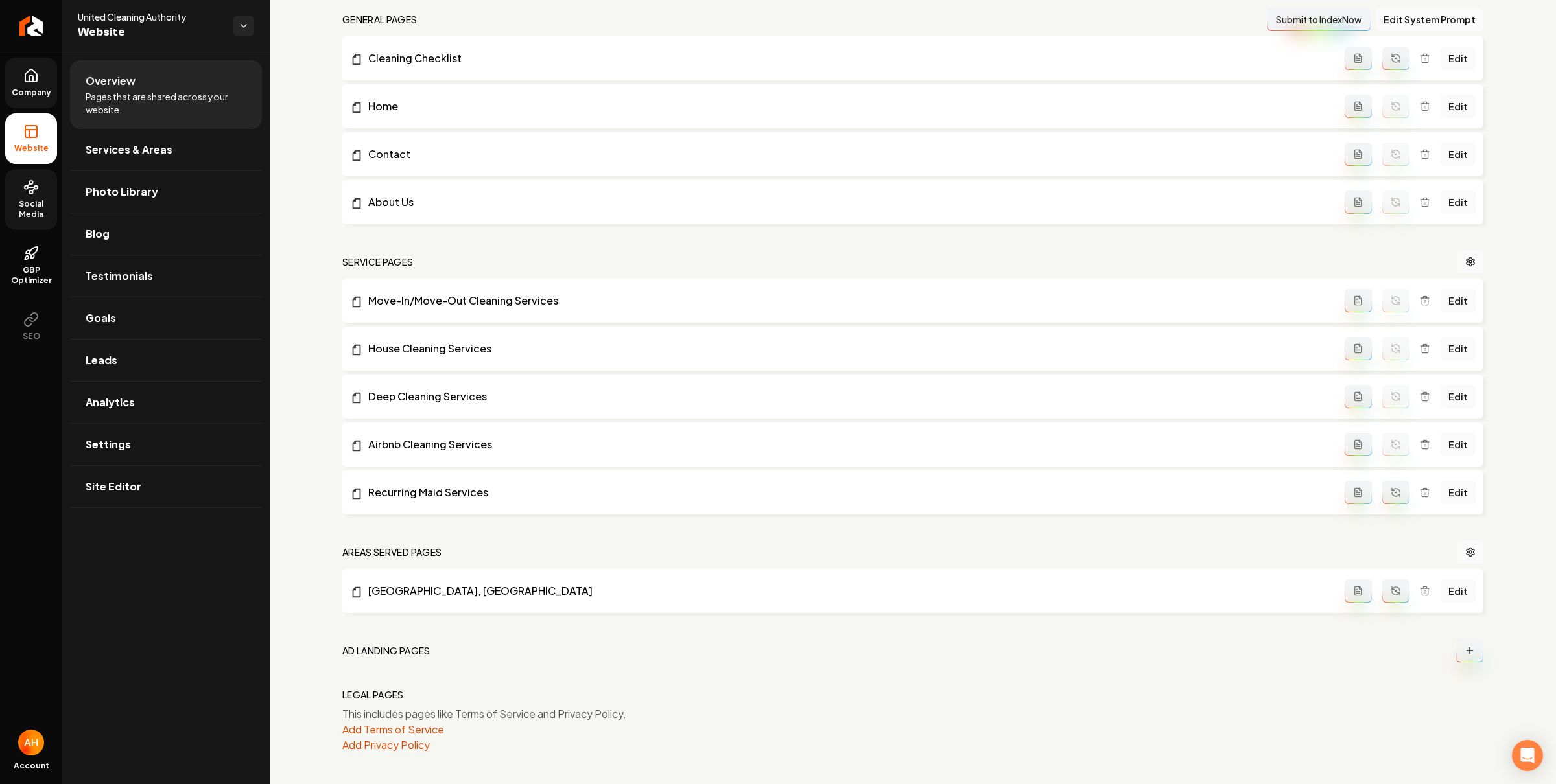
click at [1391, 483] on button "Main content area" at bounding box center [1395, 492] width 27 height 23
click at [1420, 591] on icon "Main content area" at bounding box center [1425, 591] width 10 height 10
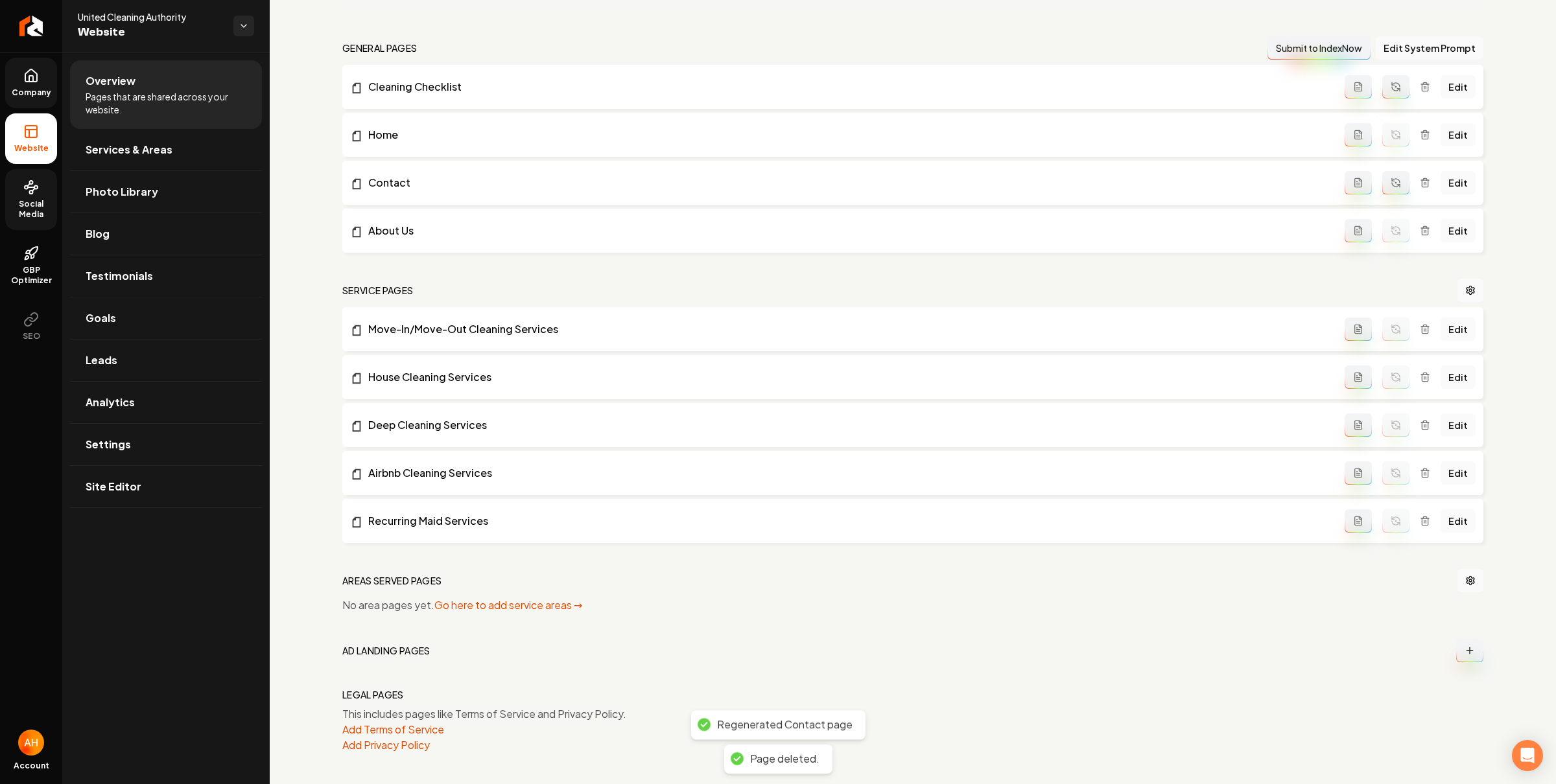
scroll to position [370, 0]
click at [159, 152] on span "Services & Areas" at bounding box center [129, 150] width 87 height 16
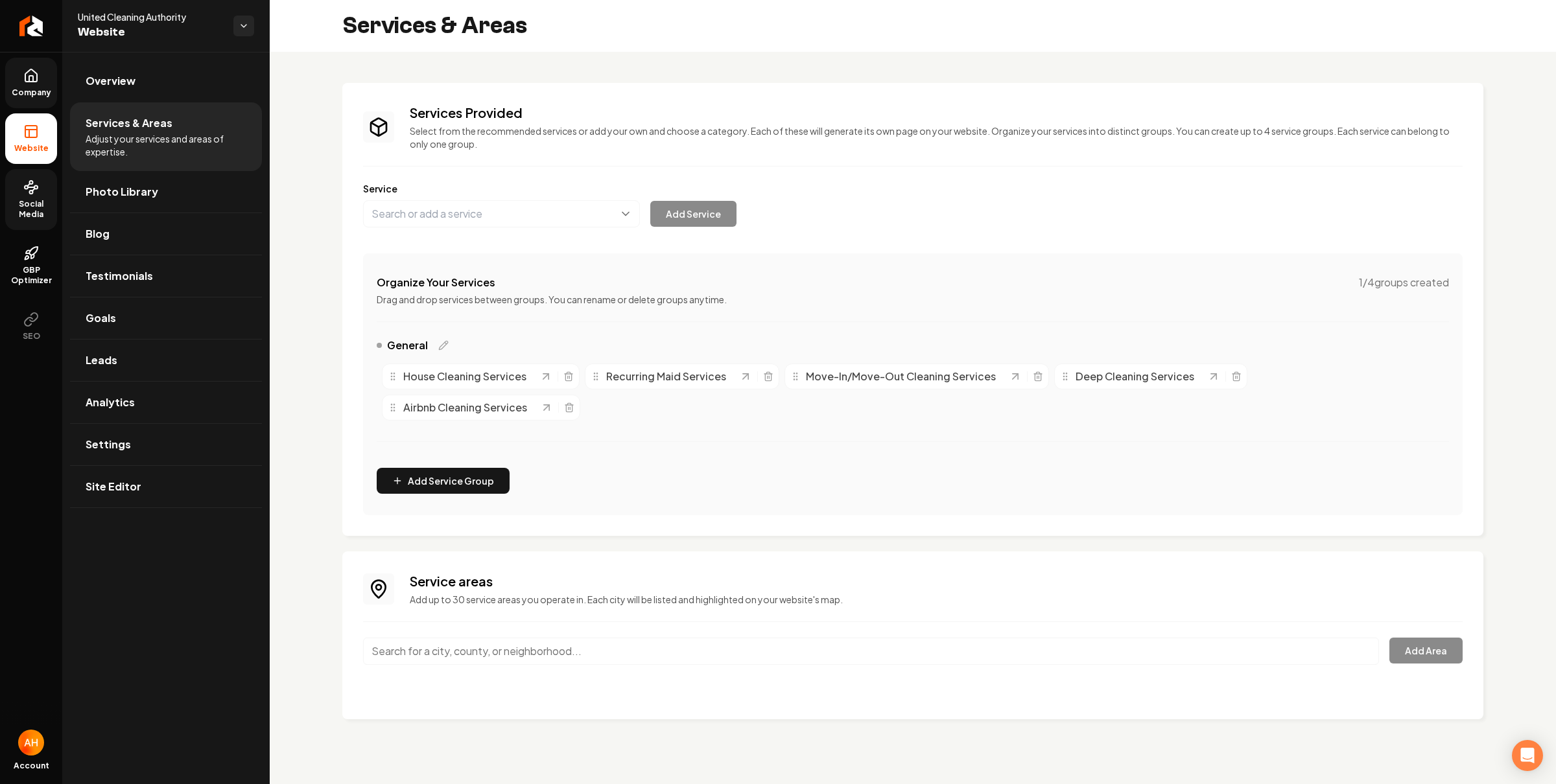
click at [538, 640] on input "Main content area" at bounding box center [871, 651] width 1016 height 27
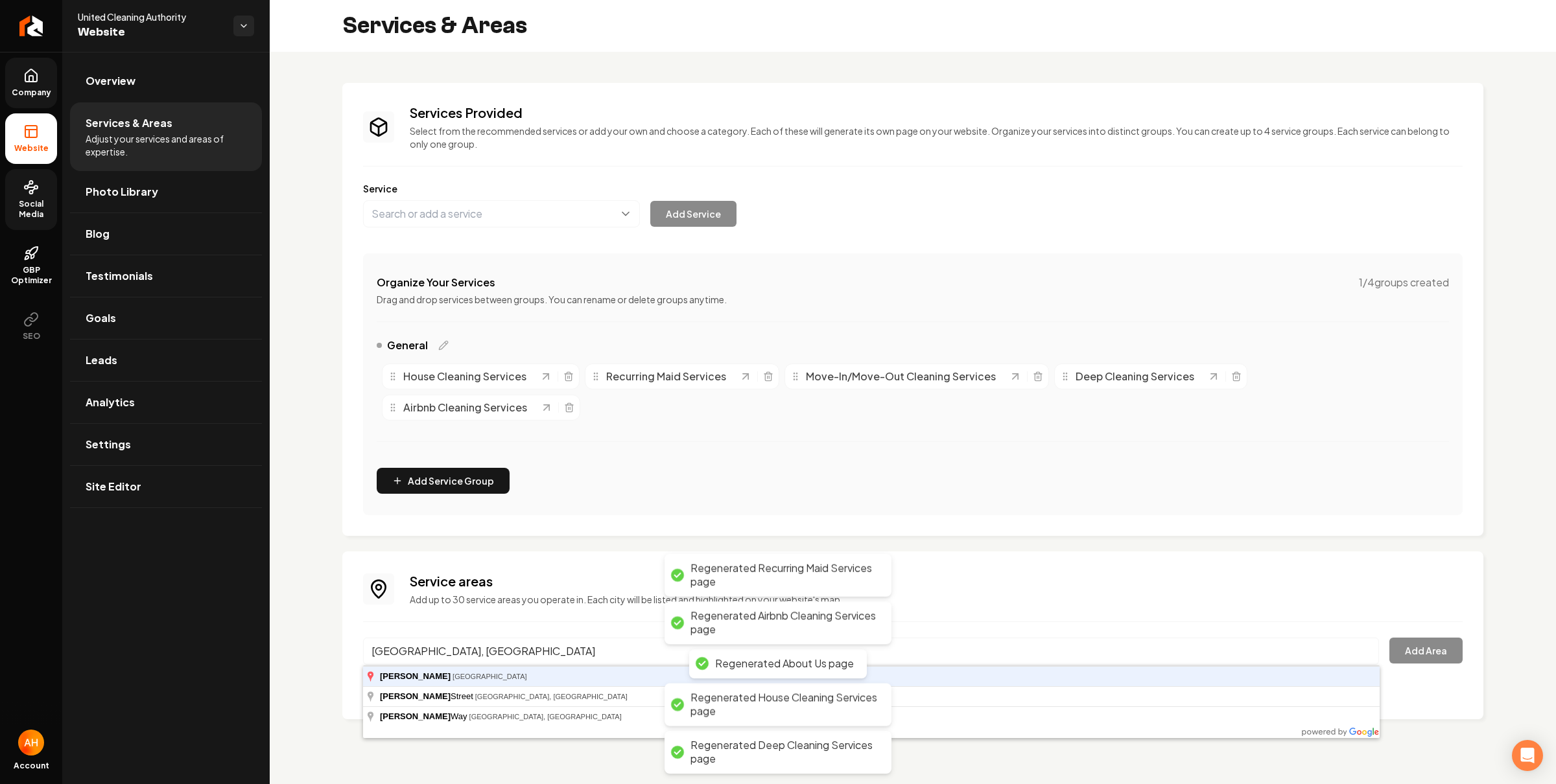
type input "Richardson, TX"
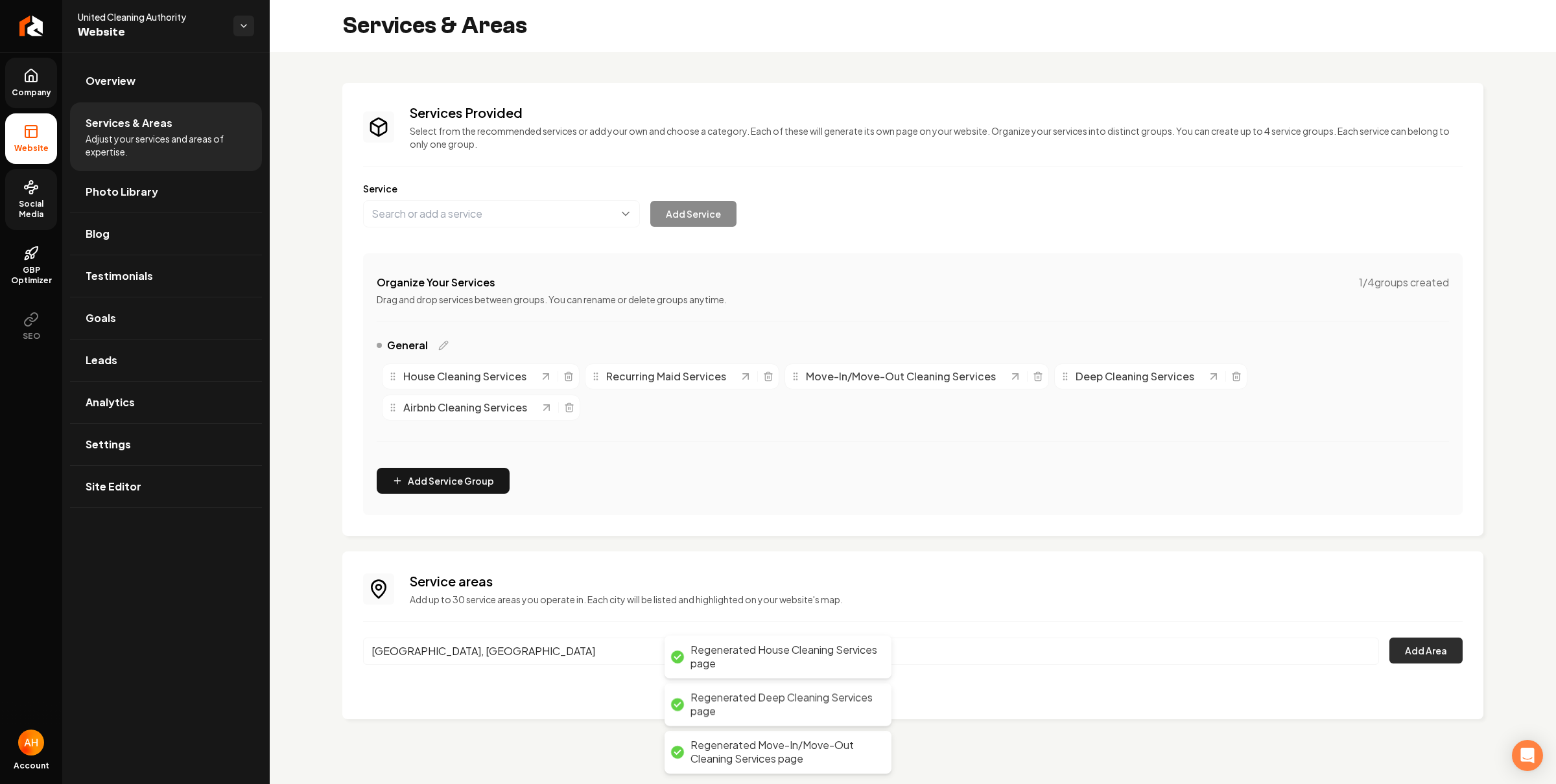
click at [1423, 644] on button "Add Area" at bounding box center [1425, 651] width 74 height 26
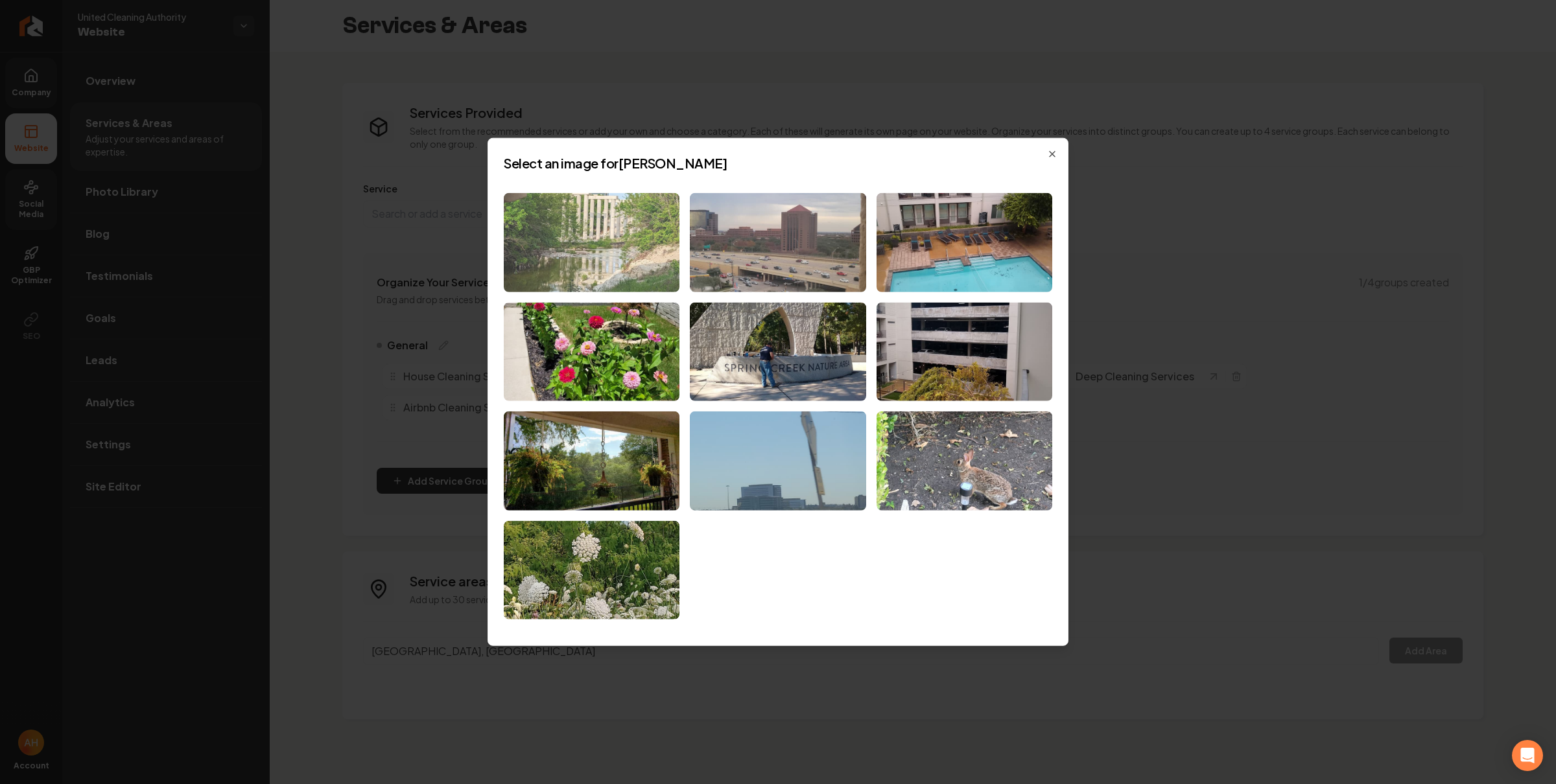
click at [599, 249] on img at bounding box center [591, 243] width 176 height 99
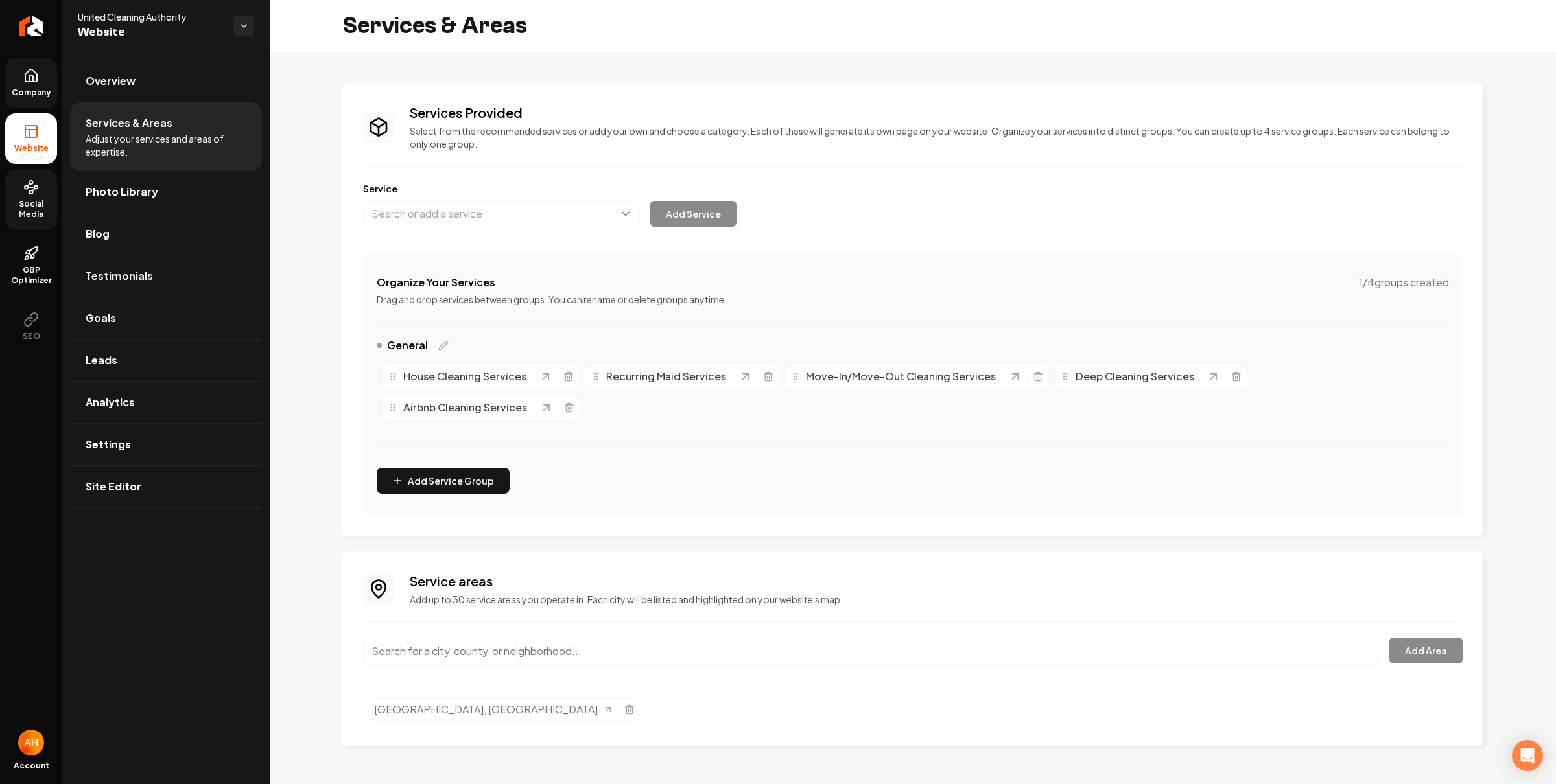
click at [442, 658] on input "Main content area" at bounding box center [871, 651] width 1016 height 27
type input "Lake Highlands, Dallas, TX"
click at [1433, 654] on button "Add Area" at bounding box center [1425, 651] width 74 height 26
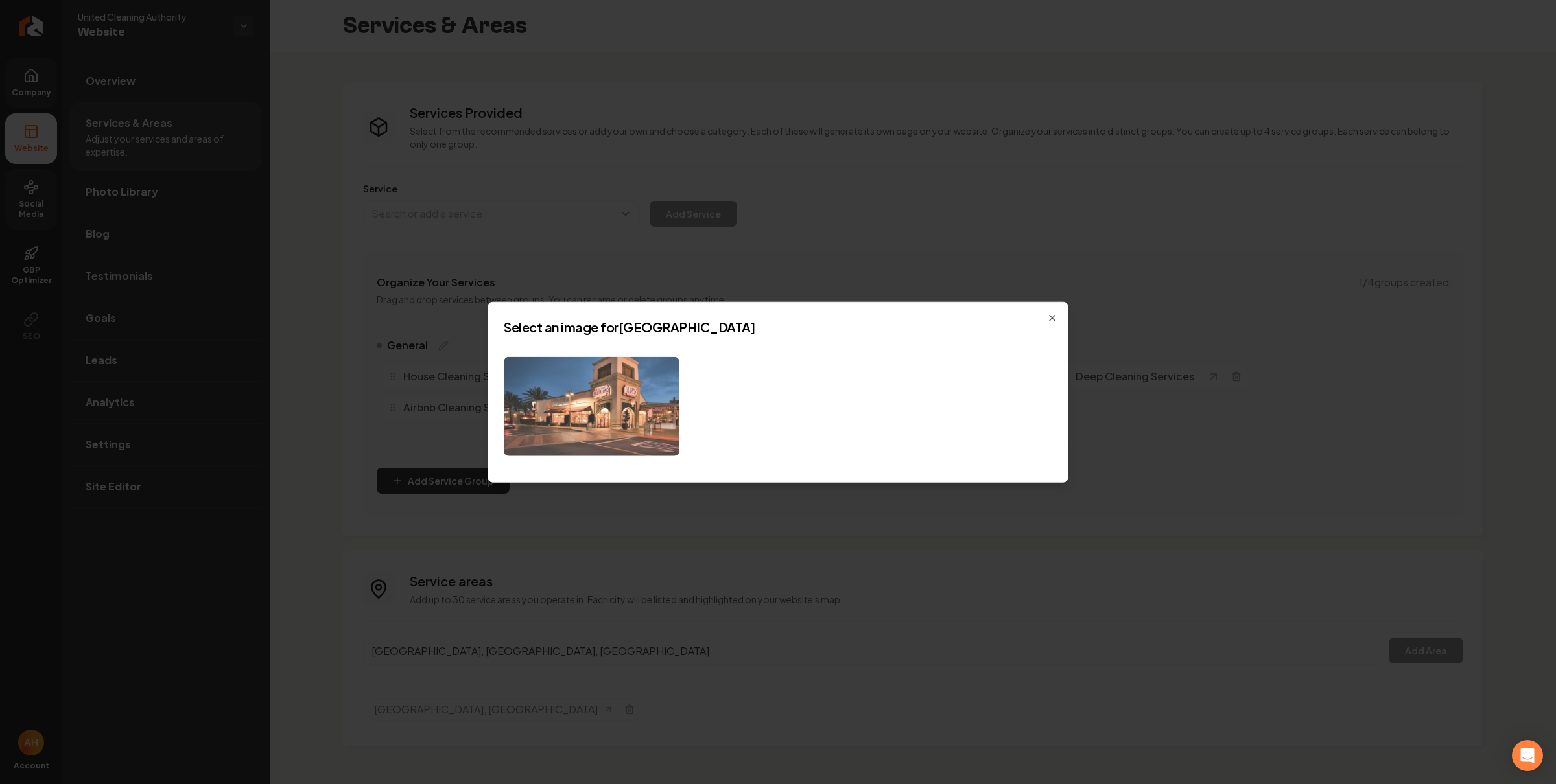
click at [645, 408] on img at bounding box center [591, 406] width 176 height 99
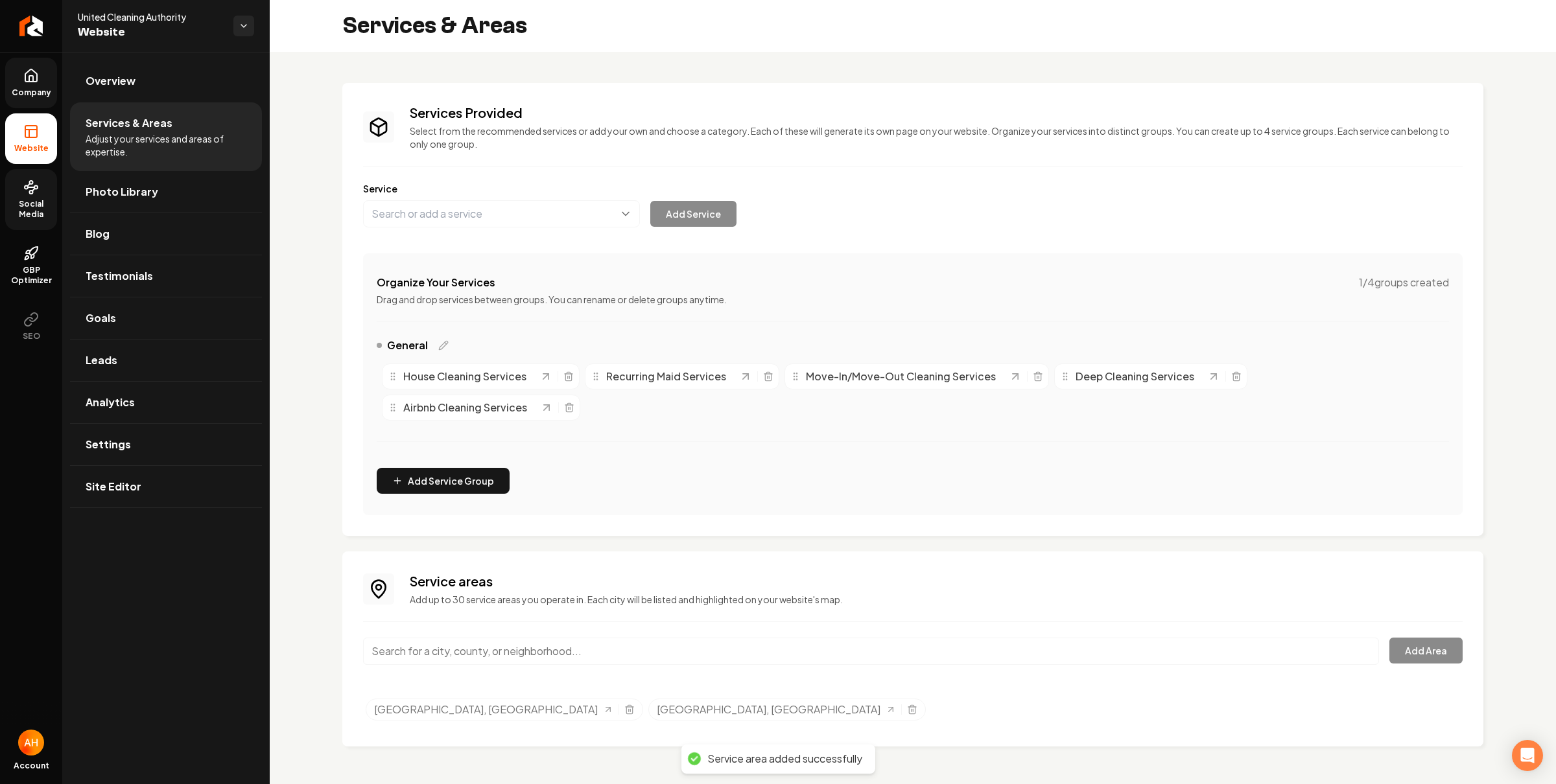
click at [517, 647] on input "Main content area" at bounding box center [871, 651] width 1016 height 27
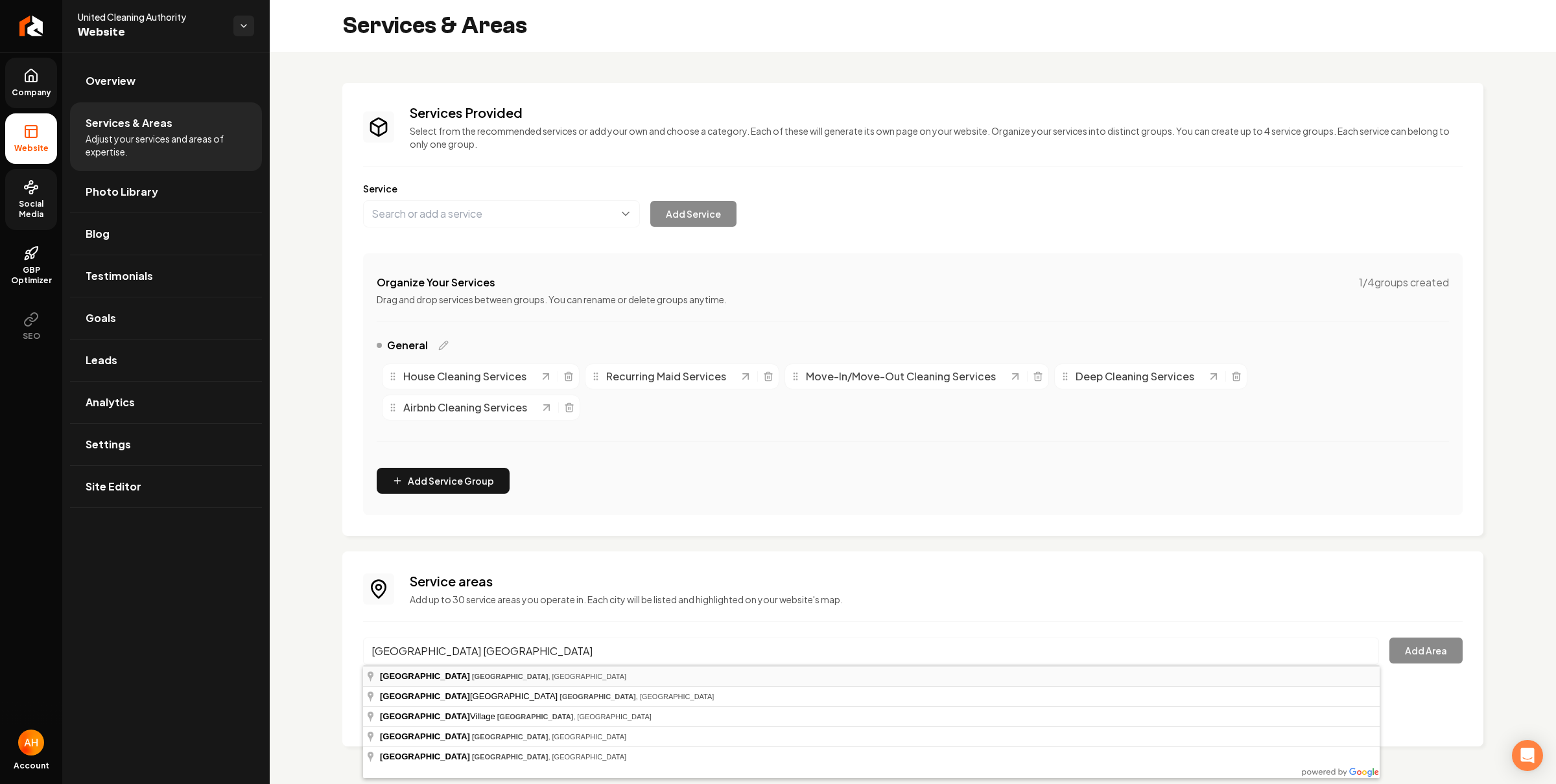
type input "Highland Park, Dallas, TX"
drag, startPoint x: 514, startPoint y: 676, endPoint x: 524, endPoint y: 668, distance: 12.8
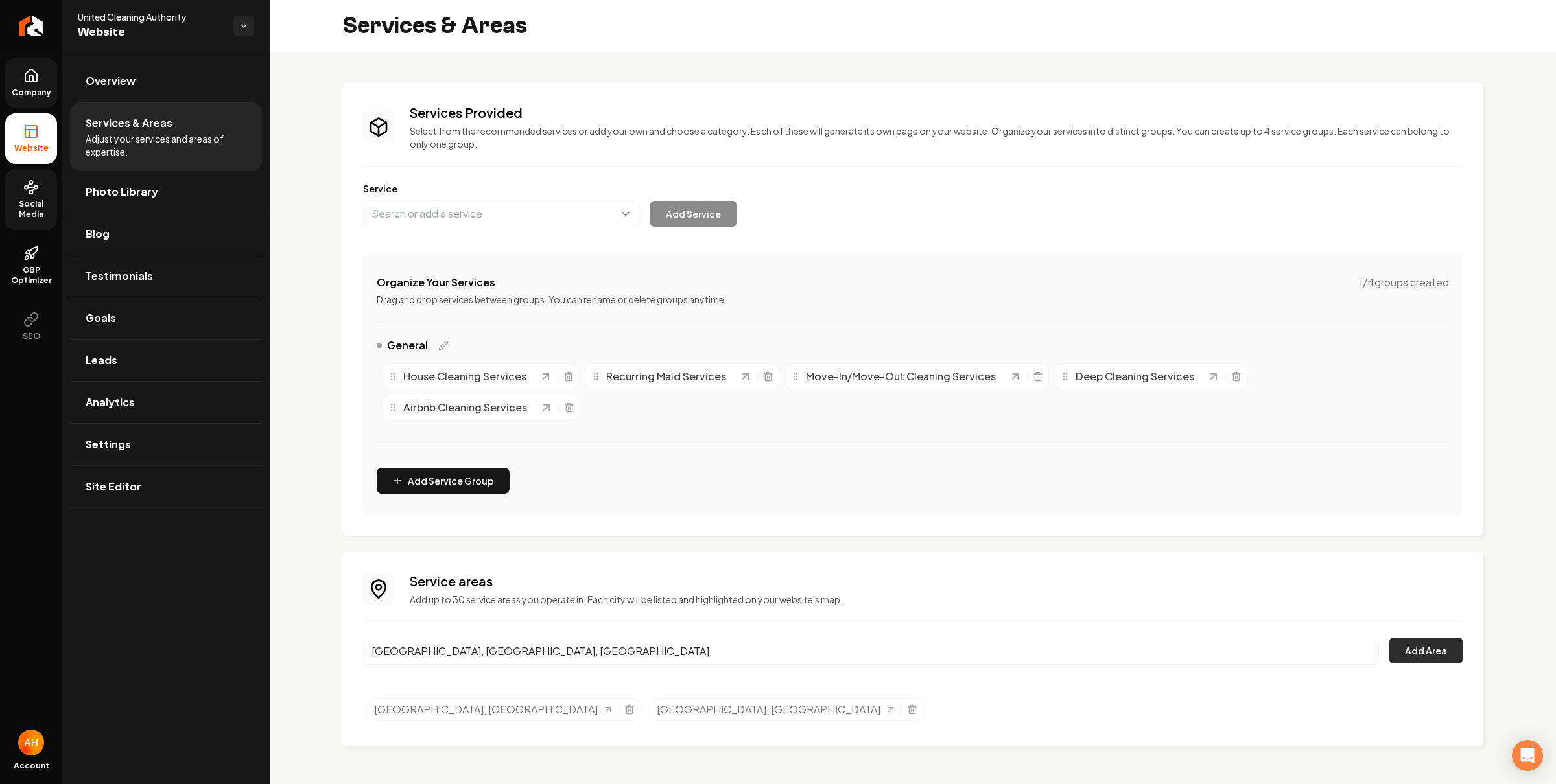
click at [1408, 644] on button "Add Area" at bounding box center [1425, 651] width 74 height 26
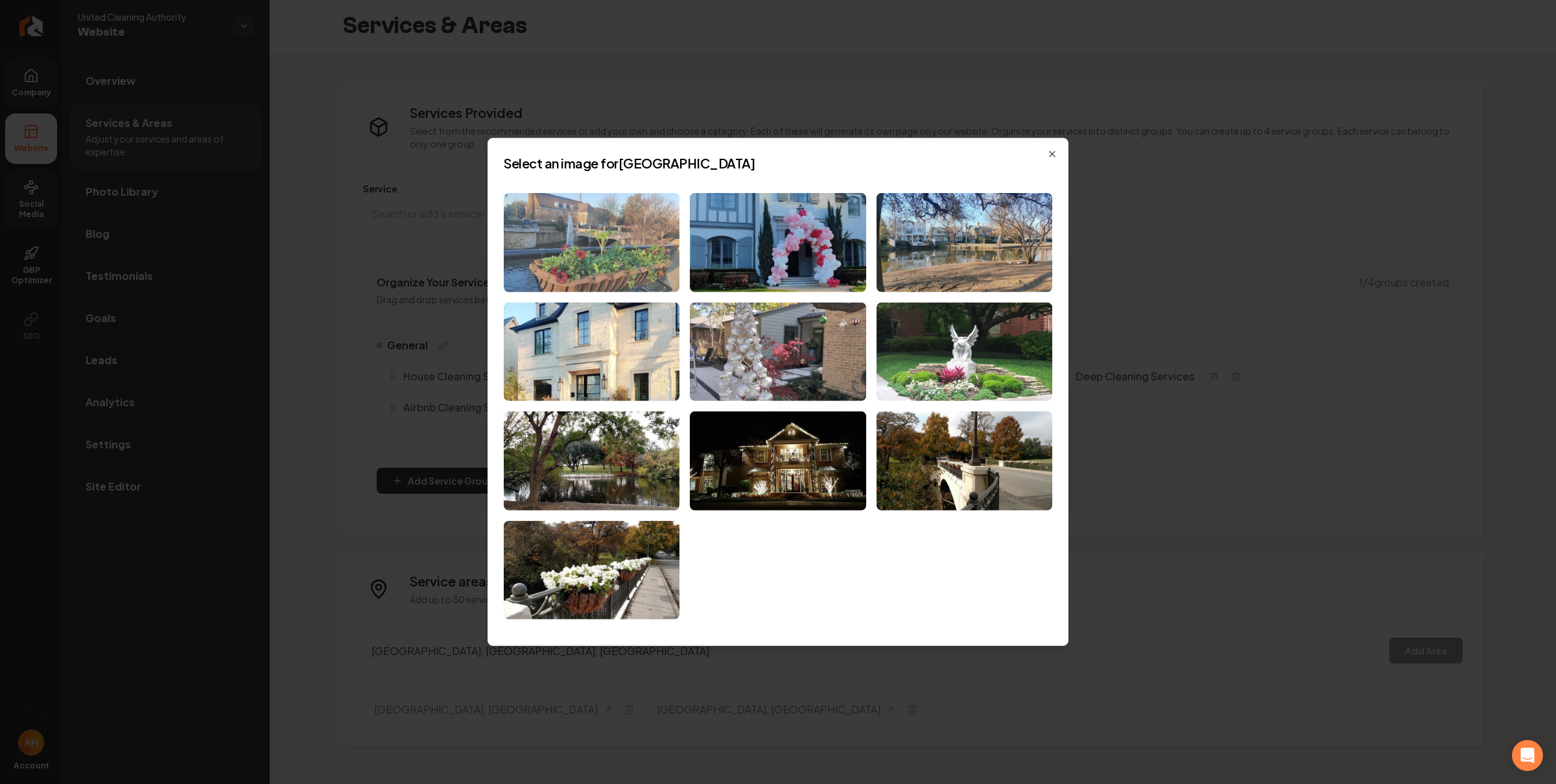
click at [596, 238] on img at bounding box center [591, 243] width 176 height 99
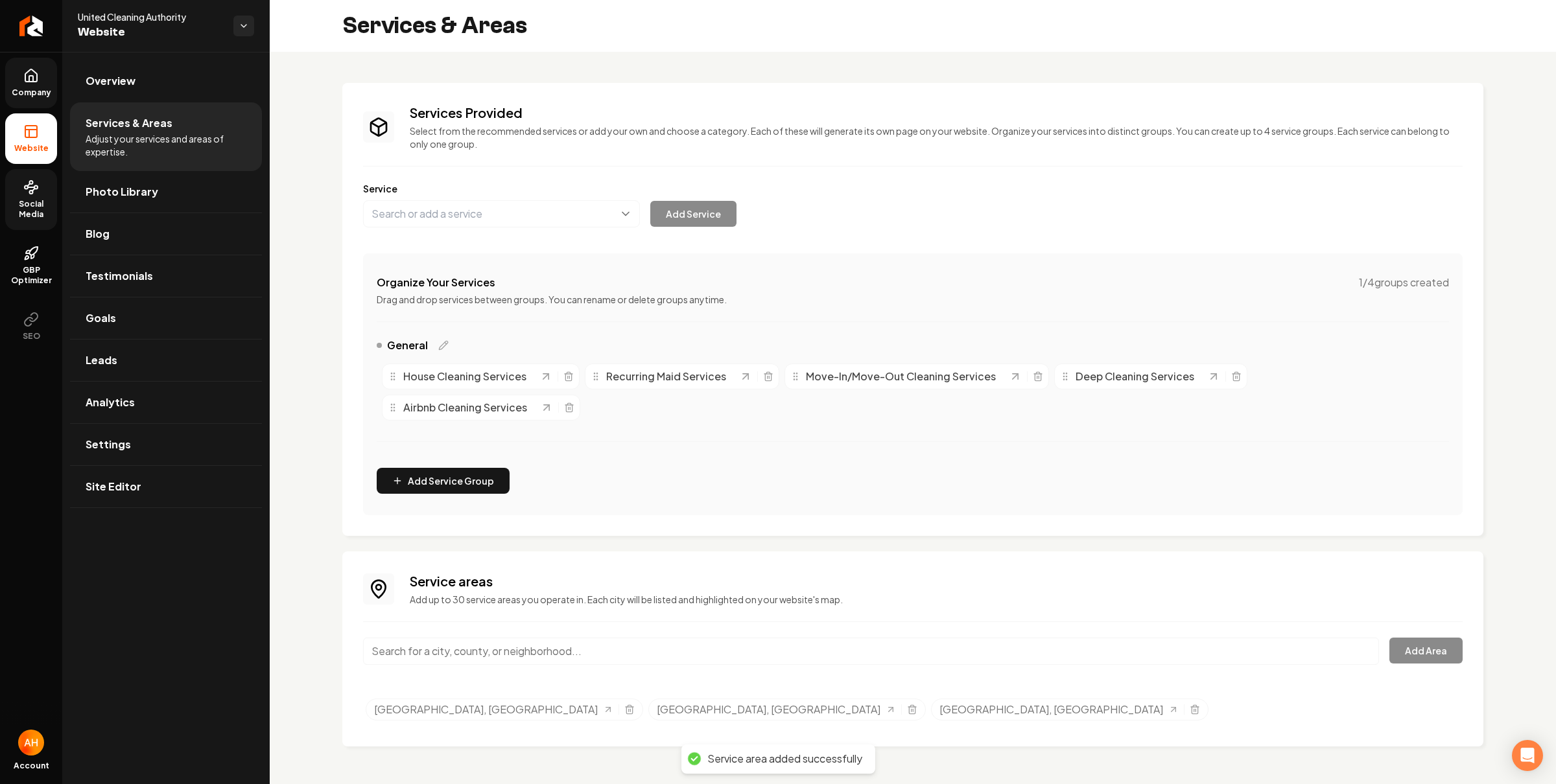
click at [518, 653] on input "Main content area" at bounding box center [871, 651] width 1016 height 27
paste input "plano"
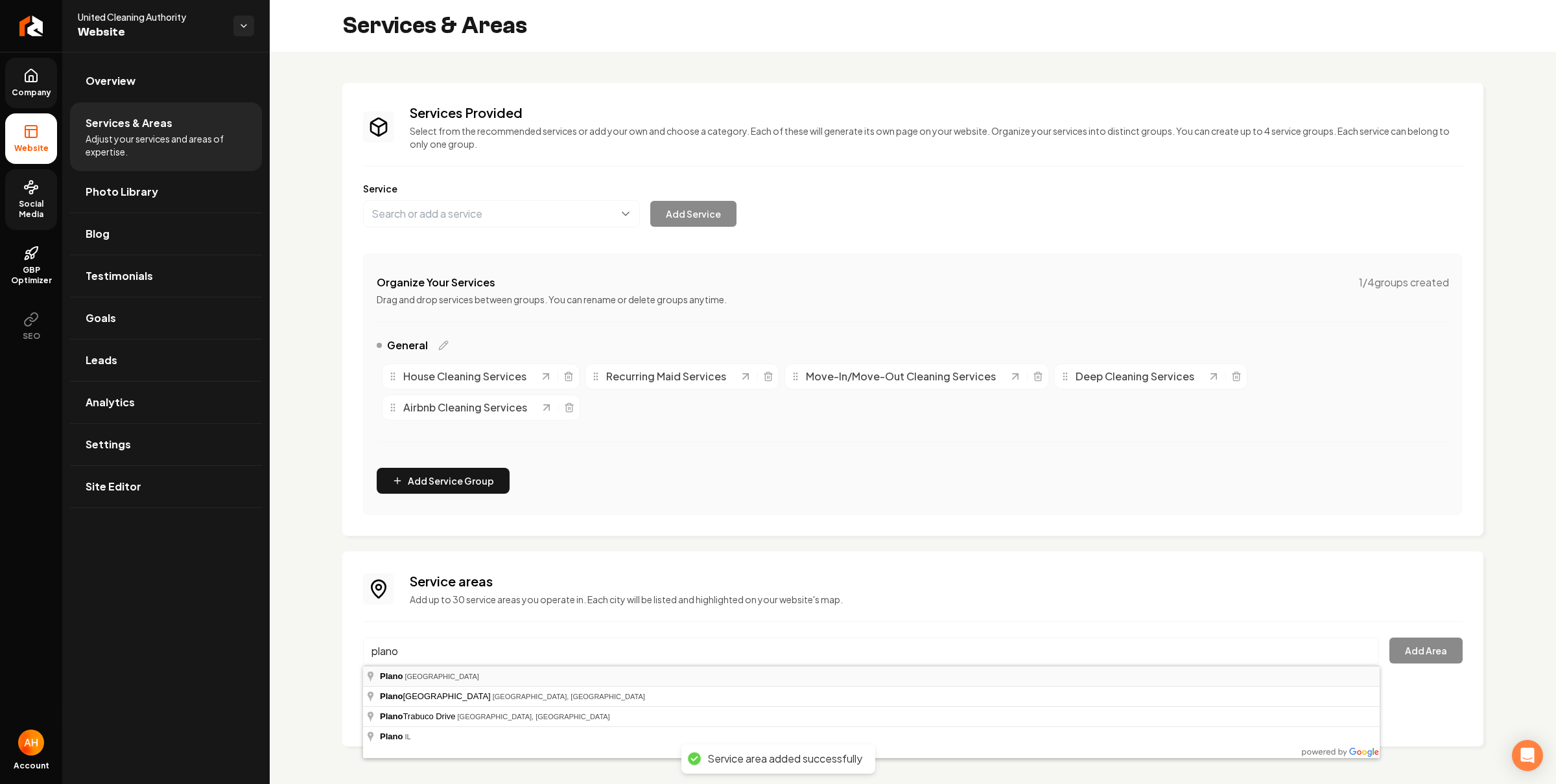
type input "Plano, TX"
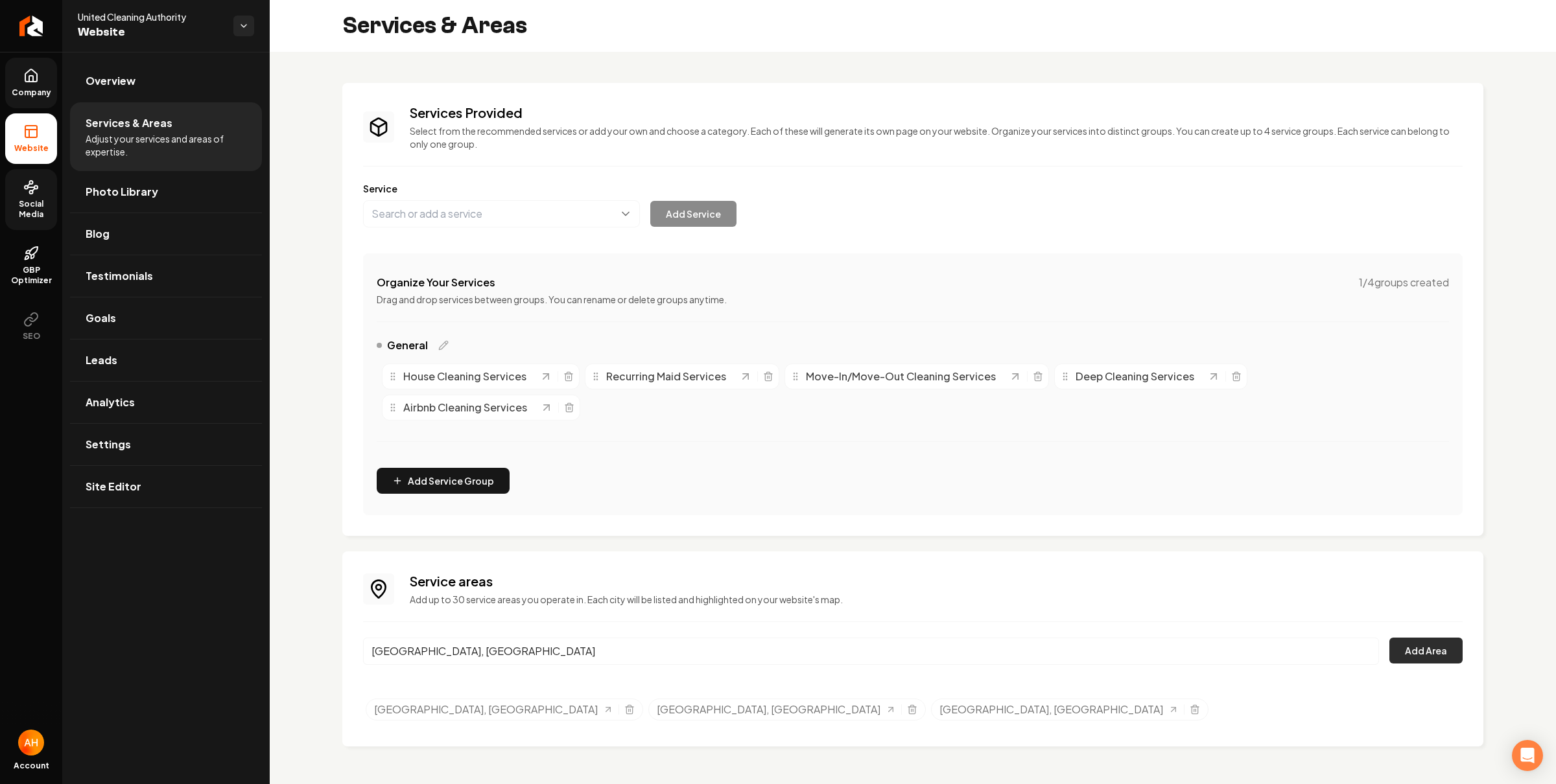
click at [1399, 640] on button "Add Area" at bounding box center [1425, 651] width 74 height 26
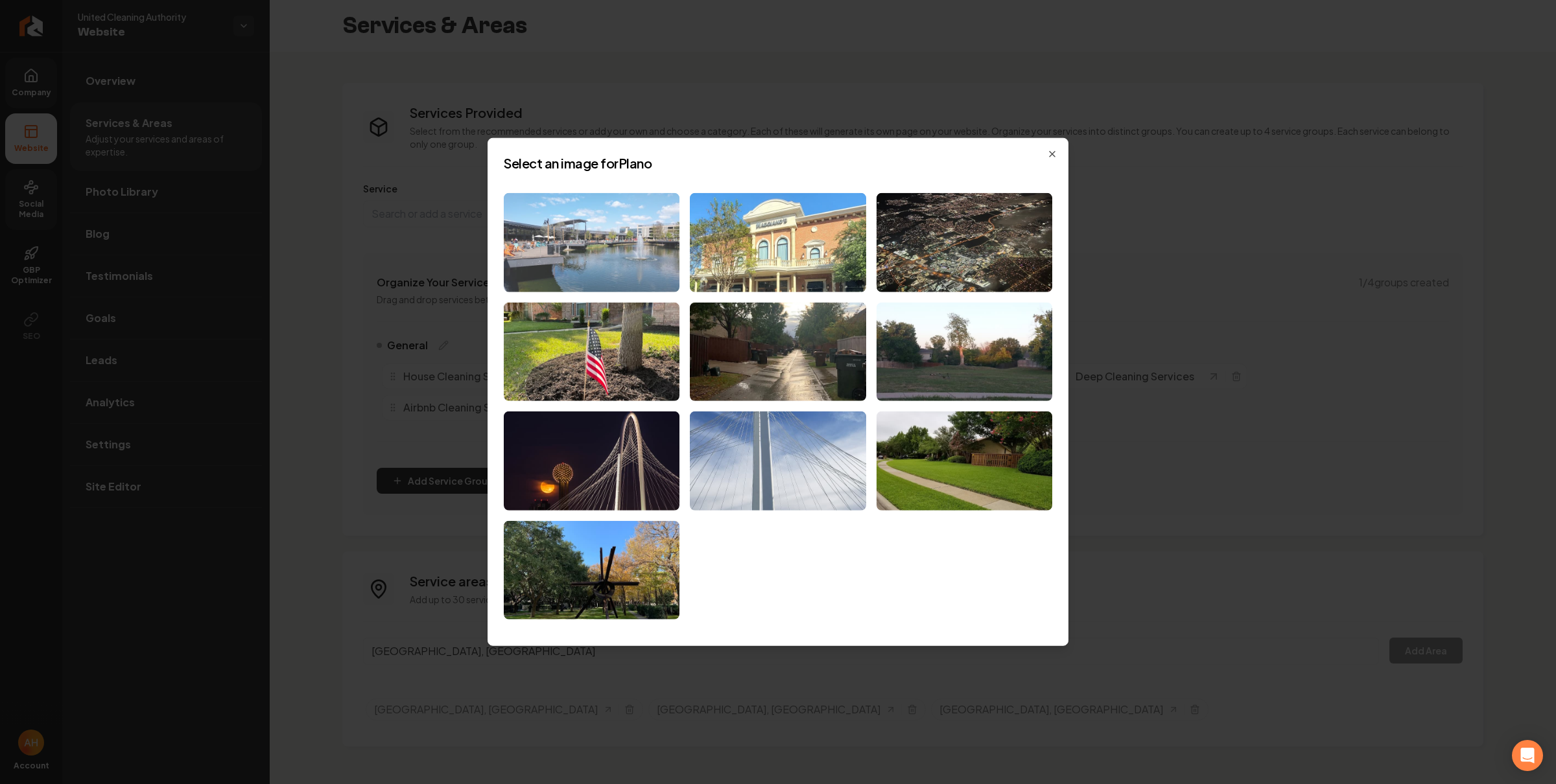
click at [601, 259] on img at bounding box center [591, 243] width 176 height 99
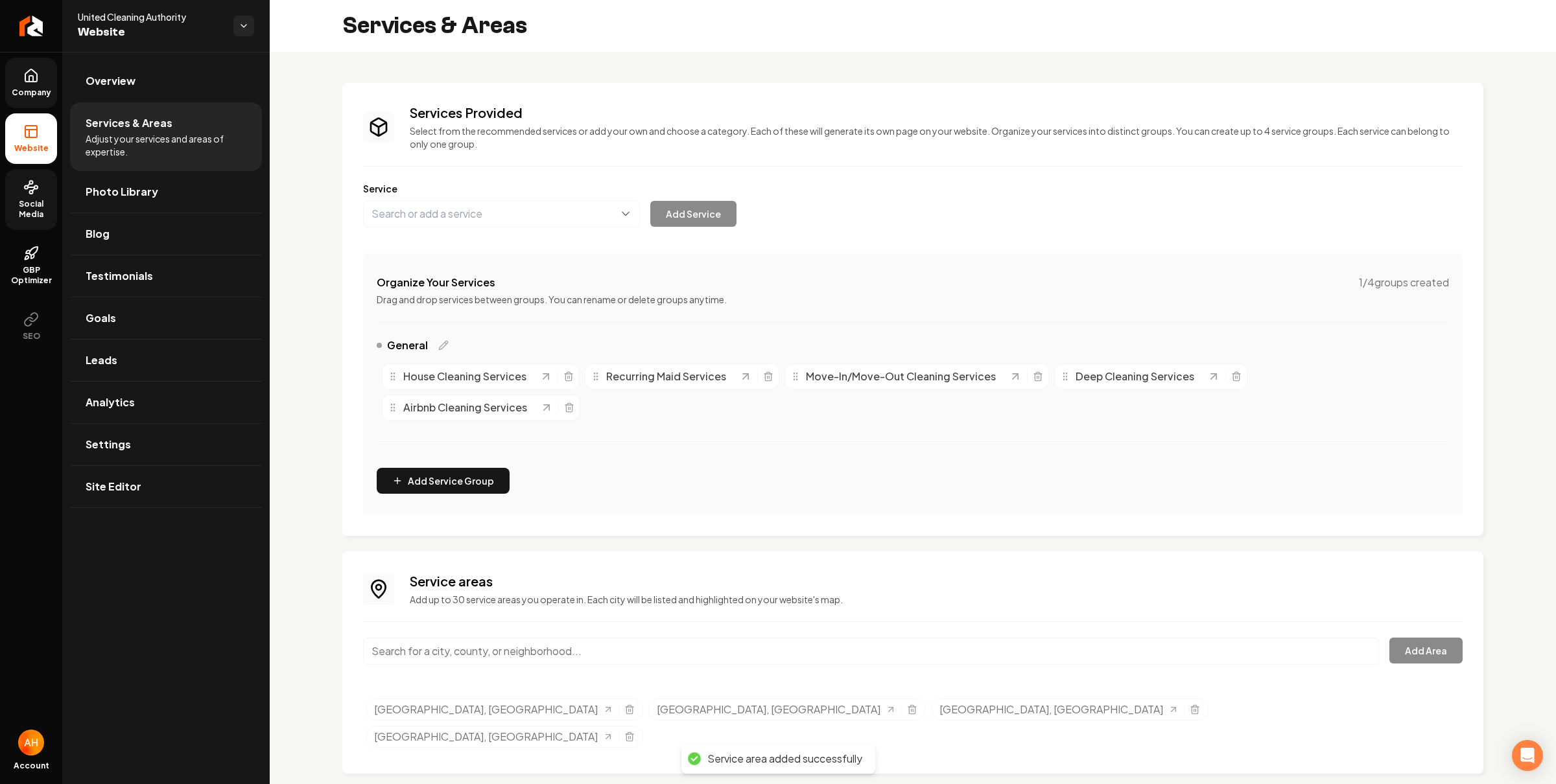
click at [643, 656] on input "Main content area" at bounding box center [871, 651] width 1016 height 27
paste input "capell"
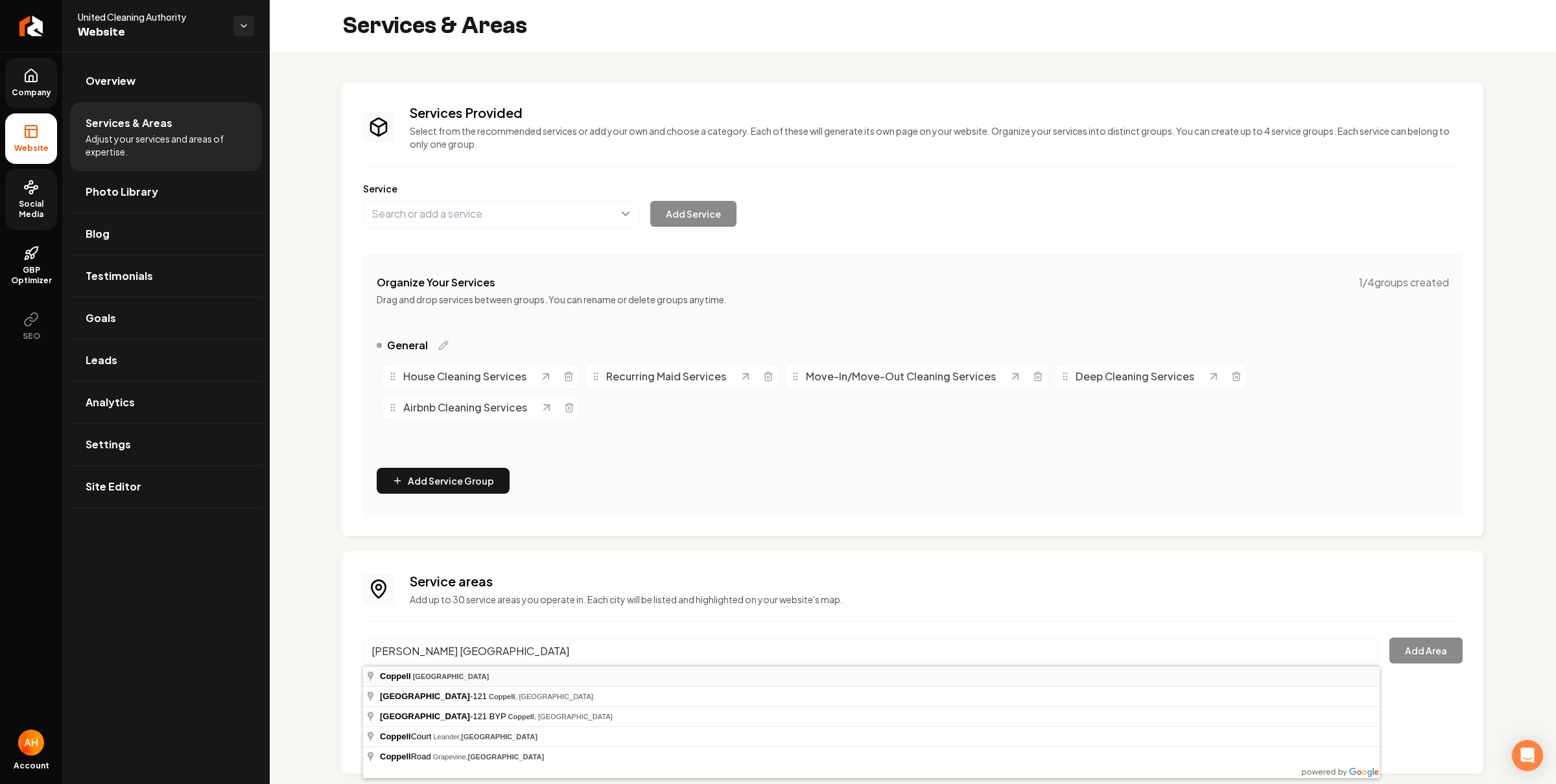
type input "Coppell, TX"
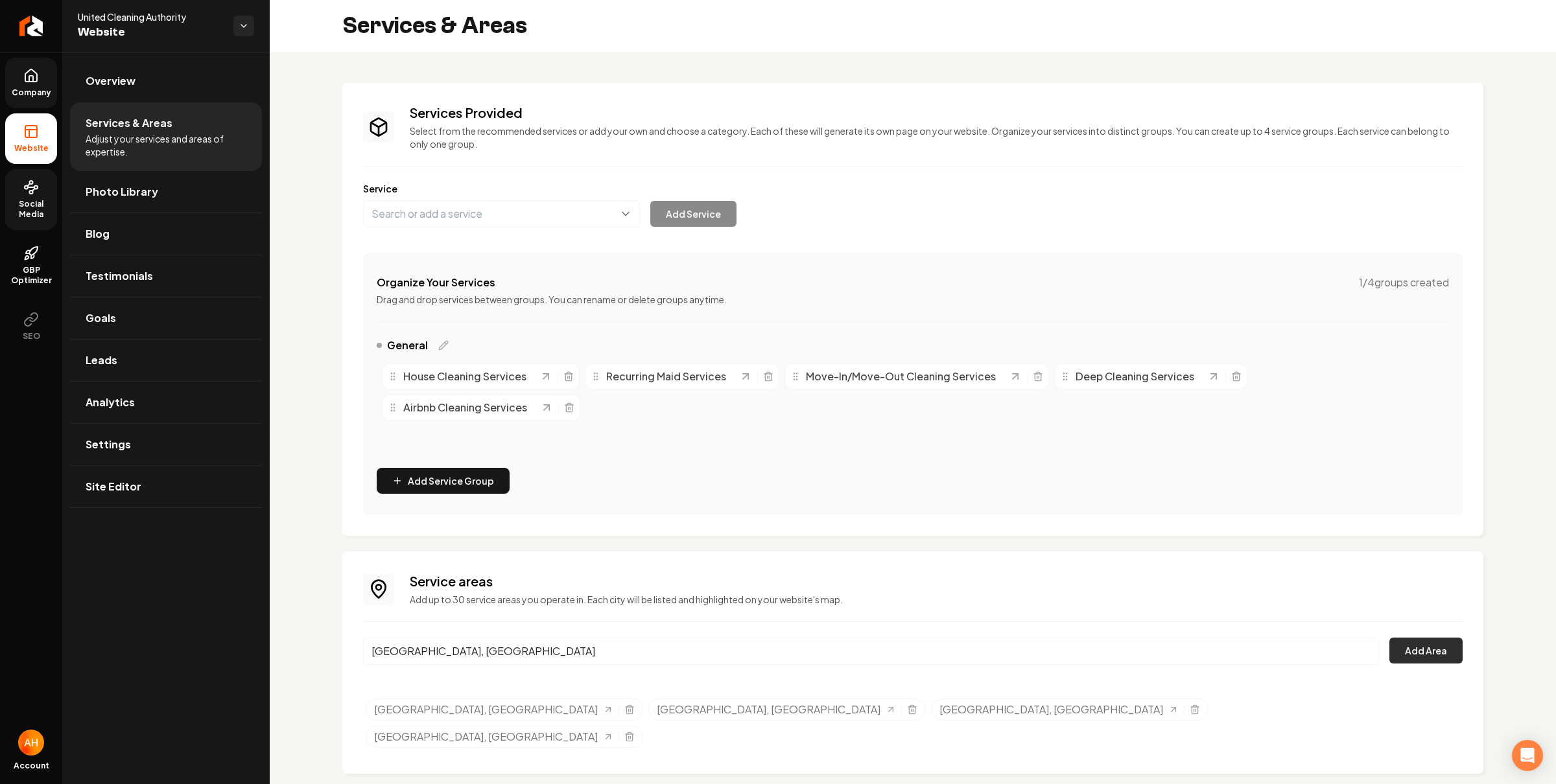
click at [1412, 658] on button "Add Area" at bounding box center [1425, 651] width 74 height 26
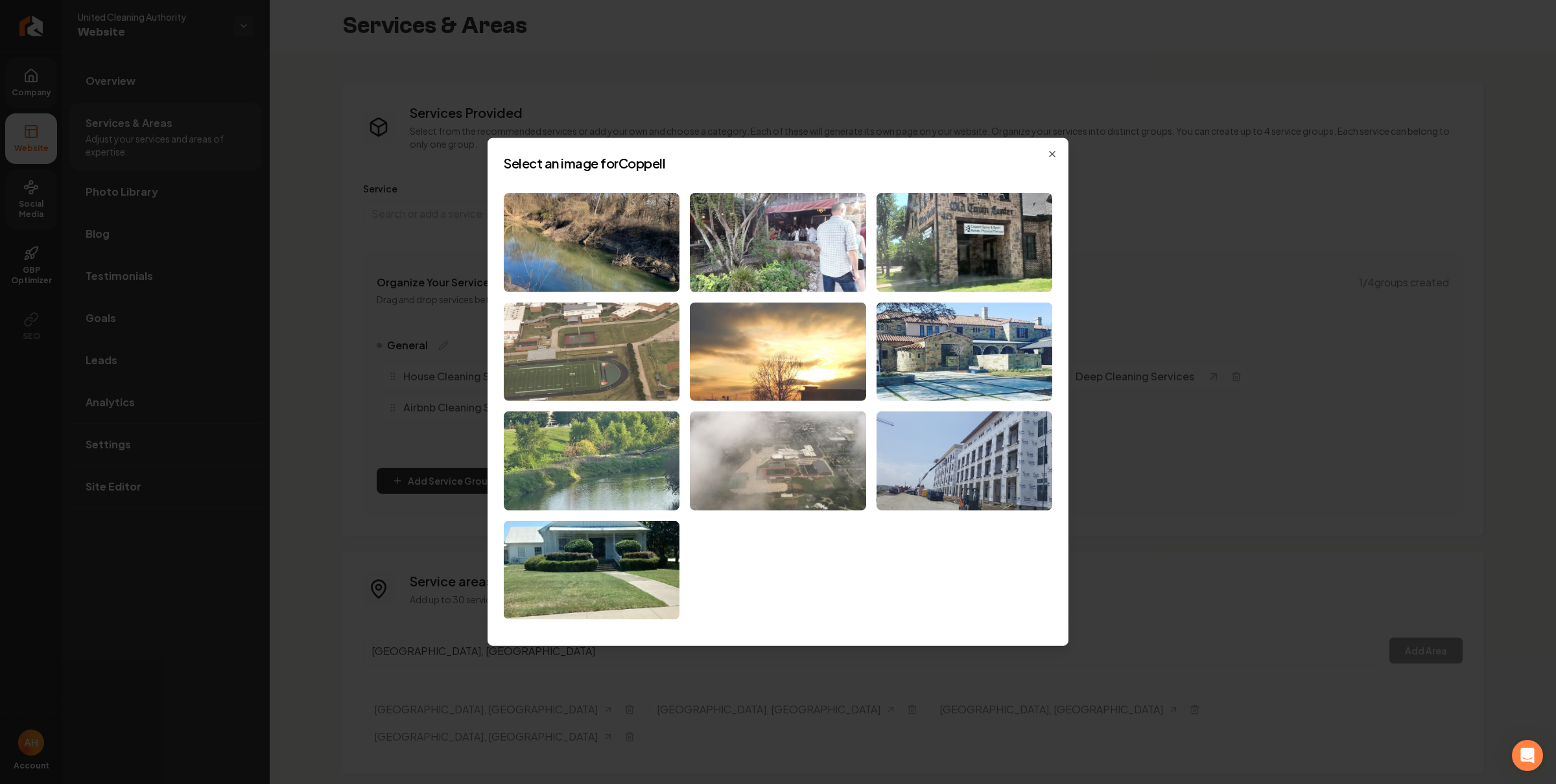
click at [805, 331] on img at bounding box center [777, 352] width 176 height 99
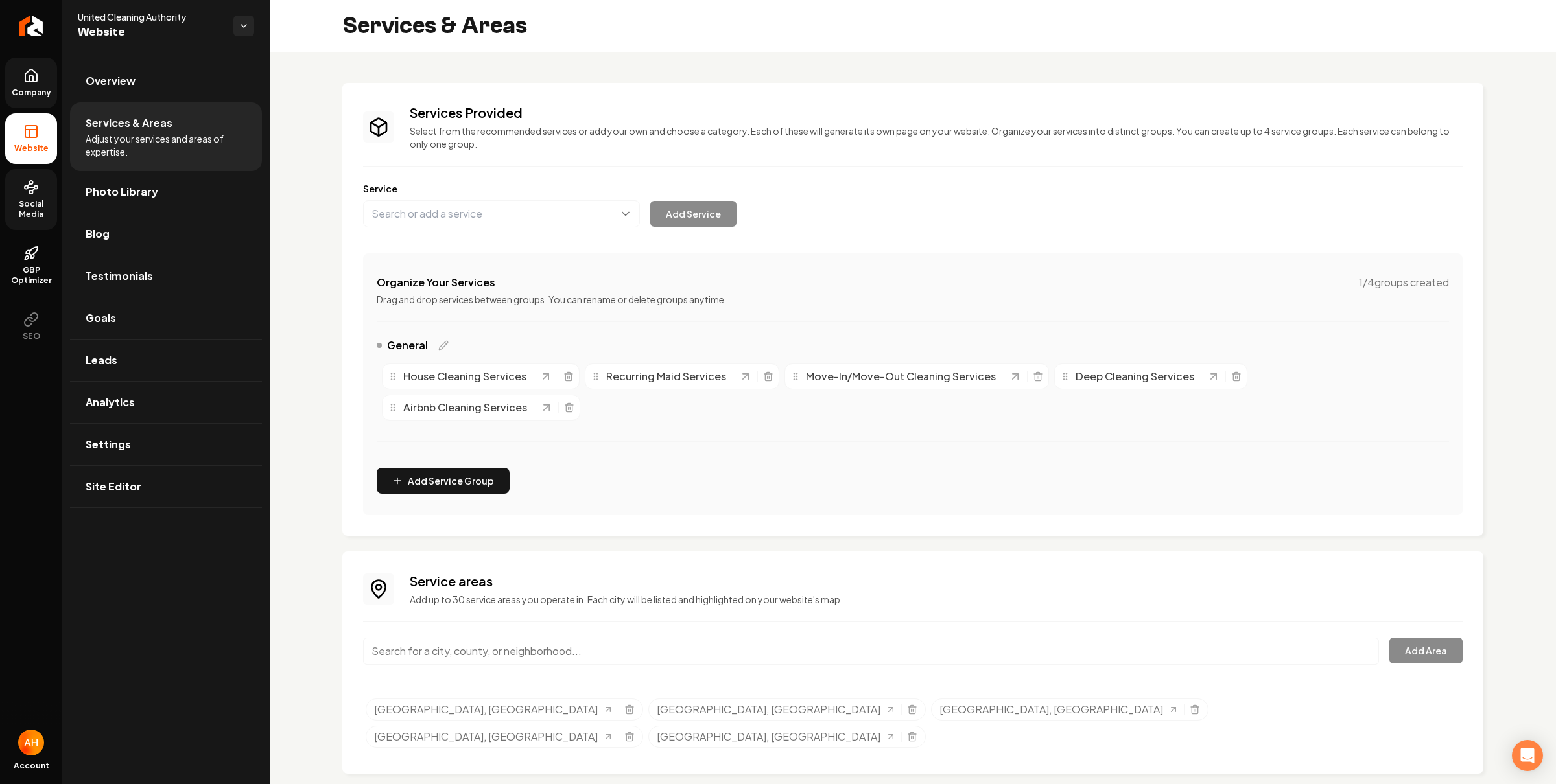
click at [485, 651] on input "Main content area" at bounding box center [871, 651] width 1016 height 27
paste input "allen"
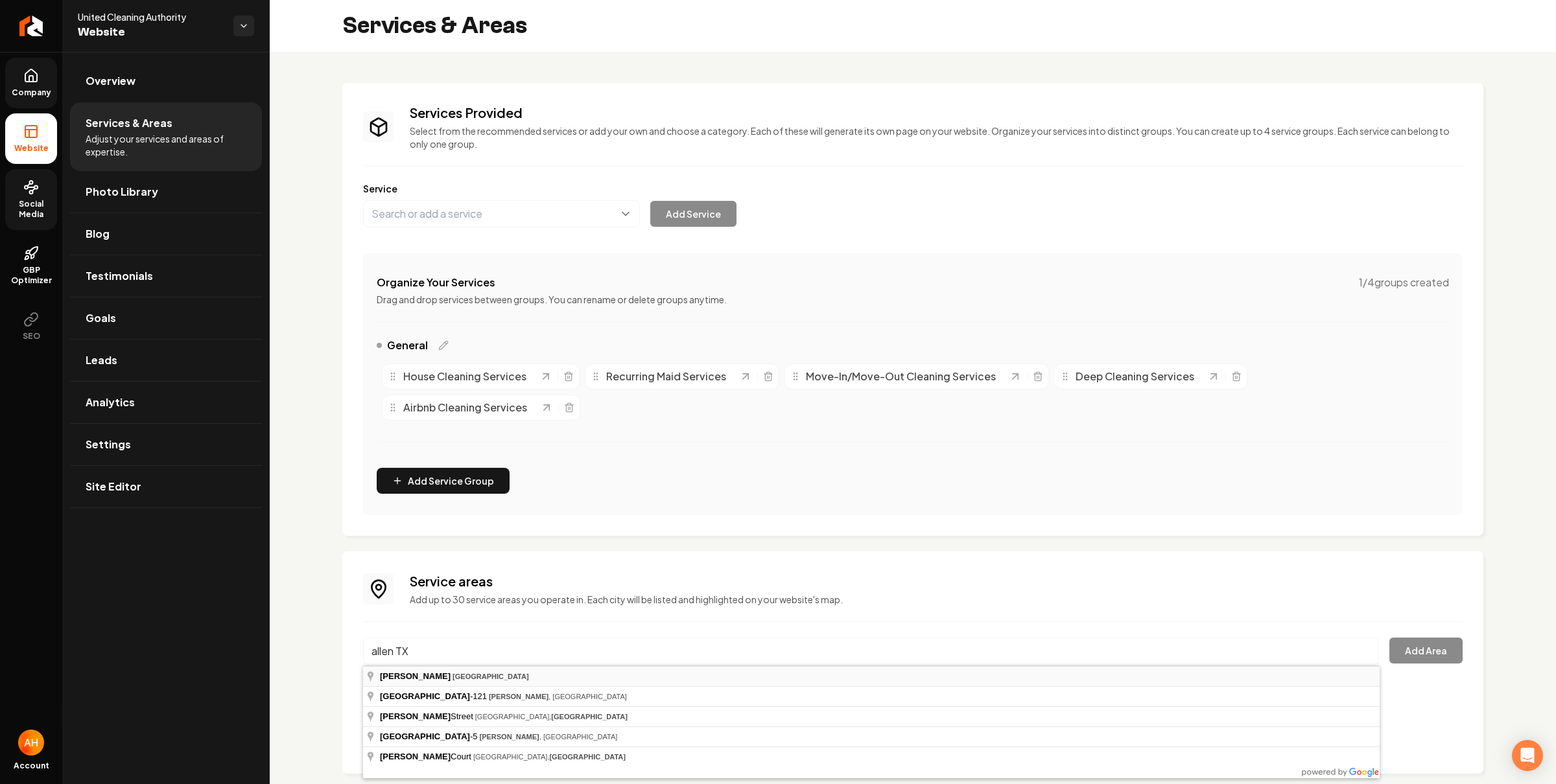
type input "Allen, TX"
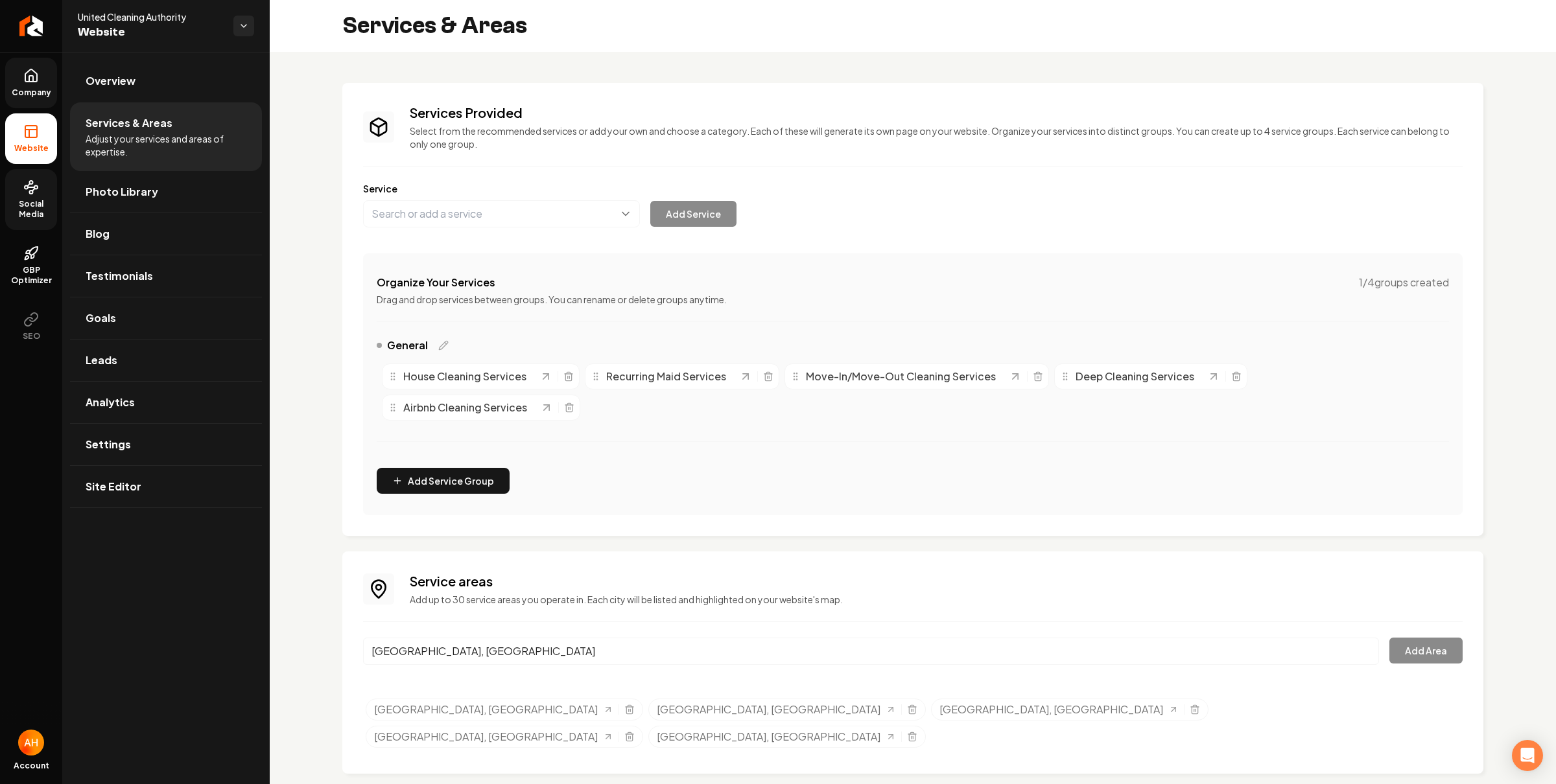
drag, startPoint x: 444, startPoint y: 677, endPoint x: 772, endPoint y: 673, distance: 328.0
click at [1446, 655] on button "Add Area" at bounding box center [1425, 651] width 74 height 26
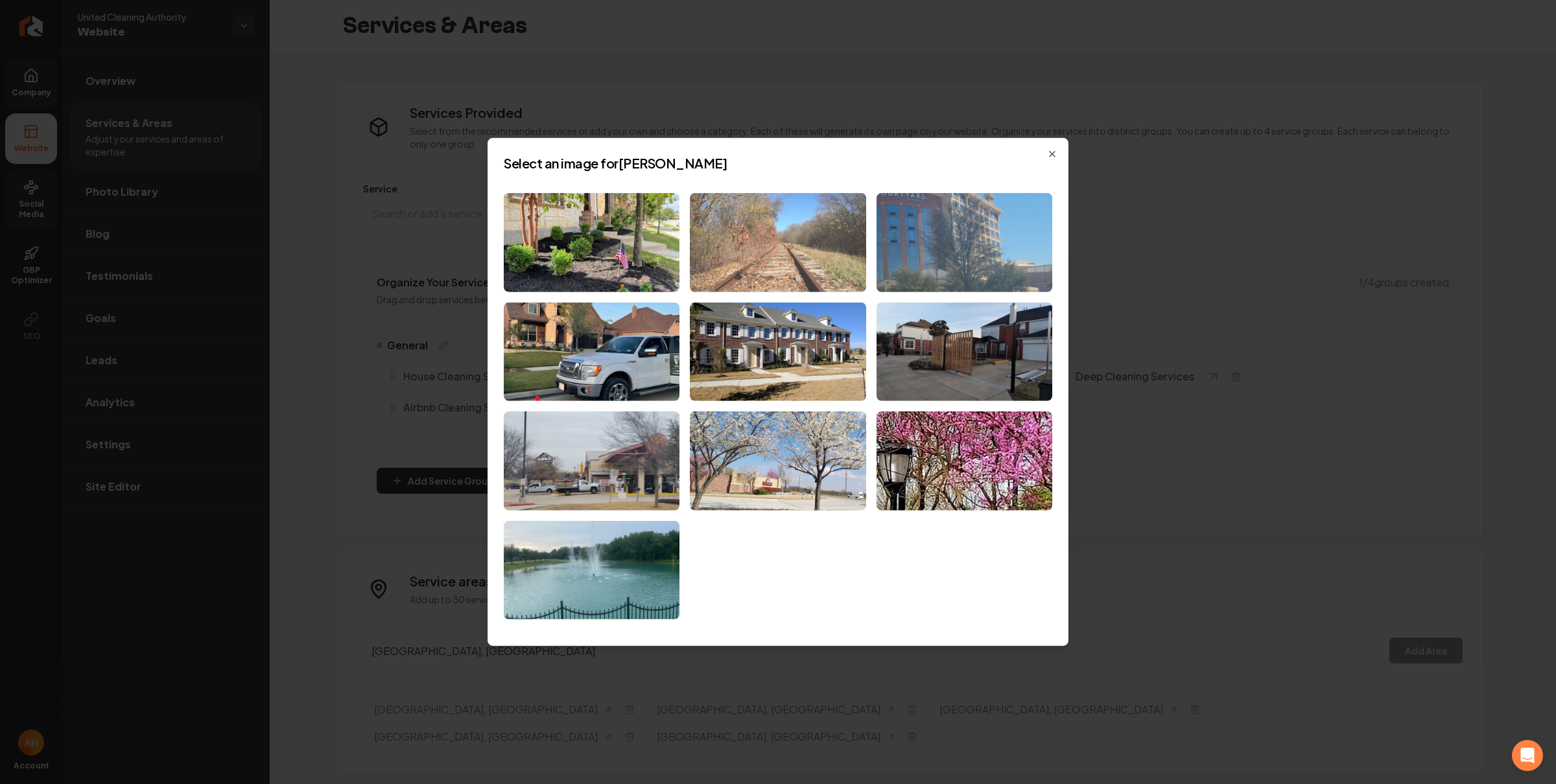
click at [797, 240] on img at bounding box center [777, 243] width 176 height 99
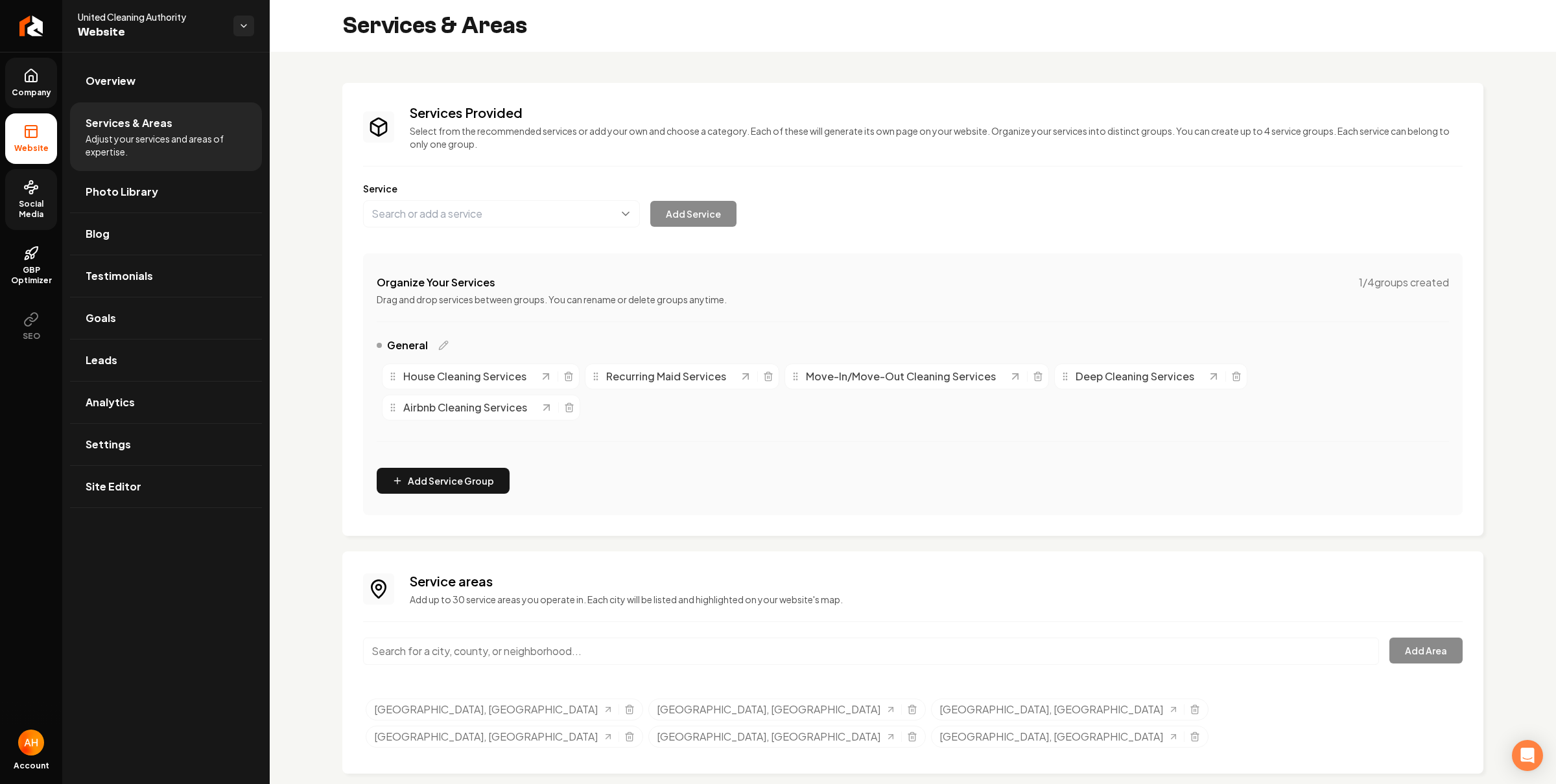
click at [599, 605] on p "Add up to 30 service areas you operate in. Each city will be listed and highlig…" at bounding box center [936, 599] width 1053 height 13
click at [571, 657] on input "Main content area" at bounding box center [871, 651] width 1016 height 27
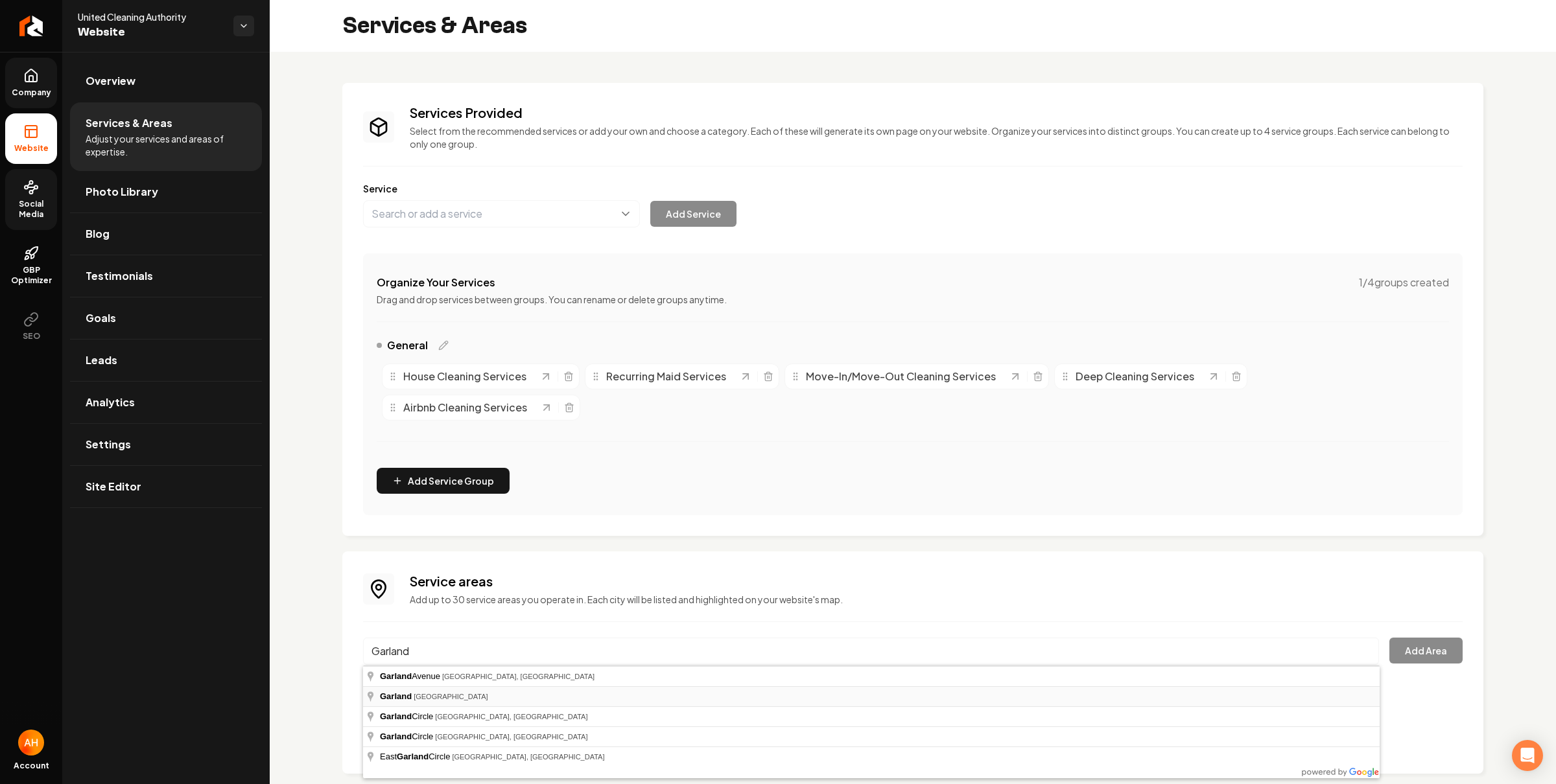
type input "Garland, TX"
drag, startPoint x: 541, startPoint y: 696, endPoint x: 584, endPoint y: 701, distance: 43.3
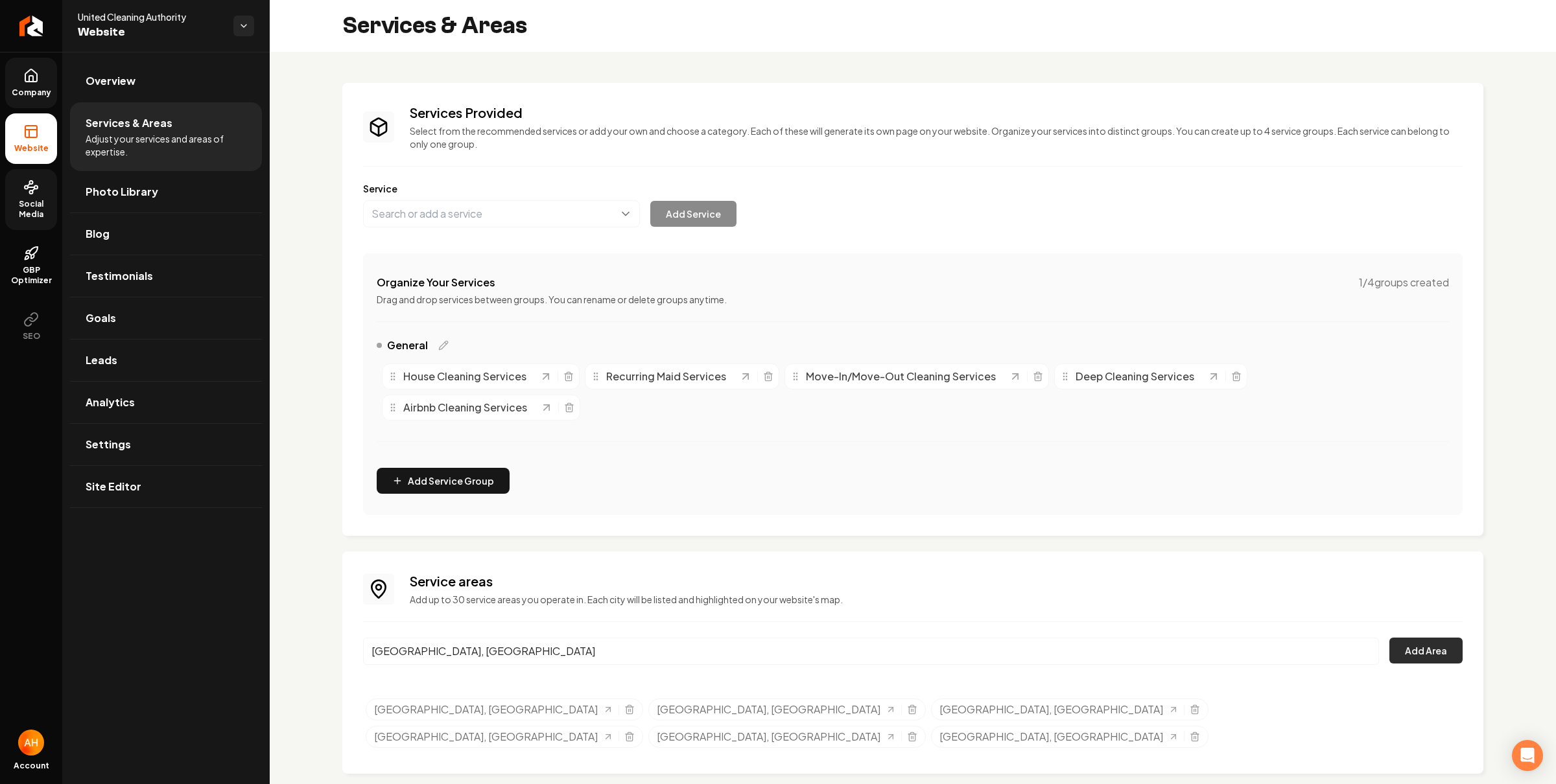
click at [1427, 643] on button "Add Area" at bounding box center [1425, 651] width 74 height 26
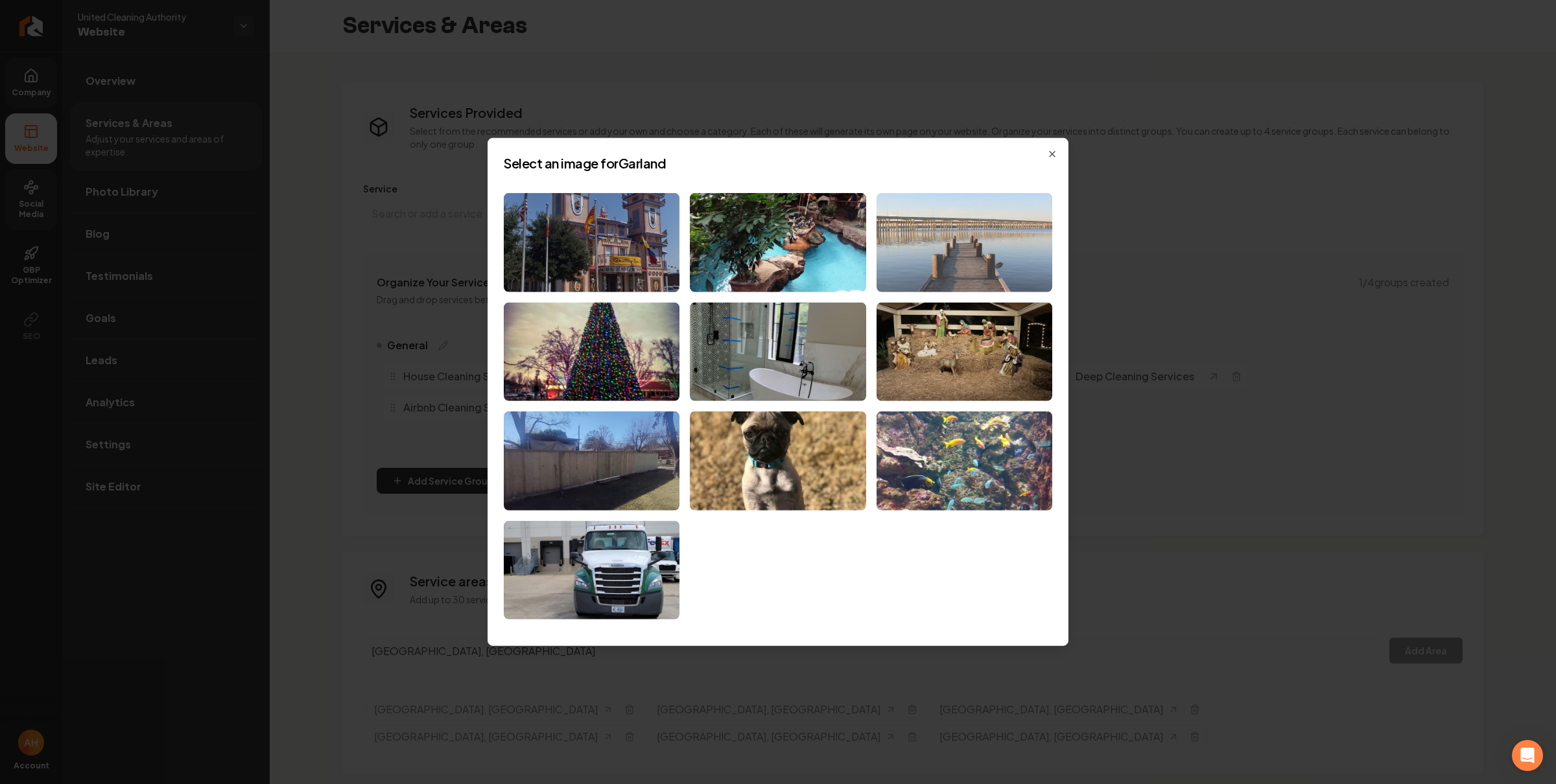
click at [1006, 262] on img at bounding box center [964, 243] width 176 height 99
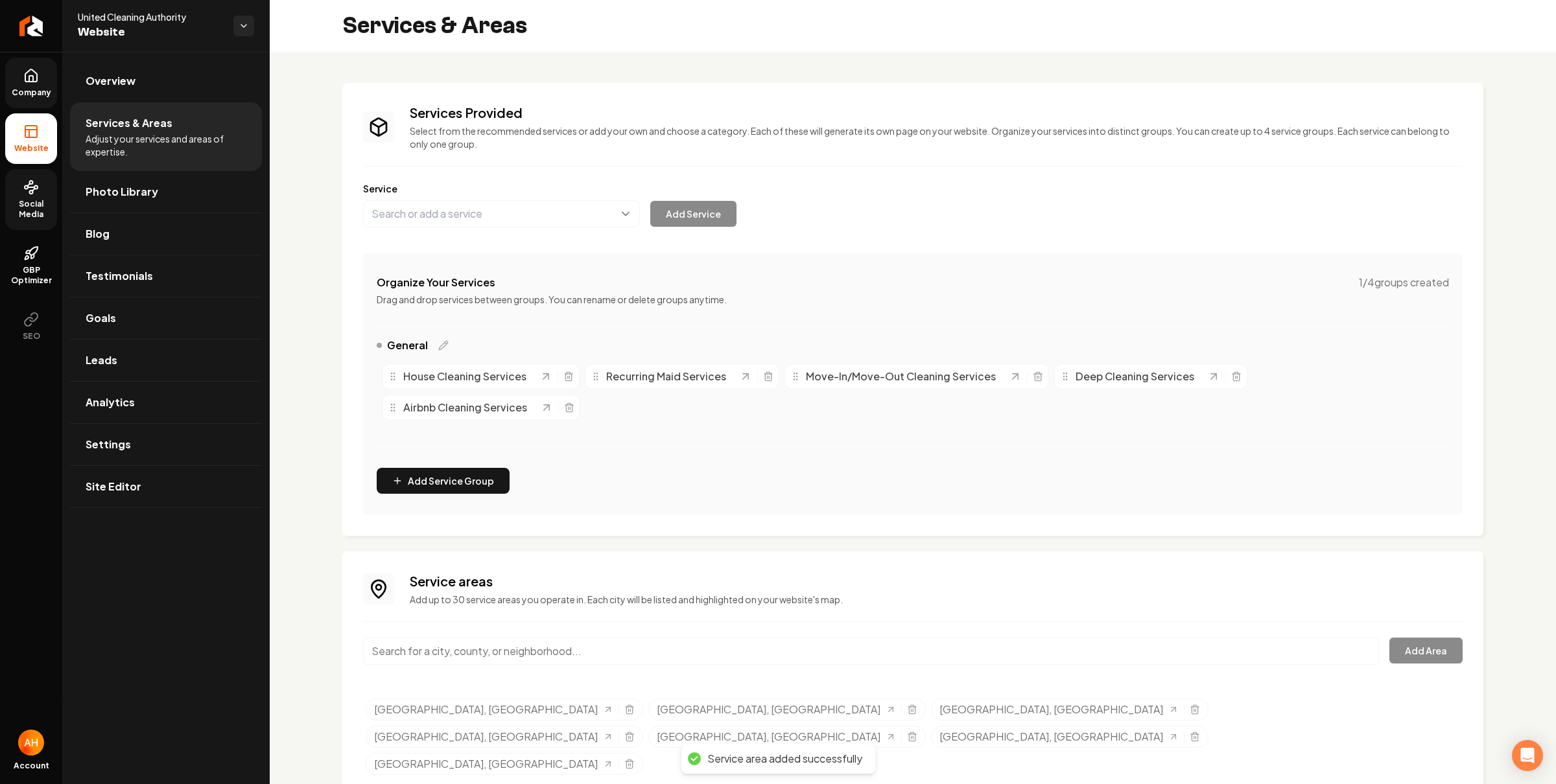
click at [610, 663] on div "Main content area" at bounding box center [871, 658] width 1016 height 42
click at [622, 658] on input "Main content area" at bounding box center [871, 651] width 1016 height 27
paste input "frisco"
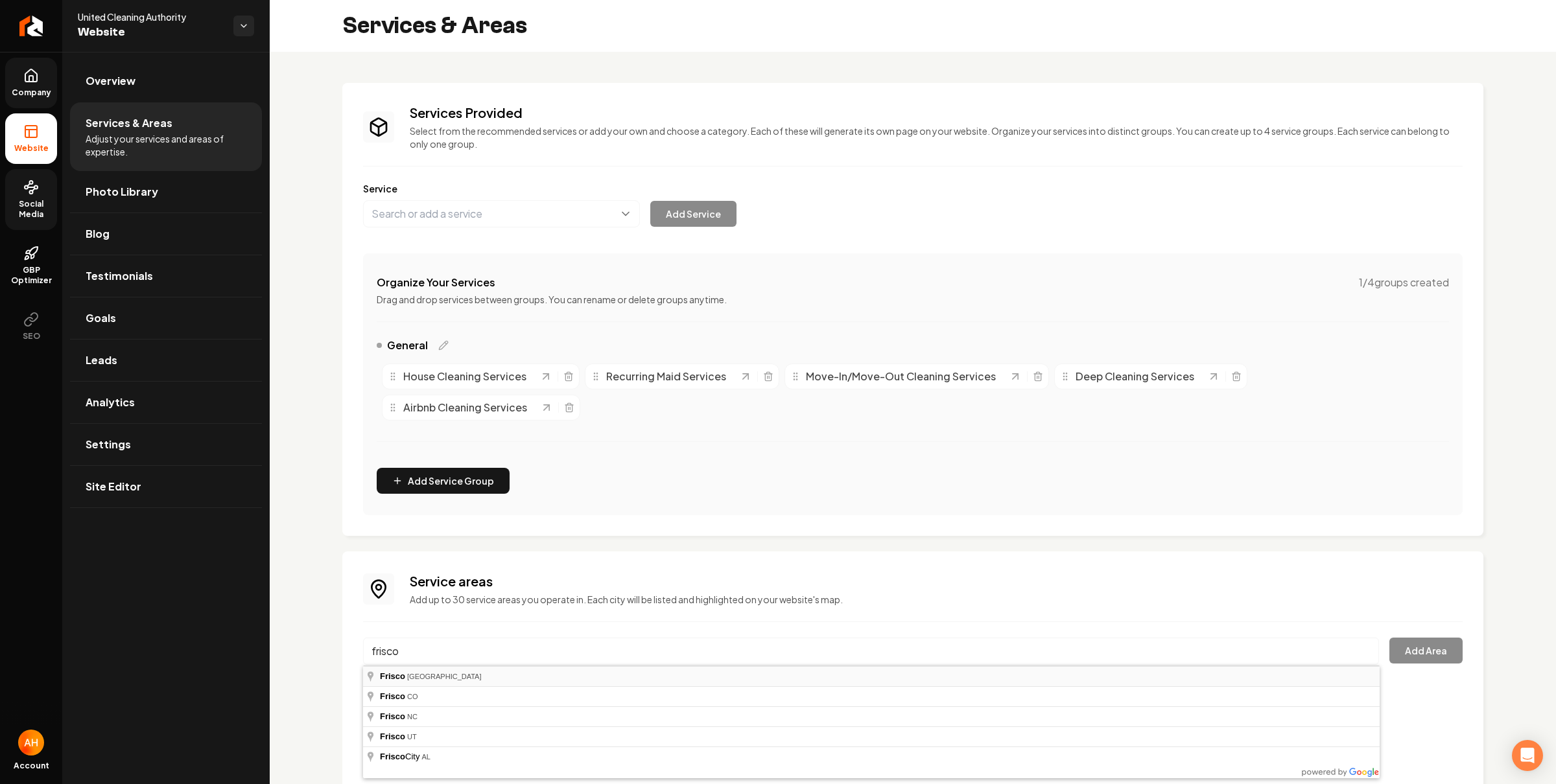
type input "Frisco, TX"
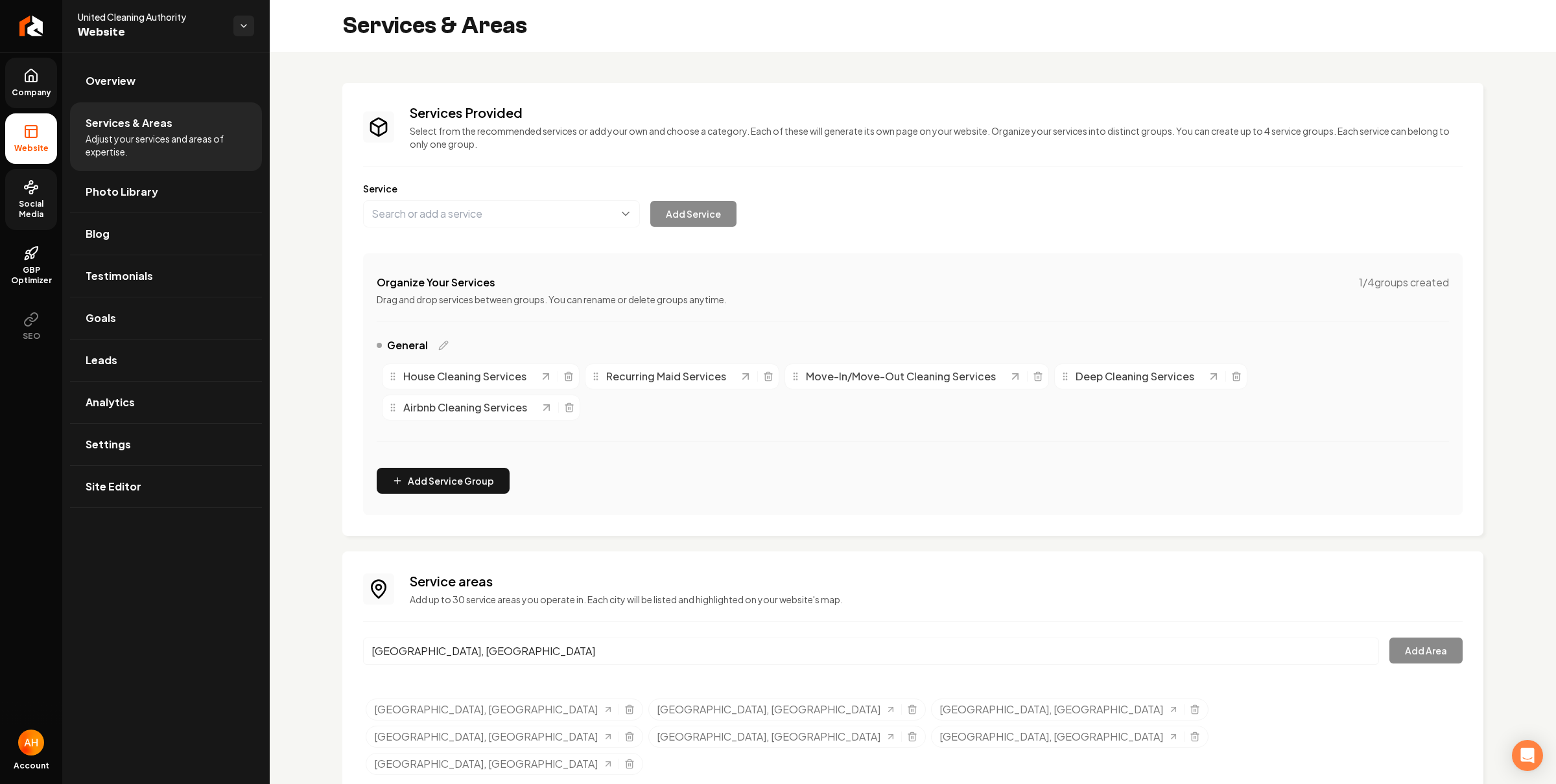
drag, startPoint x: 511, startPoint y: 675, endPoint x: 1026, endPoint y: 650, distance: 515.6
click at [1428, 652] on button "Add Area" at bounding box center [1425, 651] width 74 height 26
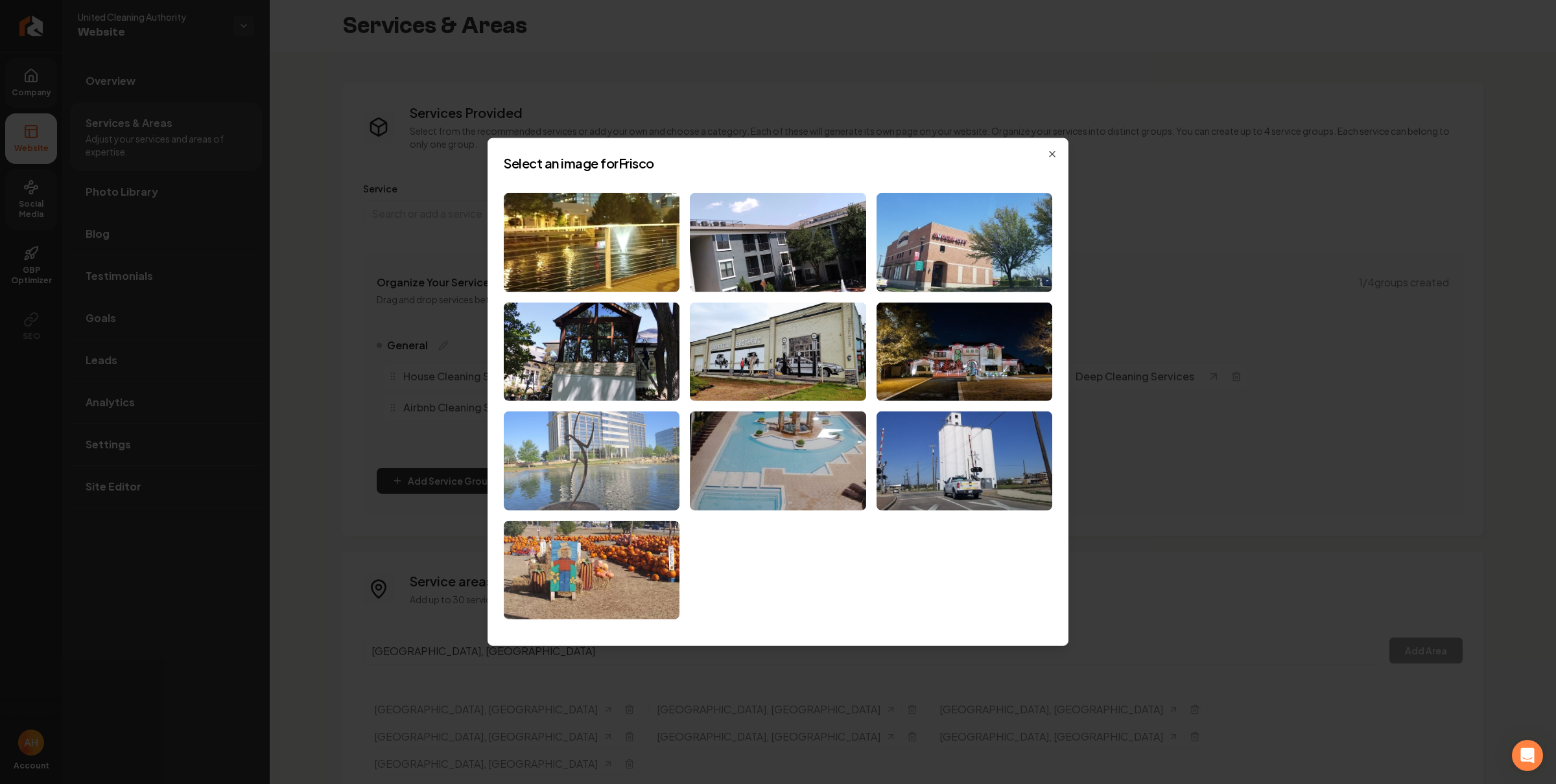
click at [611, 473] on img at bounding box center [591, 461] width 176 height 99
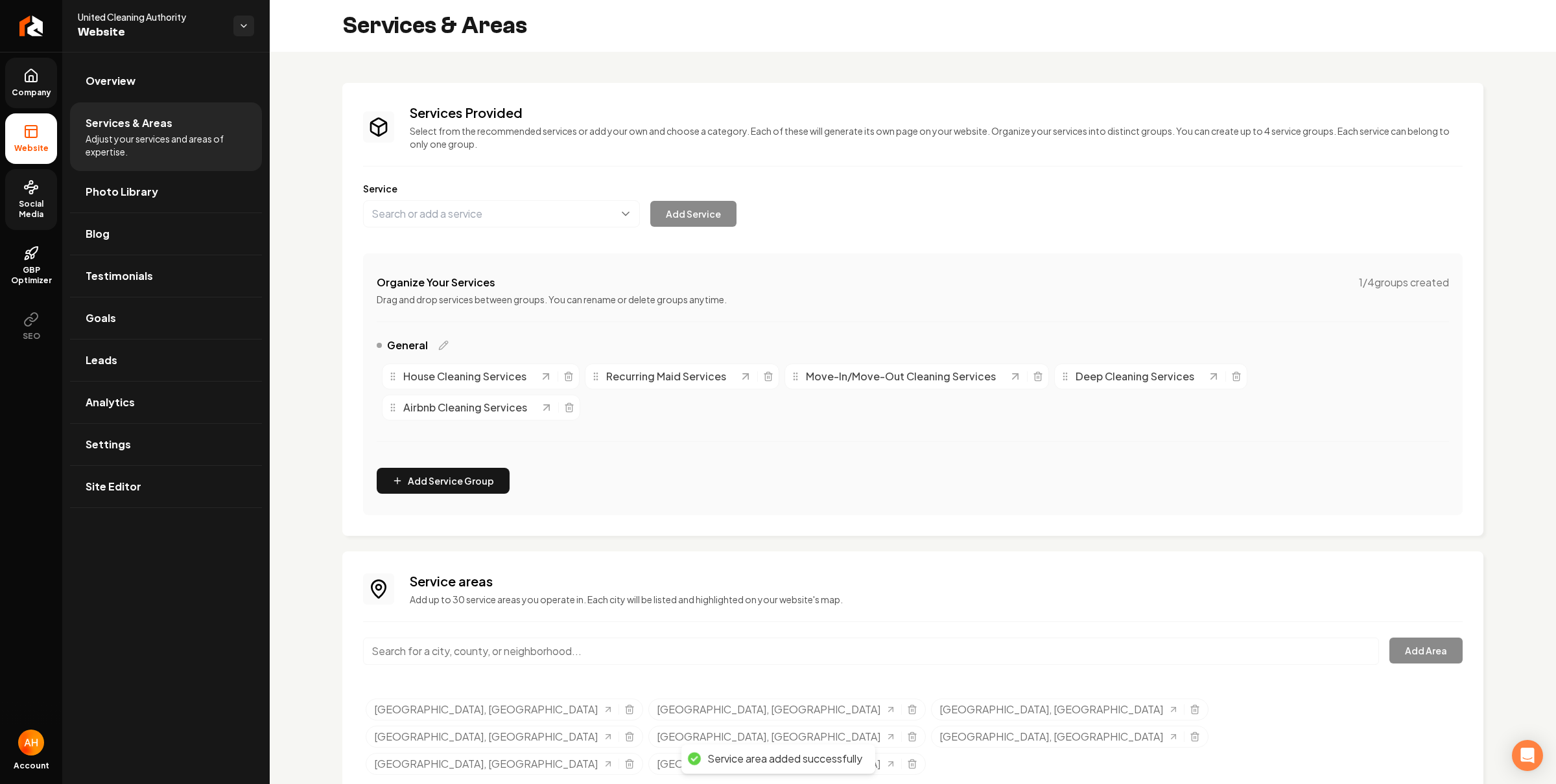
click at [593, 650] on input "Main content area" at bounding box center [871, 651] width 1016 height 27
click at [593, 650] on input "Main content area" at bounding box center [871, 651] width 1016 height 27
paste input "irving"
click at [488, 651] on input "Irvine, CA" at bounding box center [871, 651] width 1016 height 27
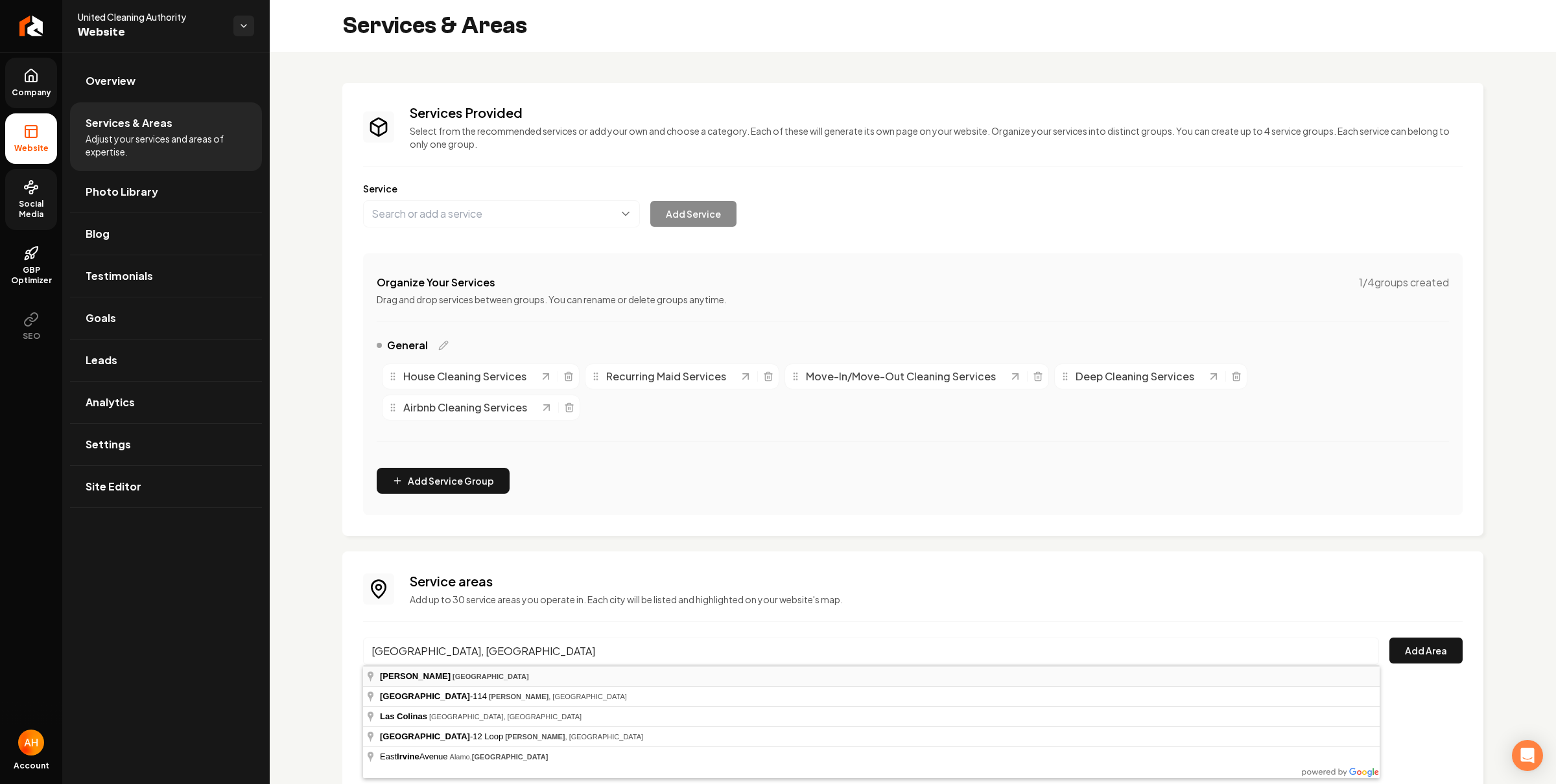
type input "Irving, TX"
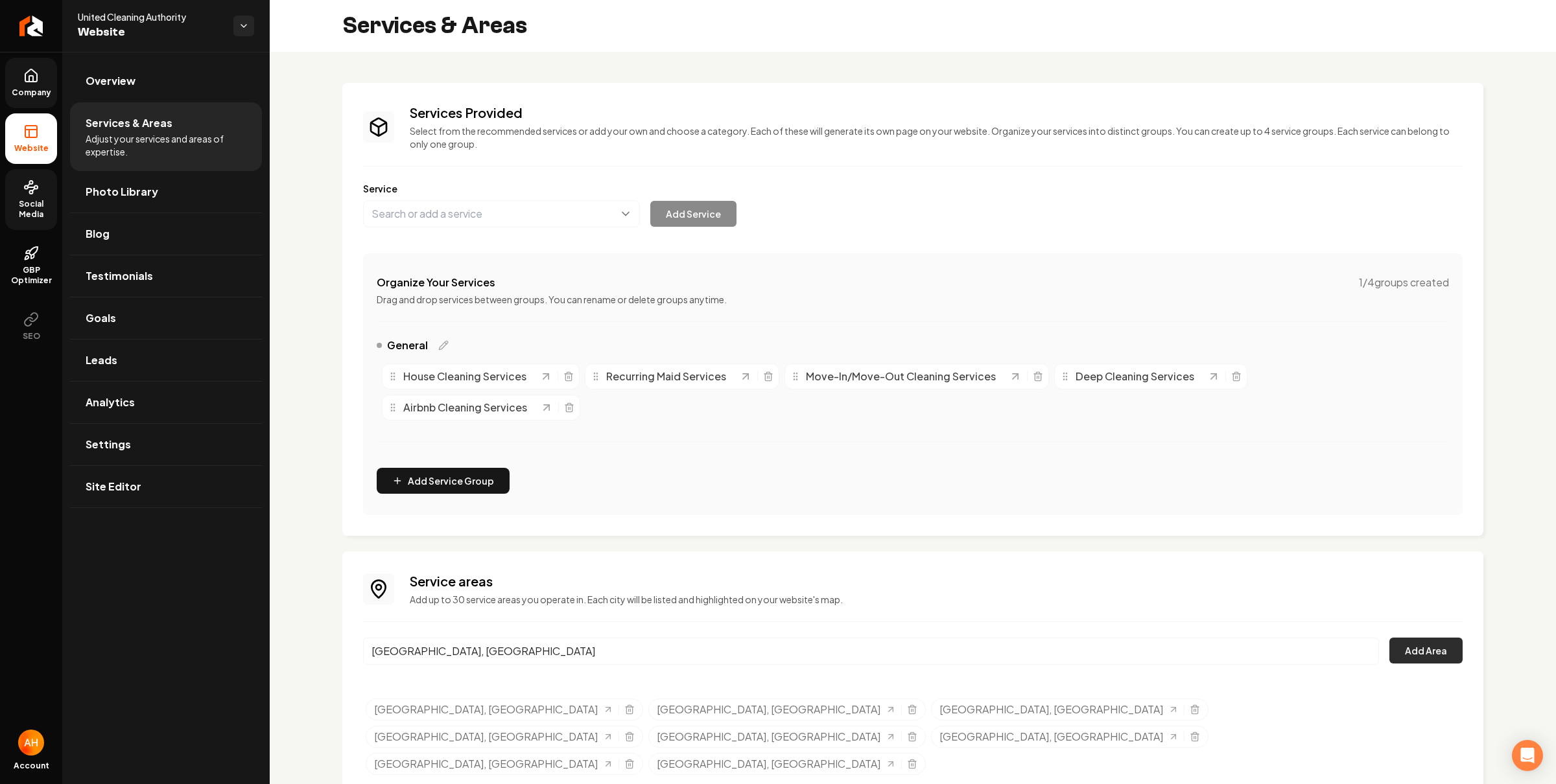
click at [1438, 651] on button "Add Area" at bounding box center [1425, 651] width 74 height 26
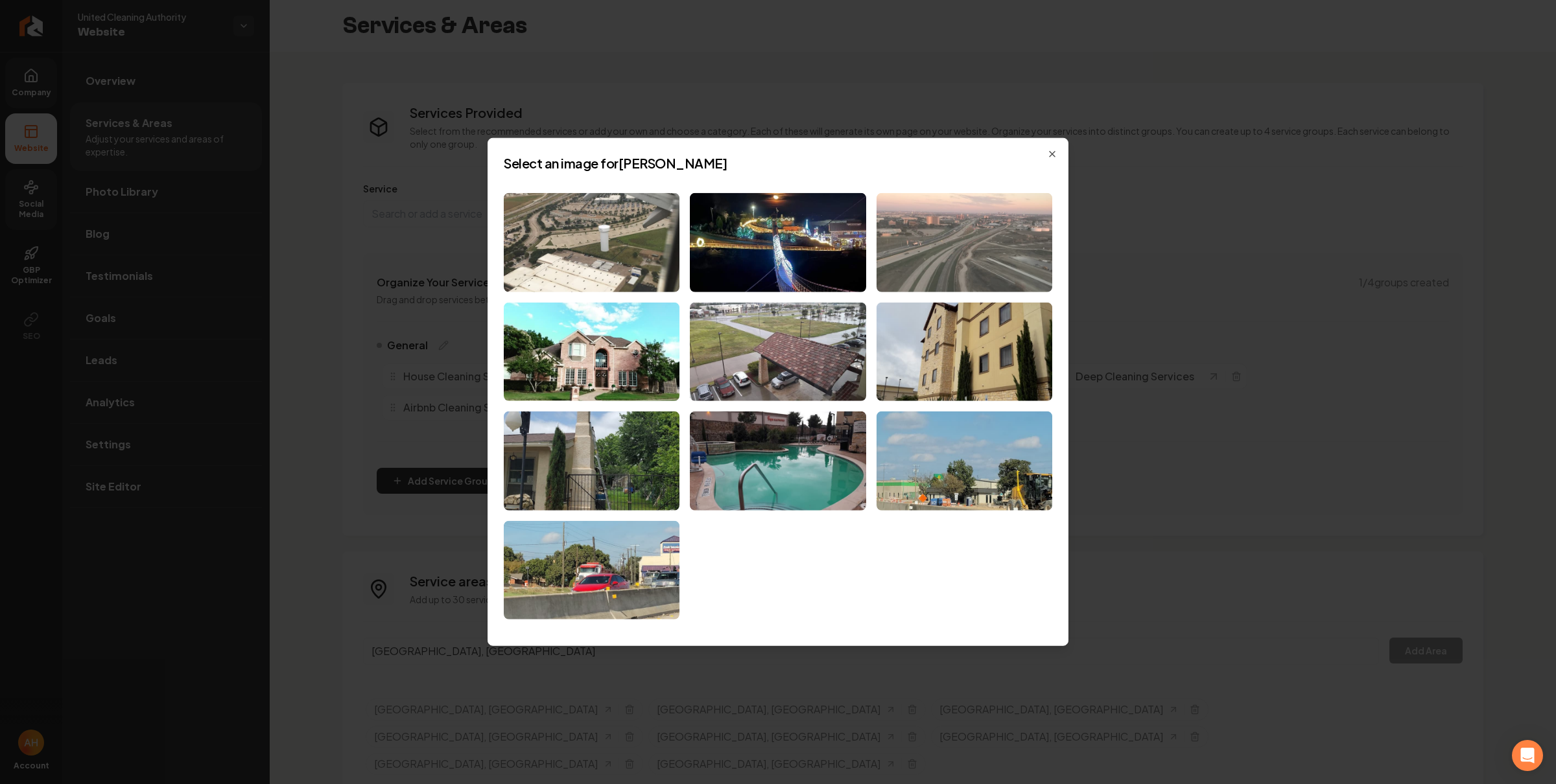
click at [916, 236] on img at bounding box center [964, 243] width 176 height 99
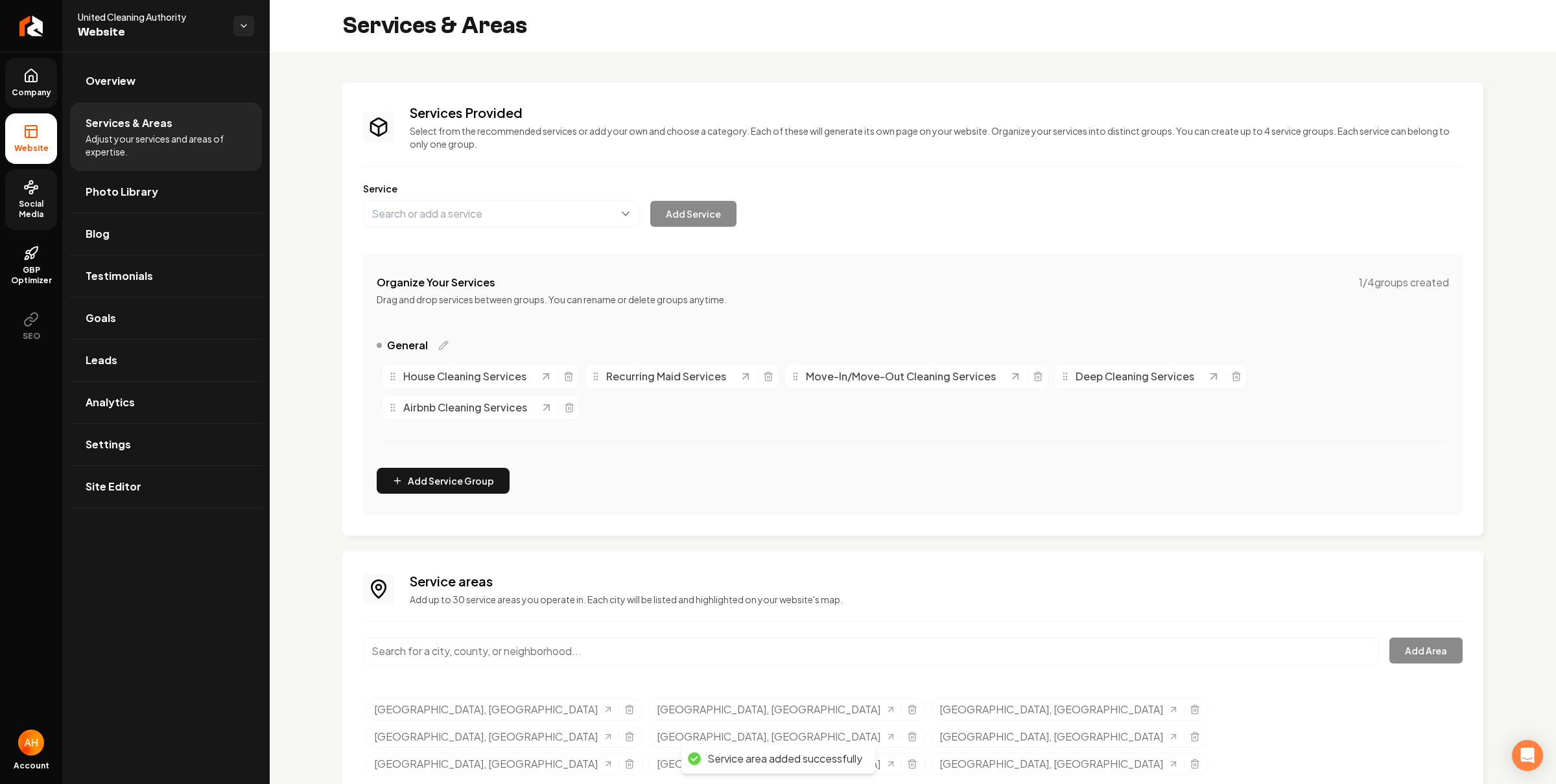
click at [719, 664] on input "Main content area" at bounding box center [871, 651] width 1016 height 27
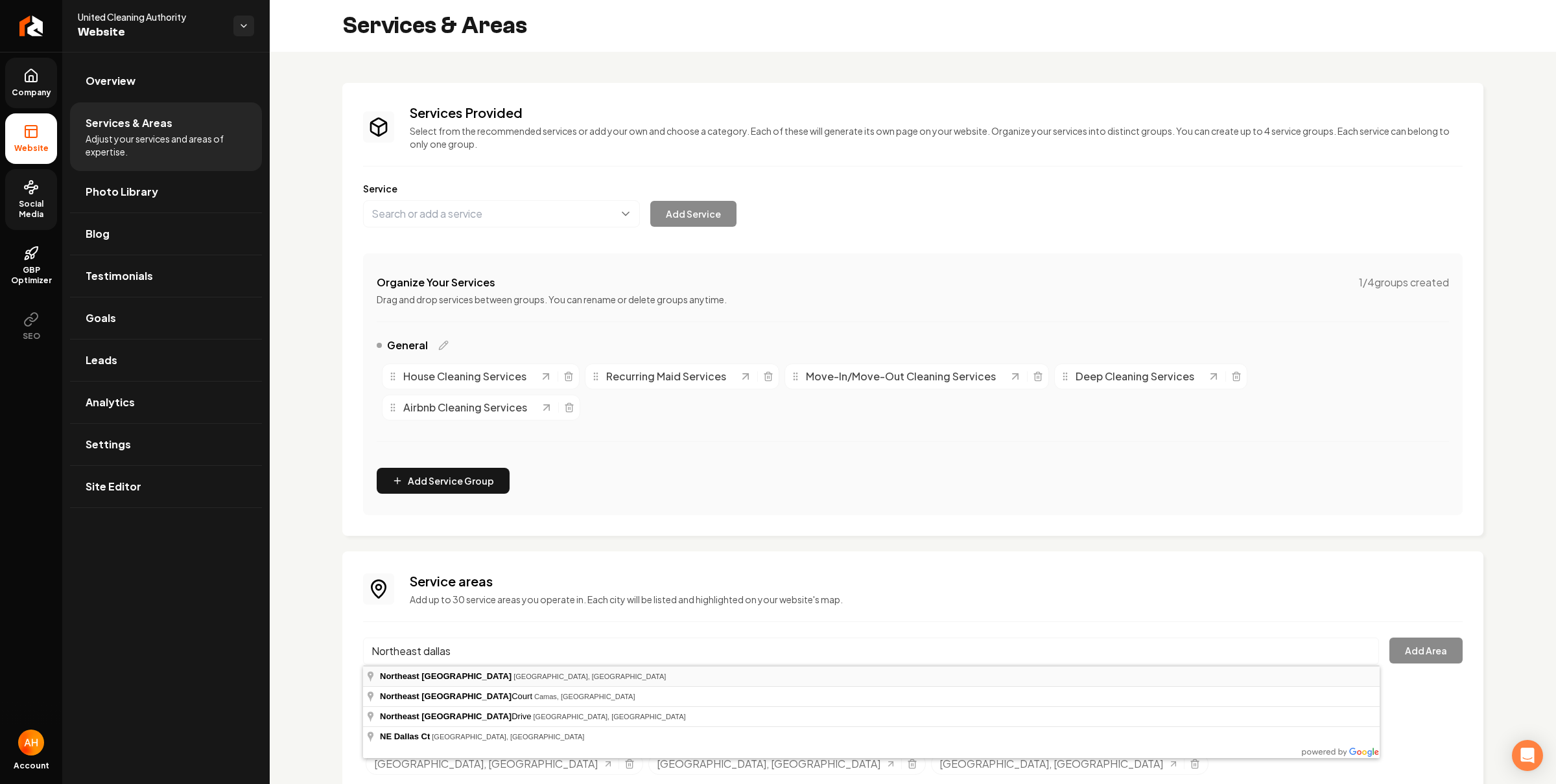
type input "Northeast Dallas, Dallas, TX"
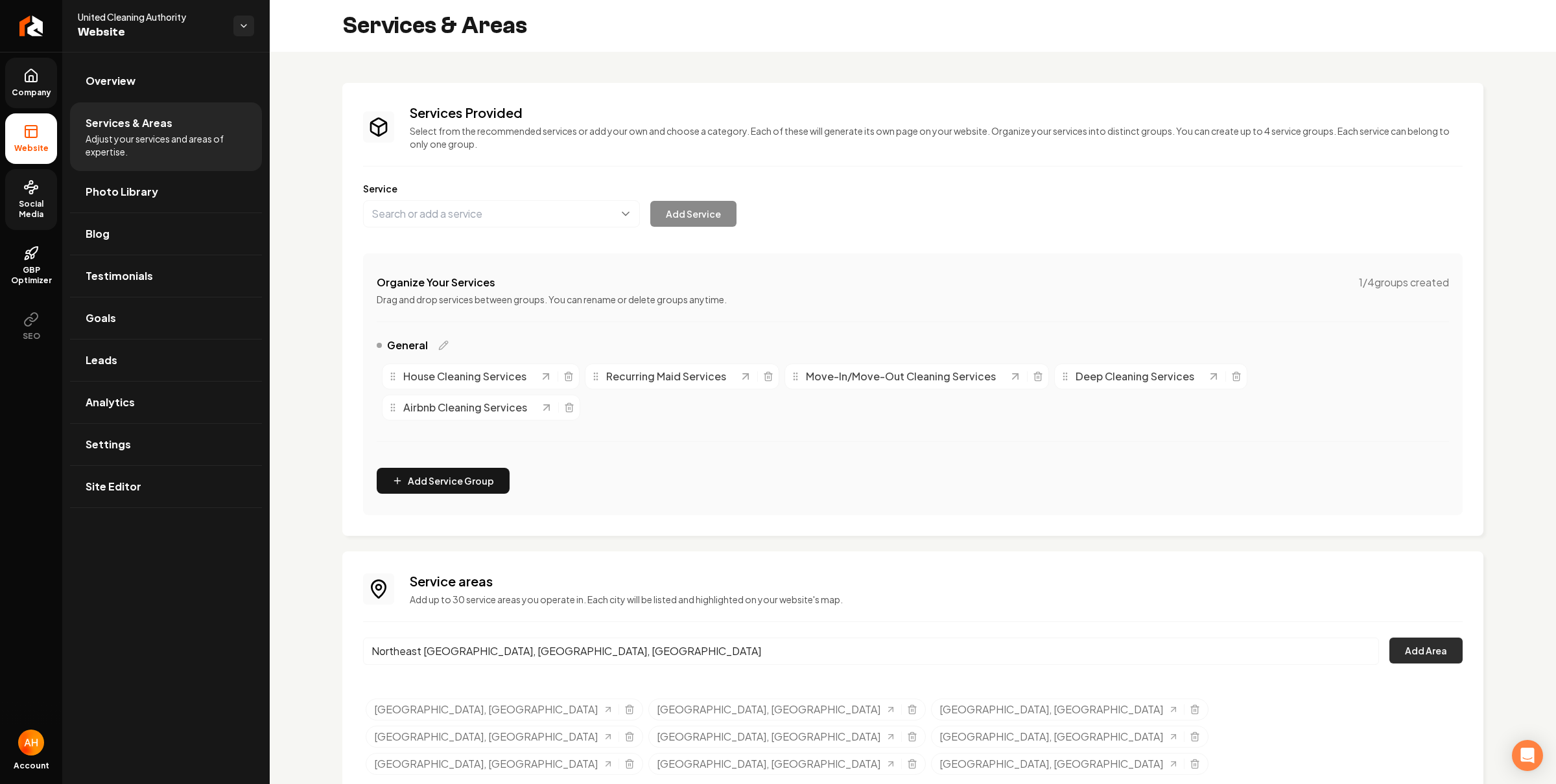
click at [1417, 646] on button "Add Area" at bounding box center [1425, 651] width 74 height 26
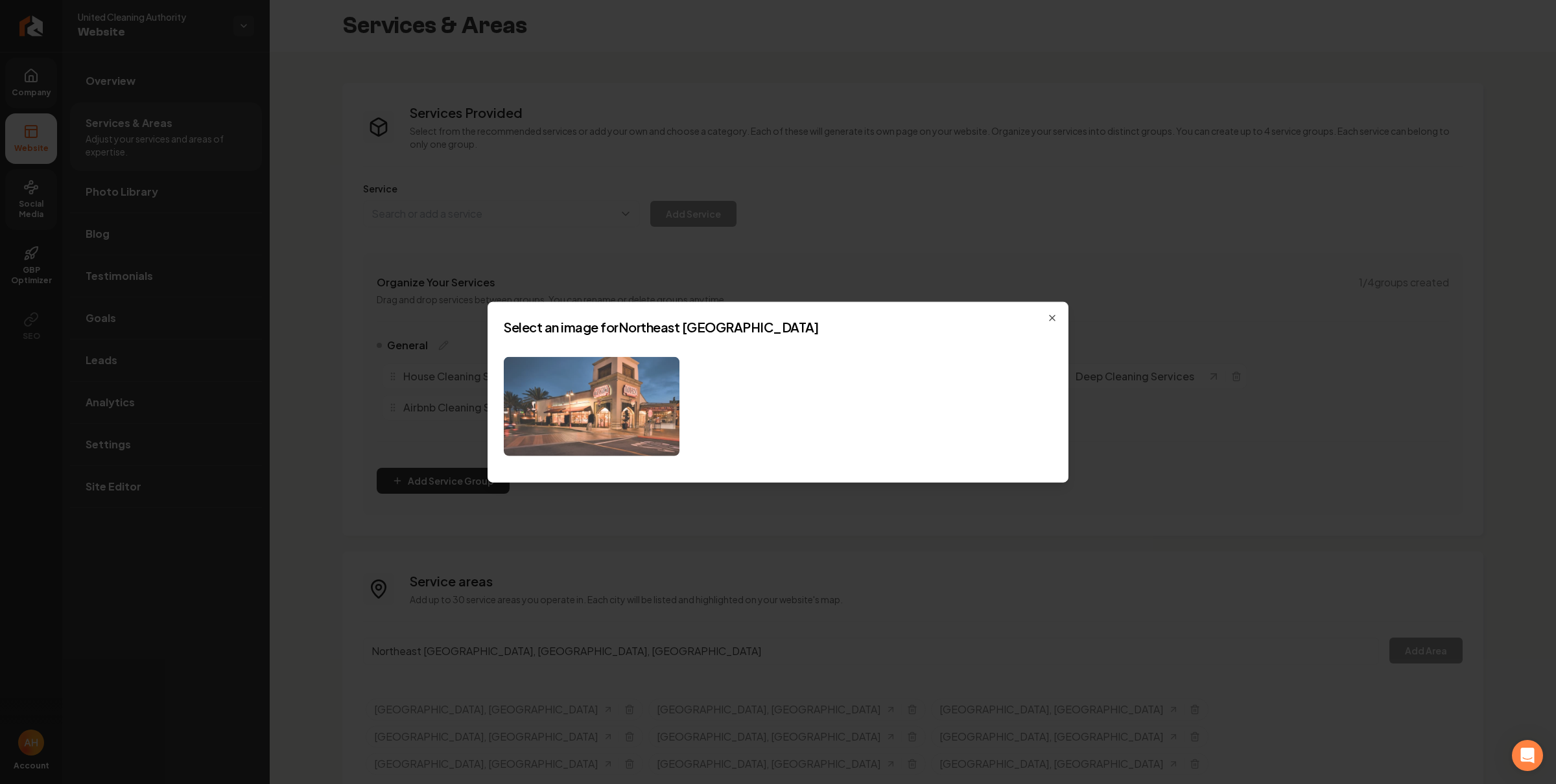
click at [577, 377] on img at bounding box center [591, 406] width 176 height 99
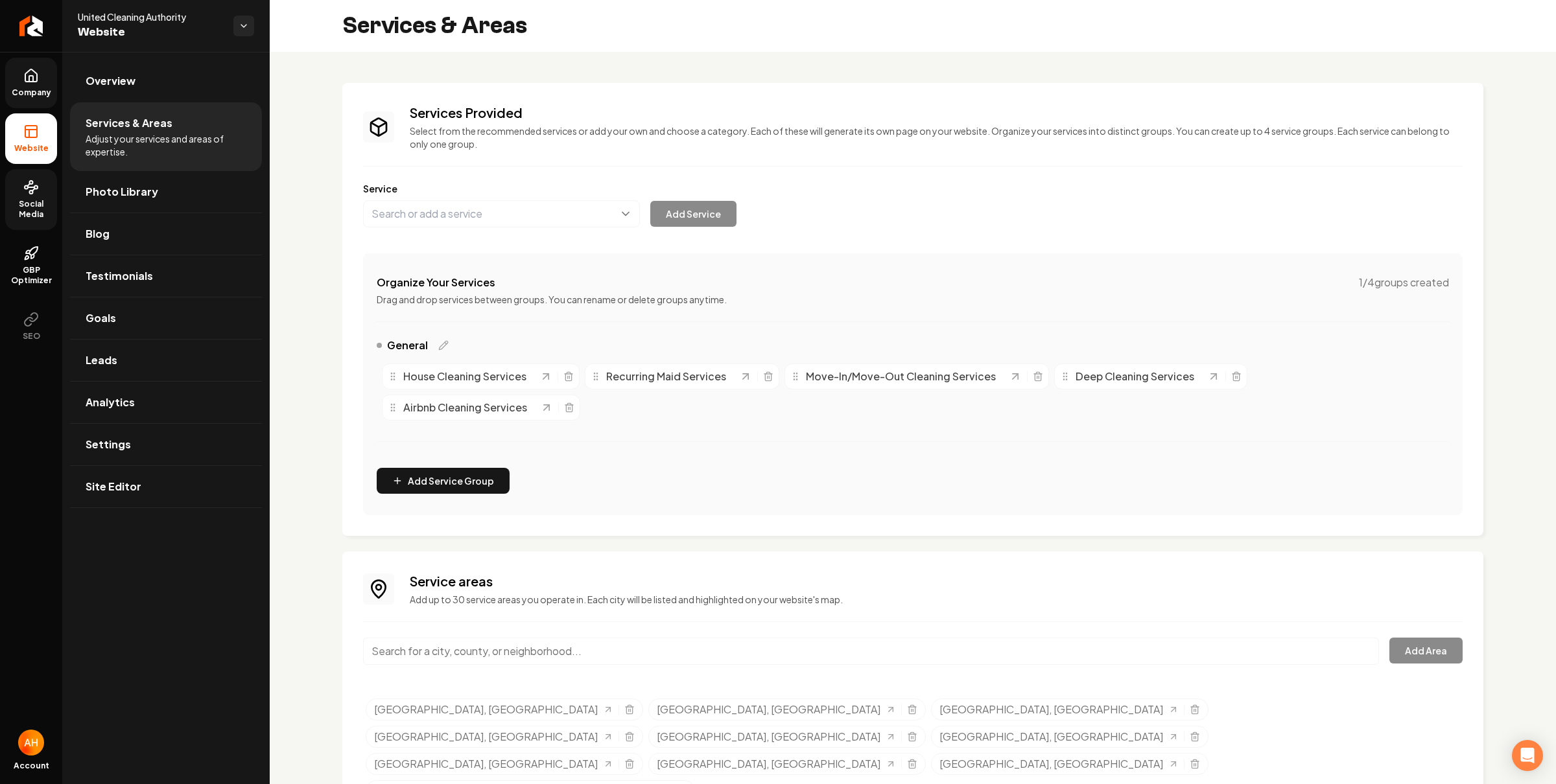
click at [1030, 166] on div "Services Provided Select from the recommended services or add your own and choo…" at bounding box center [912, 309] width 1099 height 411
click at [11, 69] on link "Company" at bounding box center [31, 83] width 52 height 50
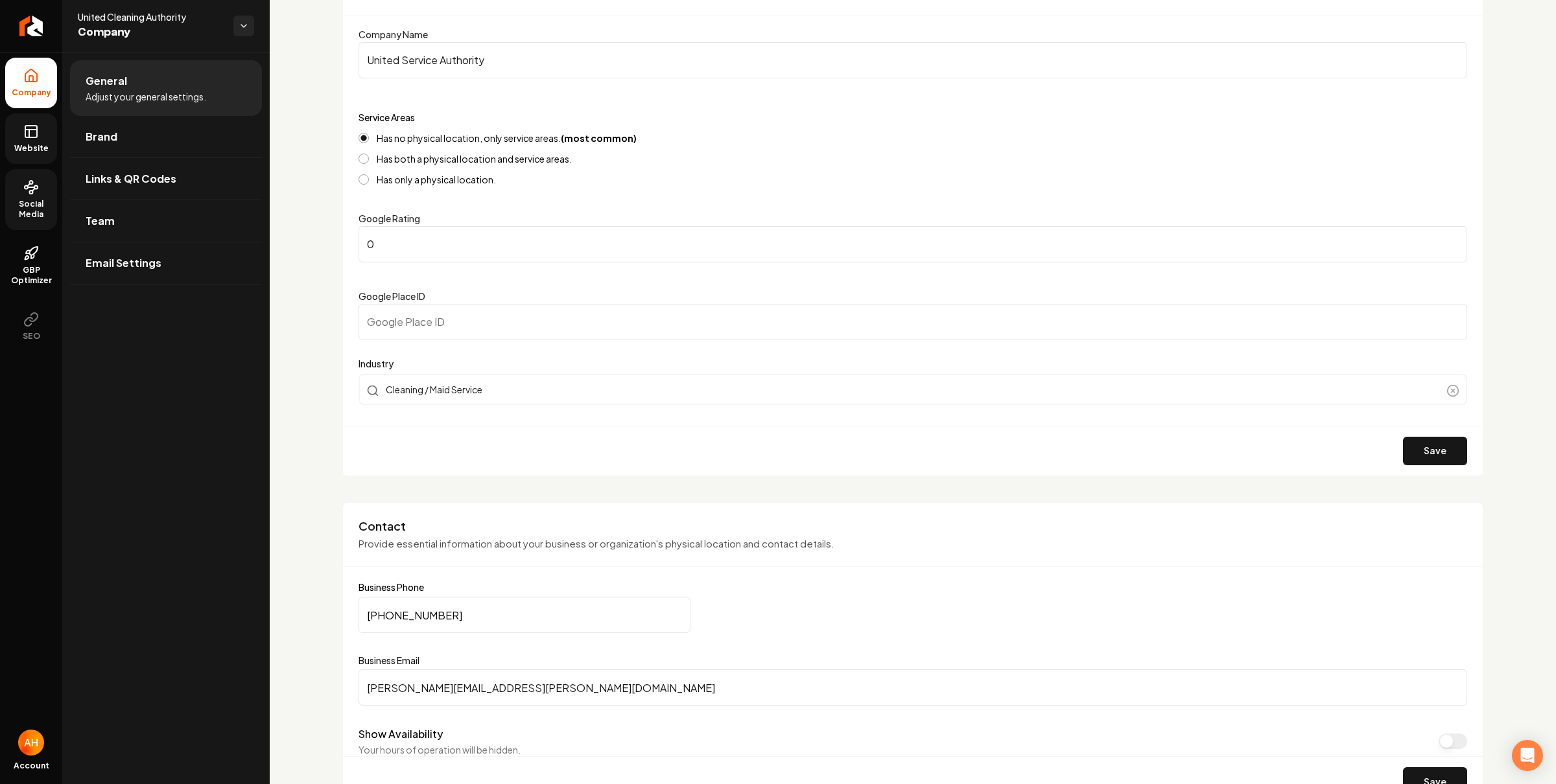
scroll to position [174, 0]
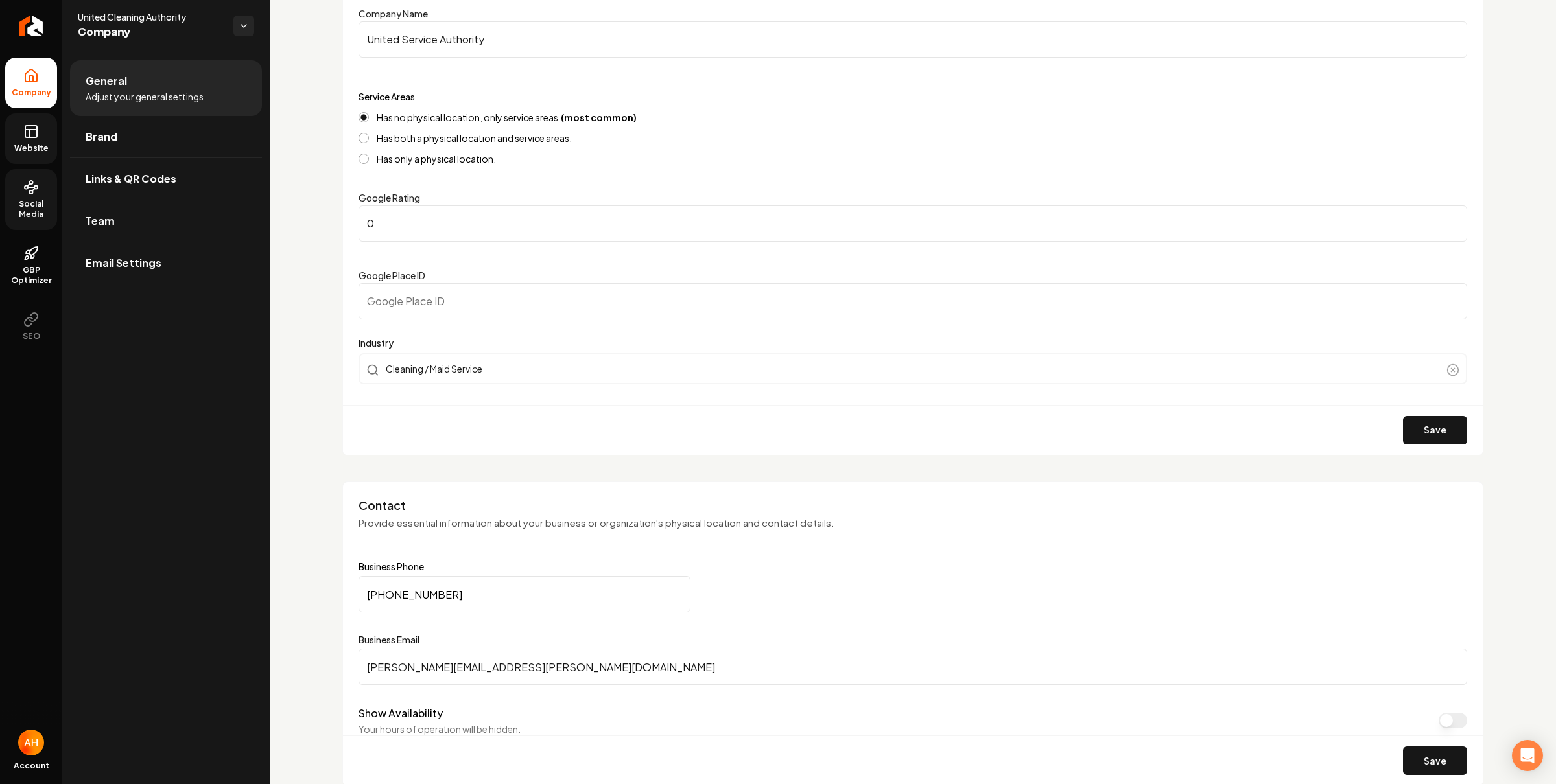
click at [544, 612] on form "Business Phone (469) 238-1841 Business Email cody.bateman@unitedserviceauthorit…" at bounding box center [913, 674] width 1109 height 224
click at [548, 606] on input "(469) 238-1841" at bounding box center [524, 594] width 332 height 36
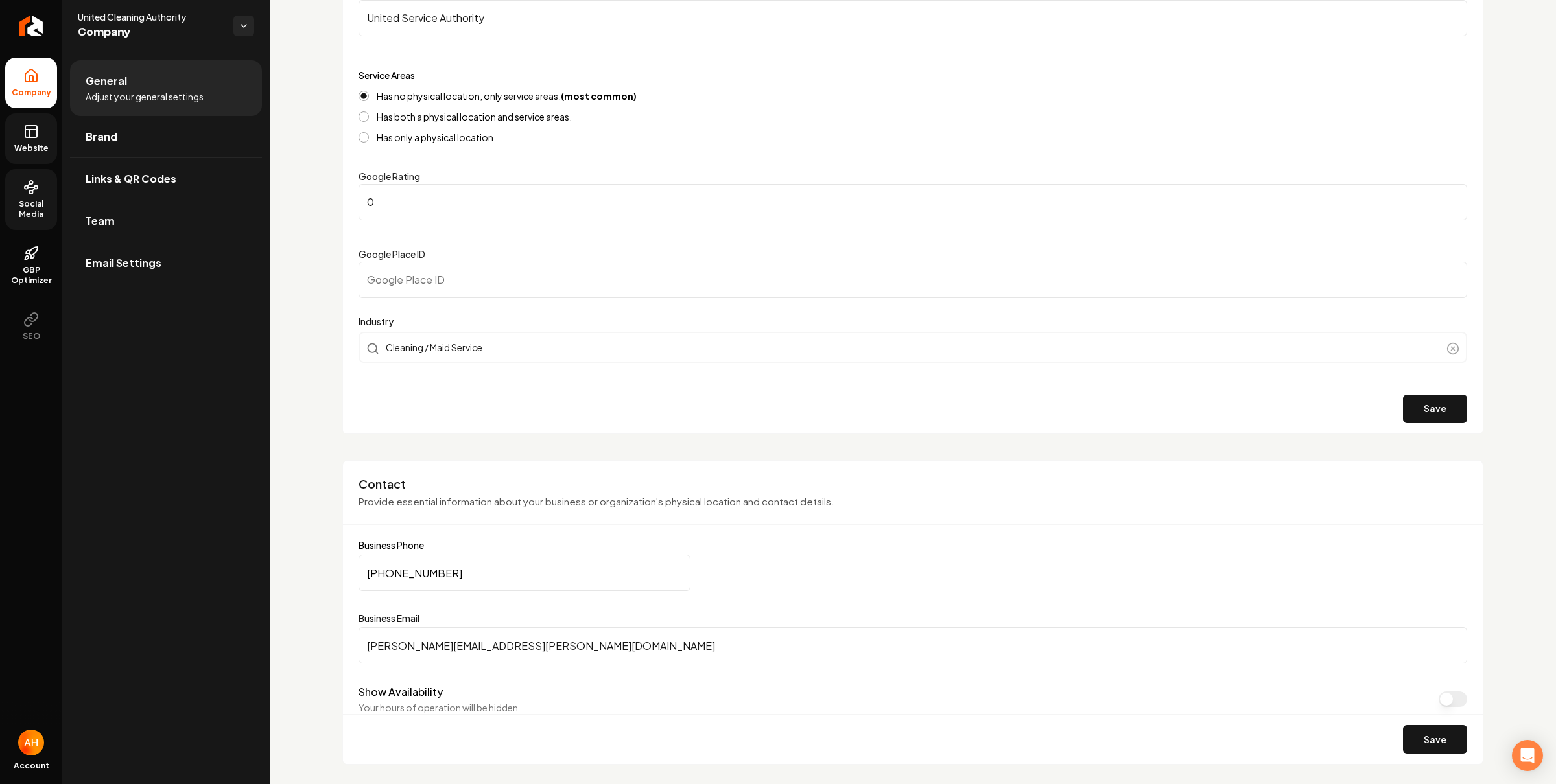
scroll to position [228, 0]
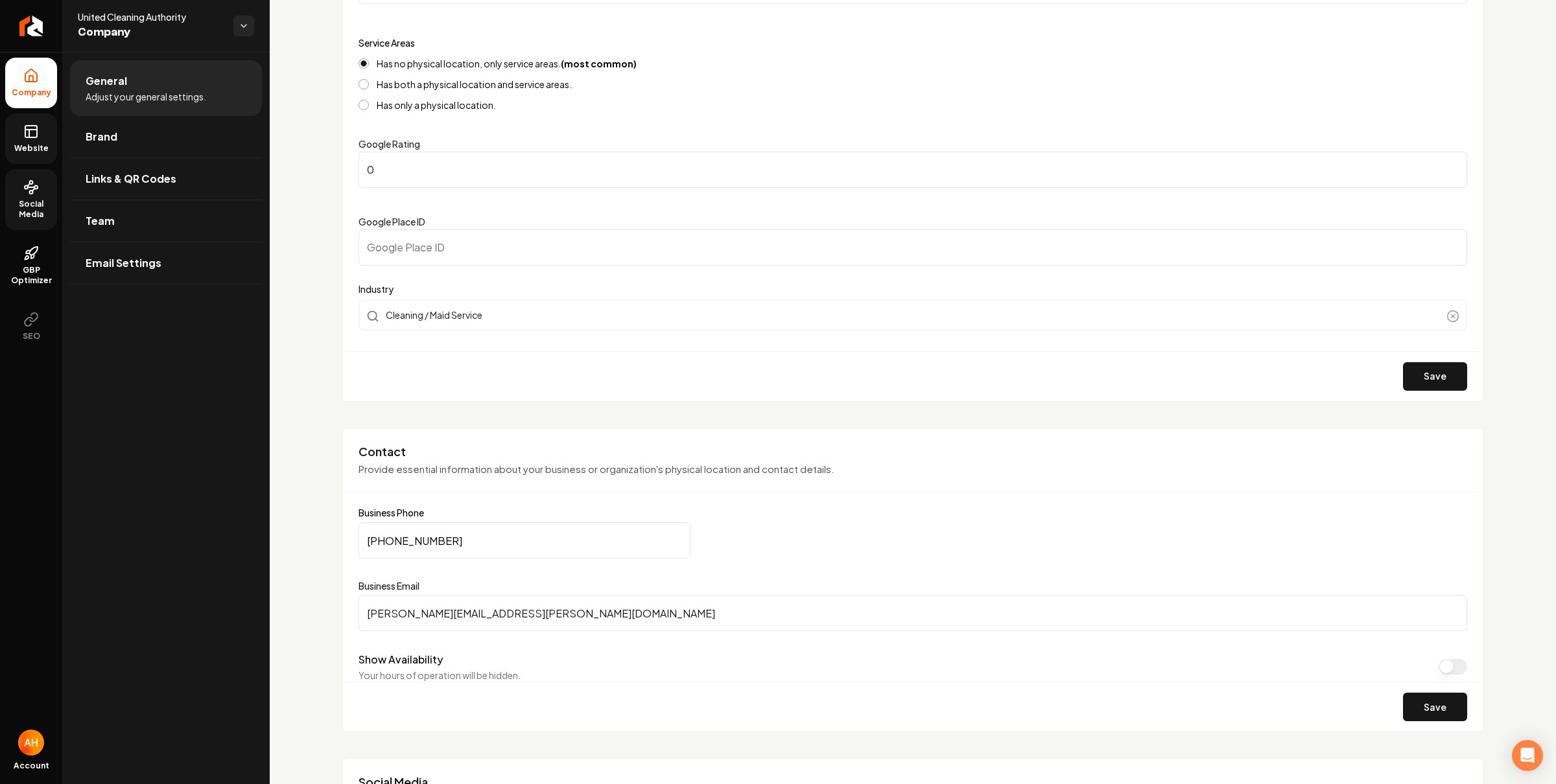
click at [24, 135] on icon at bounding box center [31, 132] width 16 height 16
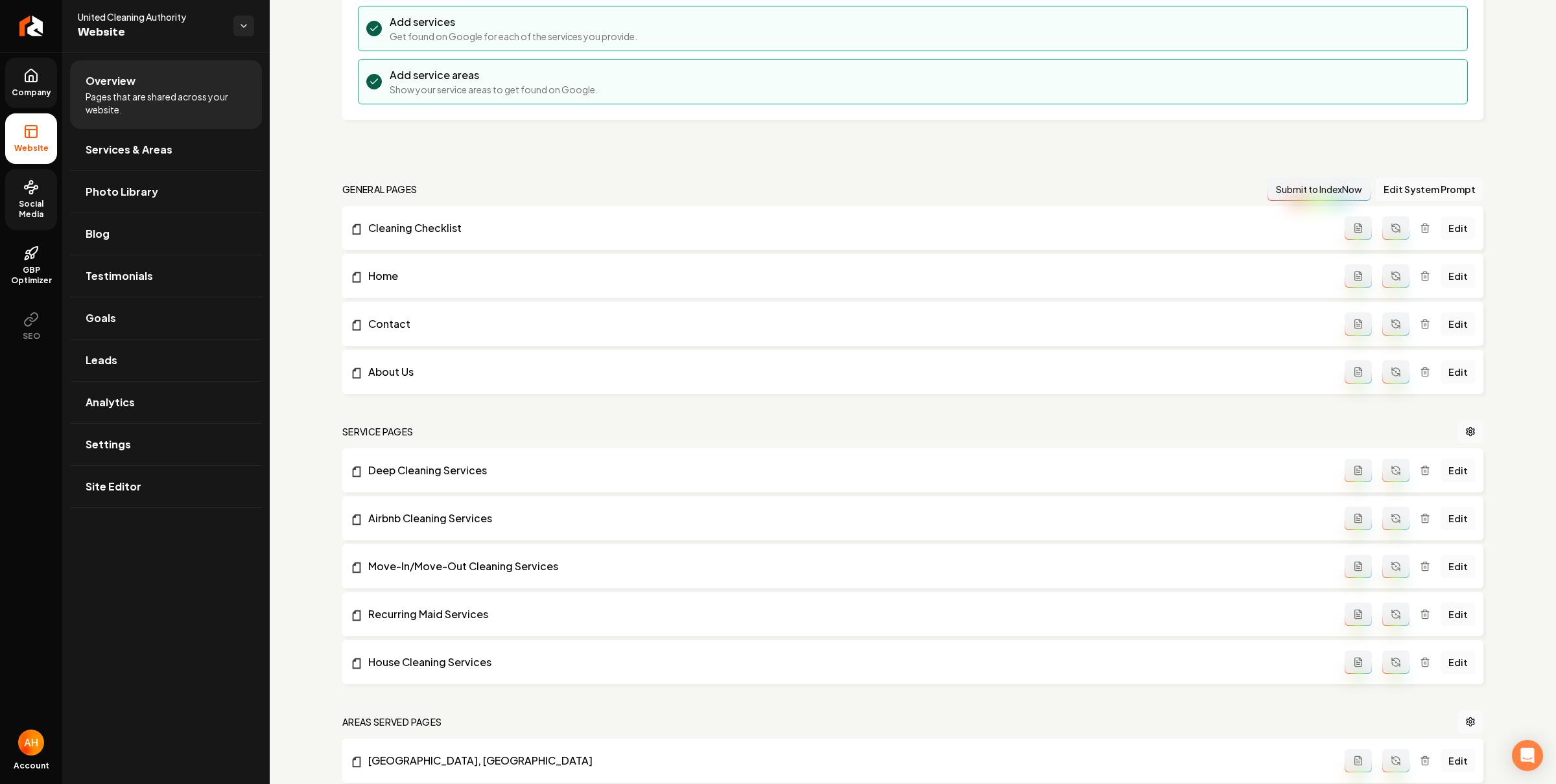
scroll to position [292, 0]
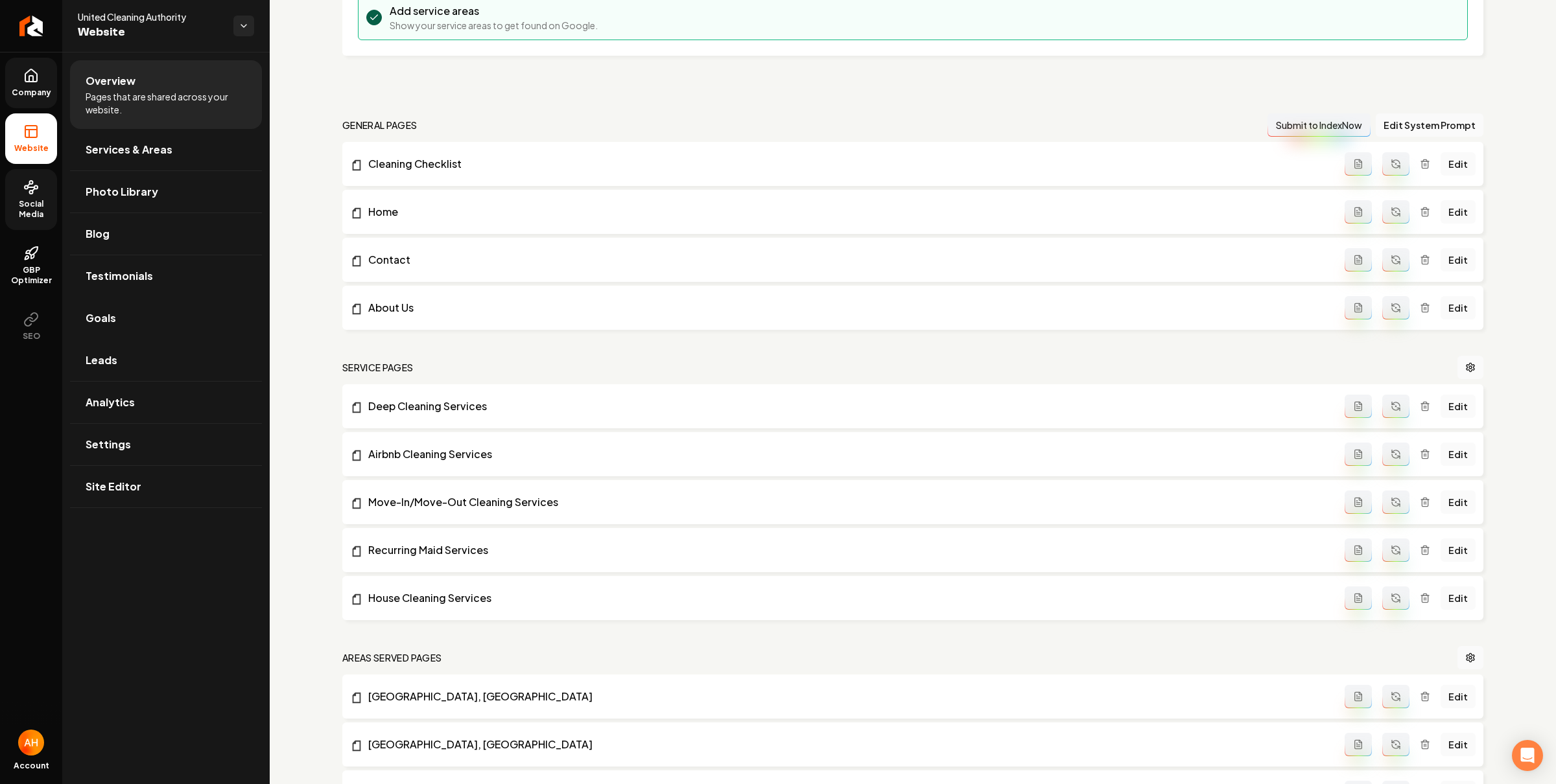
drag, startPoint x: 217, startPoint y: 321, endPoint x: 259, endPoint y: 318, distance: 42.1
click at [217, 321] on link "Goals" at bounding box center [165, 318] width 191 height 42
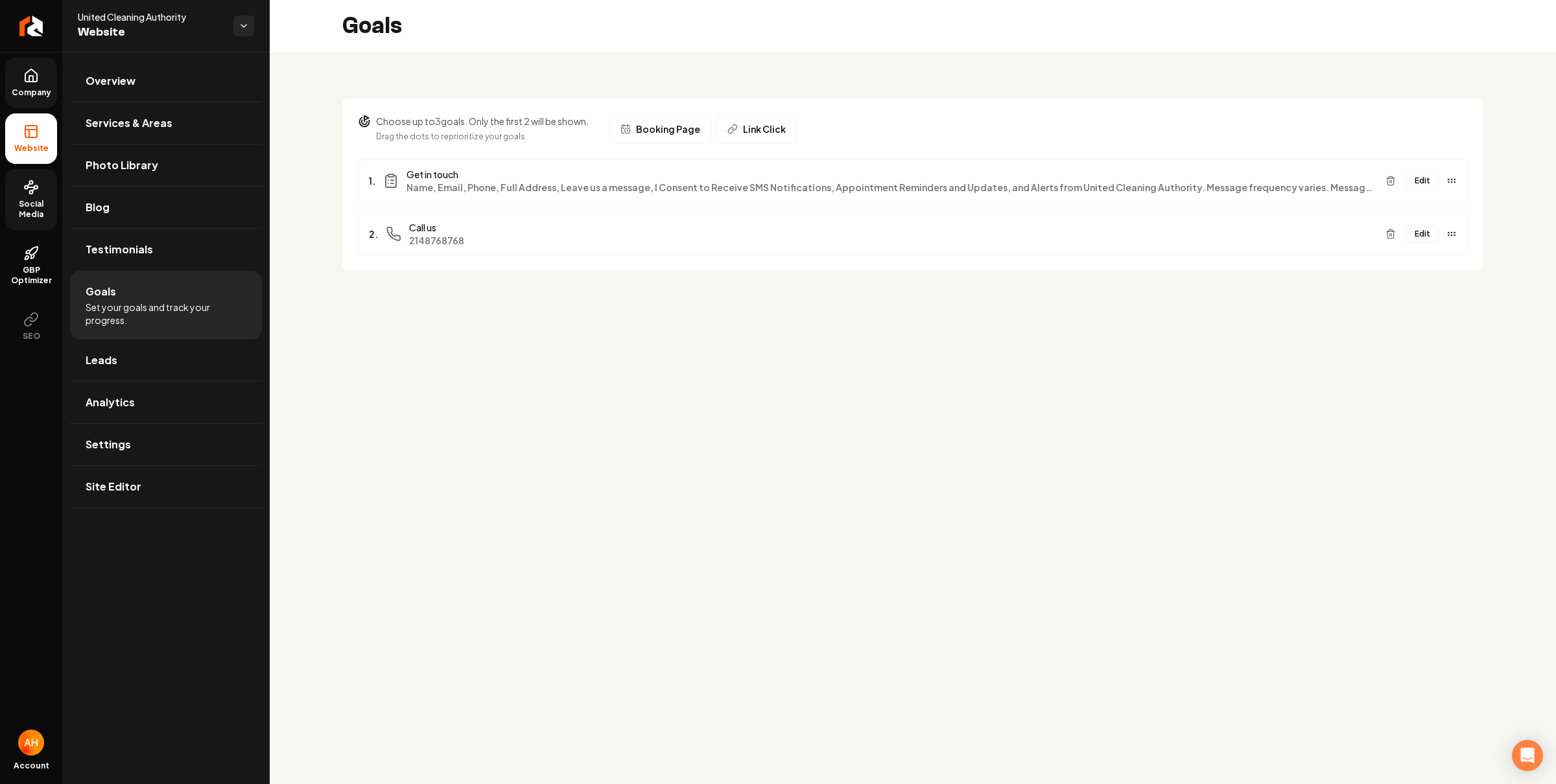
click at [1418, 238] on button "Edit" at bounding box center [1422, 233] width 32 height 16
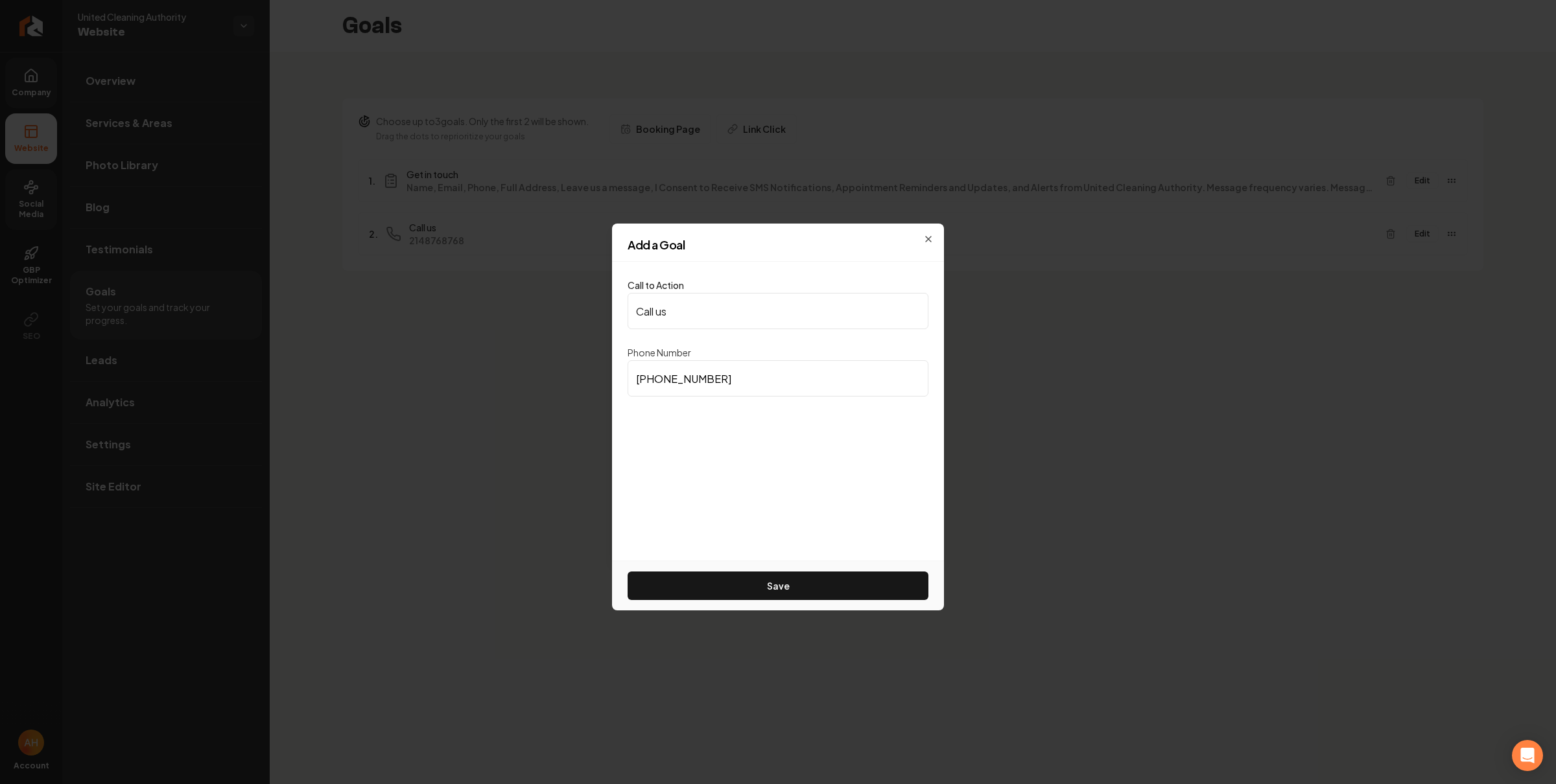
click at [757, 376] on input "(214) 876-8768" at bounding box center [777, 379] width 301 height 36
paste input "469) 238-1841"
type input "(469) 238-1841"
click at [750, 586] on button "Save" at bounding box center [777, 586] width 301 height 29
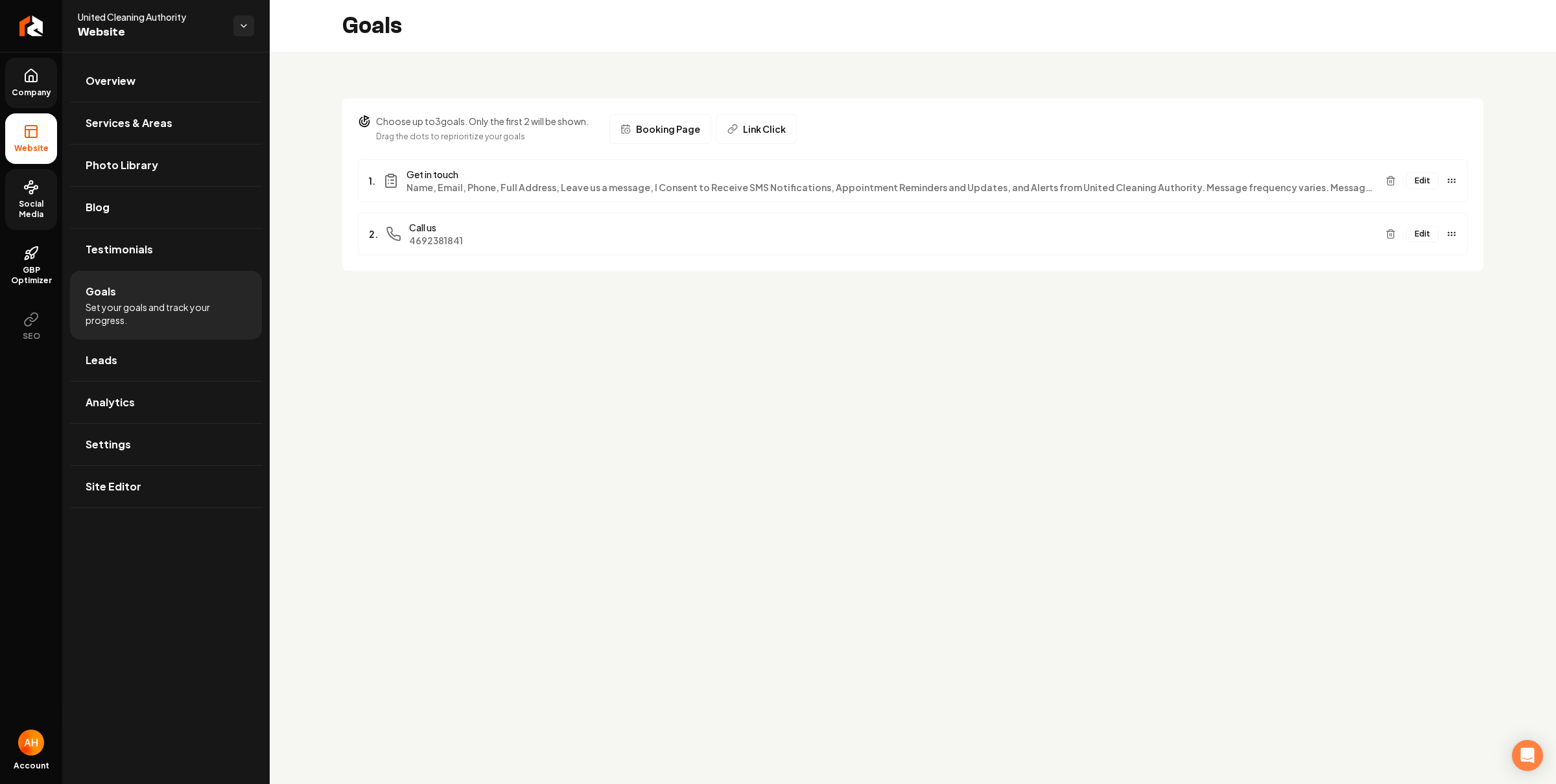
click at [537, 449] on main "Goals Choose up to 3 goals. Only the first 2 will be shown. Drag the dots to re…" at bounding box center [912, 392] width 1287 height 784
click at [111, 79] on span "Overview" at bounding box center [111, 81] width 50 height 16
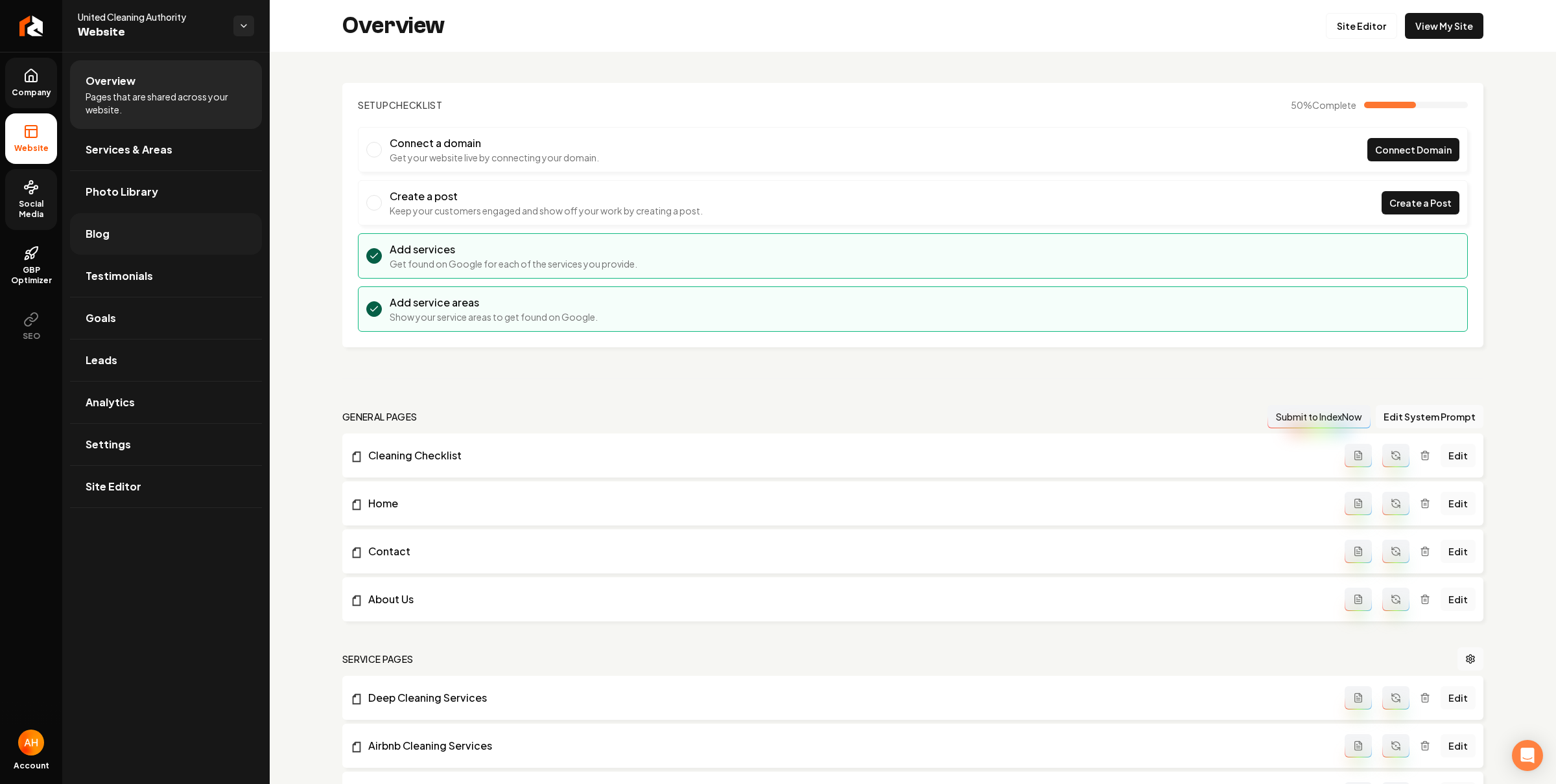
click at [143, 245] on link "Blog" at bounding box center [165, 234] width 191 height 42
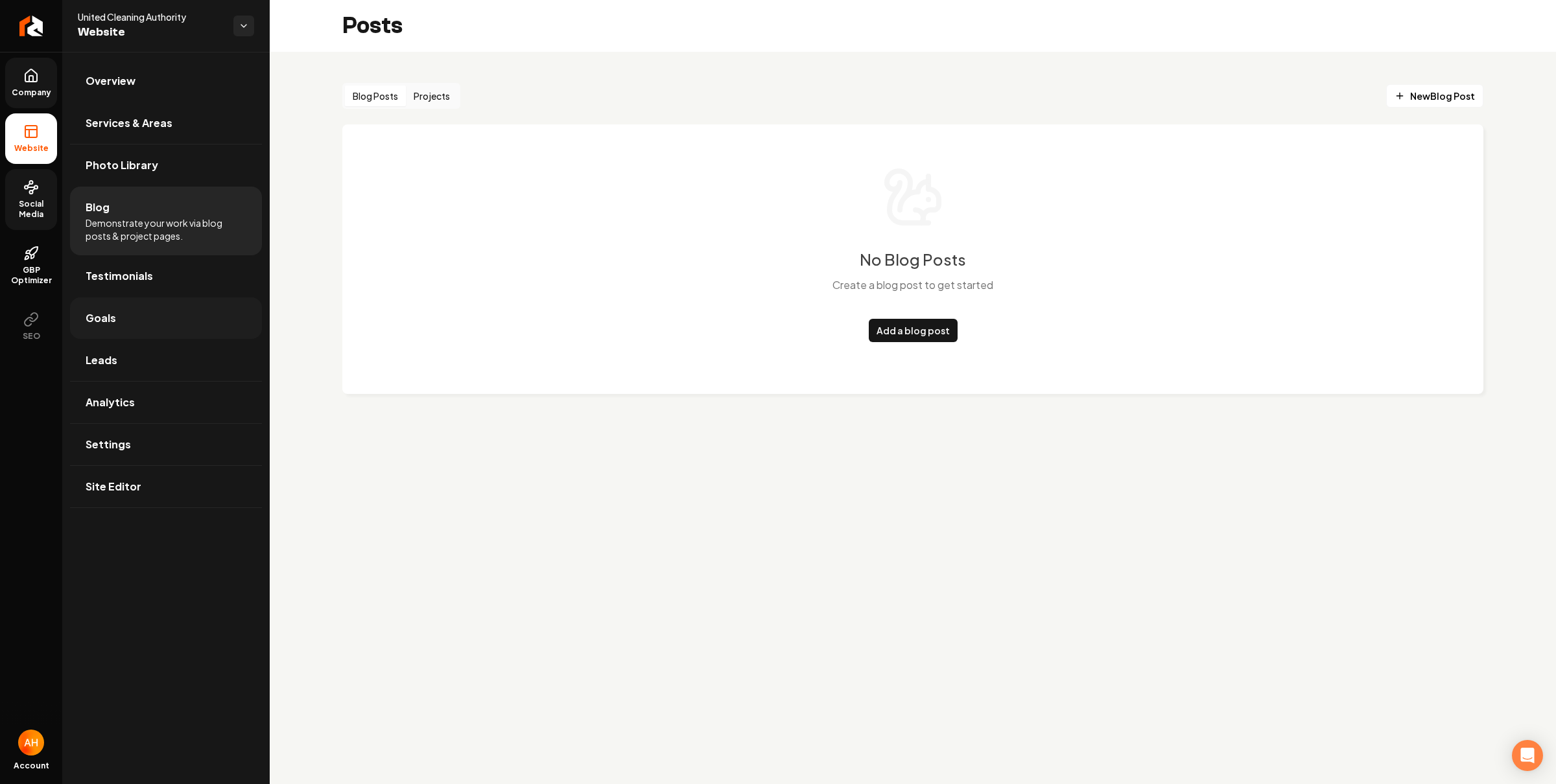
click at [153, 318] on link "Goals" at bounding box center [165, 318] width 191 height 42
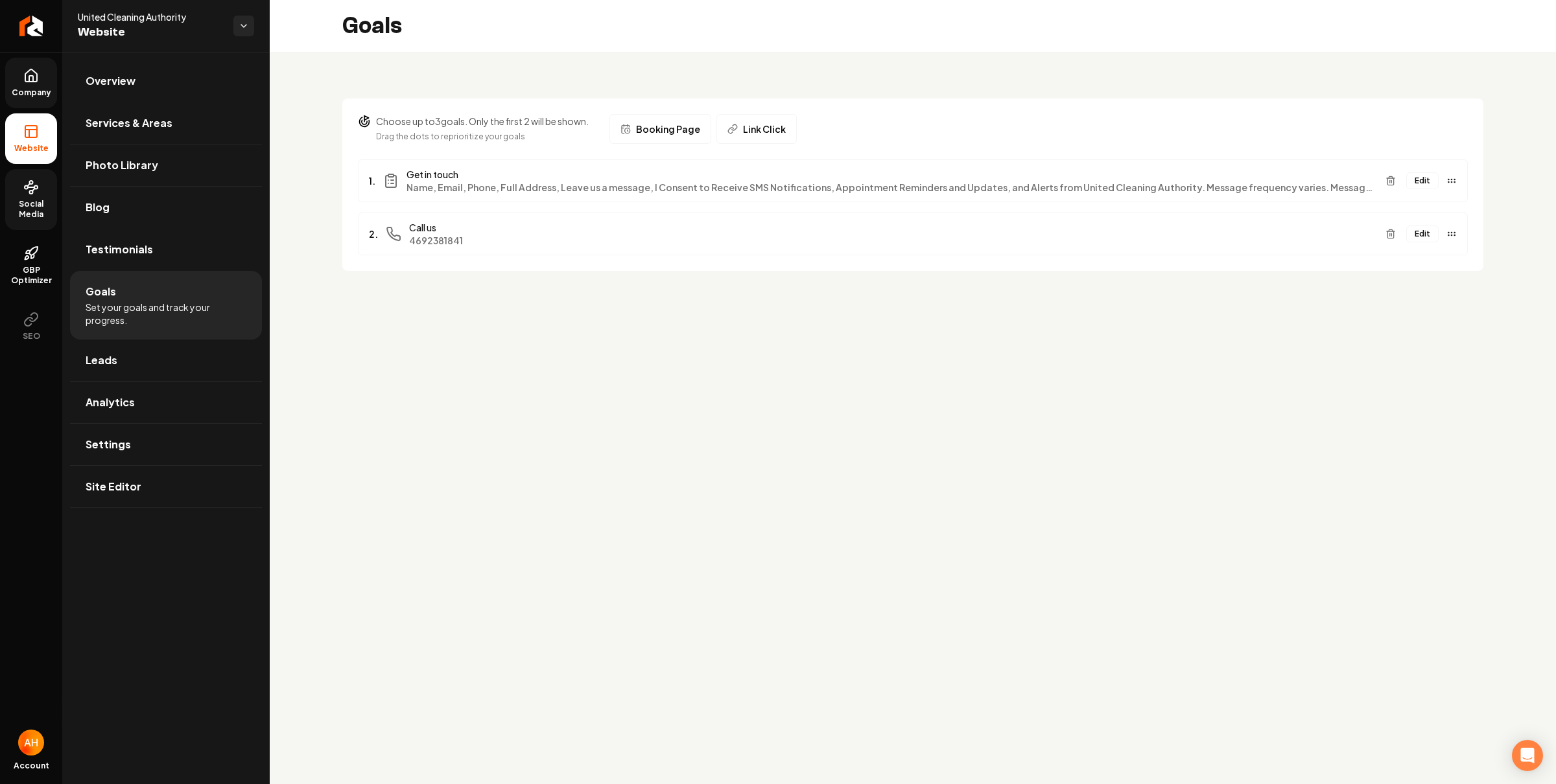
click at [1417, 187] on button "Edit" at bounding box center [1422, 180] width 32 height 16
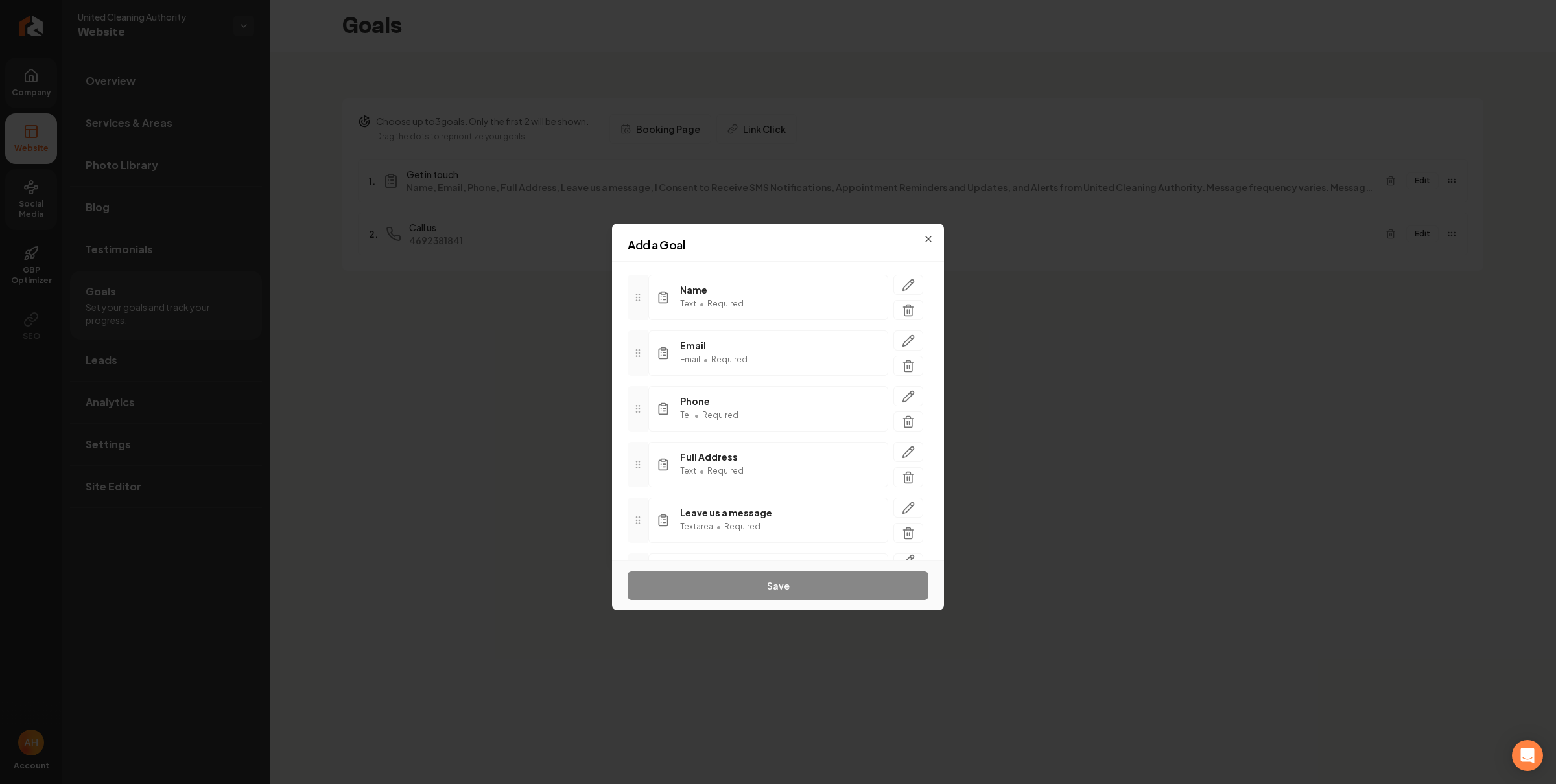
scroll to position [164, 0]
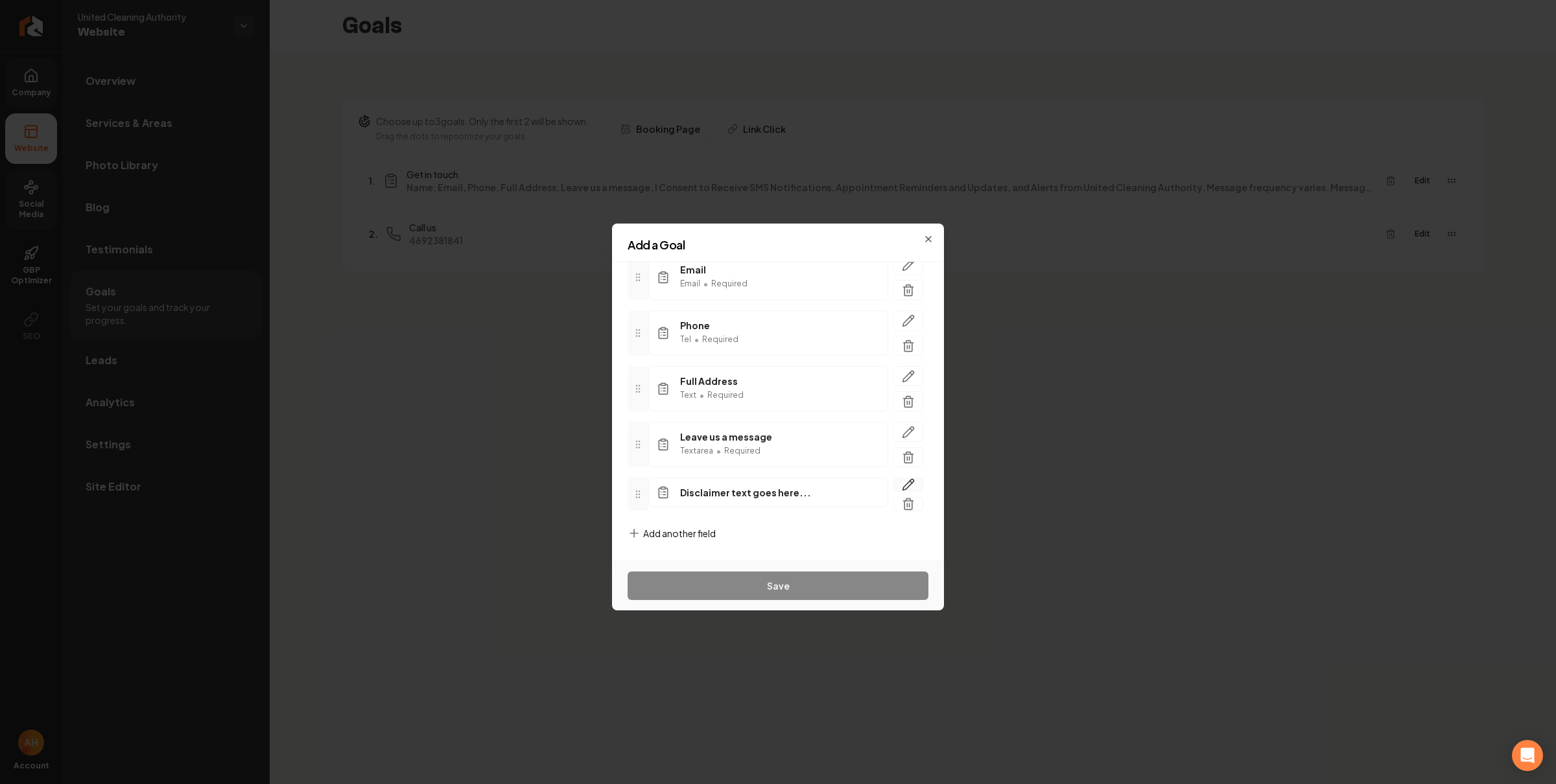
click at [902, 479] on icon "button" at bounding box center [908, 484] width 13 height 13
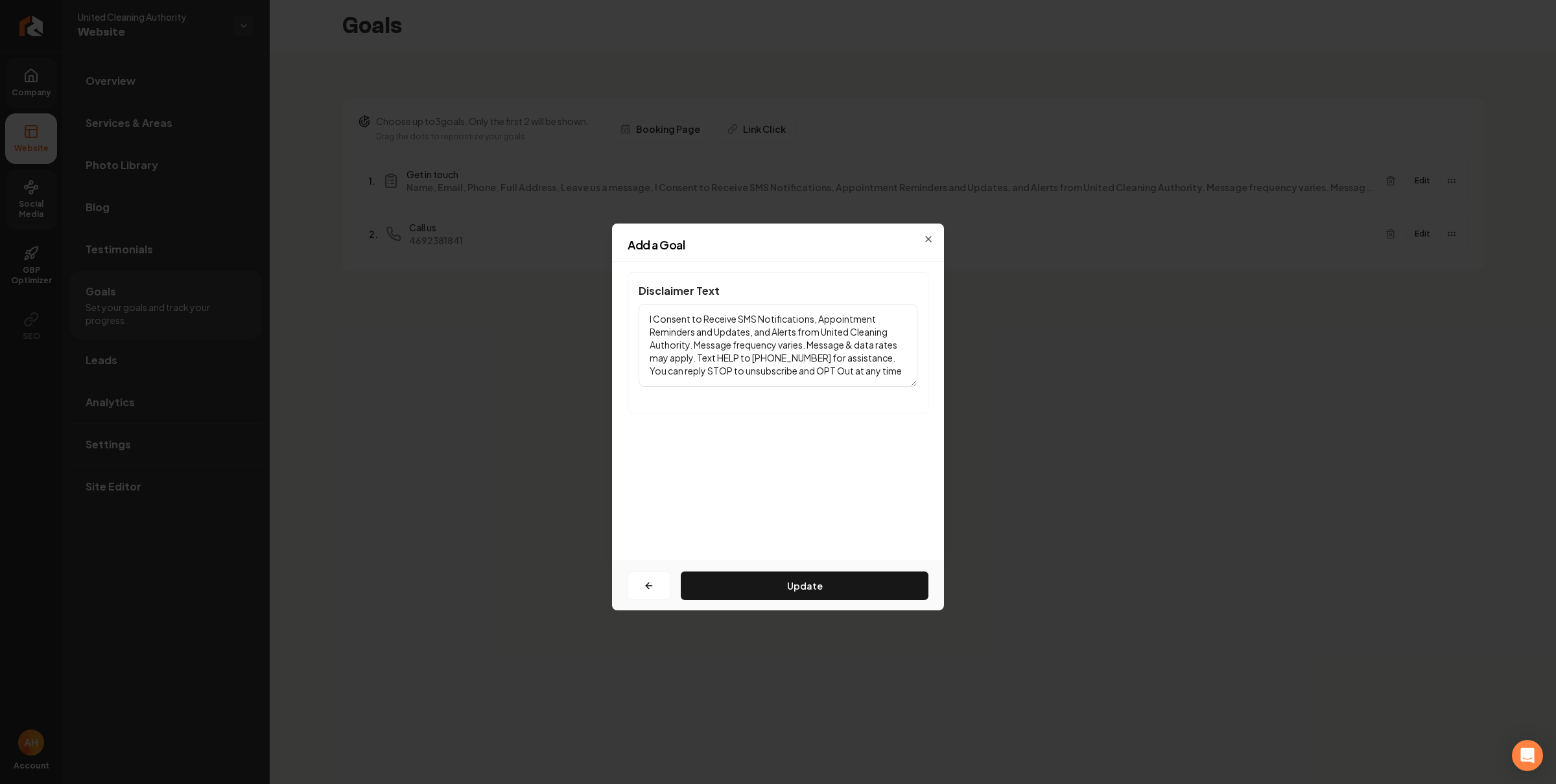
scroll to position [0, 0]
drag, startPoint x: 837, startPoint y: 361, endPoint x: 860, endPoint y: 349, distance: 25.9
click at [838, 361] on textarea "I Consent to Receive SMS Notifications, Appointment Reminders and Updates, and …" at bounding box center [778, 346] width 279 height 83
paste textarea "(469) 238-1841"
type textarea "I Consent to Receive SMS Notifications, Appointment Reminders and Updates, and …"
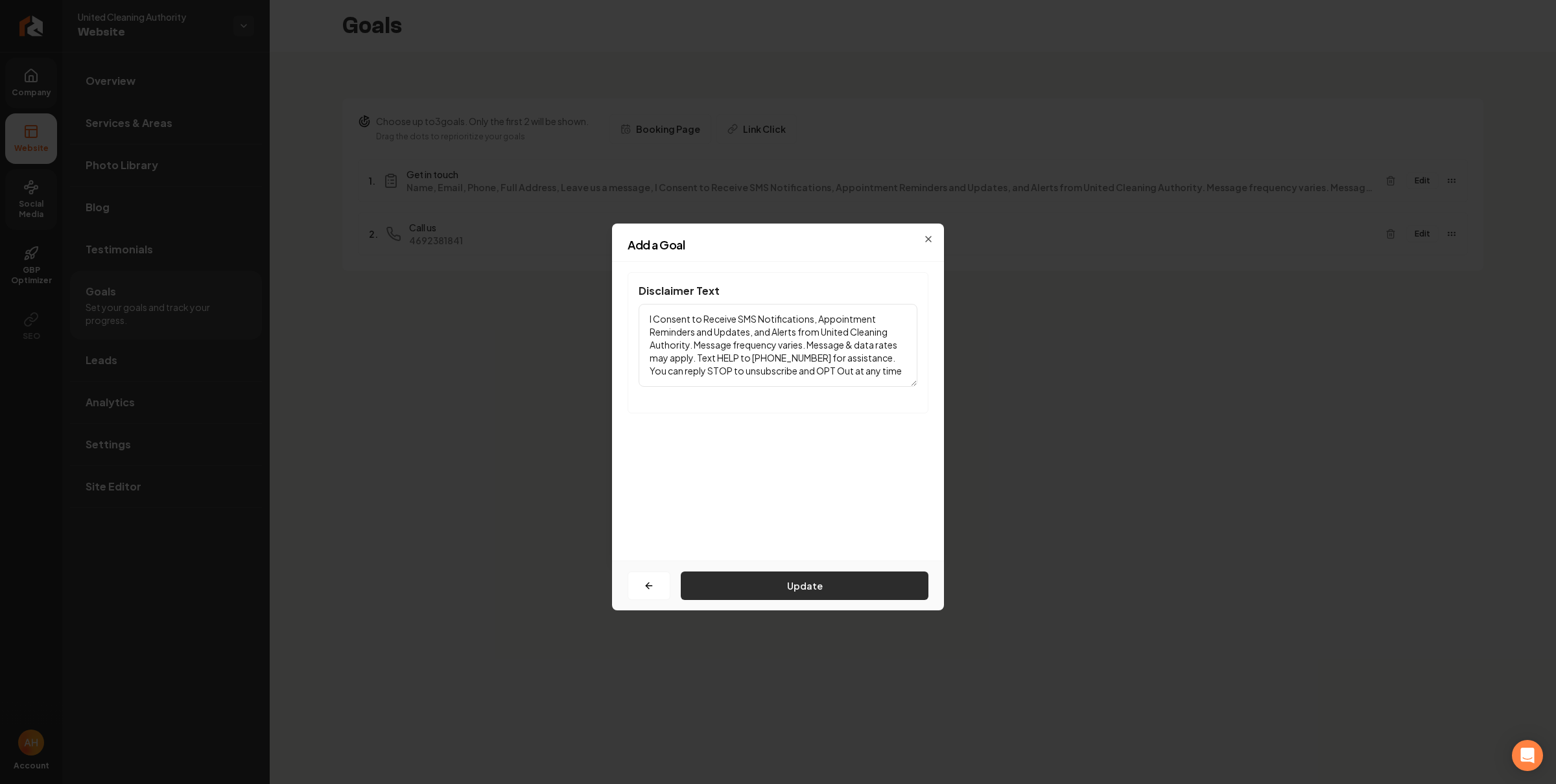
click at [833, 587] on button "Update" at bounding box center [805, 586] width 248 height 29
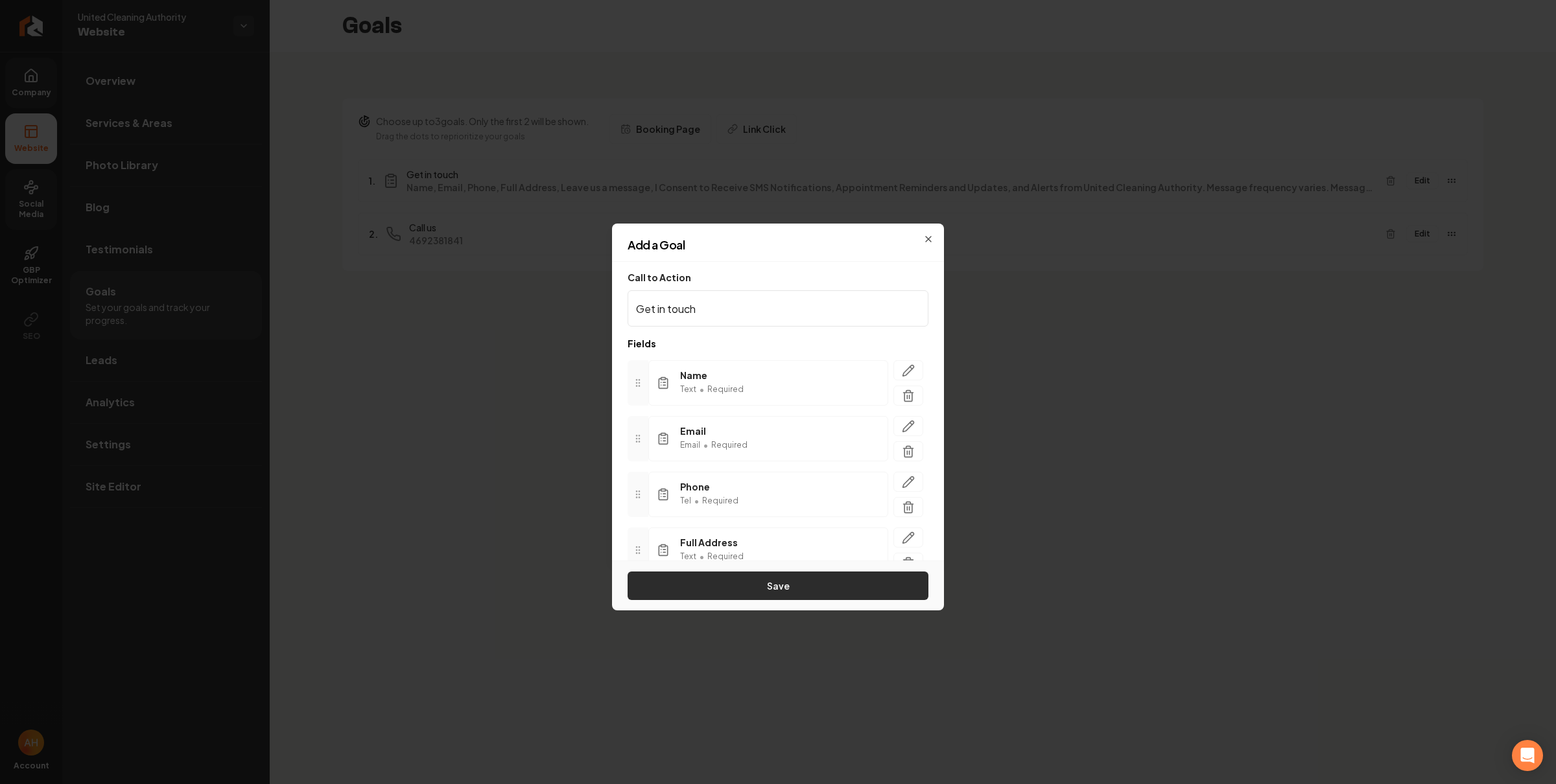
click at [744, 581] on button "Save" at bounding box center [777, 586] width 301 height 29
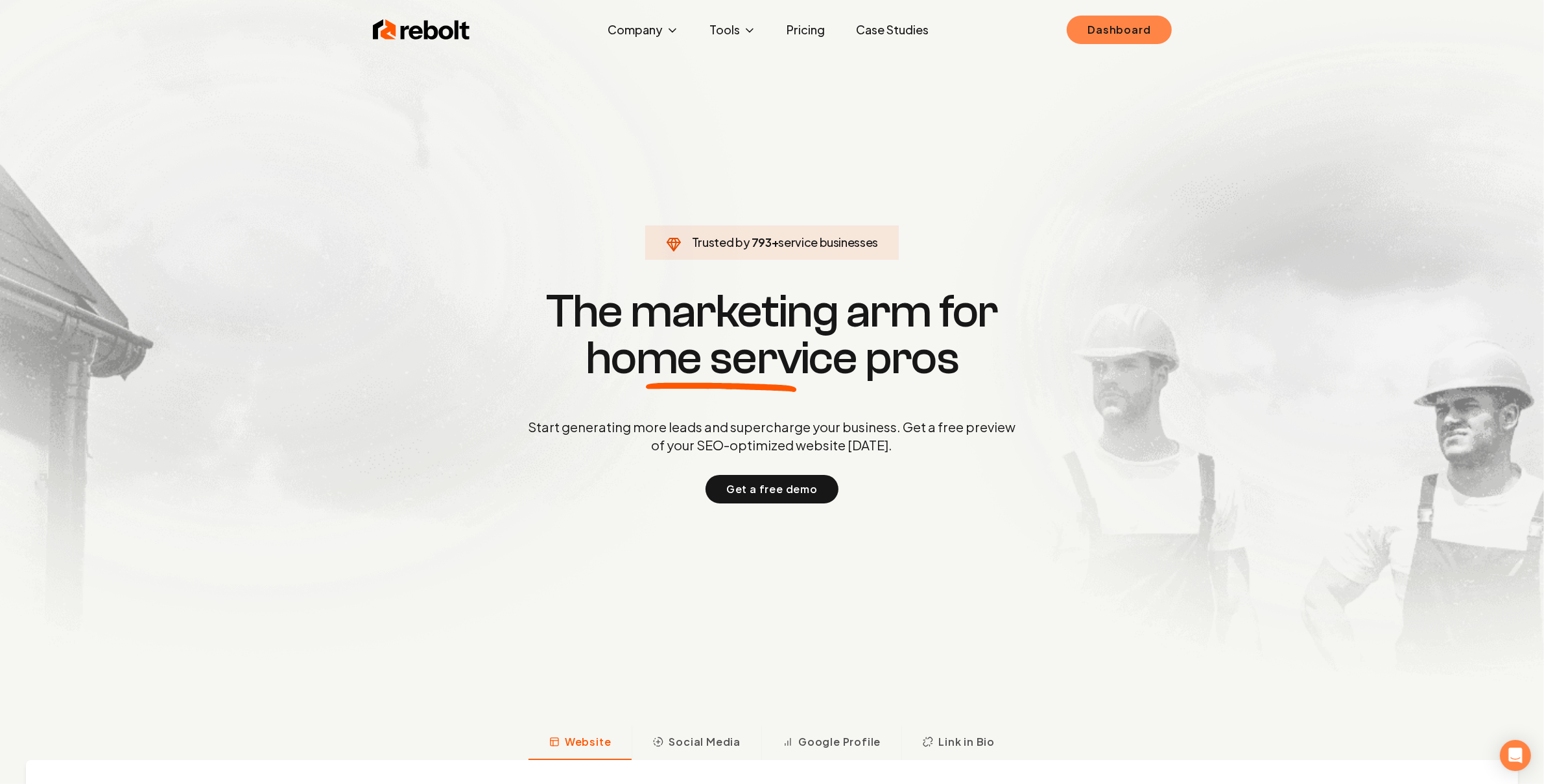
click at [1134, 35] on link "Dashboard" at bounding box center [1119, 29] width 104 height 29
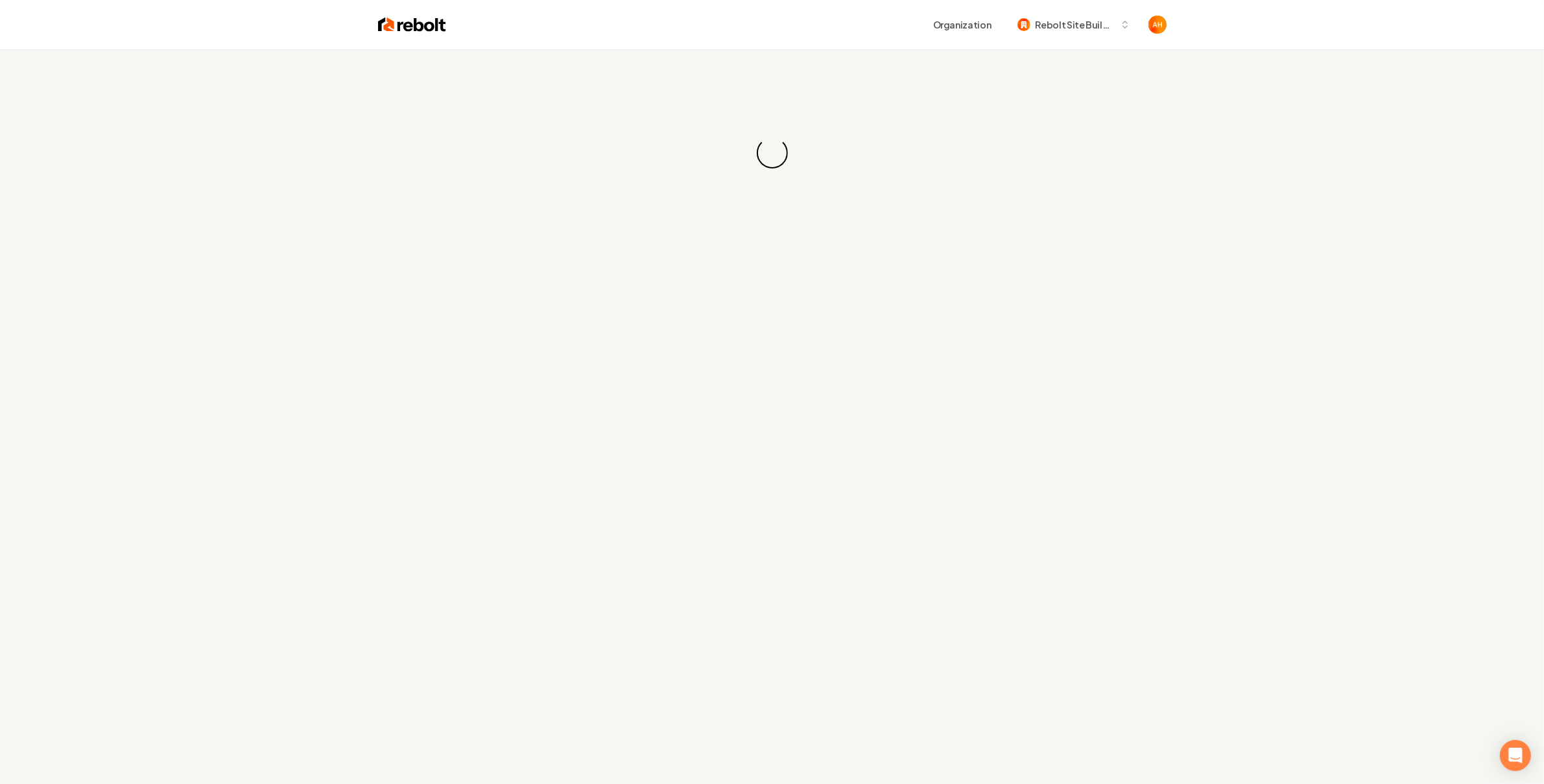
click at [973, 92] on div "Loading... Loading..." at bounding box center [772, 152] width 1544 height 207
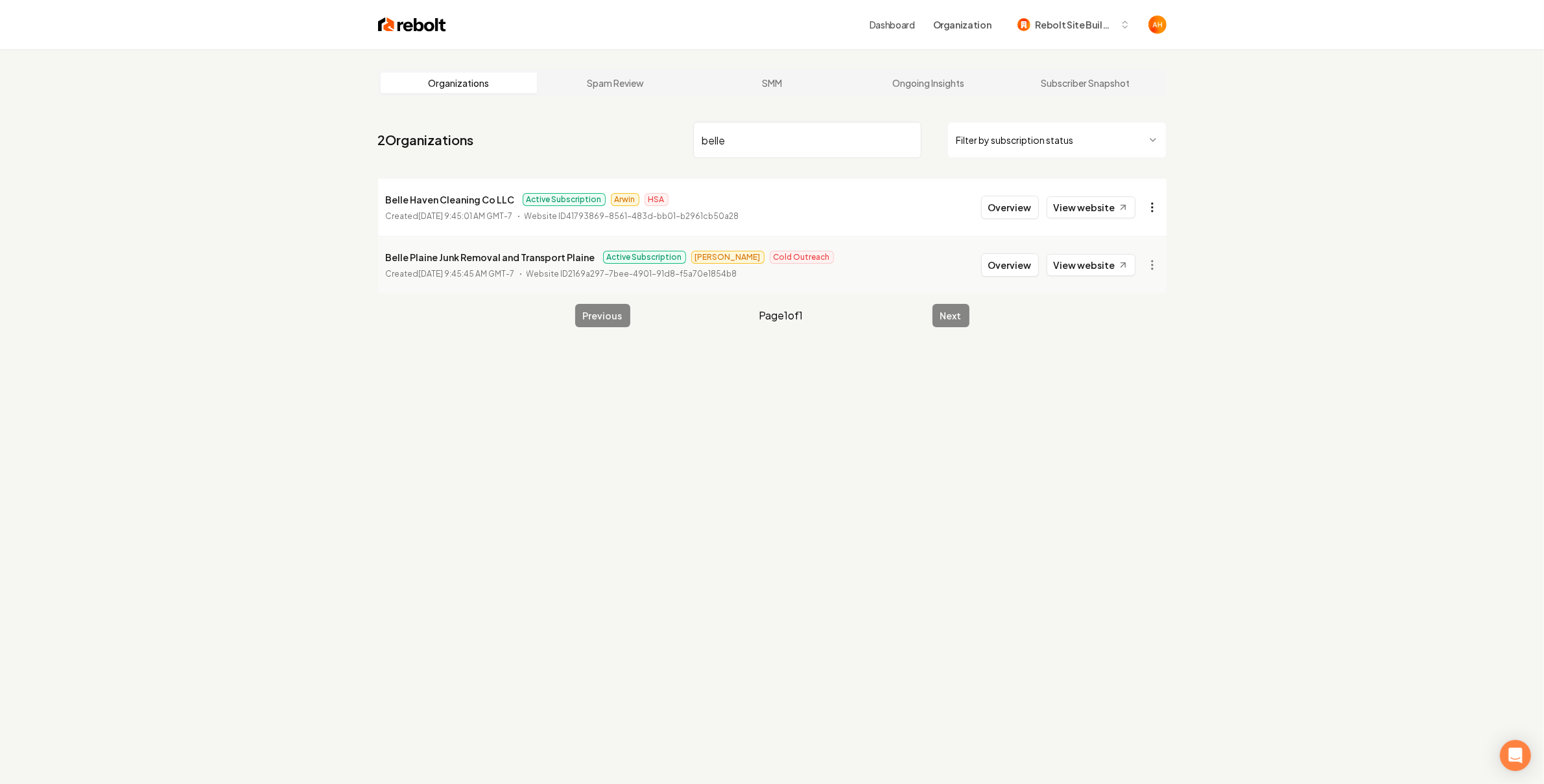
type input "belle"
click at [1155, 202] on html "Dashboard Organization Rebolt Site Builder Organizations Spam Review SMM Ongoin…" at bounding box center [772, 392] width 1544 height 784
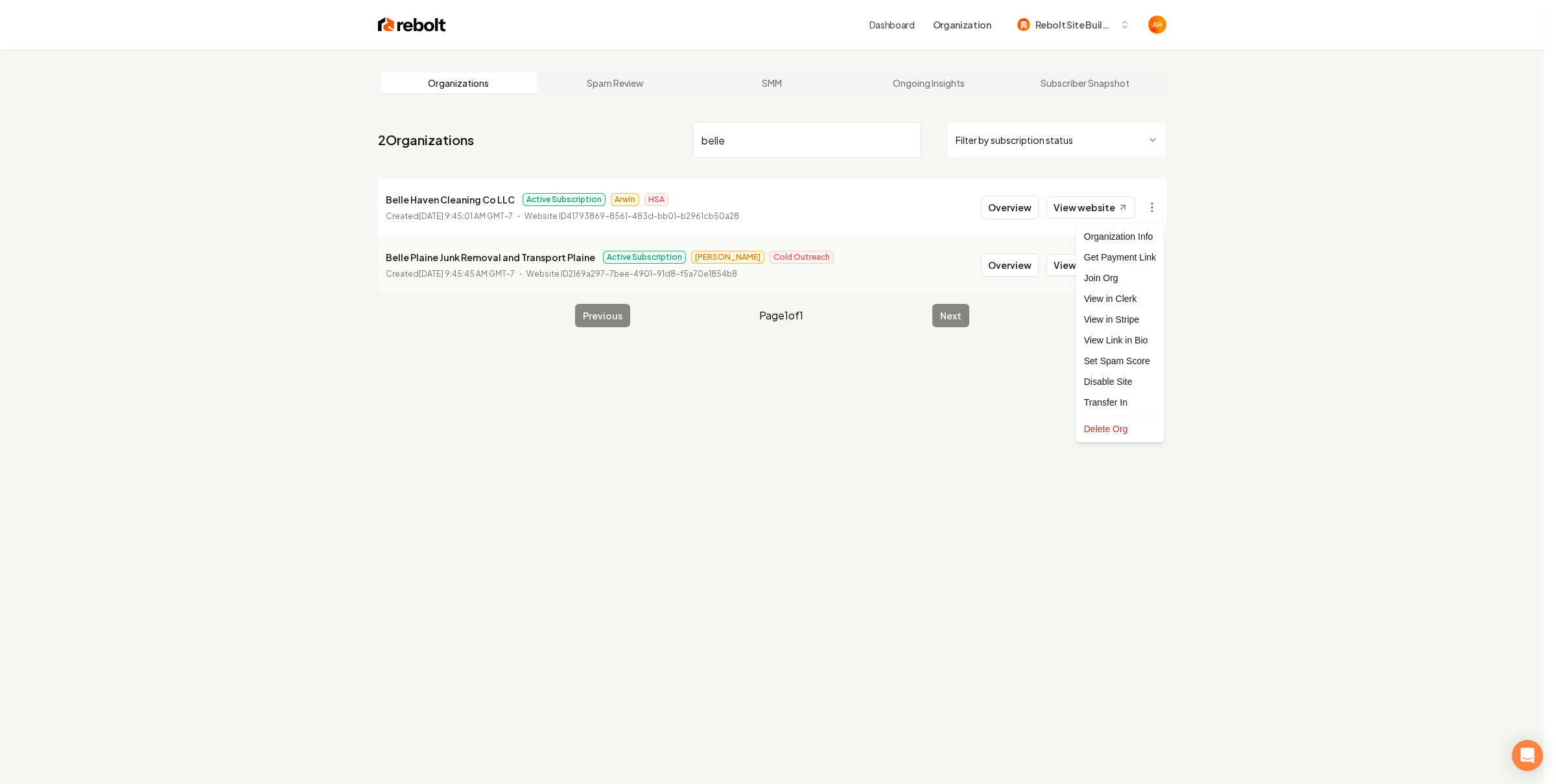
drag, startPoint x: 799, startPoint y: 419, endPoint x: 947, endPoint y: 313, distance: 182.0
click at [799, 419] on html "Dashboard Organization Rebolt Site Builder Organizations Spam Review SMM Ongoin…" at bounding box center [778, 392] width 1556 height 784
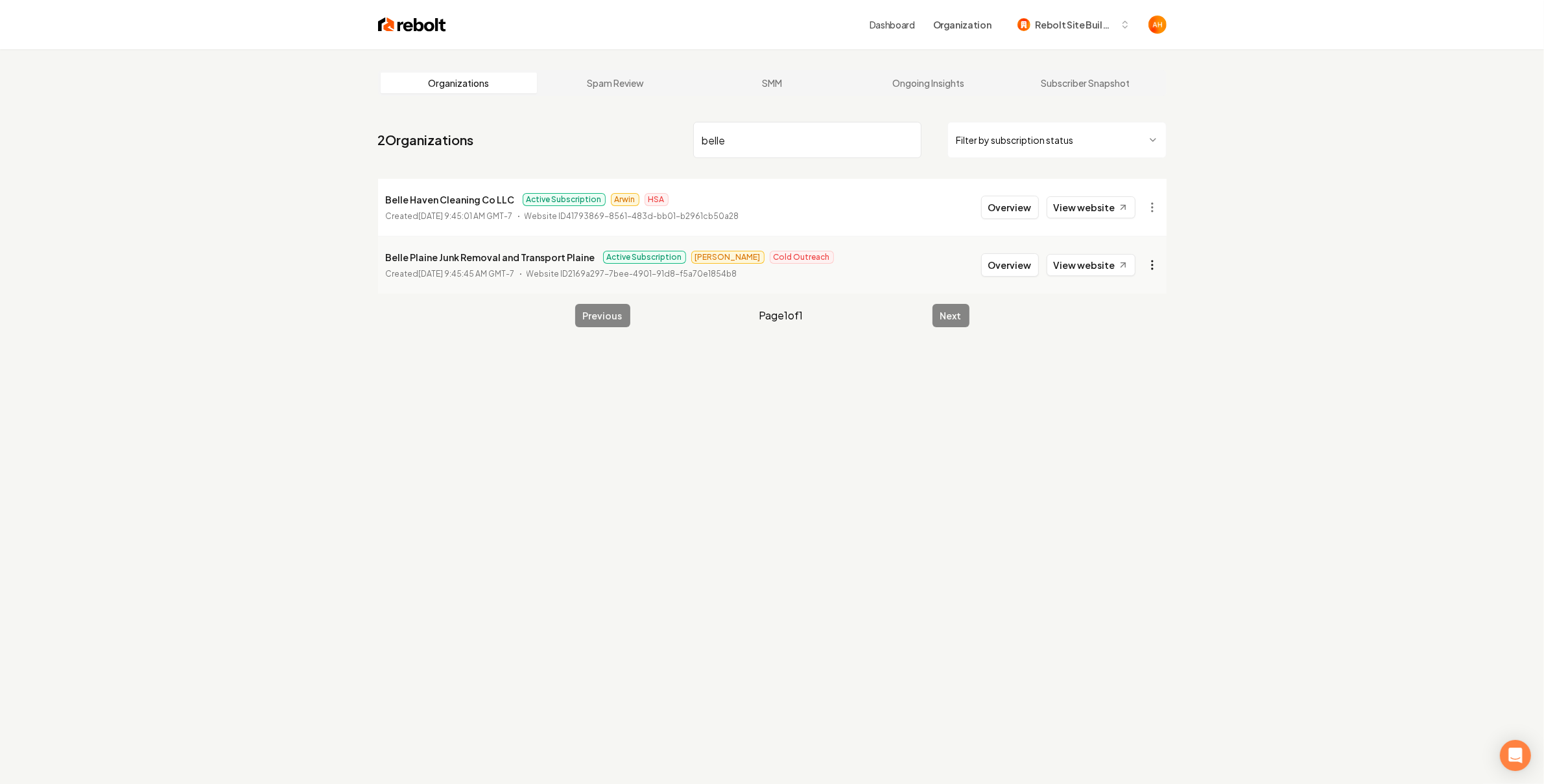
click at [1146, 267] on html "Dashboard Organization Rebolt Site Builder Organizations Spam Review SMM Ongoin…" at bounding box center [772, 392] width 1544 height 784
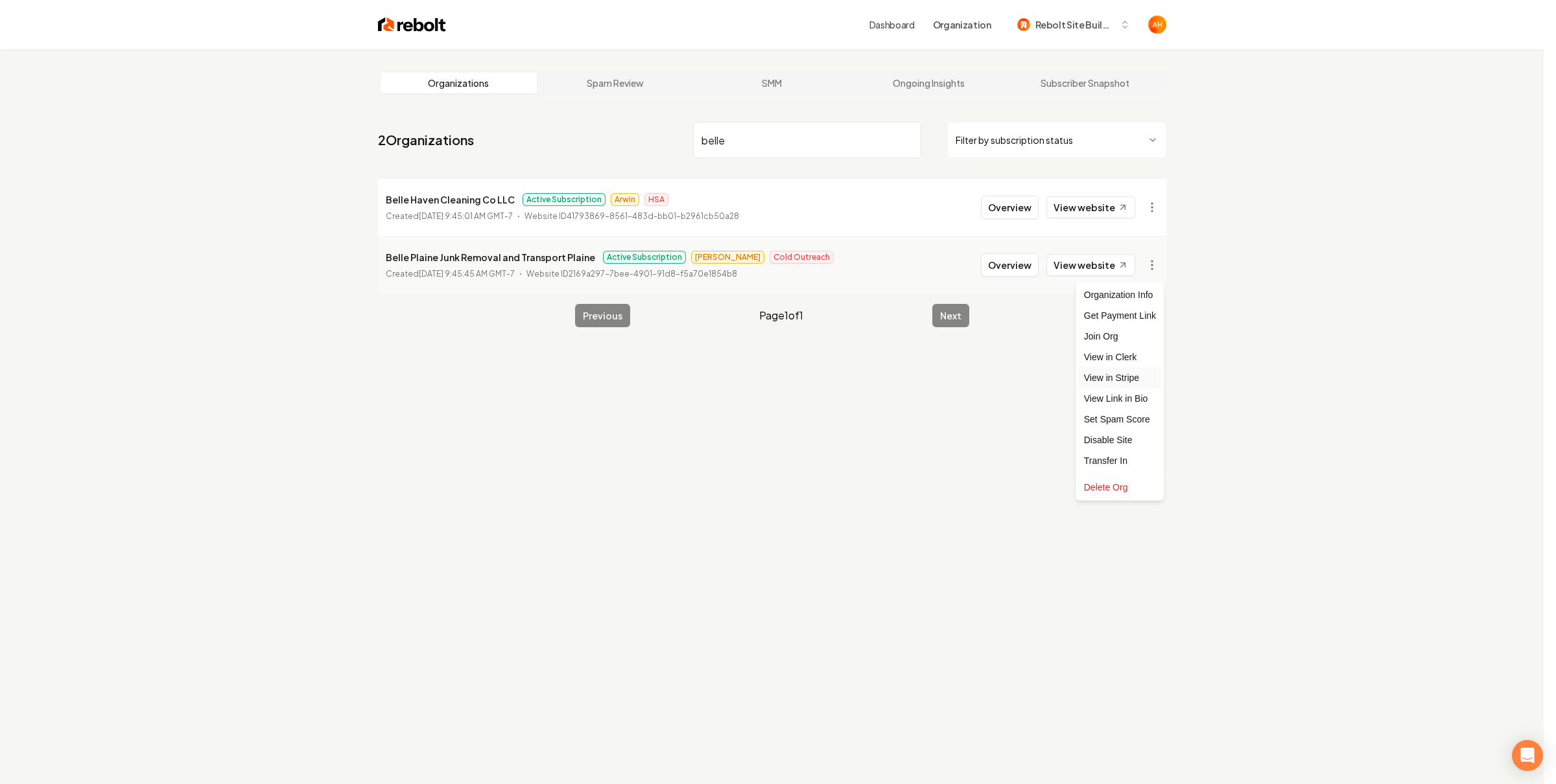
click at [1135, 380] on link "View in Stripe" at bounding box center [1119, 378] width 82 height 21
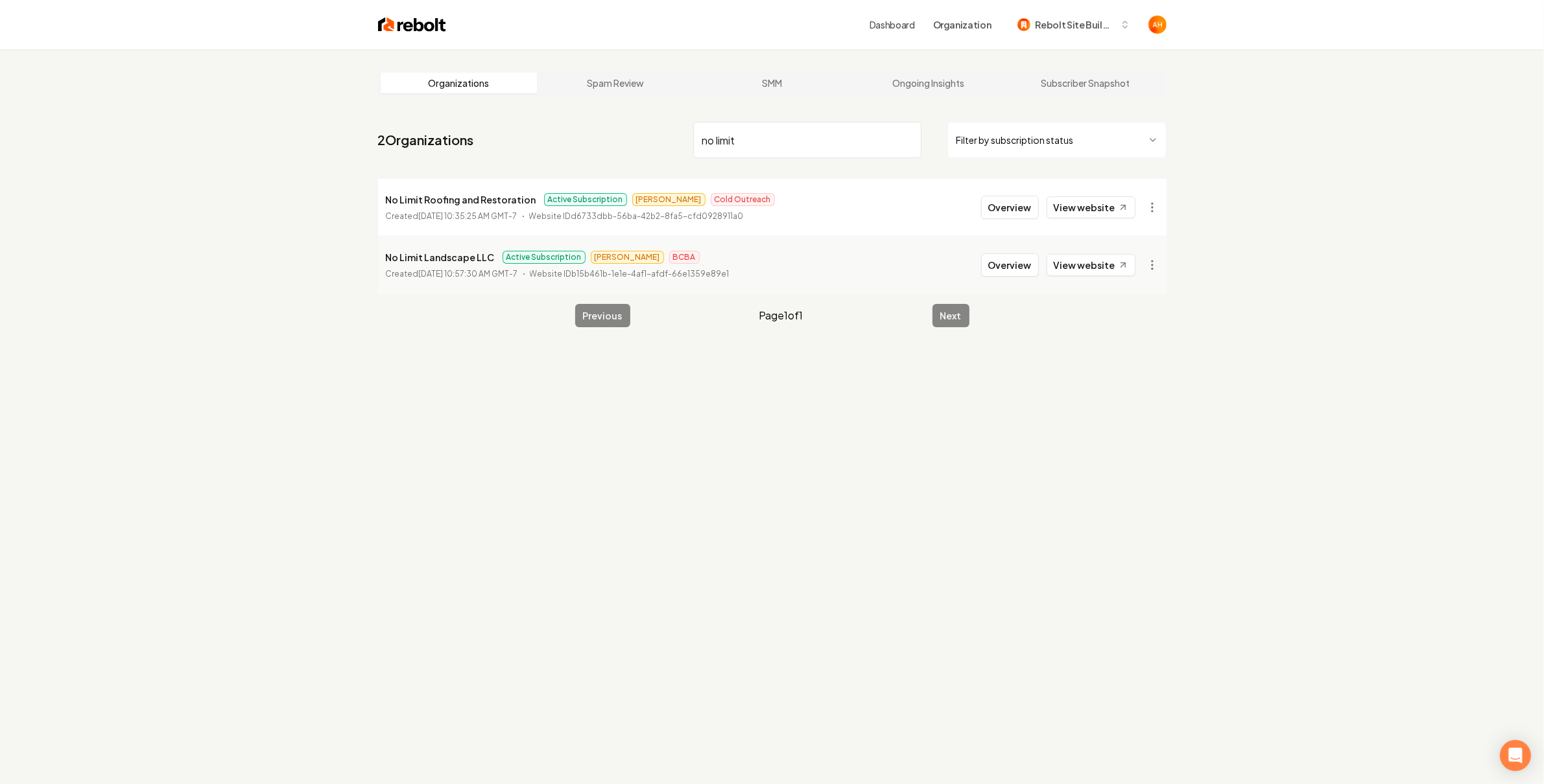
click at [800, 148] on input "no limit" at bounding box center [807, 140] width 228 height 36
click at [1093, 202] on link "View website" at bounding box center [1091, 207] width 89 height 22
click at [850, 139] on input "united" at bounding box center [807, 140] width 228 height 36
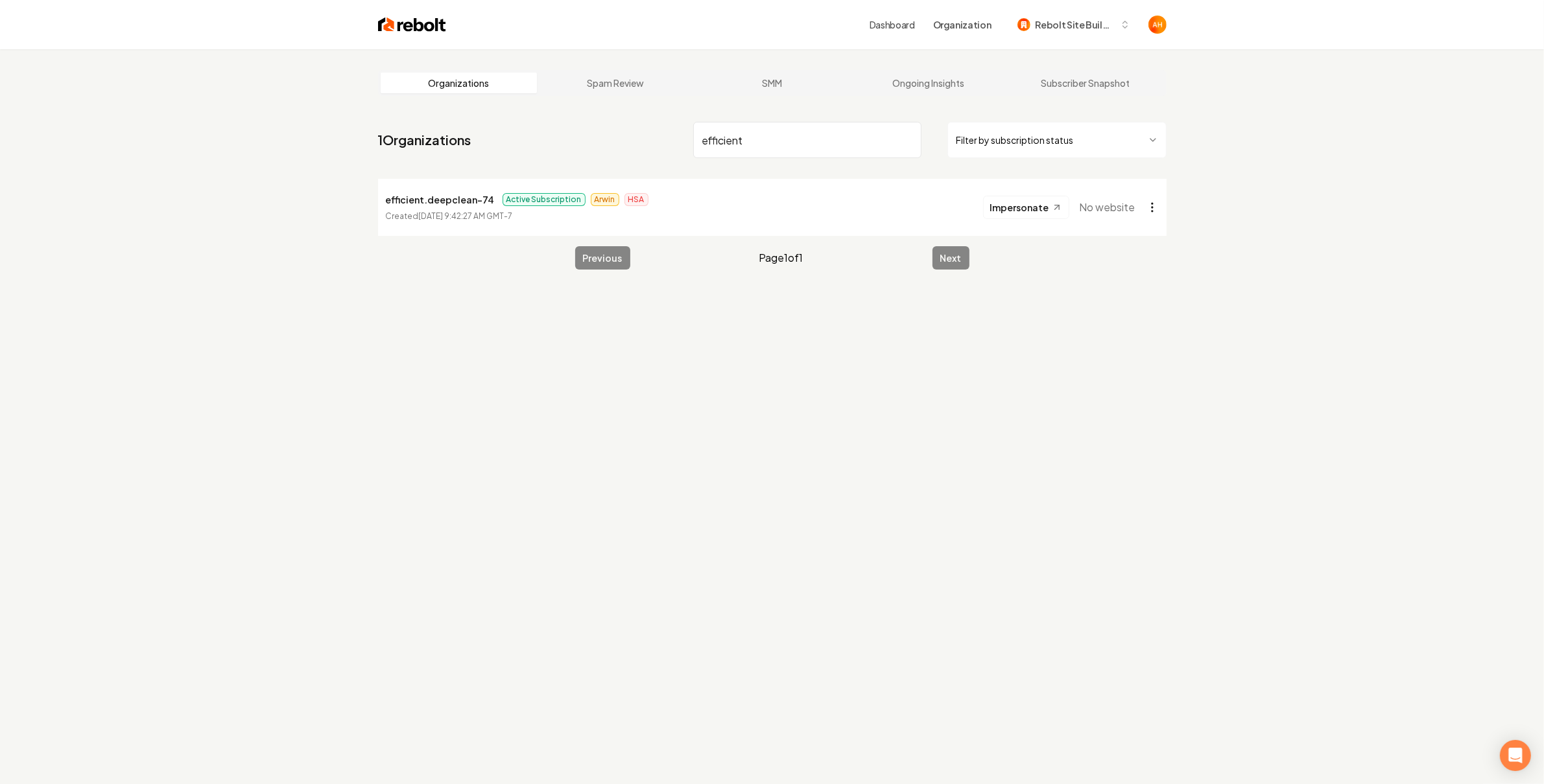
type input "efficient"
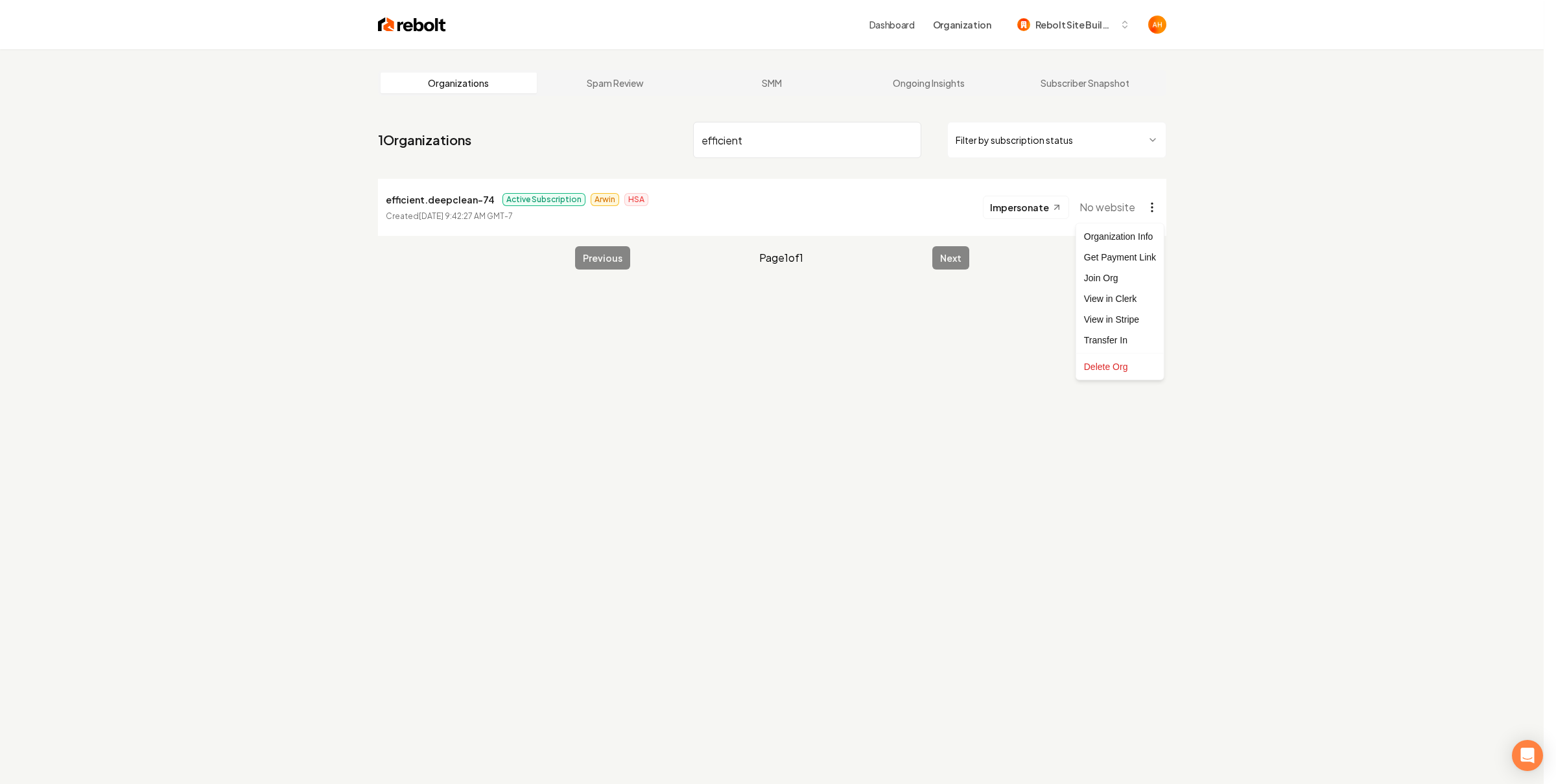
click at [1164, 210] on html "Dashboard Organization Rebolt Site Builder Organizations Spam Review SMM Ongoin…" at bounding box center [778, 392] width 1556 height 784
click at [1129, 305] on link "View in Clerk" at bounding box center [1119, 299] width 82 height 21
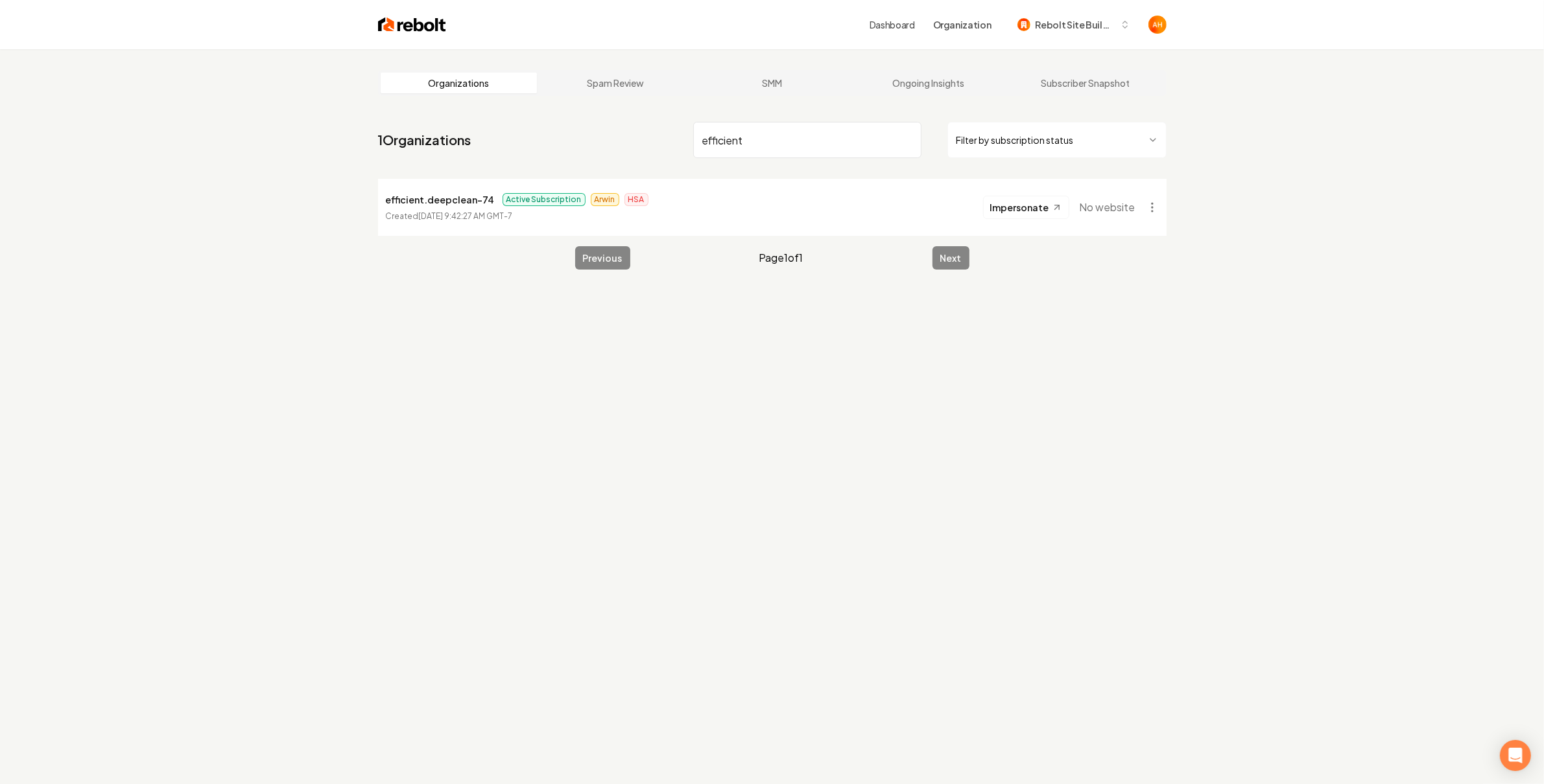
click at [895, 29] on link "Dashboard" at bounding box center [892, 24] width 45 height 13
click at [442, 198] on p "efficient.deepclean-74" at bounding box center [440, 199] width 109 height 16
click at [449, 199] on p "efficient.deepclean-74" at bounding box center [440, 199] width 109 height 16
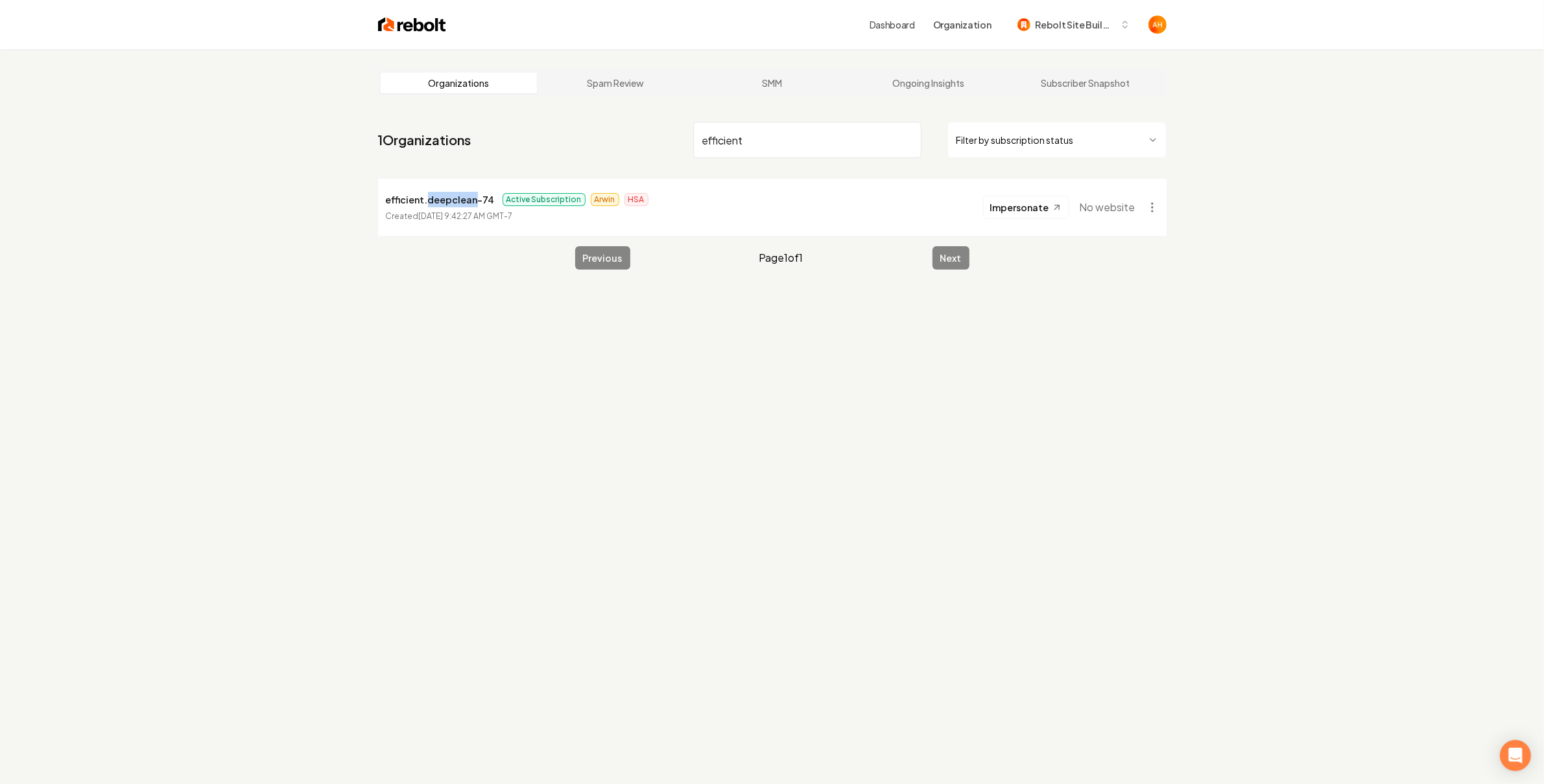
click at [449, 199] on p "efficient.deepclean-74" at bounding box center [440, 199] width 109 height 16
drag, startPoint x: 937, startPoint y: 383, endPoint x: 877, endPoint y: 358, distance: 65.0
click at [936, 381] on div "Organizations Spam Review SMM Ongoing Insights Subscriber Snapshot 1 Organizati…" at bounding box center [772, 441] width 1544 height 784
click at [441, 217] on time "[DATE] 9:42:27 AM GMT-7" at bounding box center [465, 216] width 94 height 10
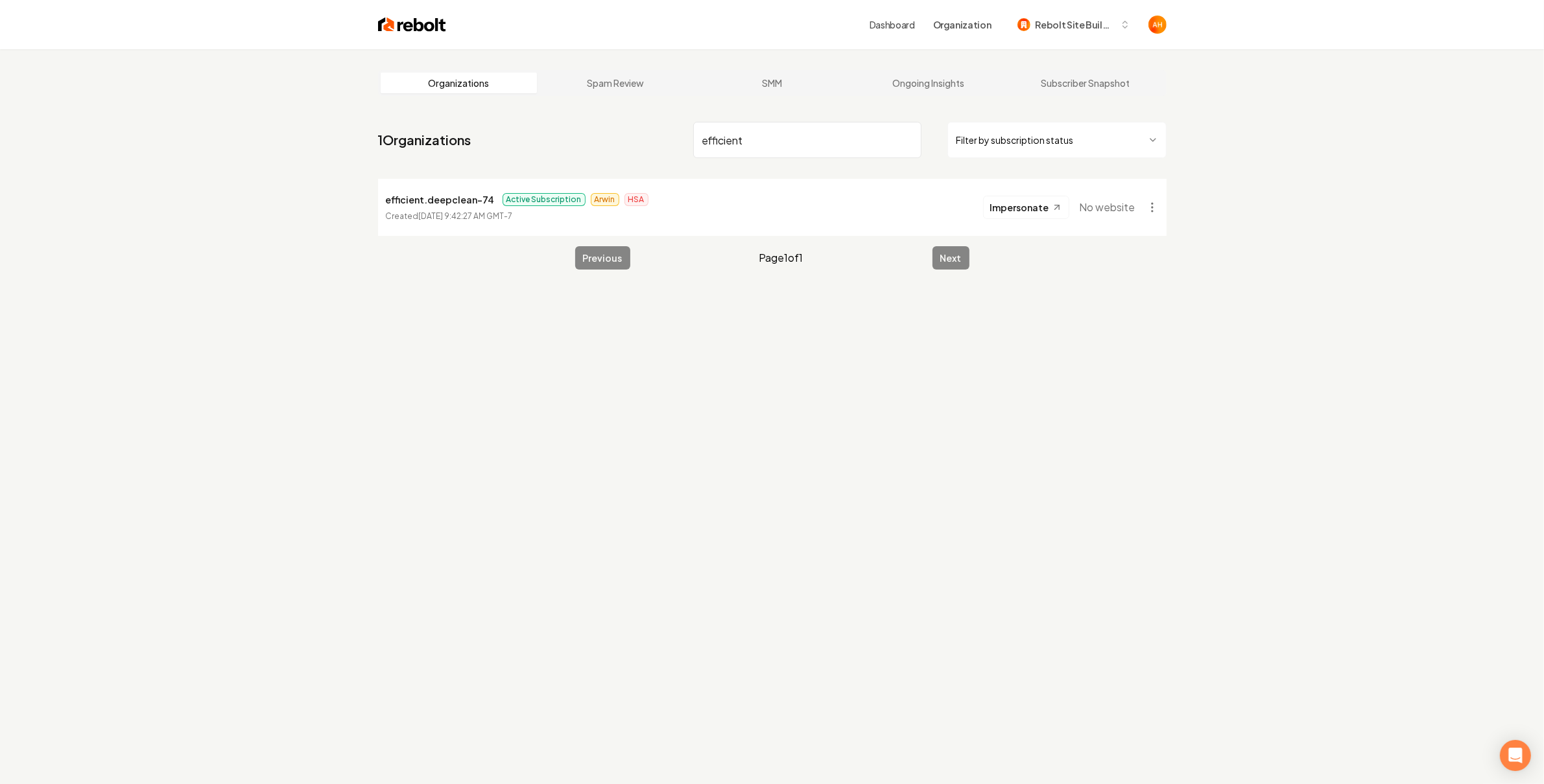
click at [450, 197] on p "efficient.deepclean-74" at bounding box center [440, 199] width 109 height 16
click at [998, 370] on div "Organizations Spam Review SMM Ongoing Insights Subscriber Snapshot 1 Organizati…" at bounding box center [772, 441] width 1544 height 784
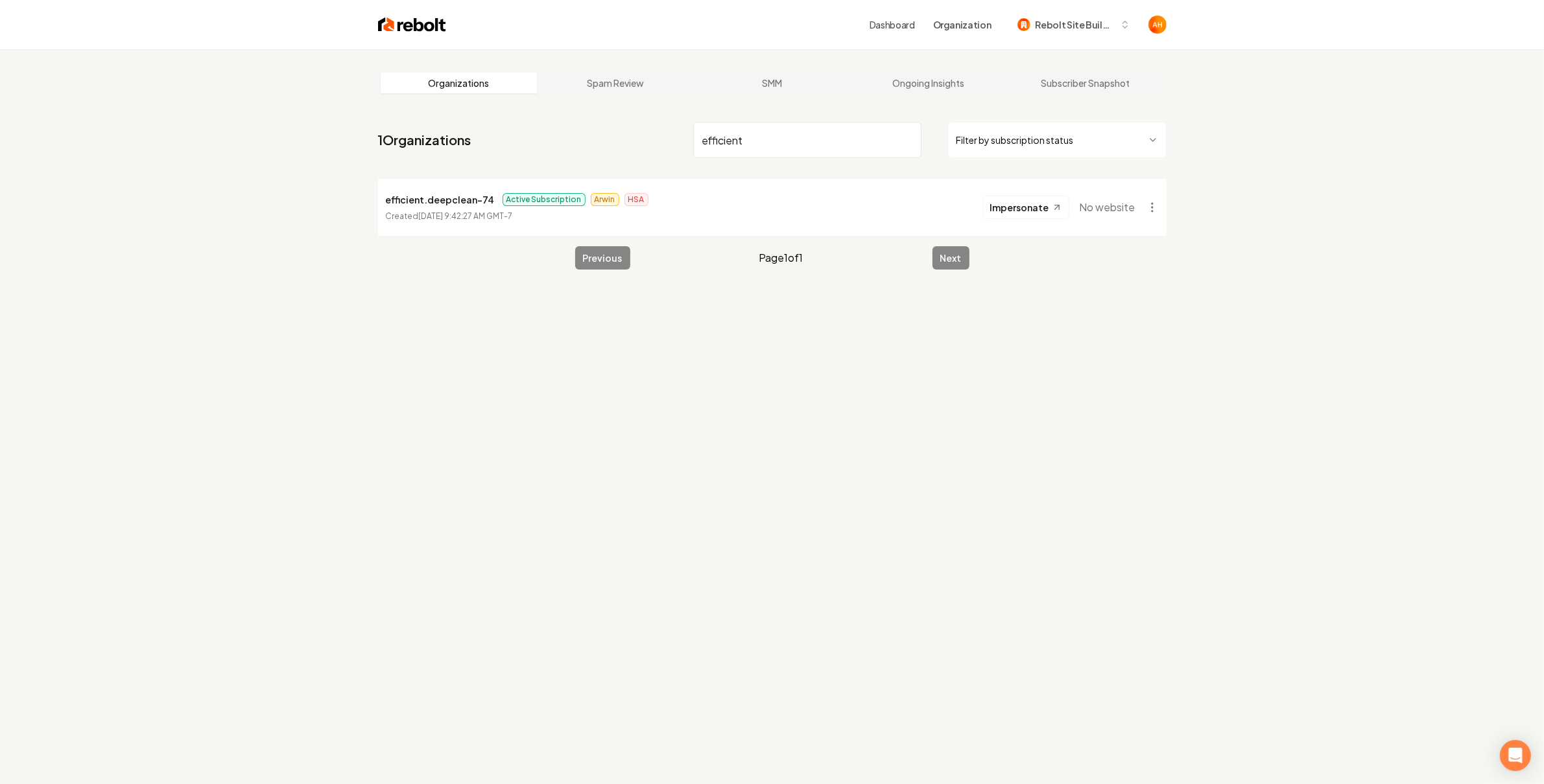
click at [887, 26] on link "Dashboard" at bounding box center [892, 24] width 45 height 13
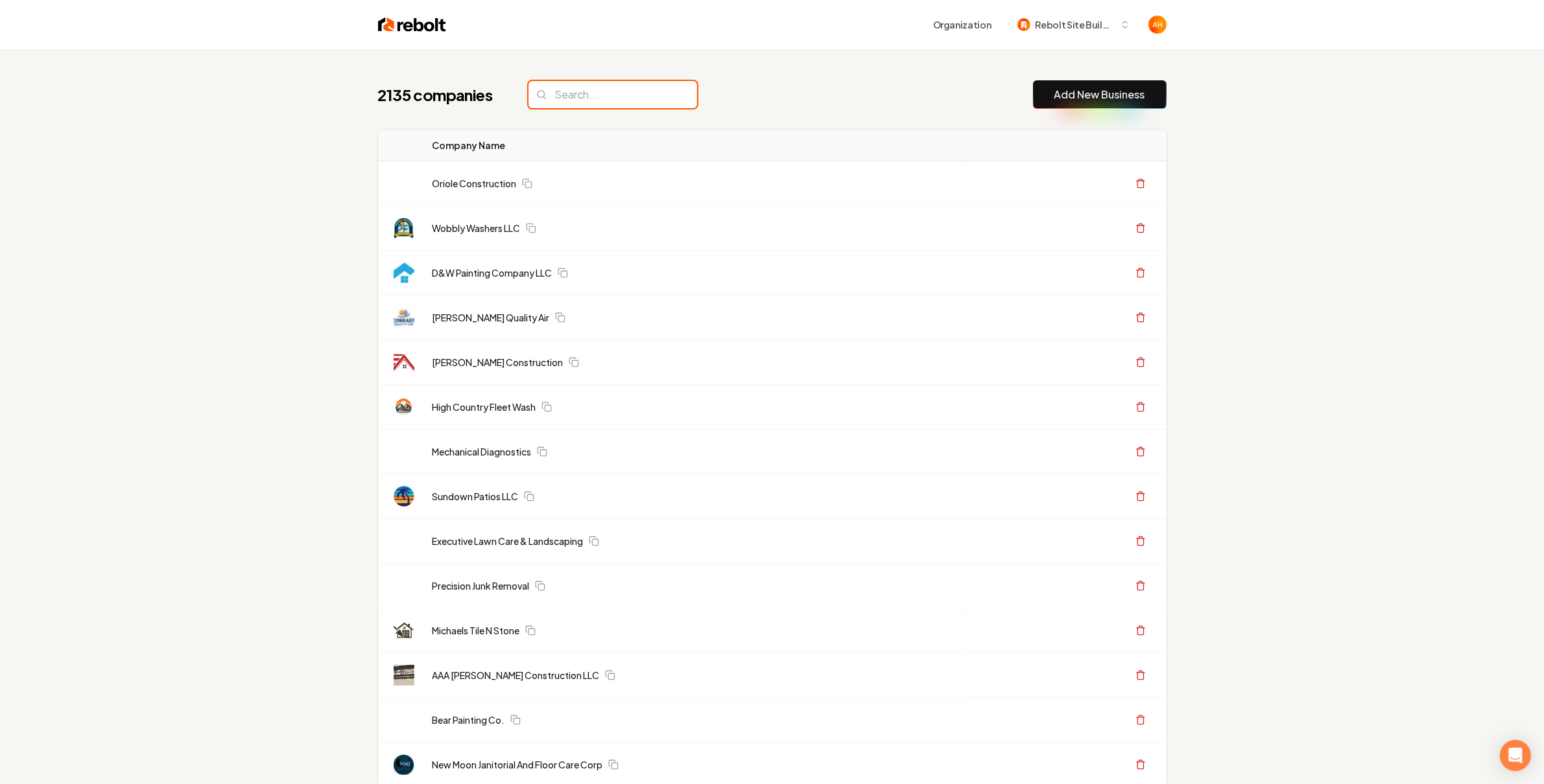
click at [640, 100] on input "search" at bounding box center [613, 94] width 169 height 27
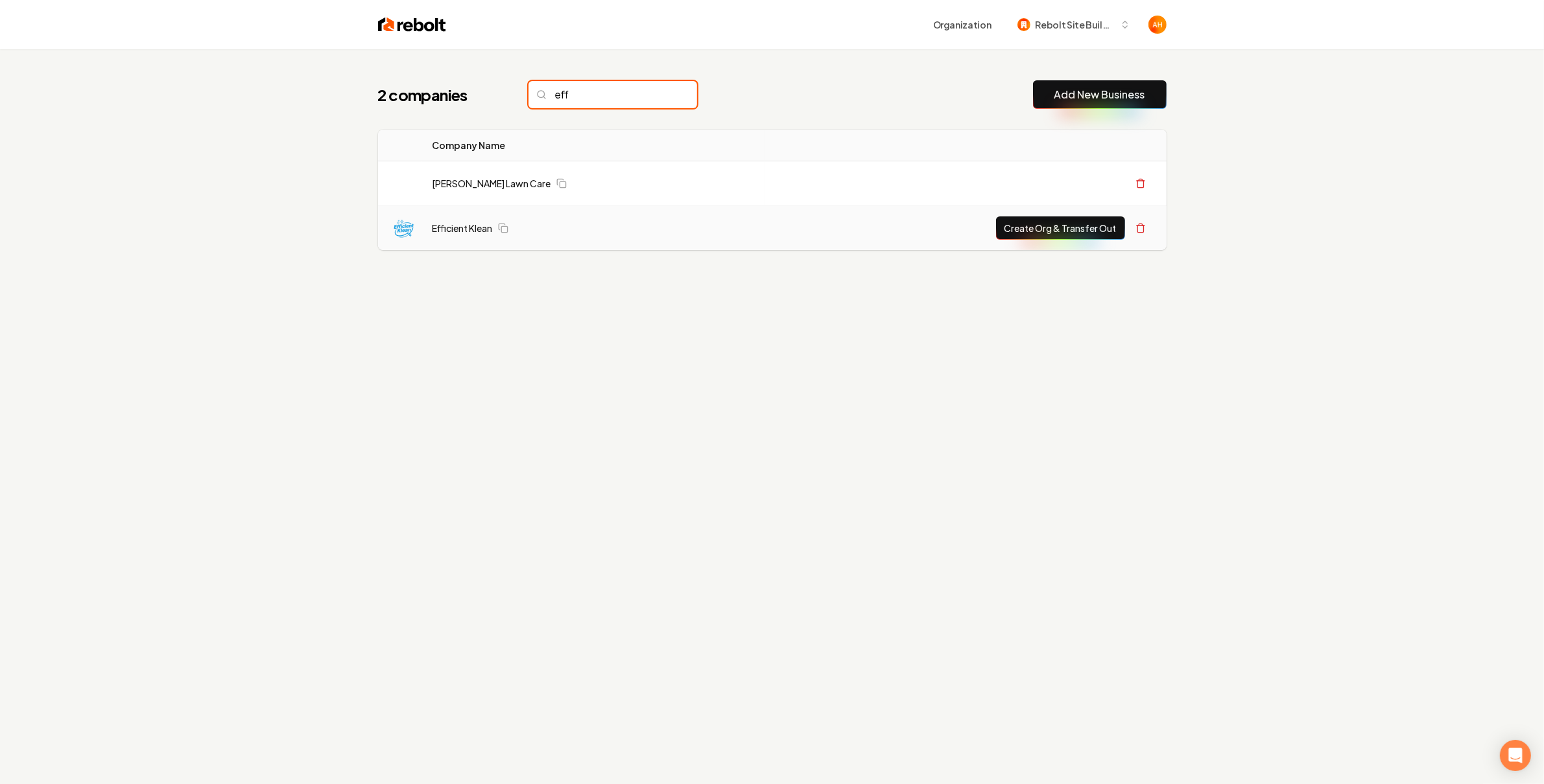
type input "eff"
click at [903, 100] on div "2 companies eff Add New Business" at bounding box center [772, 94] width 788 height 29
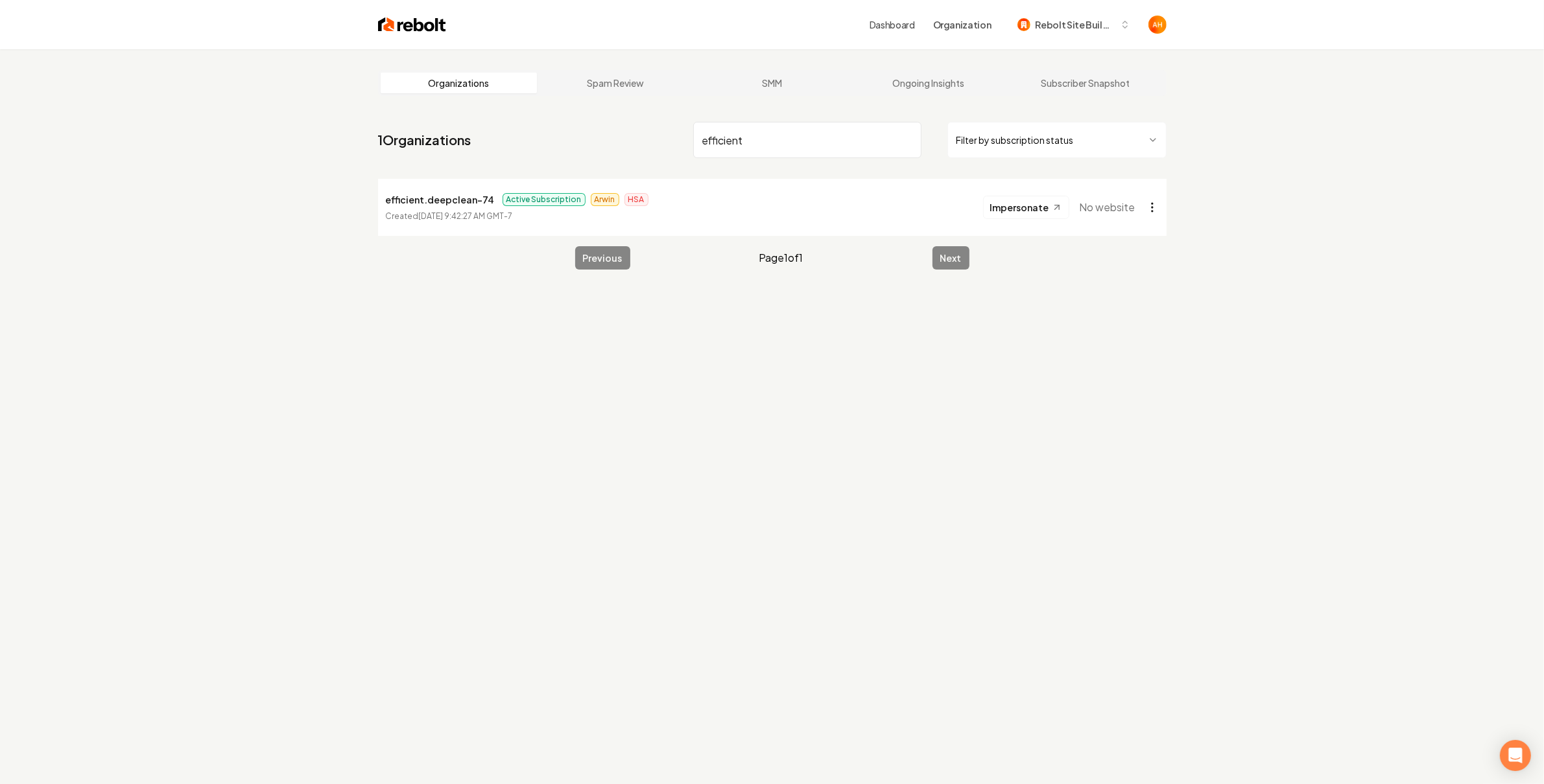
type input "efficient"
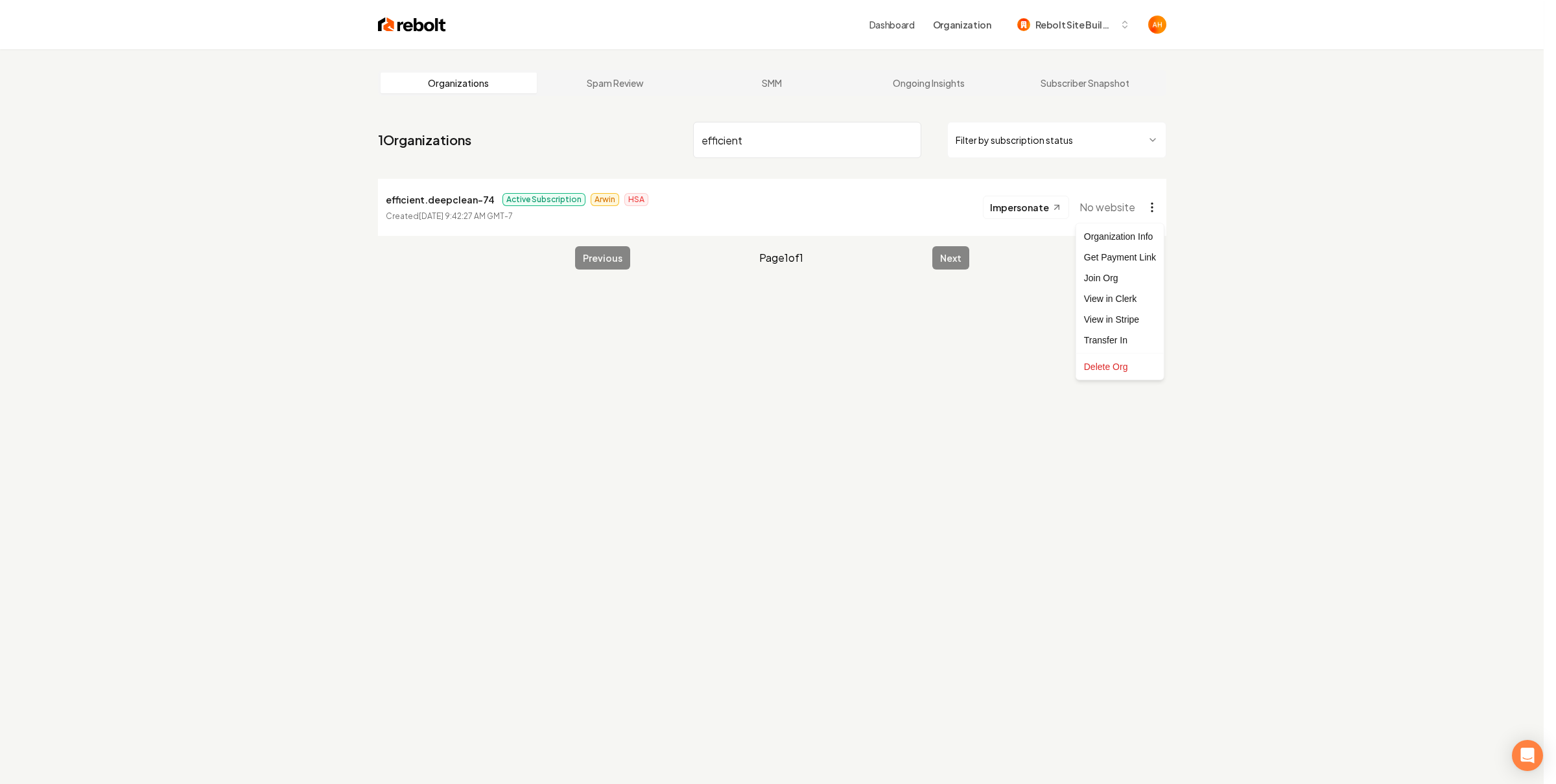
click at [1155, 209] on html "Dashboard Organization Rebolt Site Builder Organizations Spam Review SMM Ongoin…" at bounding box center [778, 392] width 1556 height 784
click at [1112, 334] on div "Transfer In" at bounding box center [1119, 340] width 82 height 21
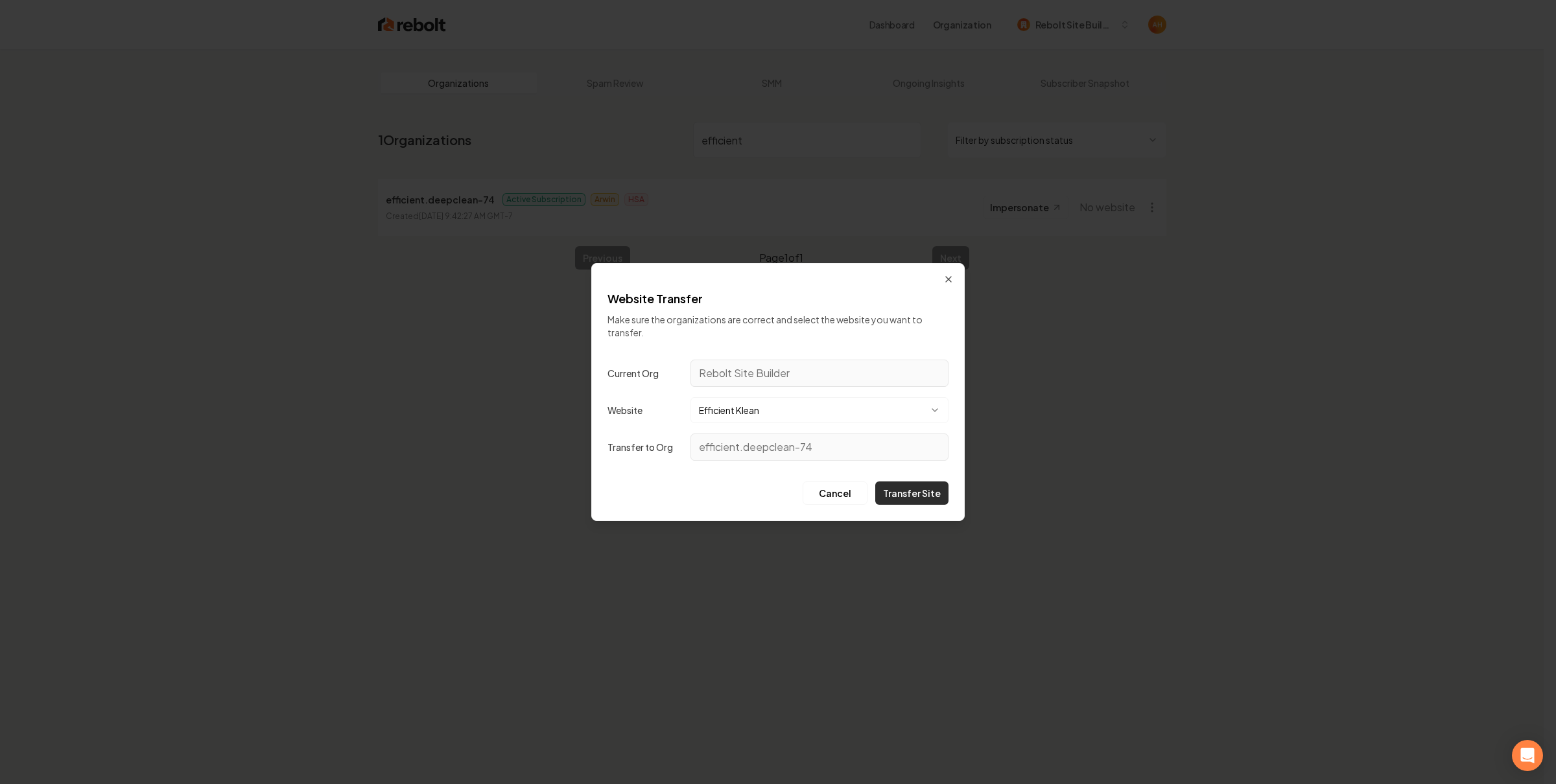
click at [913, 485] on button "Transfer Site" at bounding box center [911, 493] width 74 height 23
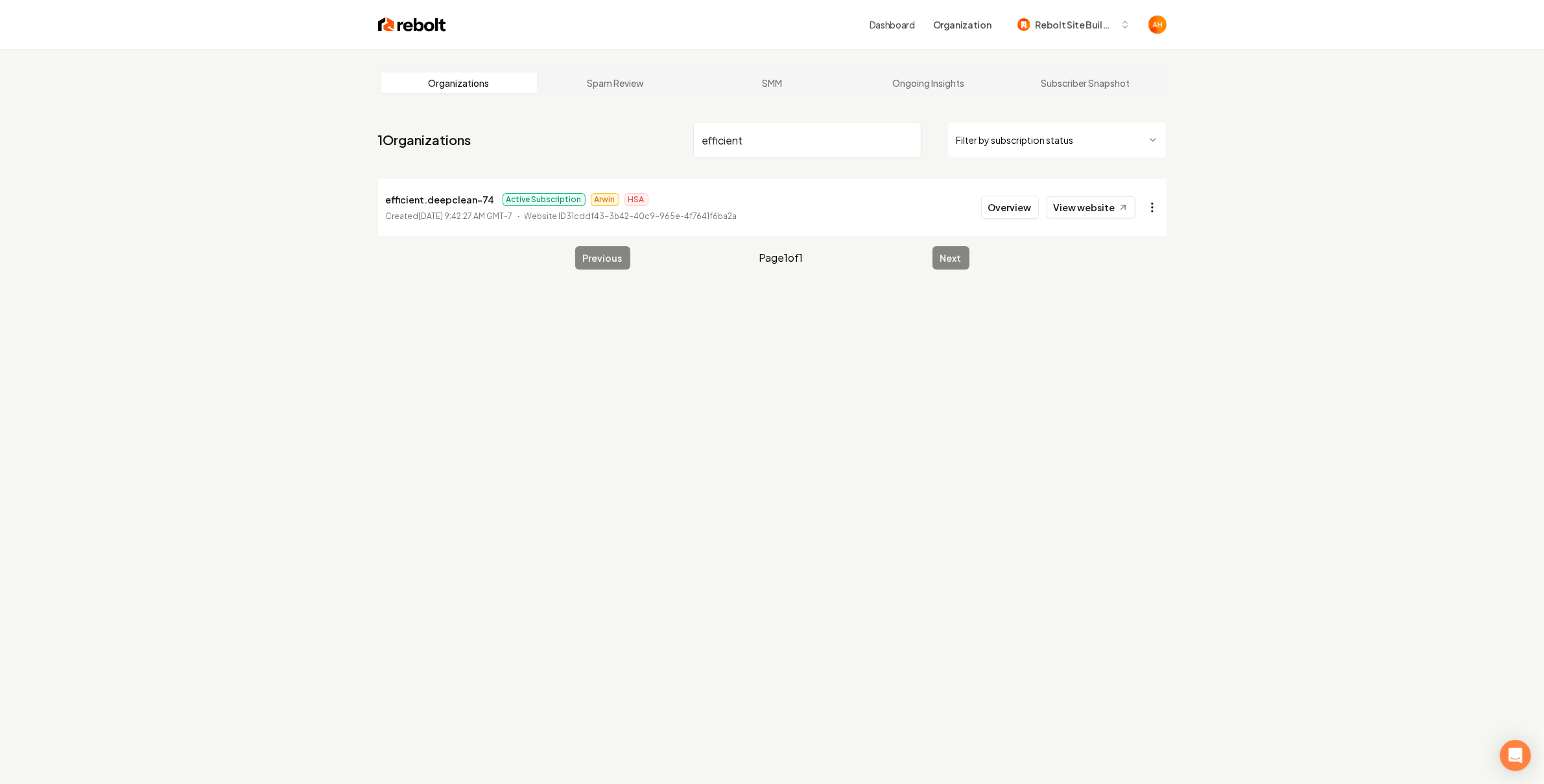
click at [1161, 210] on html "Dashboard Organization Rebolt Site Builder Organizations Spam Review SMM Ongoin…" at bounding box center [772, 392] width 1544 height 784
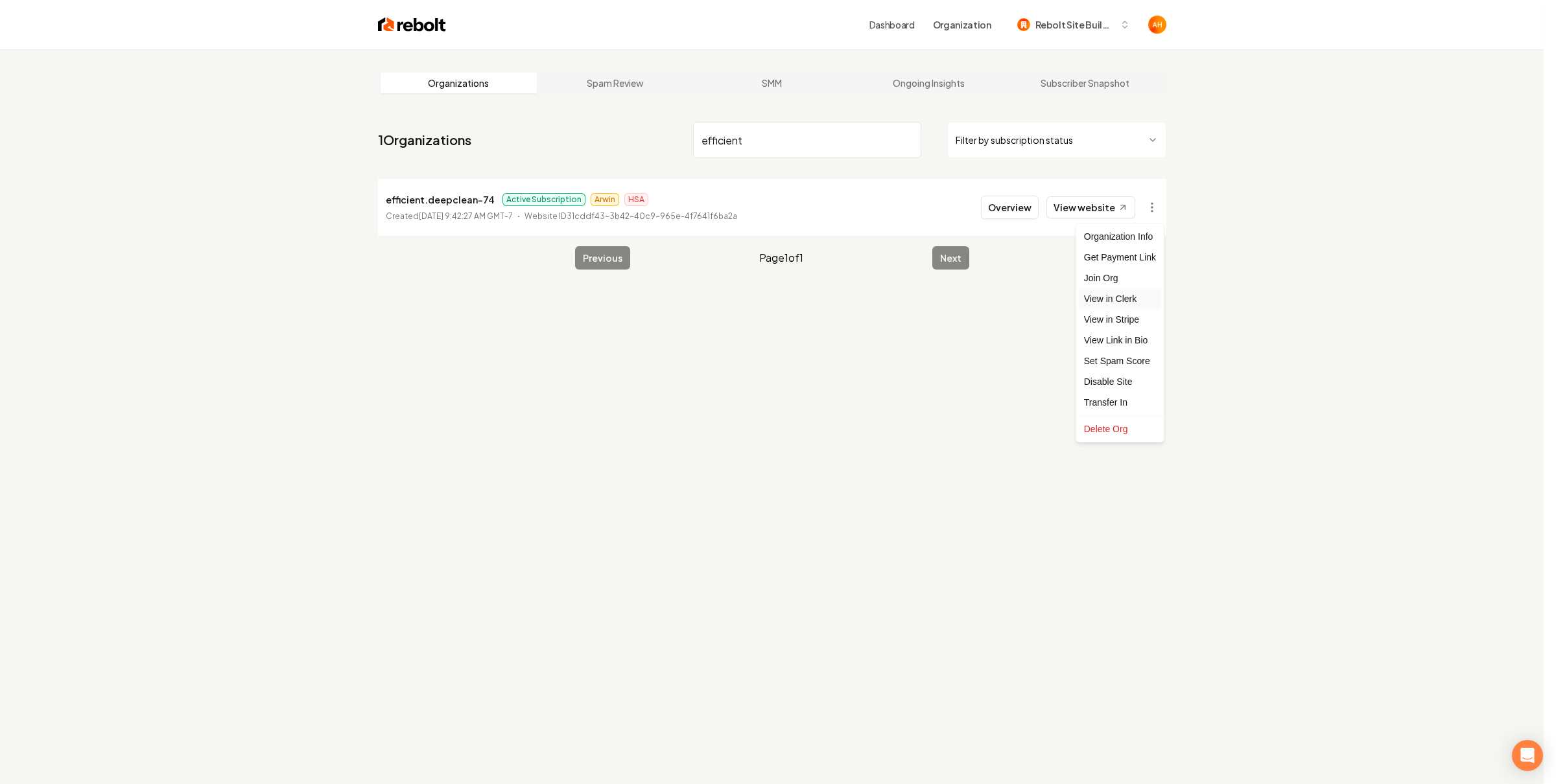
click at [1116, 297] on link "View in Clerk" at bounding box center [1119, 299] width 82 height 21
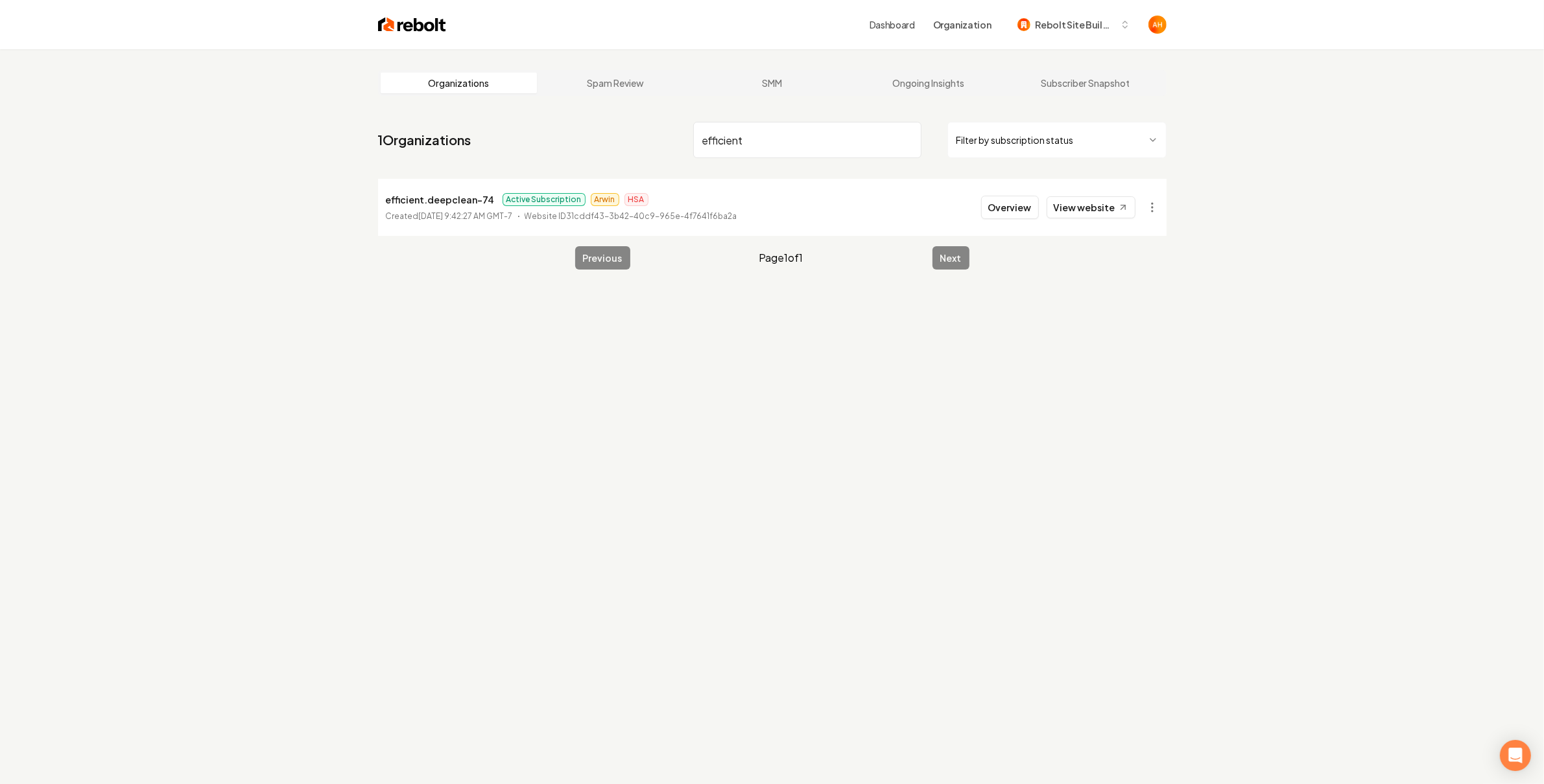
drag, startPoint x: 823, startPoint y: 481, endPoint x: 814, endPoint y: 447, distance: 35.2
click at [823, 477] on div "Organizations Spam Review SMM Ongoing Insights Subscriber Snapshot 1 Organizati…" at bounding box center [772, 441] width 1544 height 784
type input "efficient"
drag, startPoint x: 383, startPoint y: 199, endPoint x: 465, endPoint y: 201, distance: 82.0
click at [465, 201] on li "Efficient Klean Active Subscription Arwin HSA Created [DATE] 9:42:27 AM GMT-7 W…" at bounding box center [772, 208] width 788 height 57
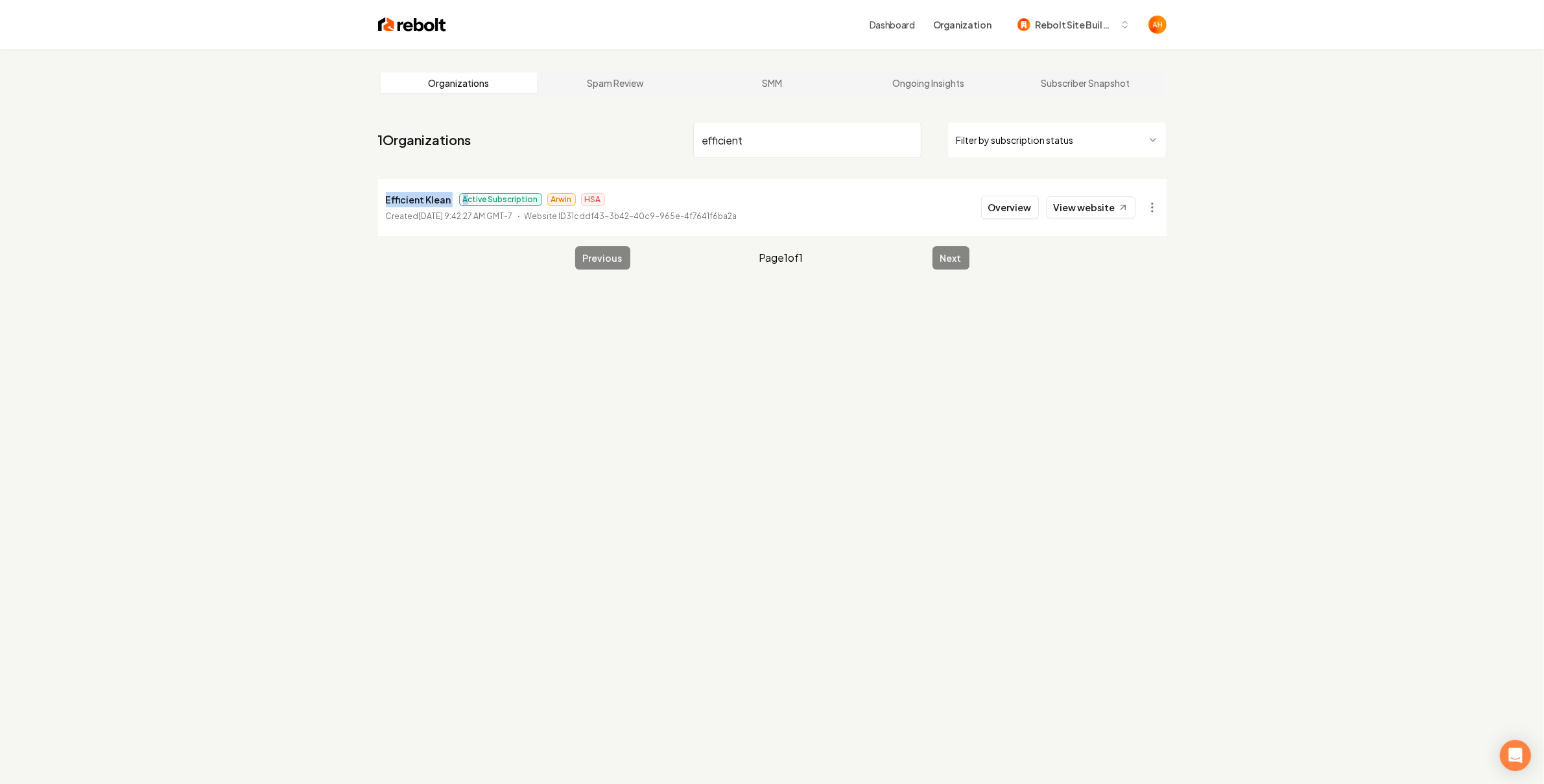
click at [418, 194] on p "Efficient Klean" at bounding box center [418, 199] width 66 height 16
click at [851, 580] on div "Organizations Spam Review SMM Ongoing Insights Subscriber Snapshot 1 Organizati…" at bounding box center [772, 441] width 1544 height 784
click at [1012, 203] on button "Overview" at bounding box center [1009, 207] width 58 height 23
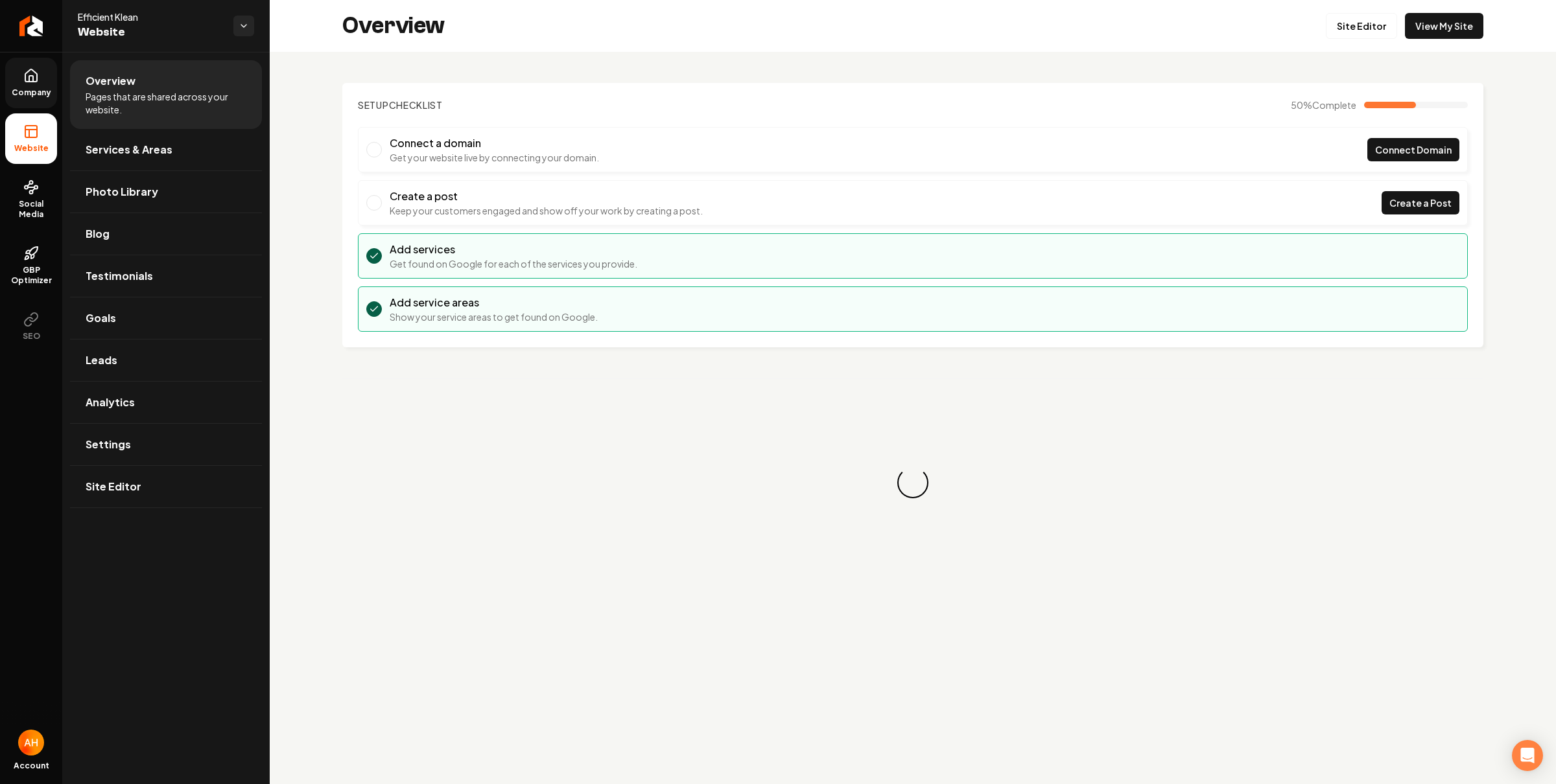
click at [41, 82] on link "Company" at bounding box center [31, 83] width 52 height 50
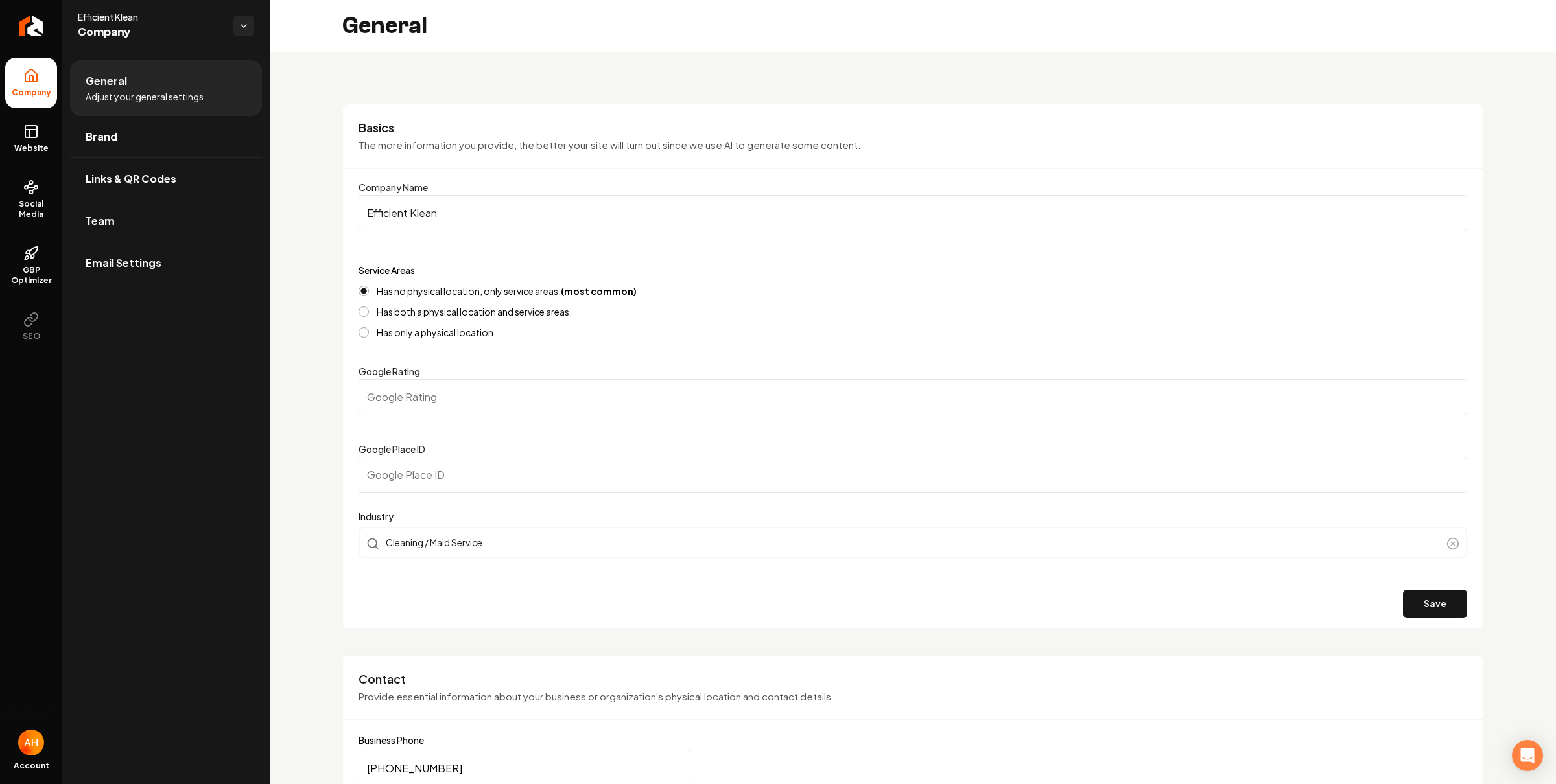
scroll to position [344, 0]
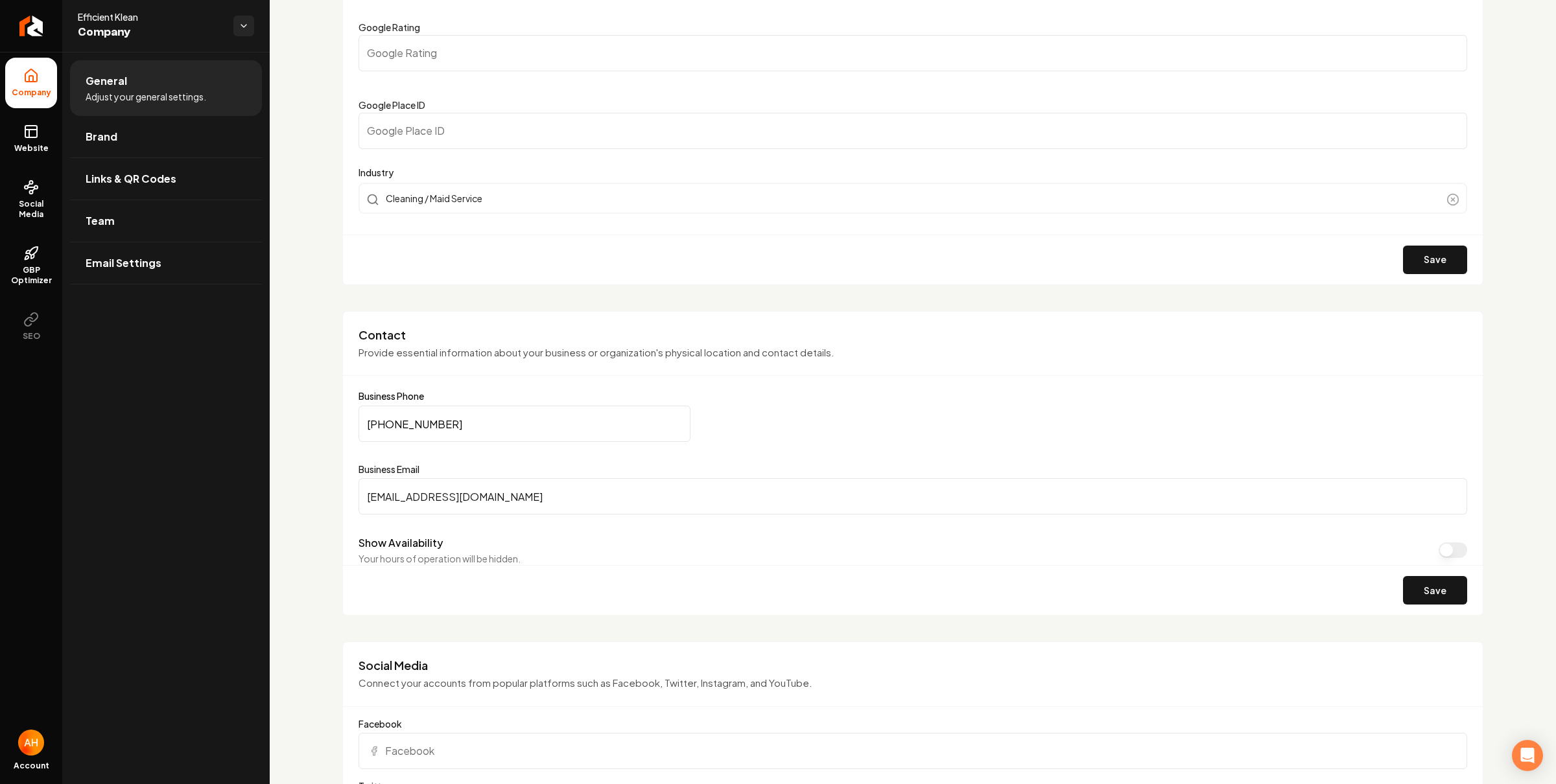
click at [502, 423] on input "[PHONE_NUMBER]" at bounding box center [524, 424] width 332 height 36
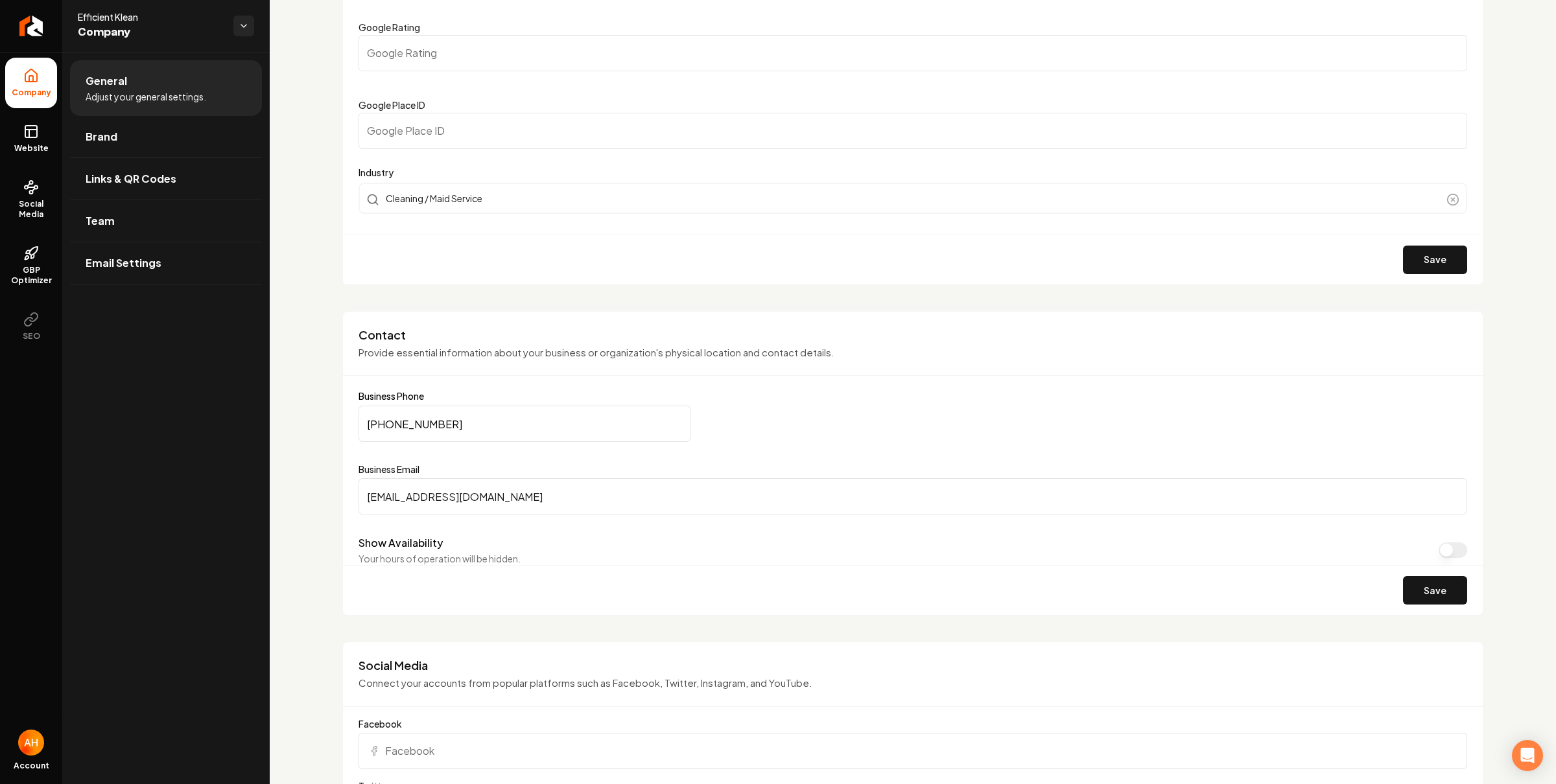
click at [502, 423] on input "[PHONE_NUMBER]" at bounding box center [524, 424] width 332 height 36
click at [16, 142] on link "Website" at bounding box center [31, 139] width 52 height 50
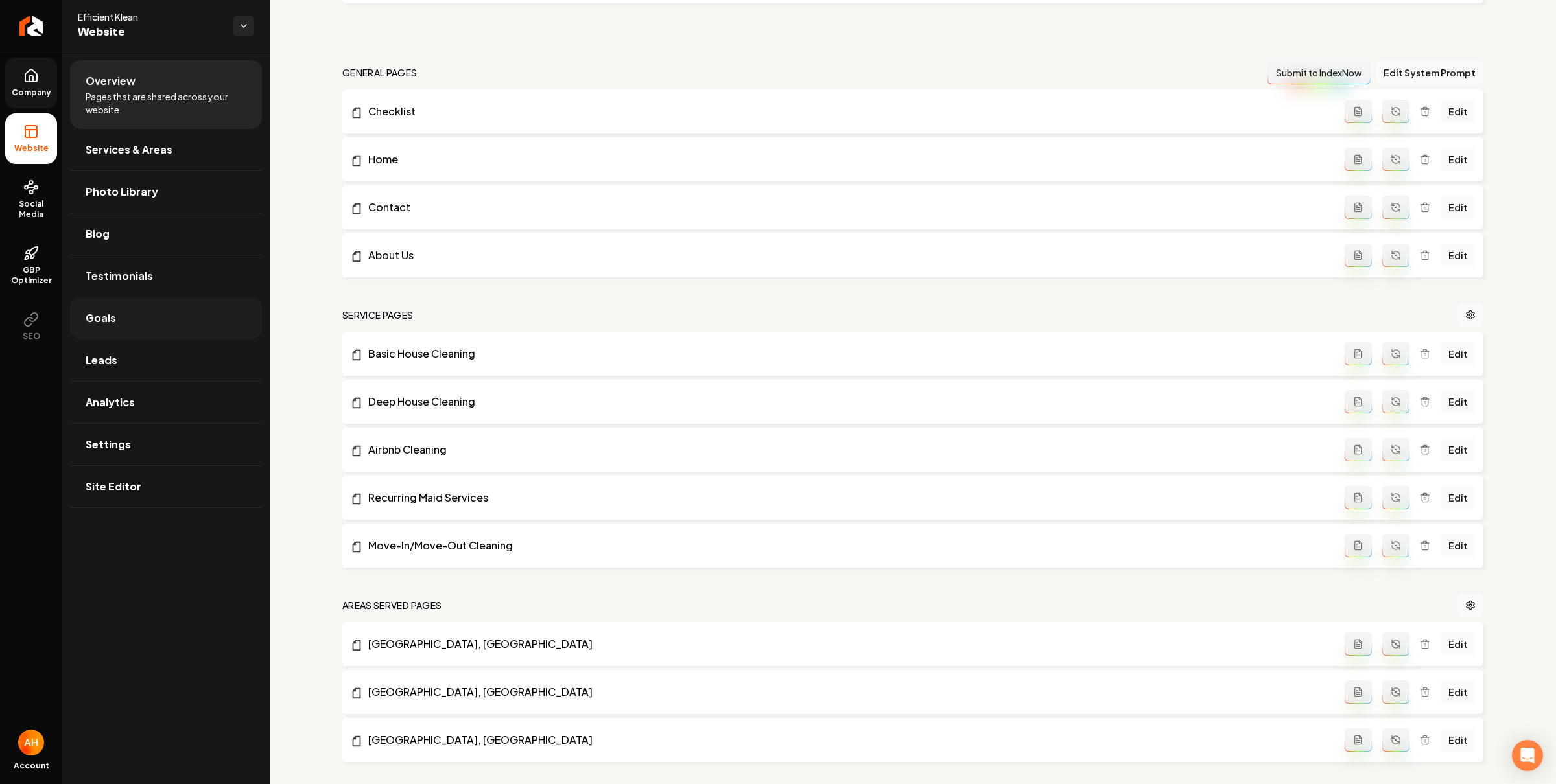
click at [140, 314] on link "Goals" at bounding box center [165, 318] width 191 height 42
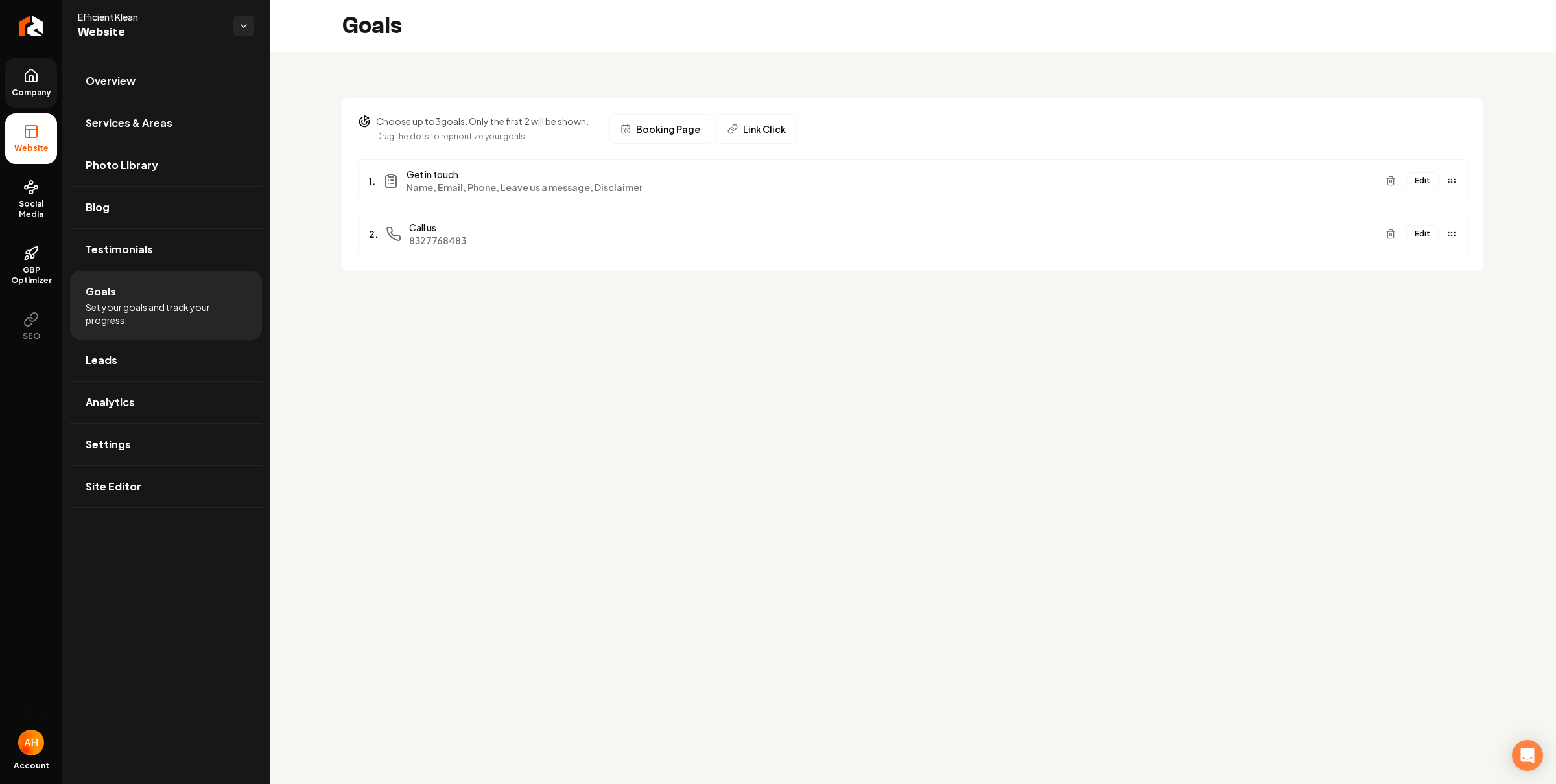
click at [1423, 241] on button "Edit" at bounding box center [1422, 233] width 32 height 16
click at [1427, 181] on button "Edit" at bounding box center [1422, 180] width 32 height 16
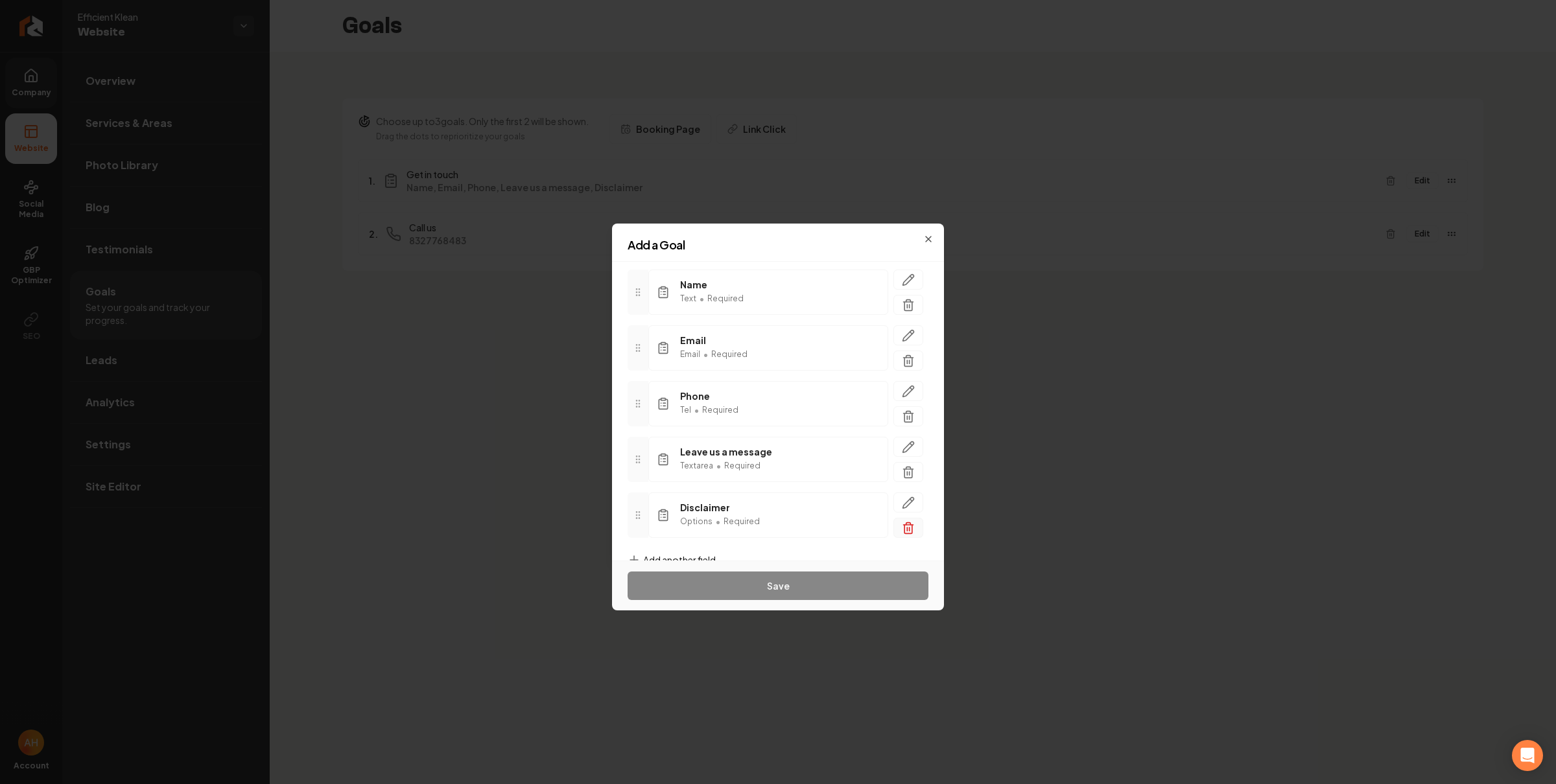
scroll to position [118, 0]
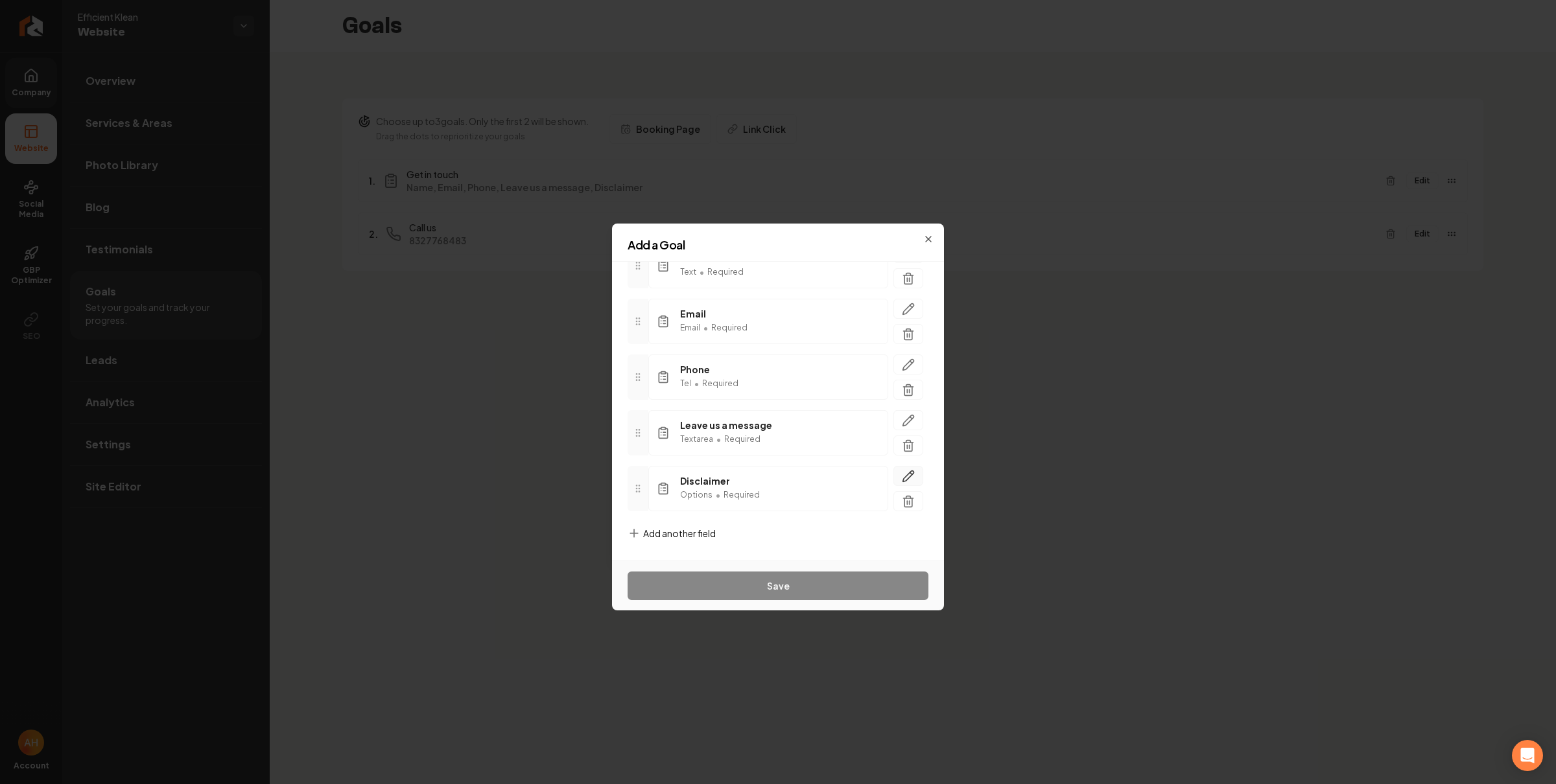
click at [901, 466] on button "button" at bounding box center [908, 476] width 29 height 20
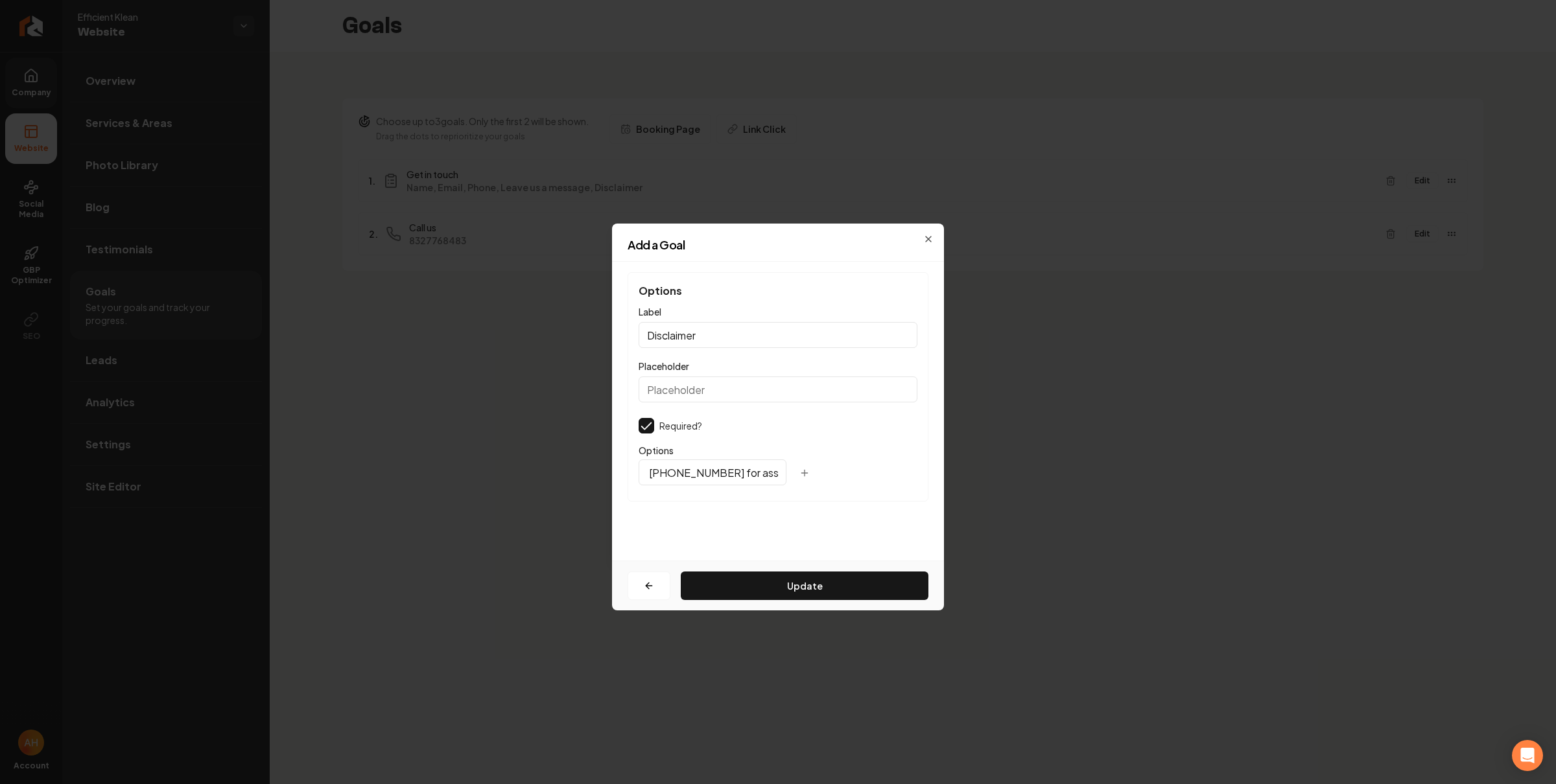
scroll to position [0, 784]
drag, startPoint x: 779, startPoint y: 479, endPoint x: 707, endPoint y: 476, distance: 72.1
click at [676, 483] on input "I Consent to Receive SMS Notifications, Appointment Reminders and Updates, and …" at bounding box center [712, 473] width 148 height 26
click at [710, 480] on input "I Consent to Receive SMS Notifications, Appointment Reminders and Updates, and …" at bounding box center [712, 473] width 148 height 26
click at [702, 477] on input "I Consent to Receive SMS Notifications, Appointment Reminders and Updates, and …" at bounding box center [712, 473] width 148 height 26
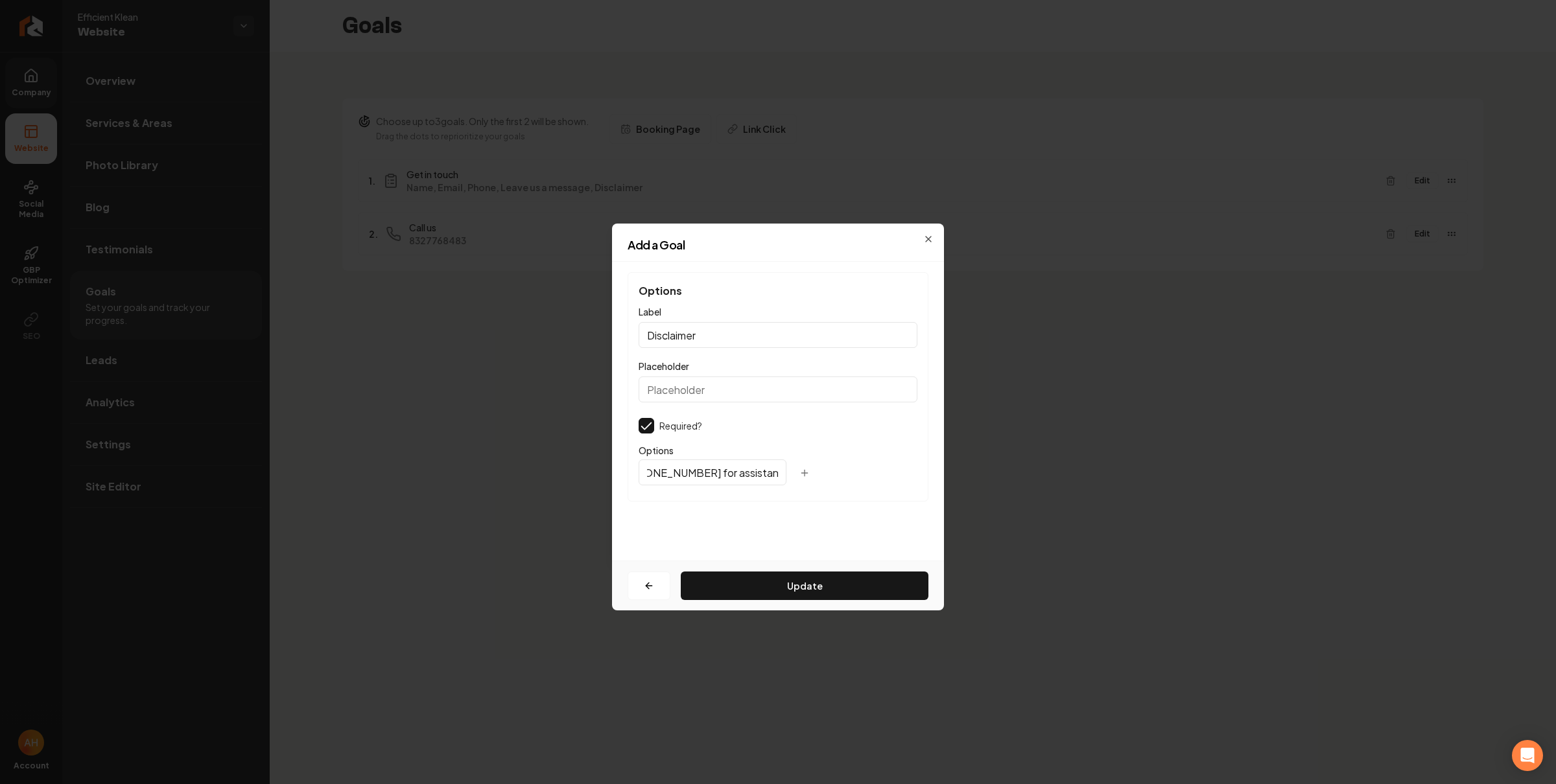
scroll to position [0, 851]
type input "I Consent to Receive SMS Notifications, Appointment Reminders and Updates, and …"
click at [928, 239] on div "Add a Goal" at bounding box center [777, 250] width 332 height 23
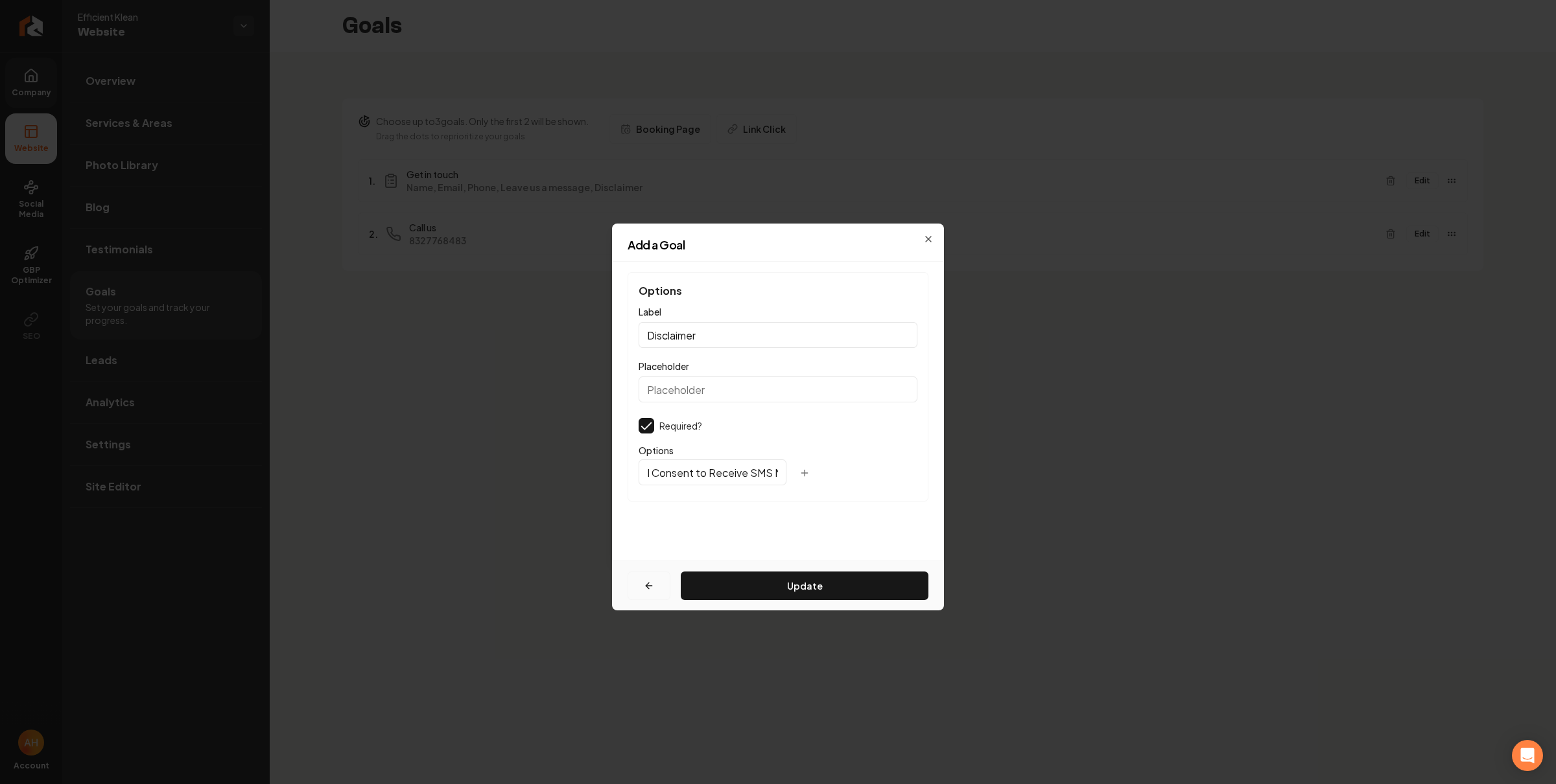
click at [650, 586] on icon "button" at bounding box center [649, 586] width 10 height 10
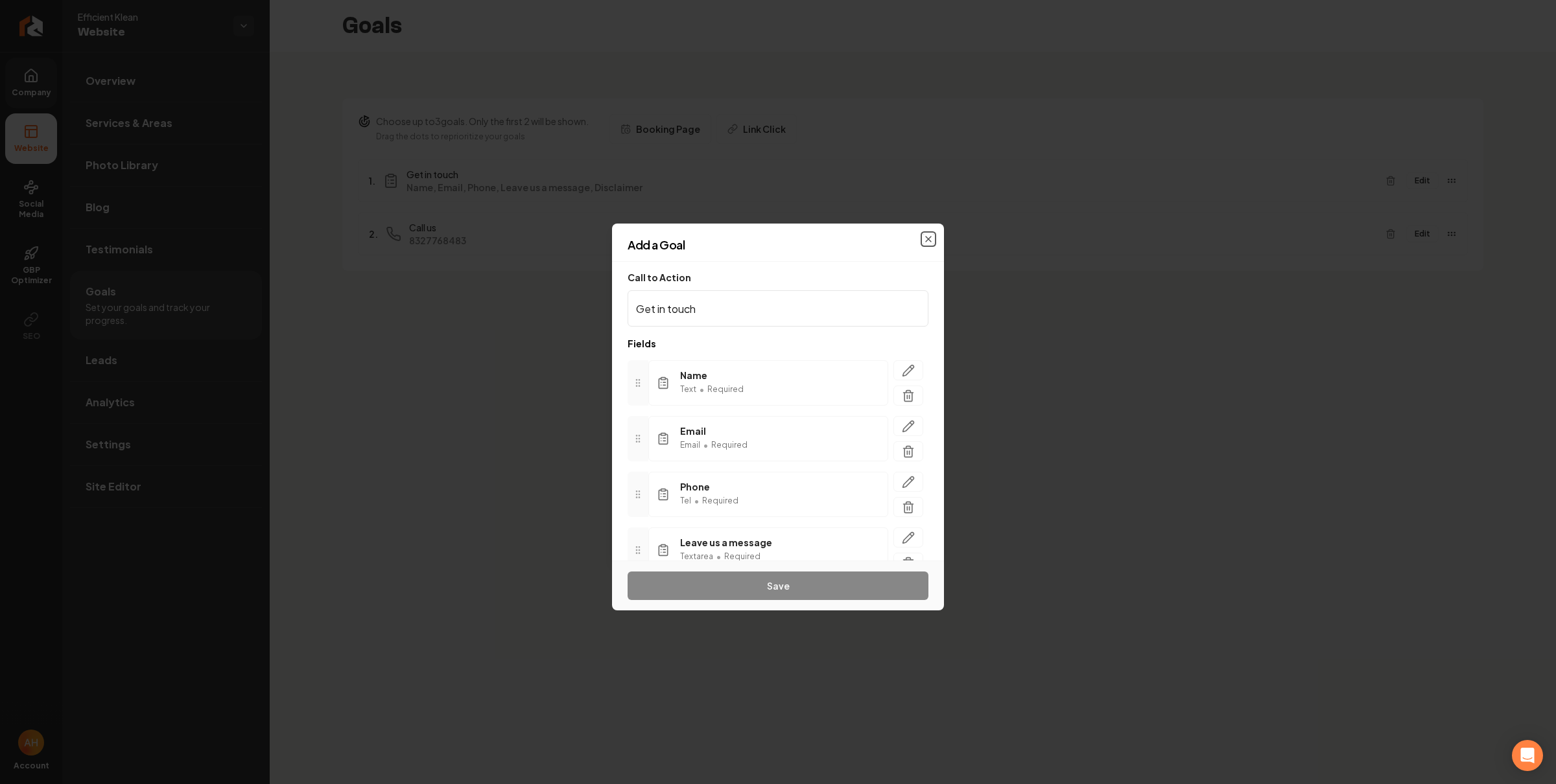
click at [926, 236] on icon "button" at bounding box center [929, 239] width 10 height 10
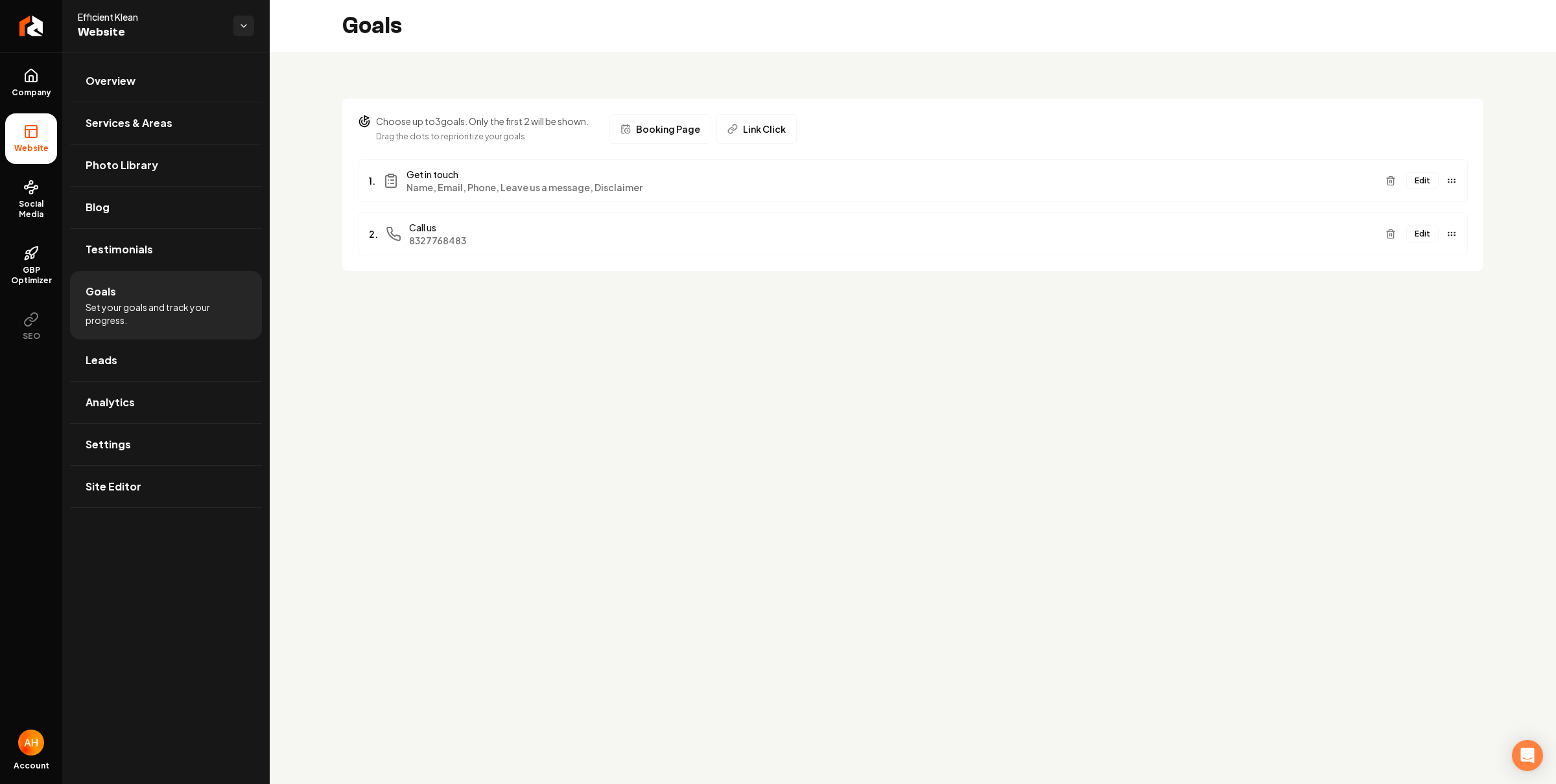
click at [639, 50] on div "Goals" at bounding box center [912, 26] width 1287 height 52
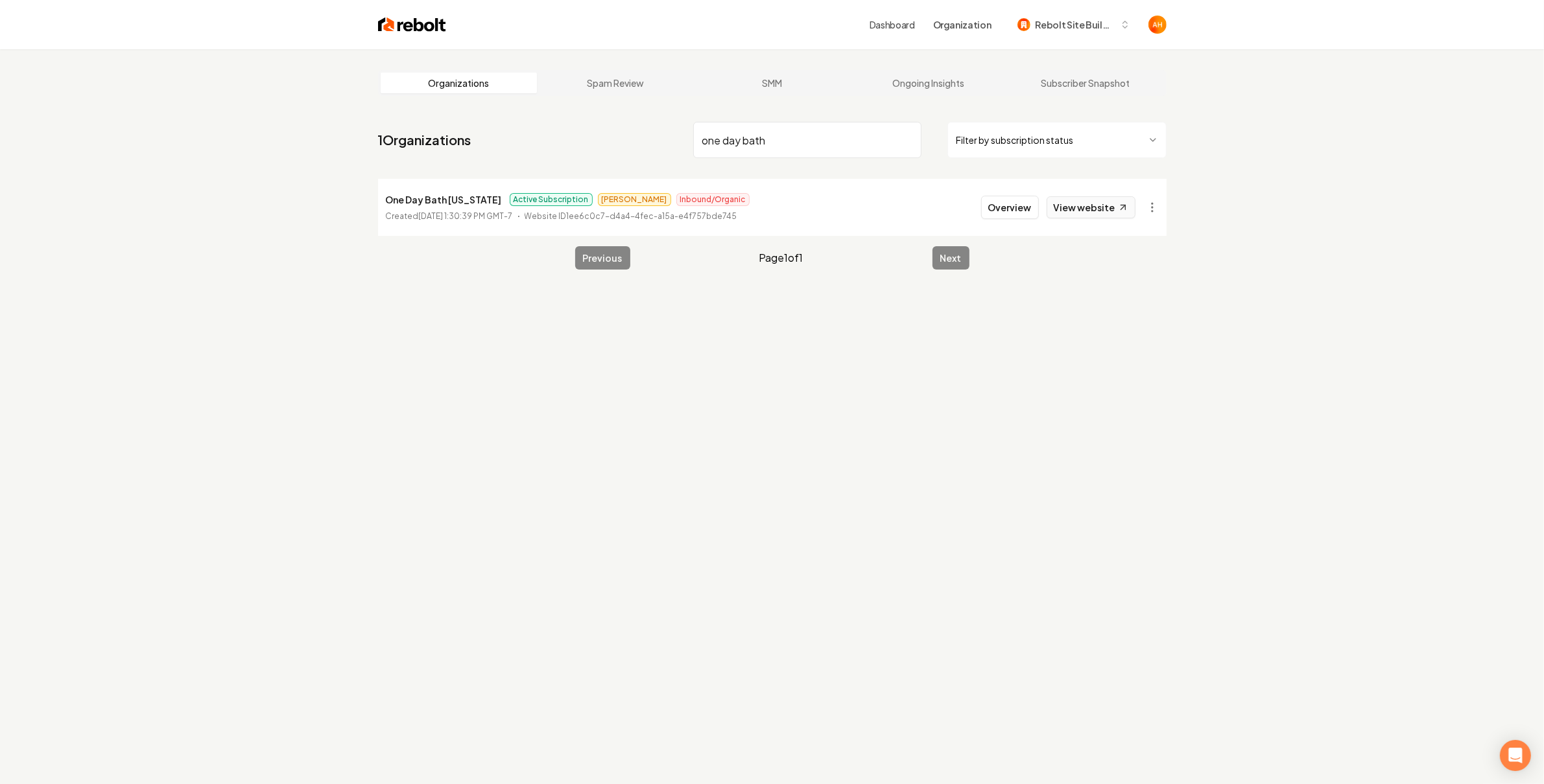
type input "one day bath"
click at [1093, 204] on link "View website" at bounding box center [1091, 207] width 89 height 22
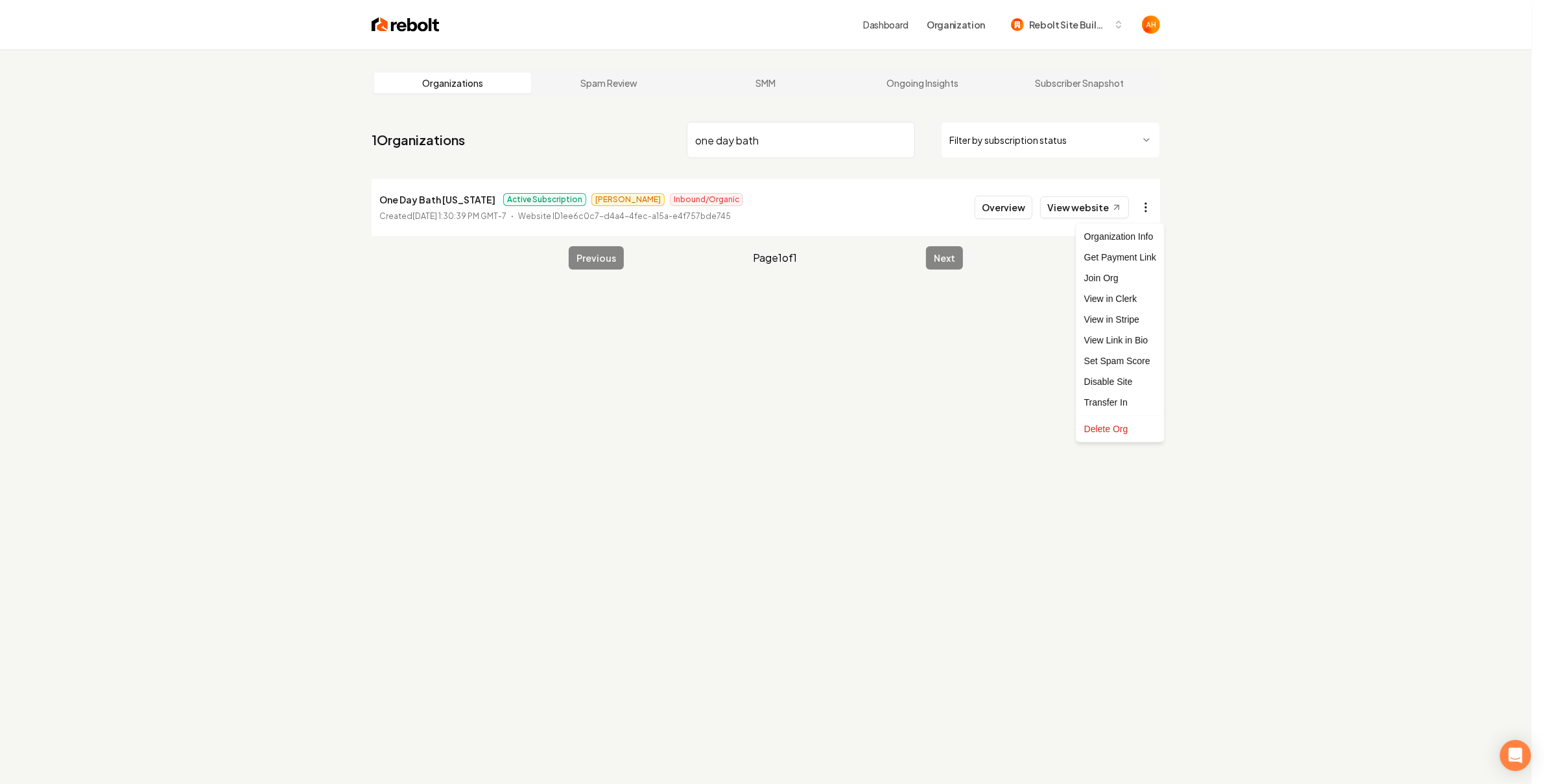
click at [1157, 206] on html "Dashboard Organization Rebolt Site Builder Organizations Spam Review SMM Ongoin…" at bounding box center [772, 392] width 1544 height 784
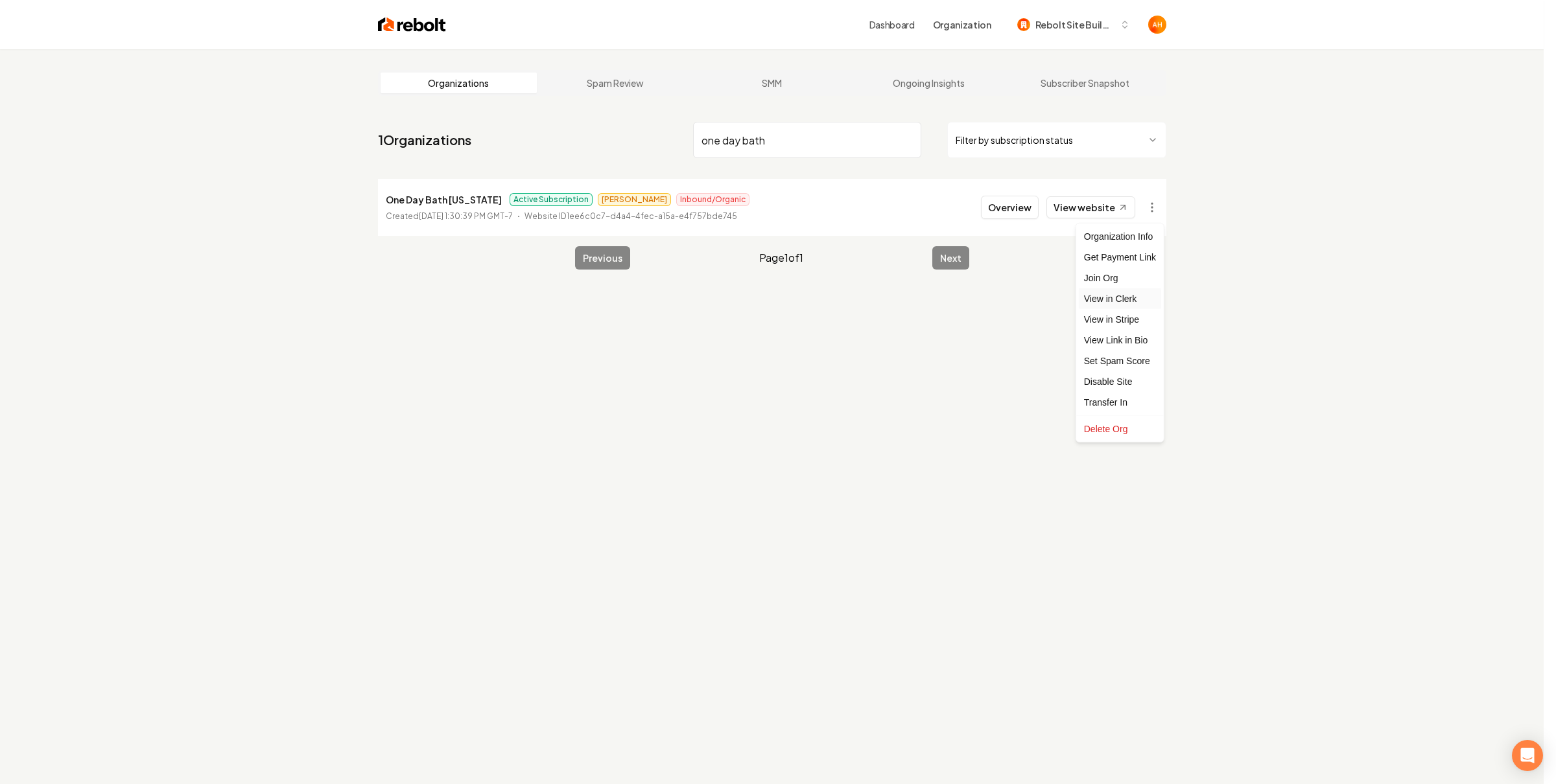
click at [1132, 302] on link "View in Clerk" at bounding box center [1119, 299] width 82 height 21
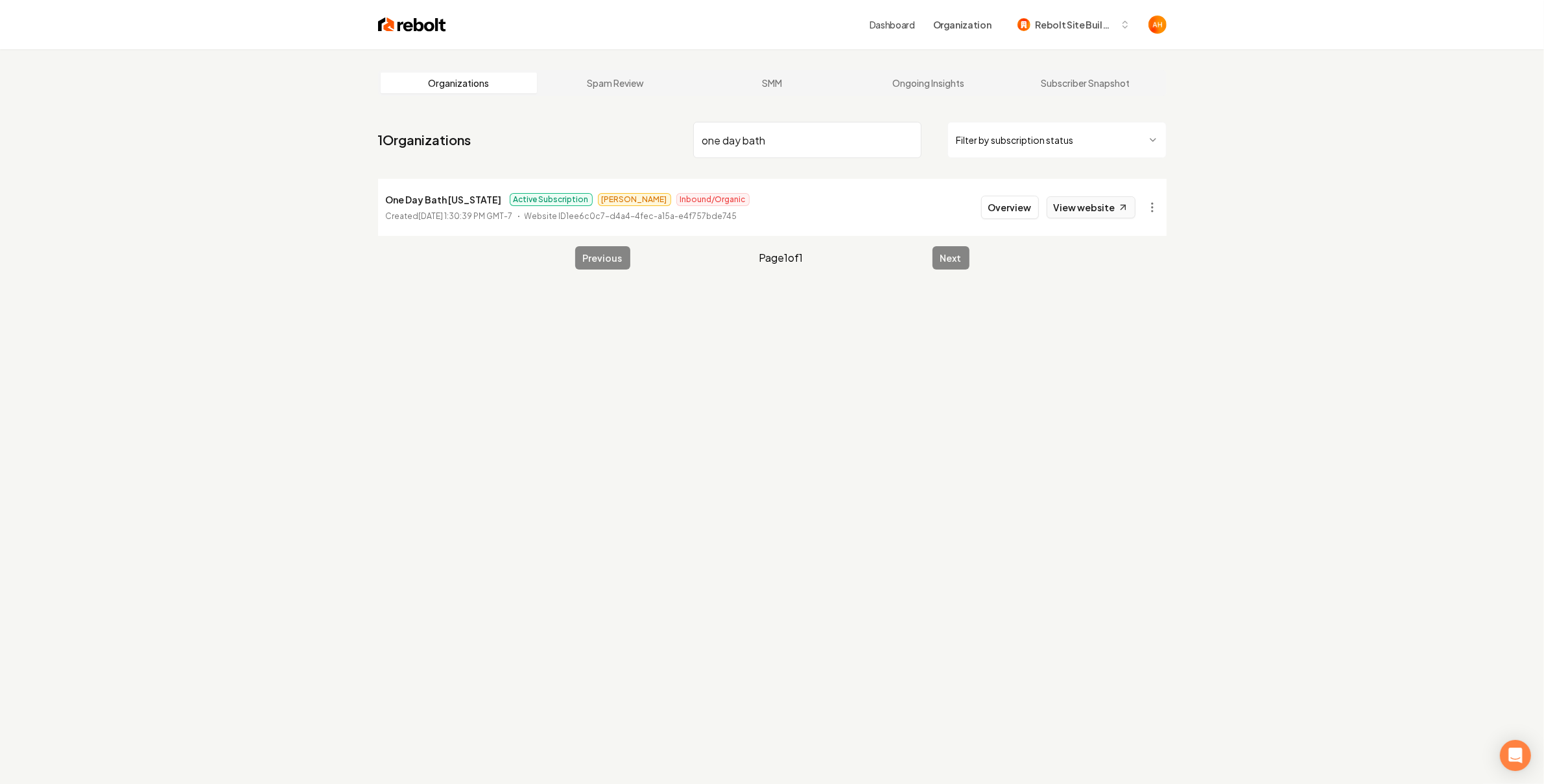
click at [1093, 204] on link "View website" at bounding box center [1091, 207] width 89 height 22
drag, startPoint x: 766, startPoint y: 133, endPoint x: 948, endPoint y: 189, distance: 190.4
click at [769, 135] on input "one day bath" at bounding box center [807, 140] width 228 height 36
click at [1006, 207] on button "Overview" at bounding box center [1009, 207] width 58 height 23
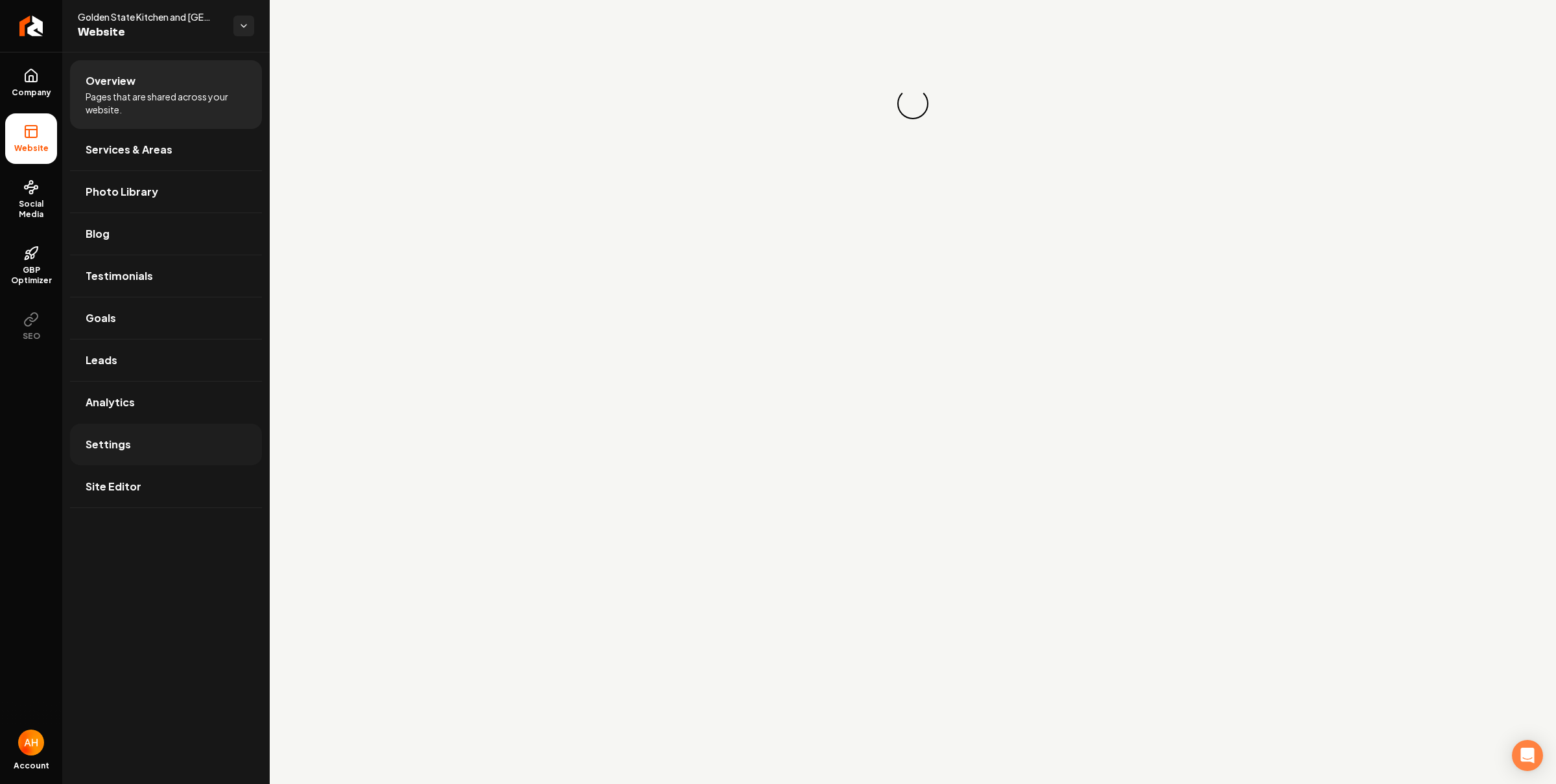
click at [156, 431] on link "Settings" at bounding box center [165, 444] width 191 height 42
